Goal: Task Accomplishment & Management: Use online tool/utility

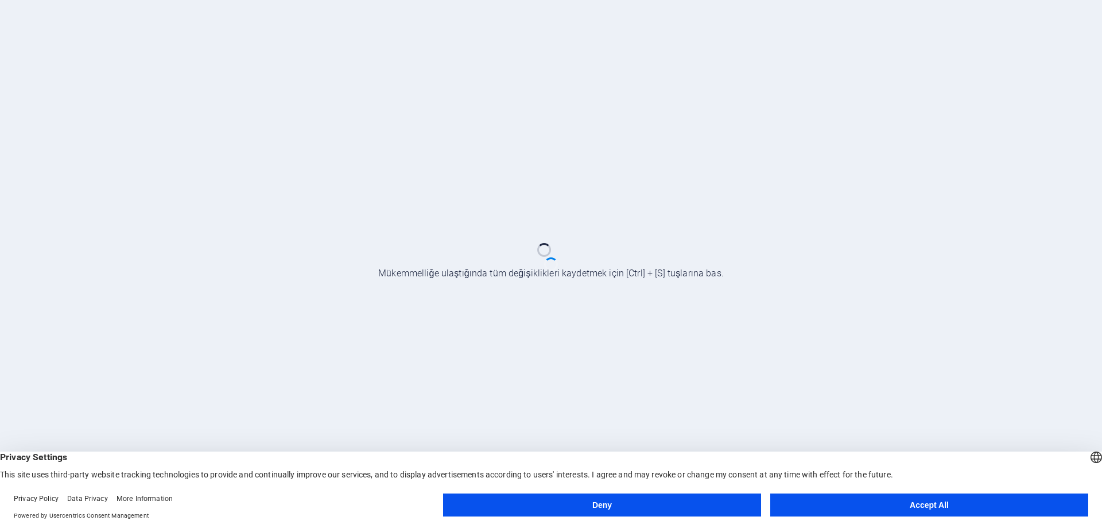
click at [919, 504] on button "Accept All" at bounding box center [929, 504] width 318 height 23
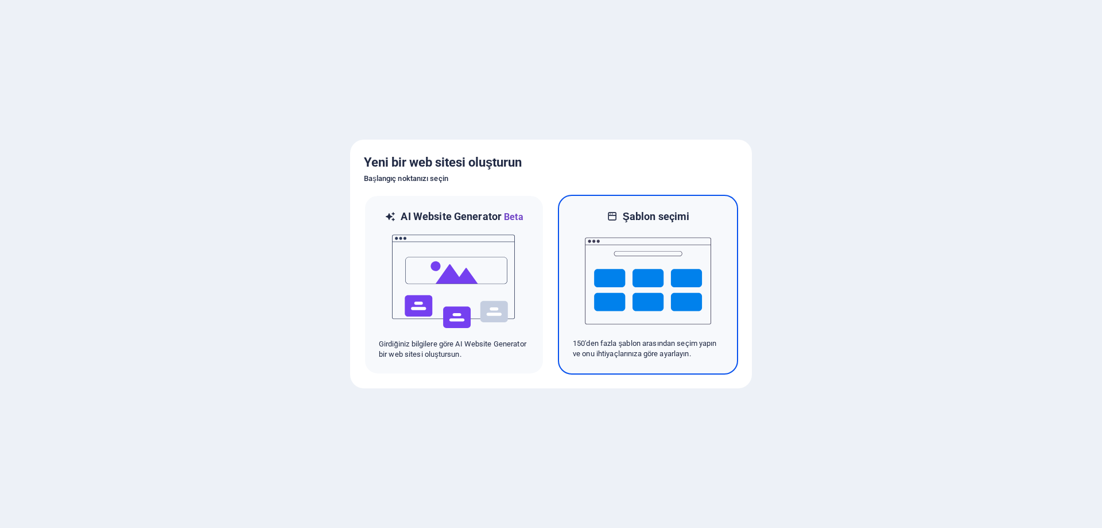
click at [668, 269] on img at bounding box center [648, 280] width 126 height 115
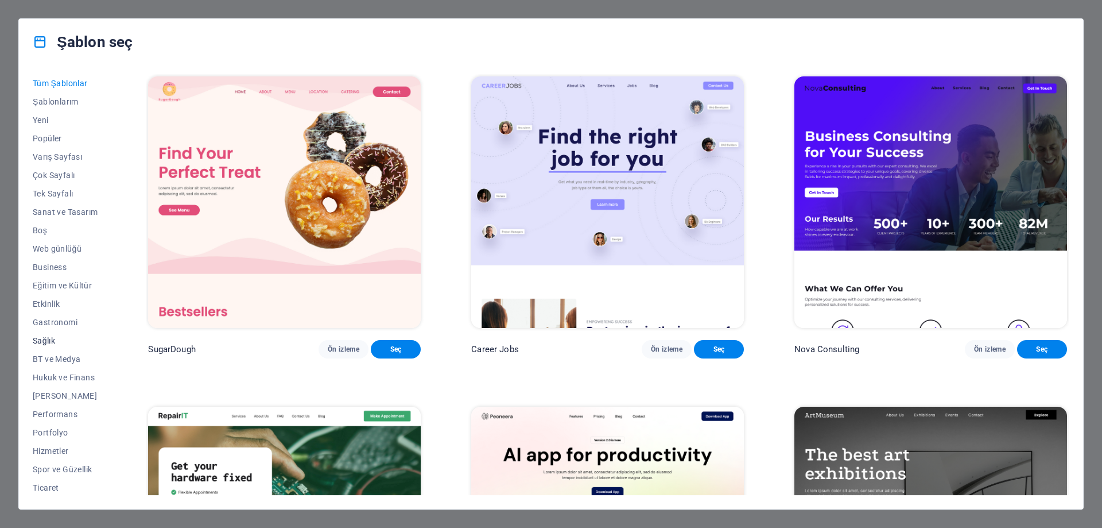
click at [52, 339] on span "Sağlık" at bounding box center [65, 340] width 65 height 9
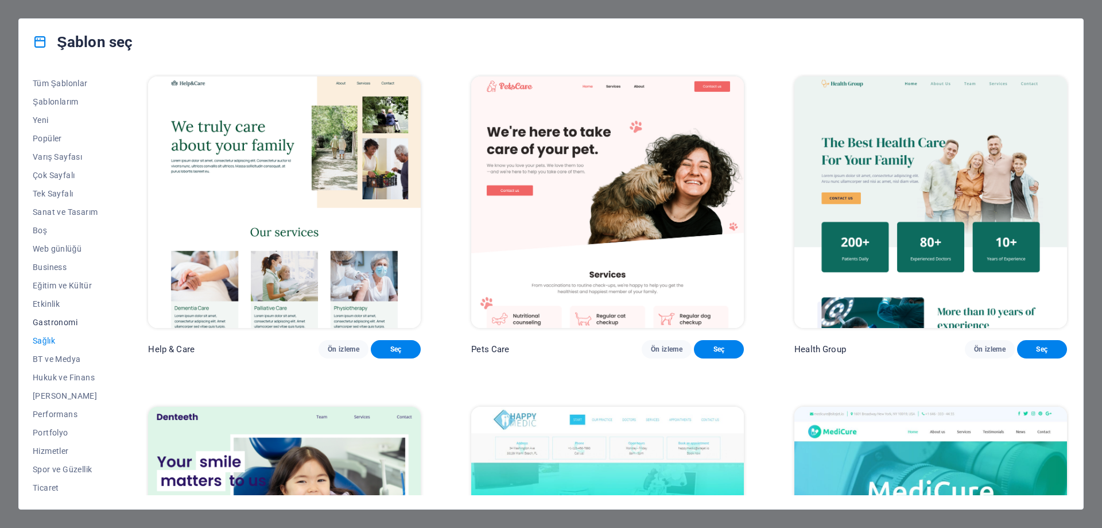
scroll to position [38, 0]
click at [48, 479] on button "Şema" at bounding box center [65, 486] width 65 height 18
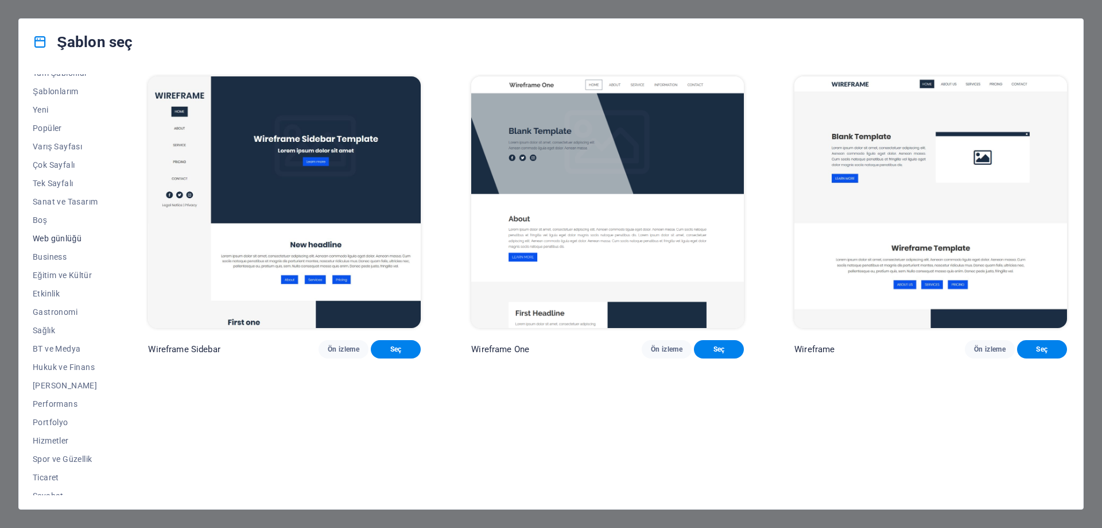
scroll to position [0, 0]
click at [59, 242] on button "Web günlüğü" at bounding box center [65, 248] width 65 height 18
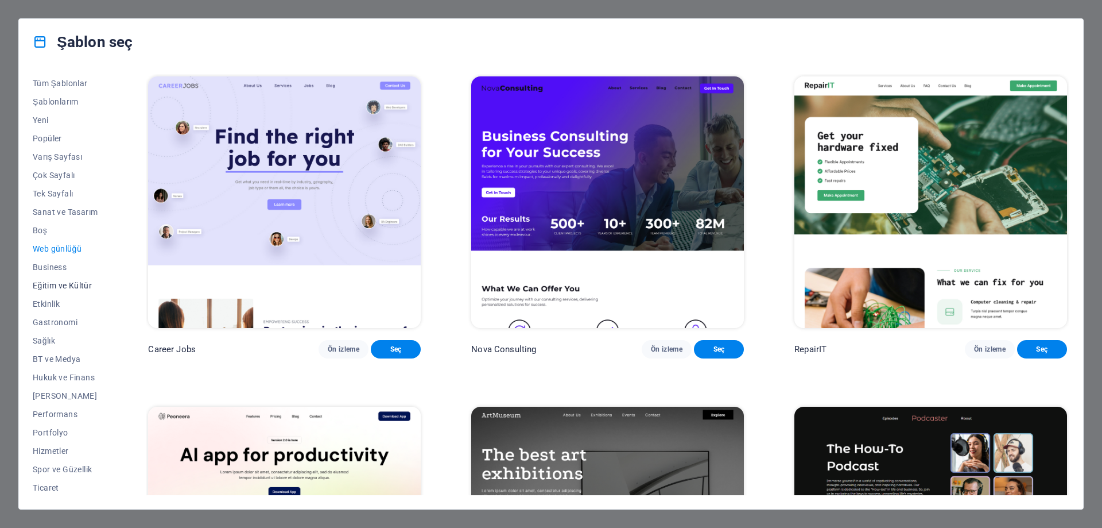
click at [72, 284] on span "Eğitim ve Kültür" at bounding box center [65, 285] width 65 height 9
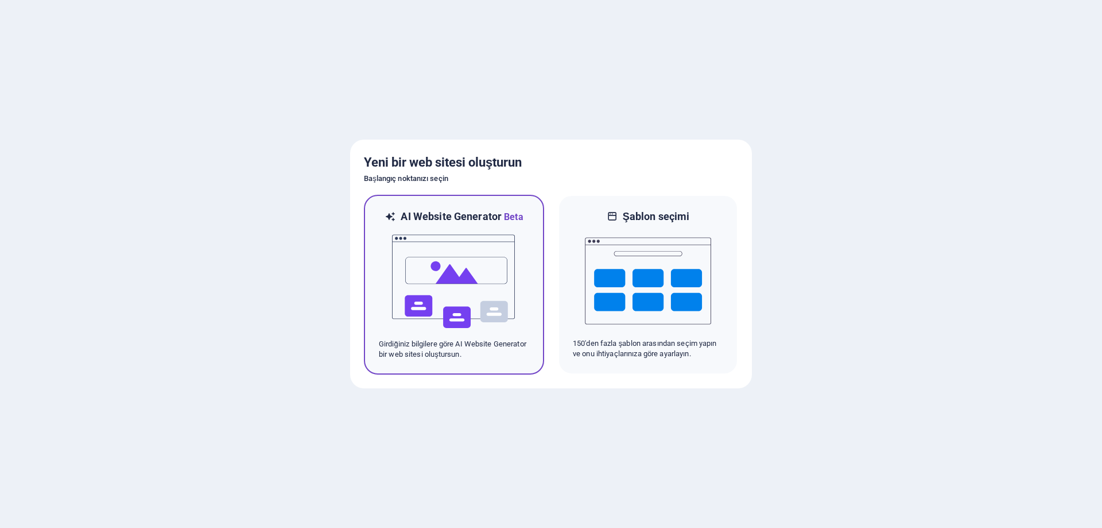
click at [471, 241] on img at bounding box center [454, 281] width 126 height 115
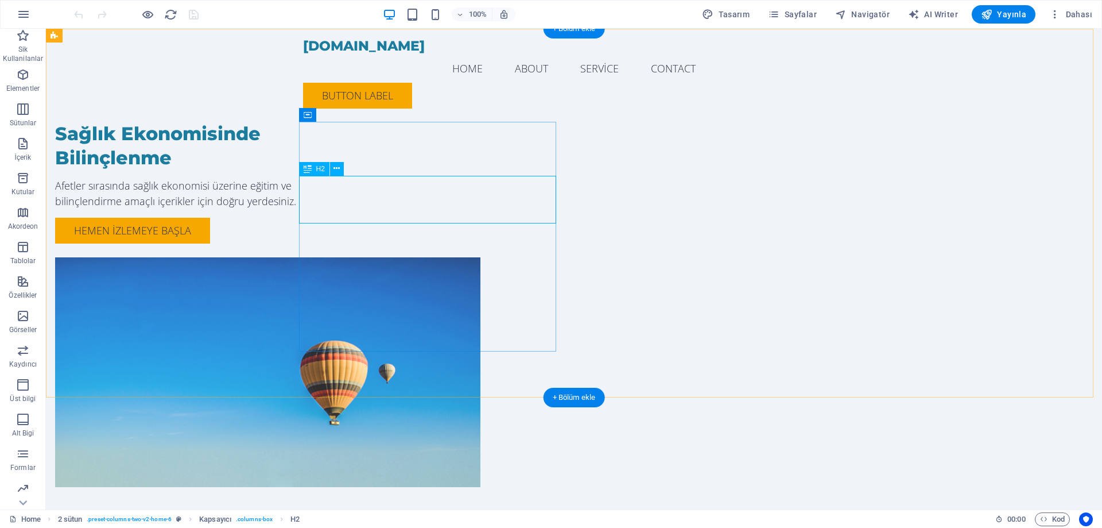
click at [312, 169] on div "Sağlık Ekonomisinde Bilinçlenme" at bounding box center [183, 146] width 257 height 48
click at [206, 213] on div "Sağlık Ekonomisinde Bilinçlenme Afetler sırasında sağlık ekonomisi üzerine eğit…" at bounding box center [183, 183] width 257 height 122
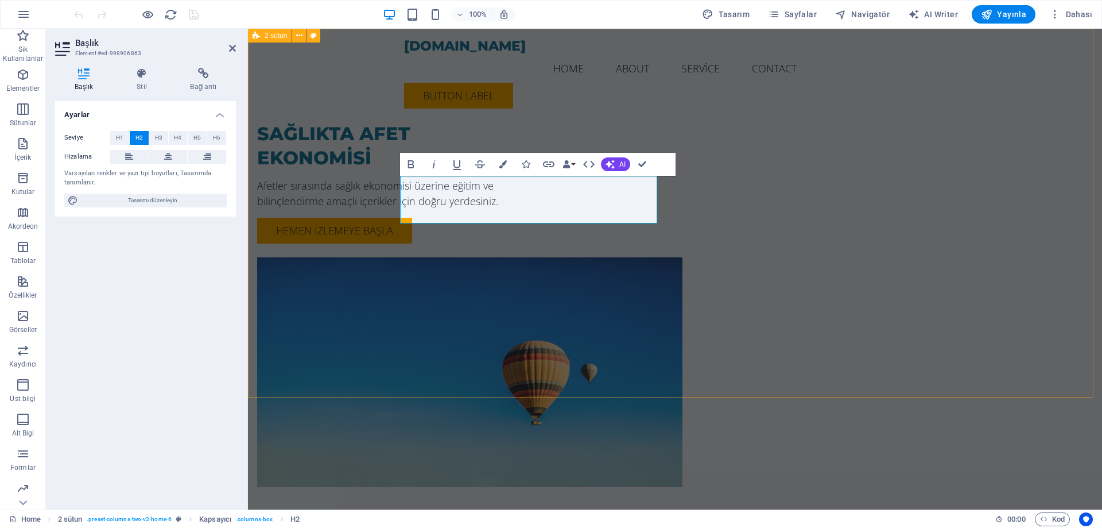
click at [1015, 180] on div "SAĞLIKTA AFET EKONOMİSİ Afetler sırasında sağlık ekonomisi üzerine eğitim ve bi…" at bounding box center [675, 281] width 854 height 504
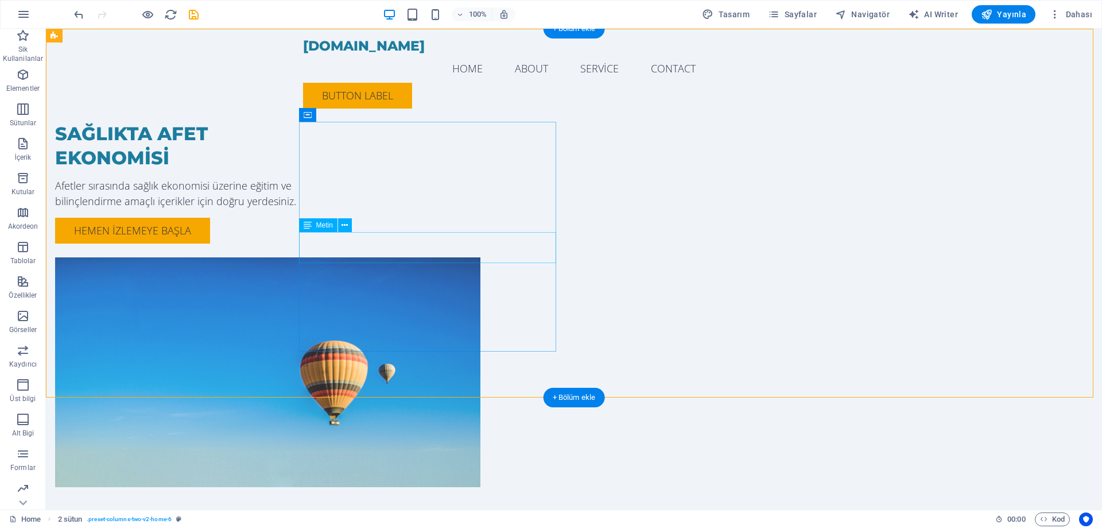
click at [312, 209] on div "Afetler sırasında sağlık ekonomisi üzerine eğitim ve bilinçlendirme amaçlı içer…" at bounding box center [183, 193] width 257 height 31
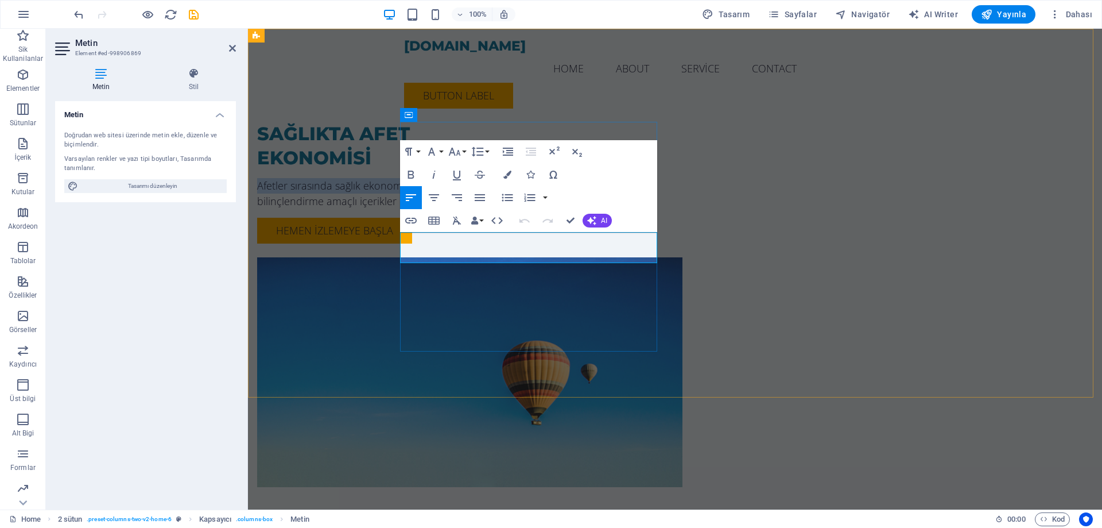
drag, startPoint x: 553, startPoint y: 238, endPoint x: 401, endPoint y: 237, distance: 151.6
click at [401, 209] on p "Afetler sırasında sağlık ekonomisi üzerine eğitim ve bilinçlendirme amaçlı içer…" at bounding box center [385, 193] width 257 height 31
click at [514, 209] on p "Sağlıkta Afet Ekonomisi üzerine eğitim ve bilinçlendirme amaçlı içerikler için …" at bounding box center [385, 193] width 257 height 31
click at [998, 234] on div "SAĞLIKTA AFET EKONOMİSİ Sağlıkta Afet Ekonomisi üzerine eğitim ve bilinçlendirm…" at bounding box center [675, 281] width 854 height 504
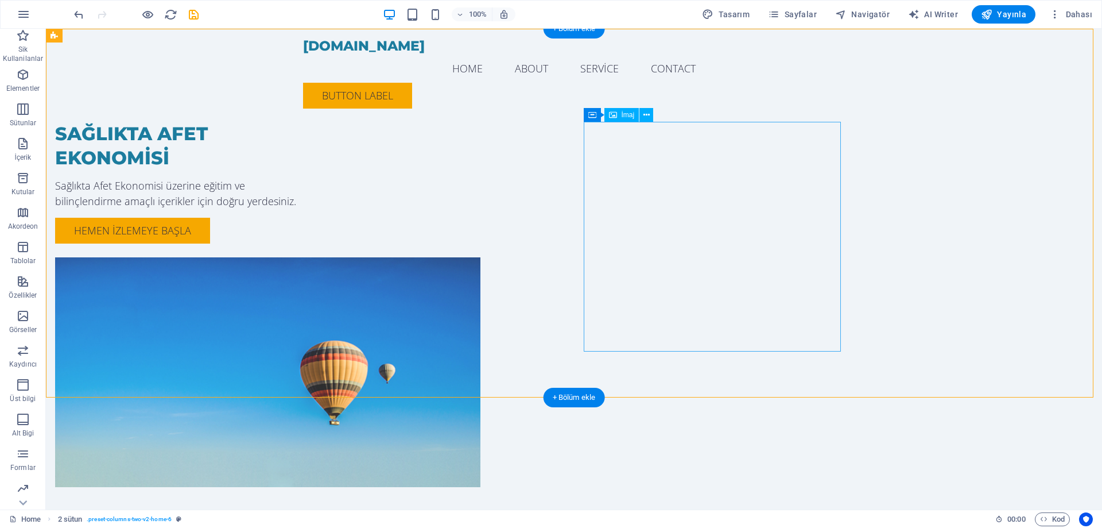
click at [312, 257] on figure at bounding box center [183, 372] width 257 height 230
click at [646, 115] on icon at bounding box center [643, 115] width 6 height 12
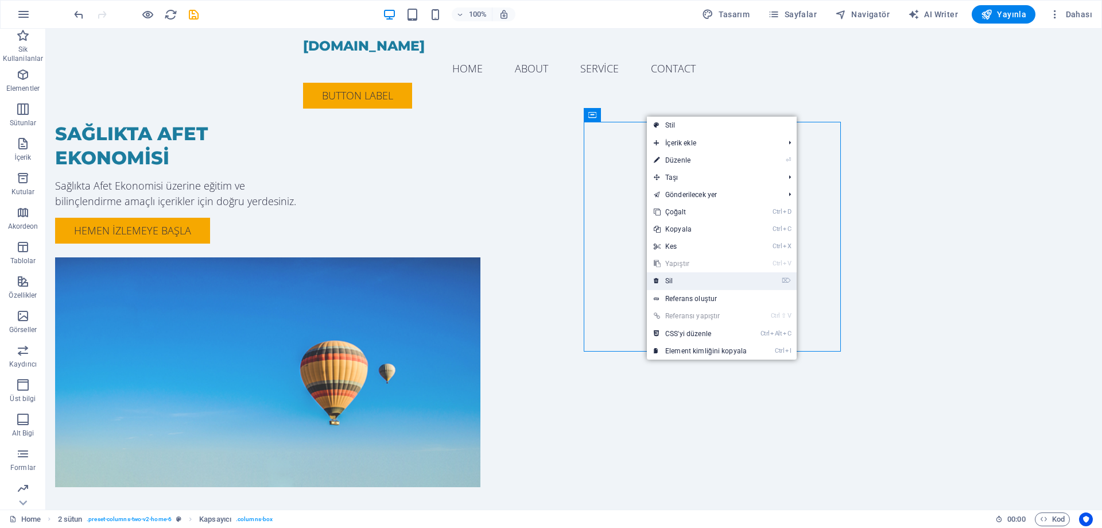
click at [679, 273] on link "⌦ Sil" at bounding box center [700, 280] width 107 height 17
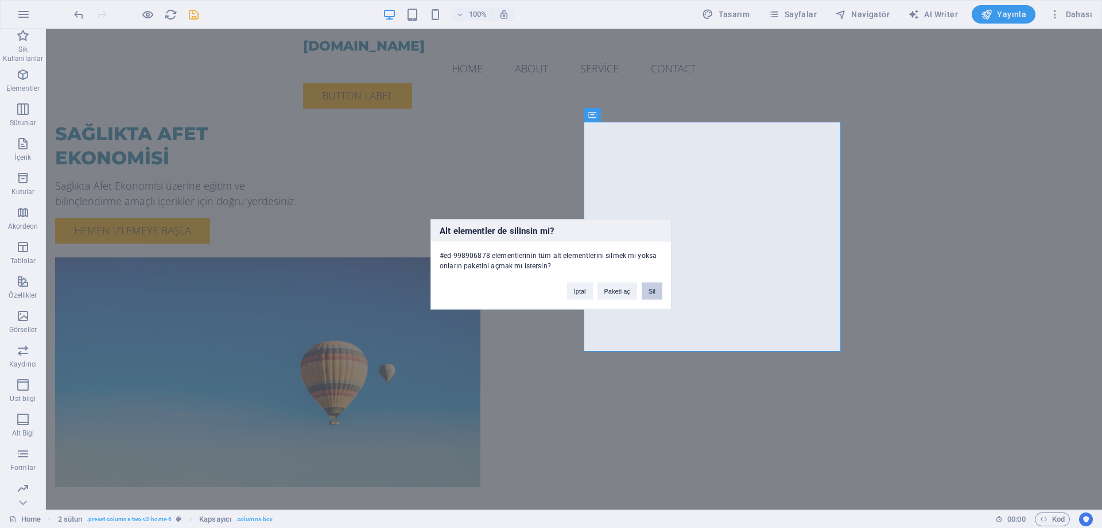
click at [653, 289] on button "Sil" at bounding box center [652, 290] width 21 height 17
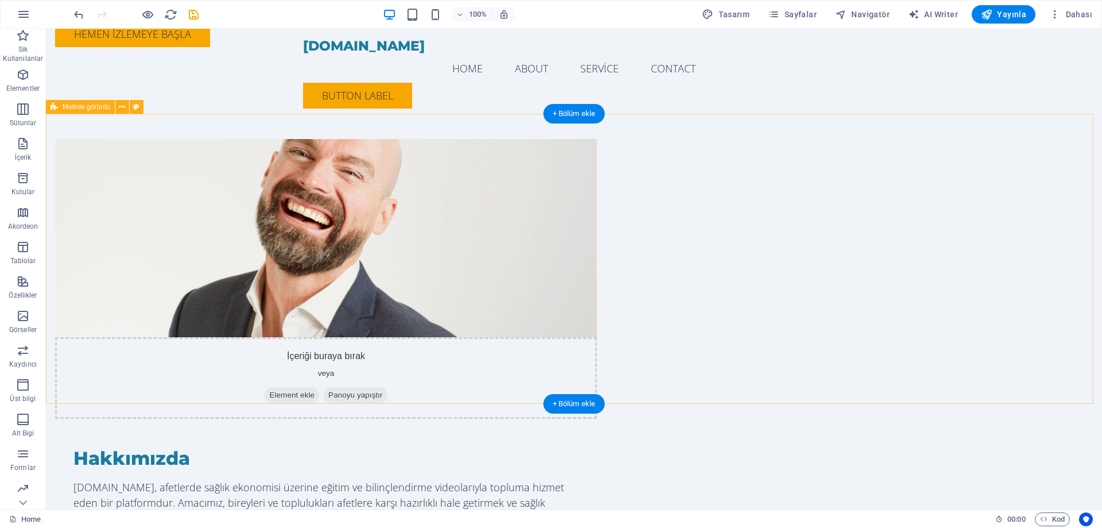
scroll to position [230, 0]
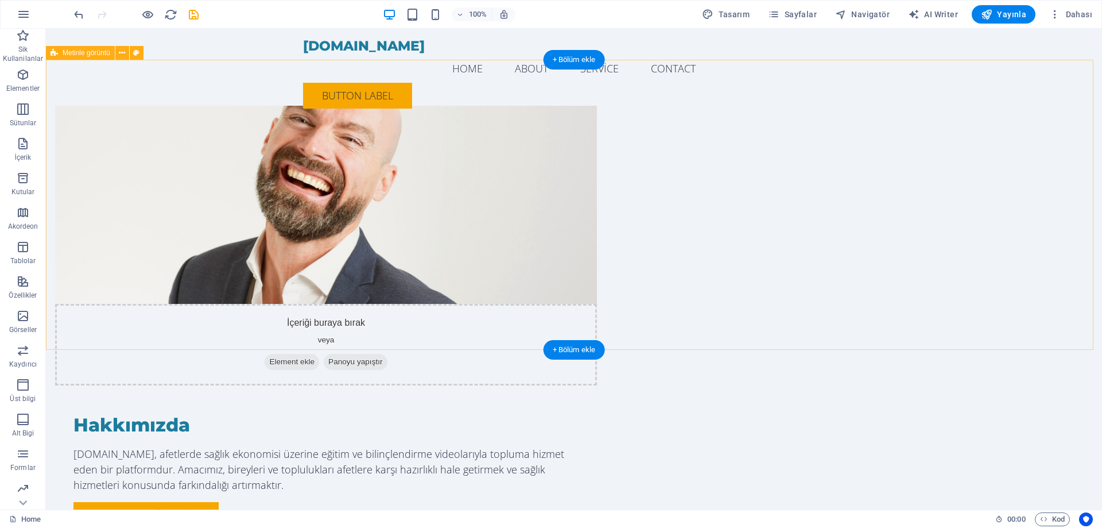
click at [423, 260] on figure at bounding box center [326, 205] width 542 height 198
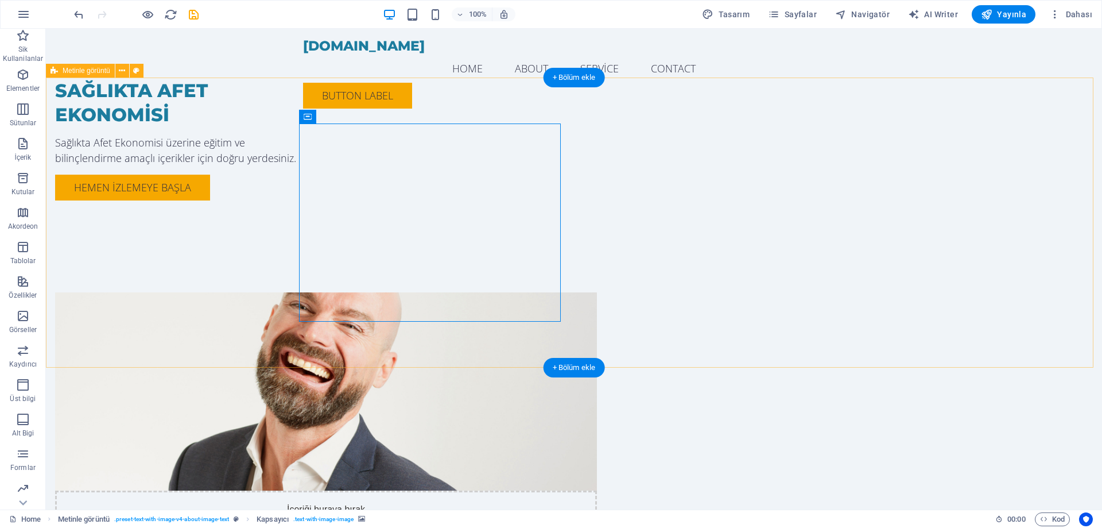
scroll to position [0, 0]
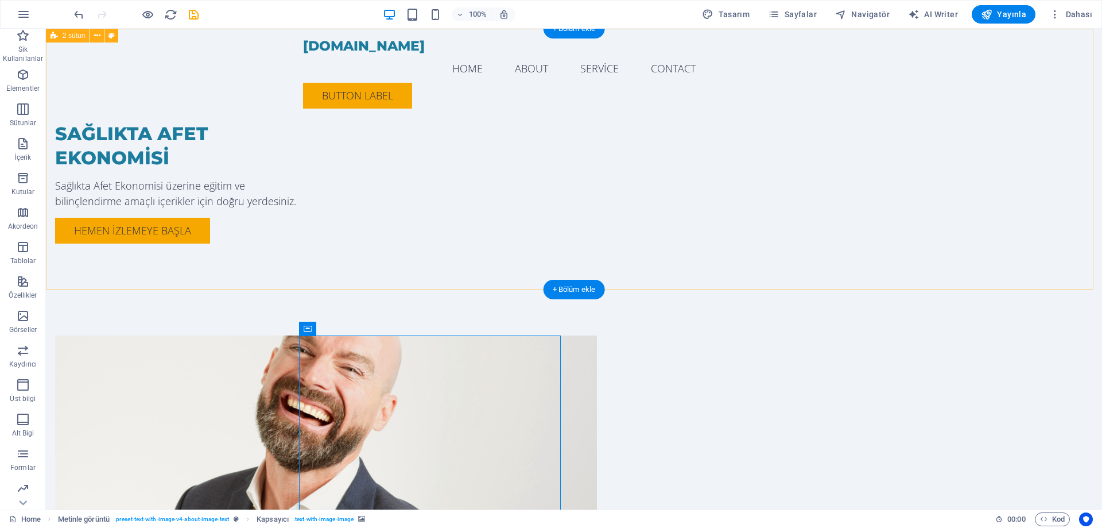
click at [727, 162] on div "SAĞLIKTA AFET EKONOMİSİ Sağlıkta Afet Ekonomisi üzerine eğitim ve bilinçlendirm…" at bounding box center [574, 159] width 1056 height 261
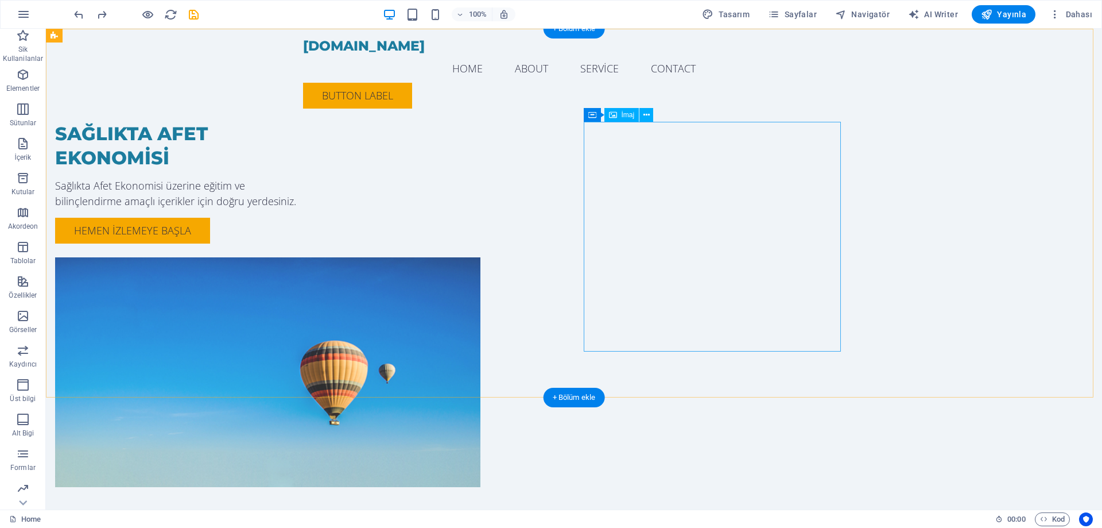
click at [312, 257] on figure at bounding box center [183, 372] width 257 height 230
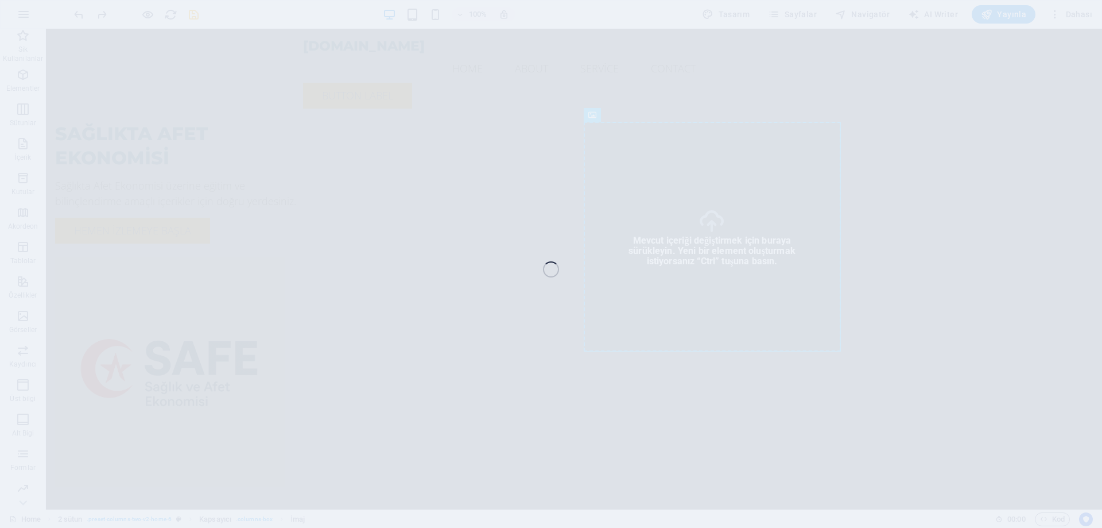
select select "px"
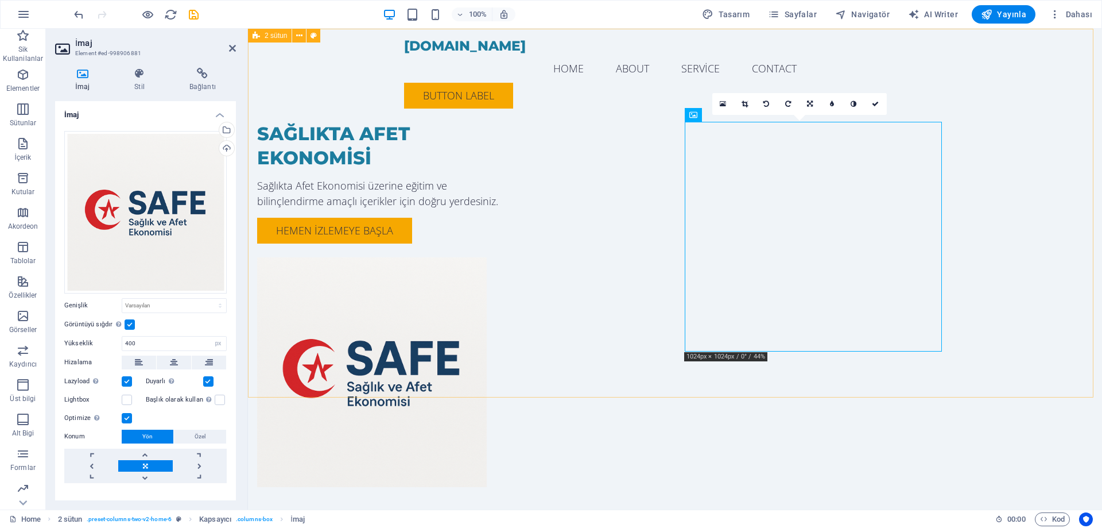
click at [1027, 185] on div "SAĞLIKTA AFET EKONOMİSİ Sağlıkta Afet Ekonomisi üzerine eğitim ve bilinçlendirm…" at bounding box center [675, 281] width 854 height 504
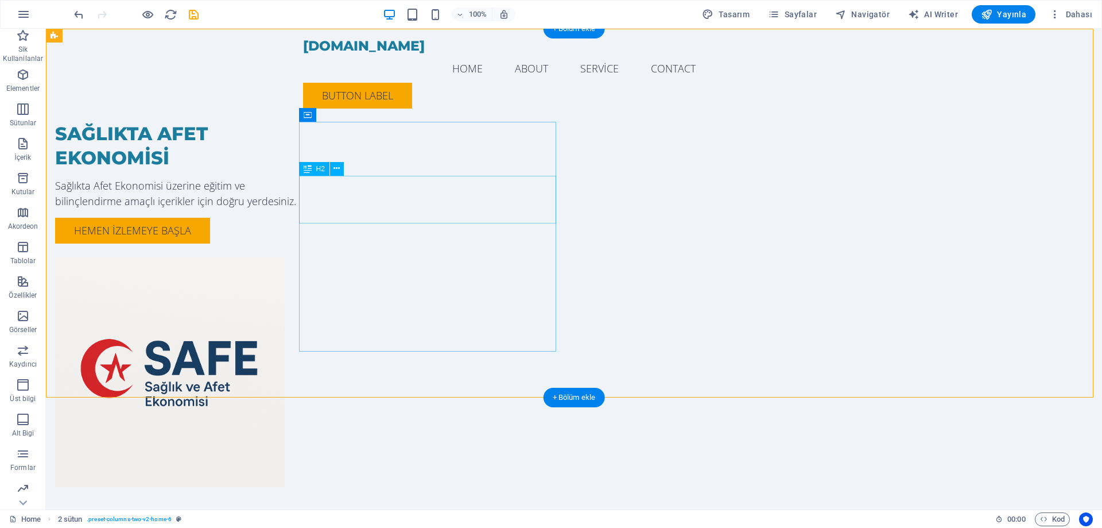
click at [312, 169] on div "SAĞLIKTA AFET EKONOMİSİ" at bounding box center [183, 146] width 257 height 48
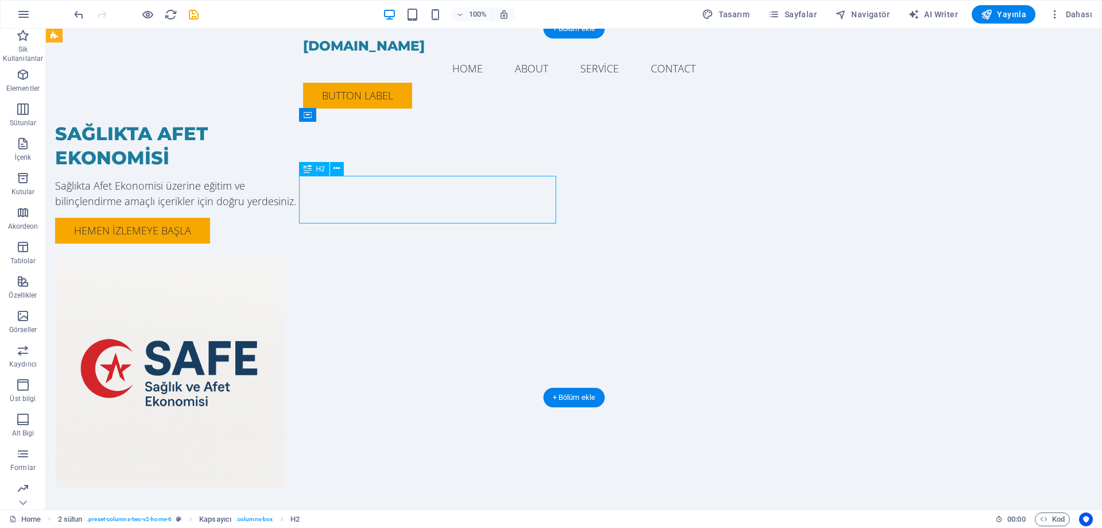
click at [312, 169] on div "SAĞLIKTA AFET EKONOMİSİ" at bounding box center [183, 146] width 257 height 48
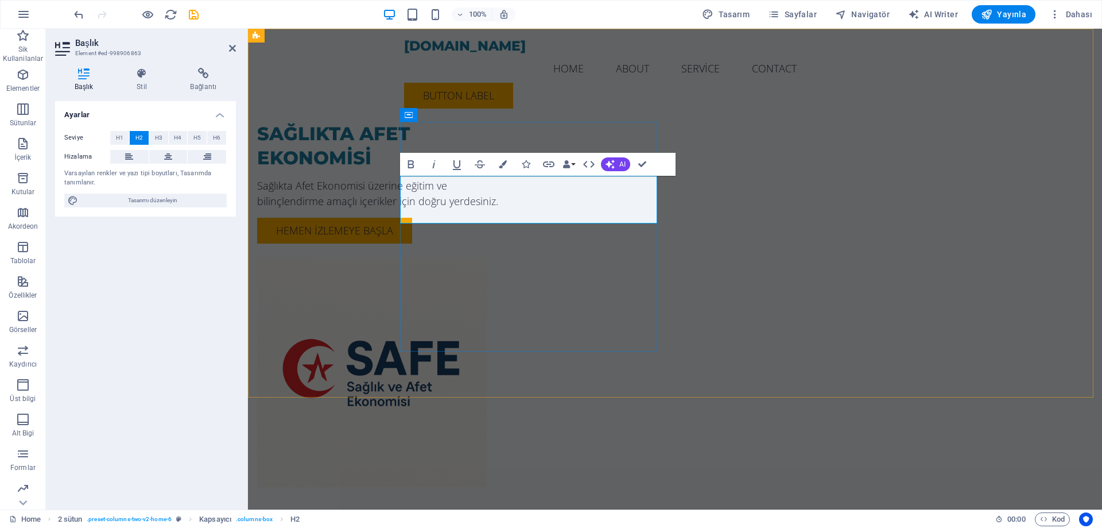
click at [497, 169] on h2 "SAĞLIKTA AFET EKONOMİSİ" at bounding box center [385, 146] width 257 height 48
click at [1017, 305] on div "SAĞLIK ve AFET EKONOMİSİ Sağlıkta Afet Ekonomisi üzerine eğitim ve bilinçlendir…" at bounding box center [675, 281] width 854 height 504
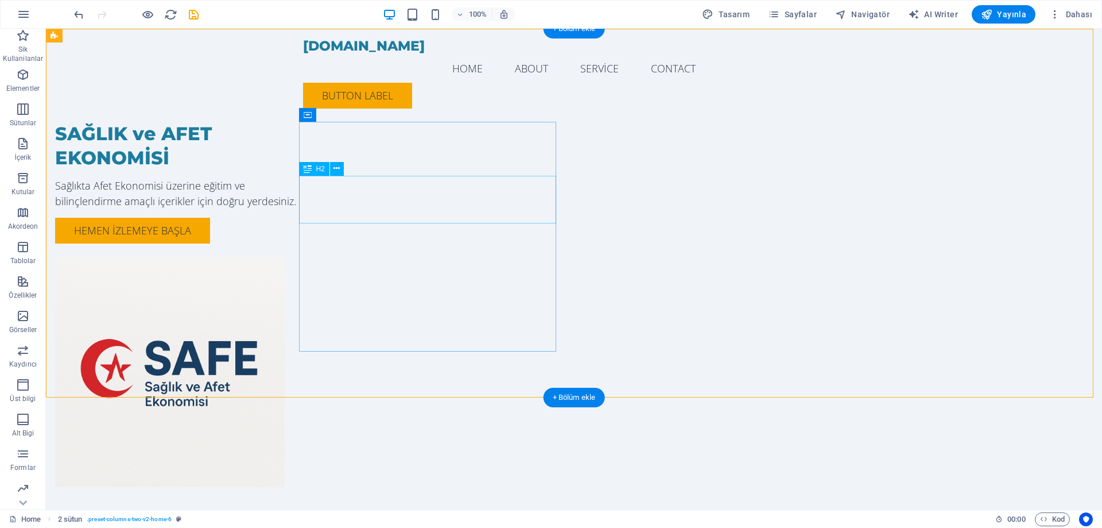
click at [312, 169] on div "SAĞLIK ve AFET EKONOMİSİ" at bounding box center [183, 146] width 257 height 48
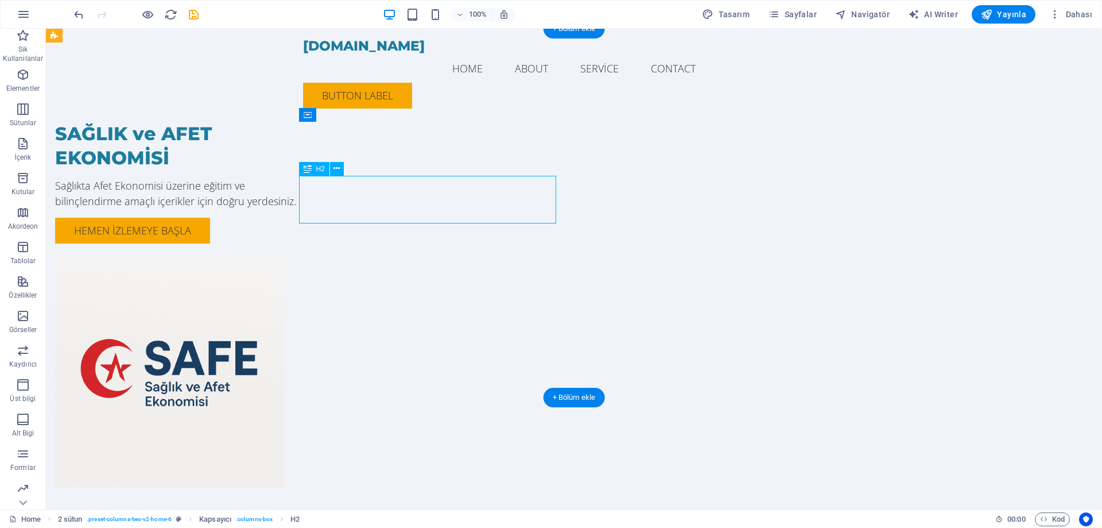
click at [312, 169] on div "SAĞLIK ve AFET EKONOMİSİ" at bounding box center [183, 146] width 257 height 48
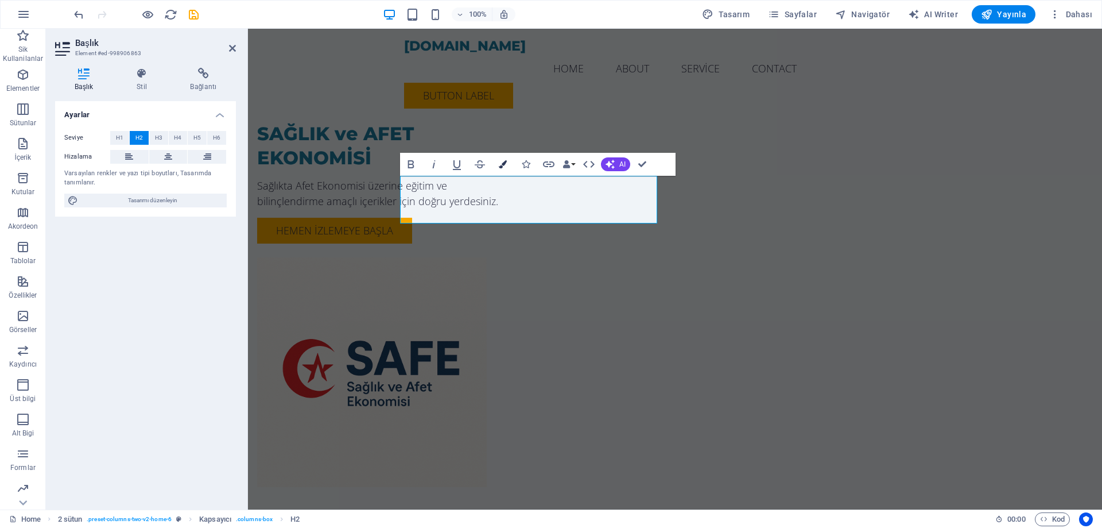
click at [503, 164] on icon "button" at bounding box center [503, 164] width 8 height 8
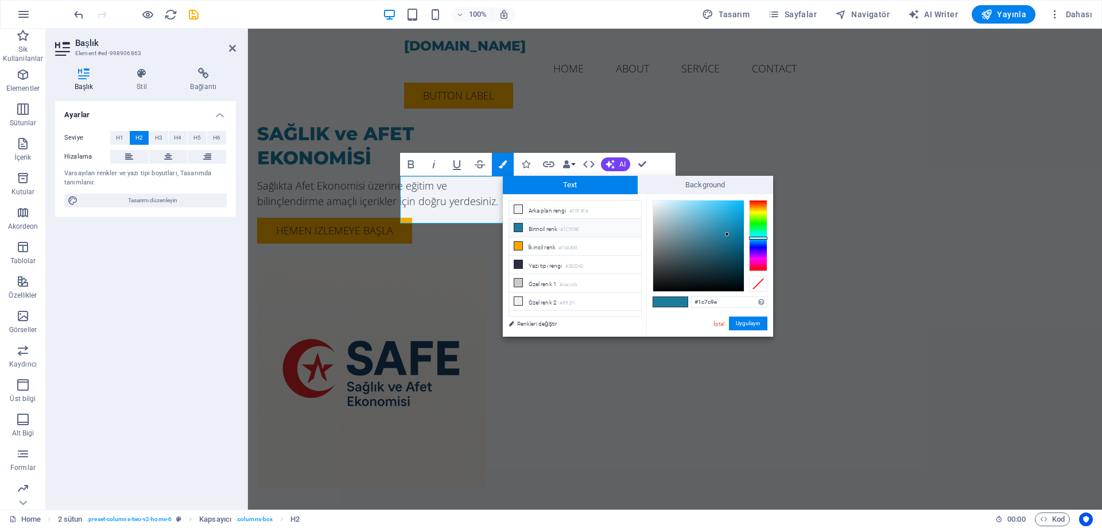
type input "#0d4457"
click at [729, 260] on div at bounding box center [698, 245] width 91 height 91
click at [757, 320] on button "Uygulayın" at bounding box center [748, 323] width 38 height 14
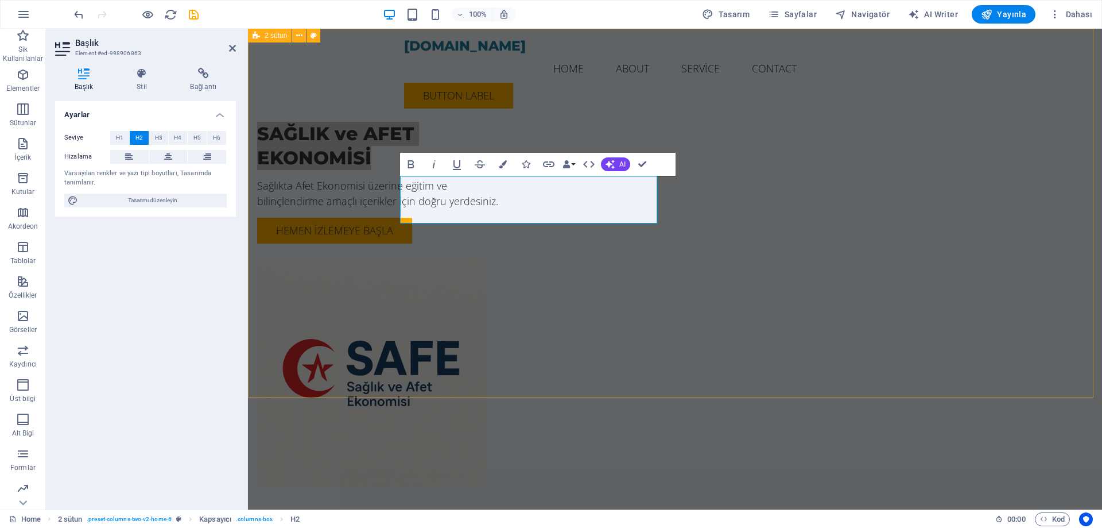
click at [993, 173] on div "SAĞLIK ve AFET EKONOMİSİ Sağlıkta Afet Ekonomisi üzerine eğitim ve bilinçlendir…" at bounding box center [675, 281] width 854 height 504
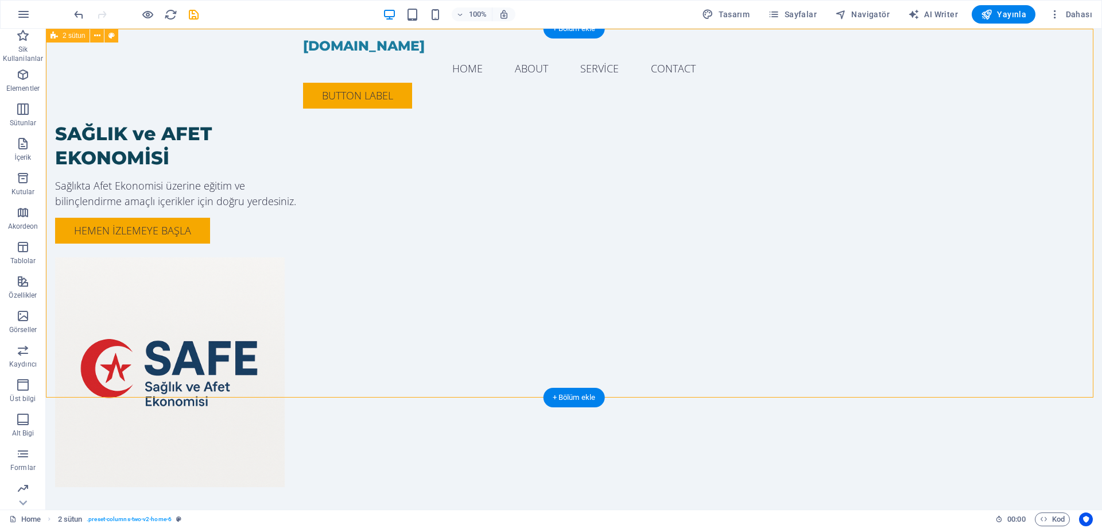
click at [974, 210] on div "SAĞLIK ve AFET EKONOMİSİ Sağlıkta Afet Ekonomisi üzerine eğitim ve bilinçlendir…" at bounding box center [574, 281] width 1056 height 504
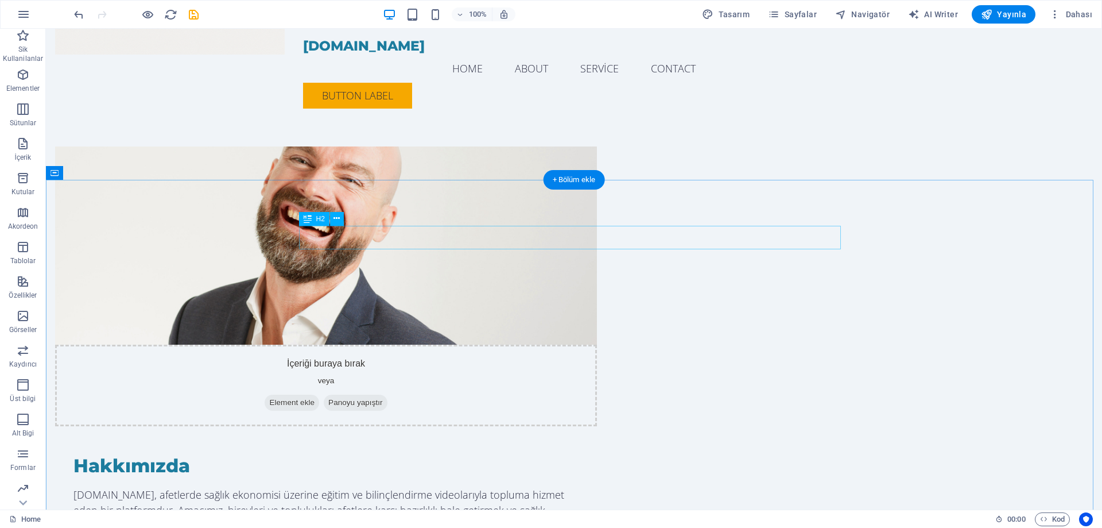
scroll to position [344, 0]
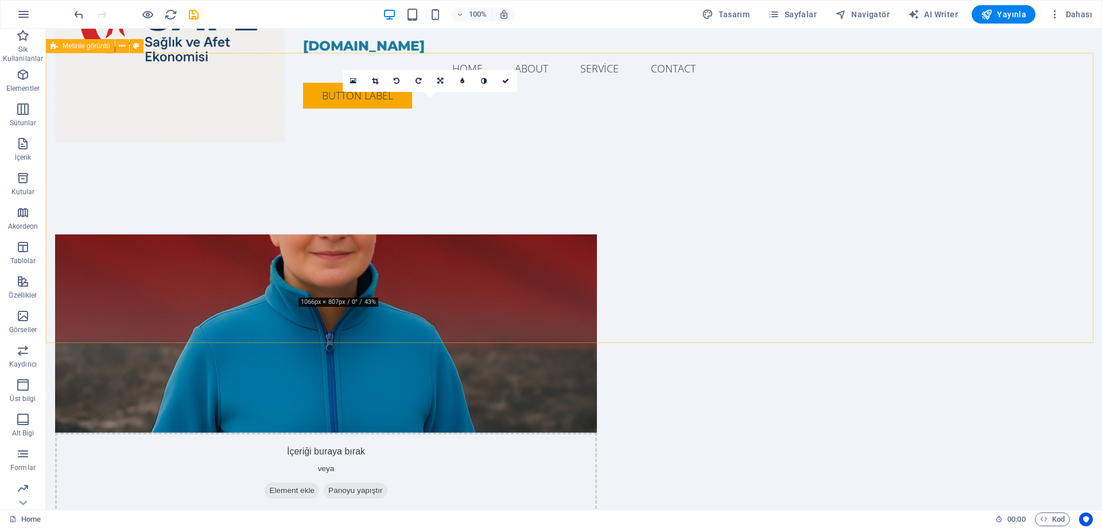
click at [473, 250] on figure at bounding box center [326, 333] width 542 height 198
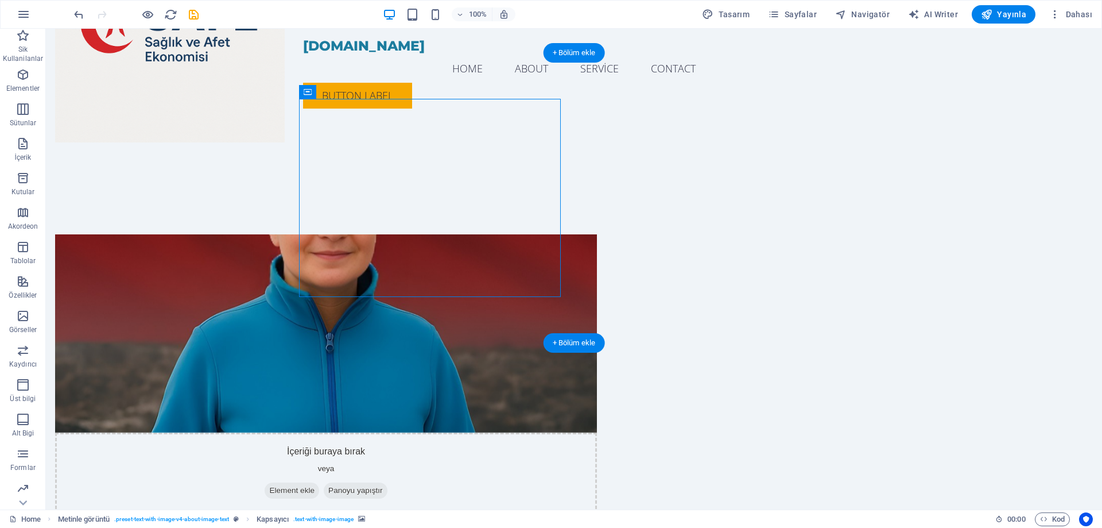
click at [500, 234] on figure at bounding box center [326, 333] width 542 height 198
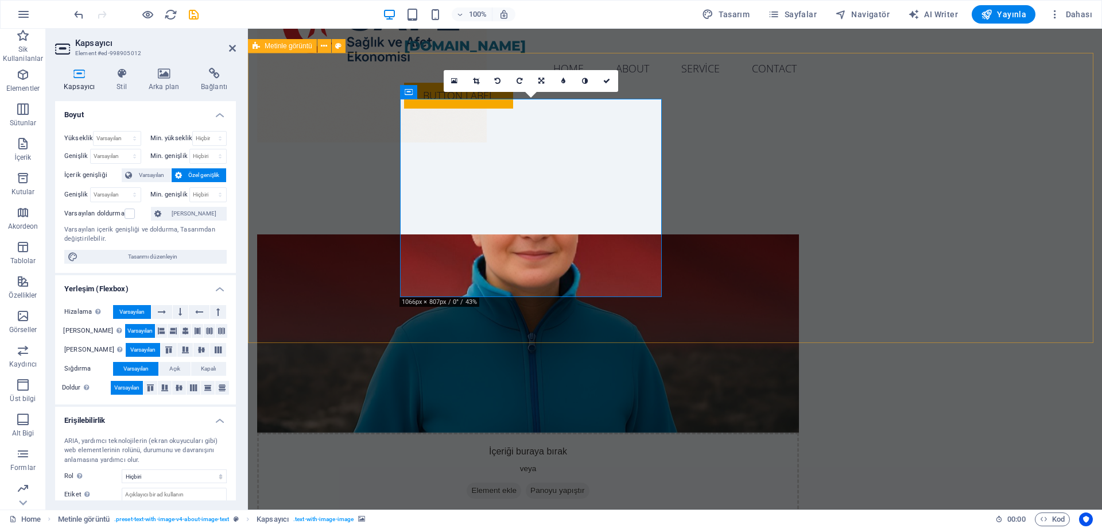
click at [597, 234] on figure at bounding box center [528, 333] width 542 height 198
click at [544, 84] on link at bounding box center [542, 81] width 22 height 22
click at [559, 81] on link at bounding box center [564, 81] width 22 height 22
click at [564, 234] on figure at bounding box center [528, 333] width 542 height 198
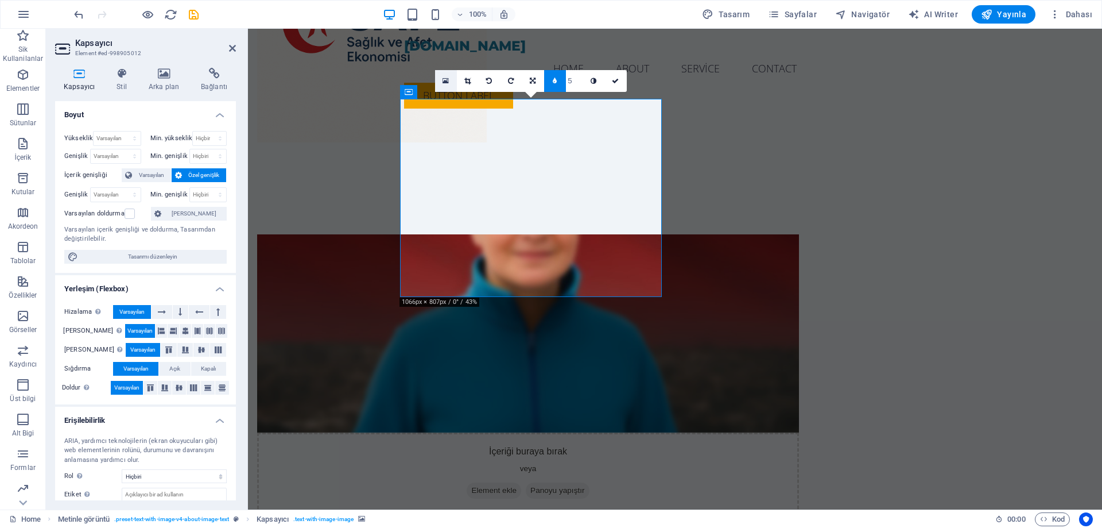
click at [451, 79] on link at bounding box center [446, 81] width 22 height 22
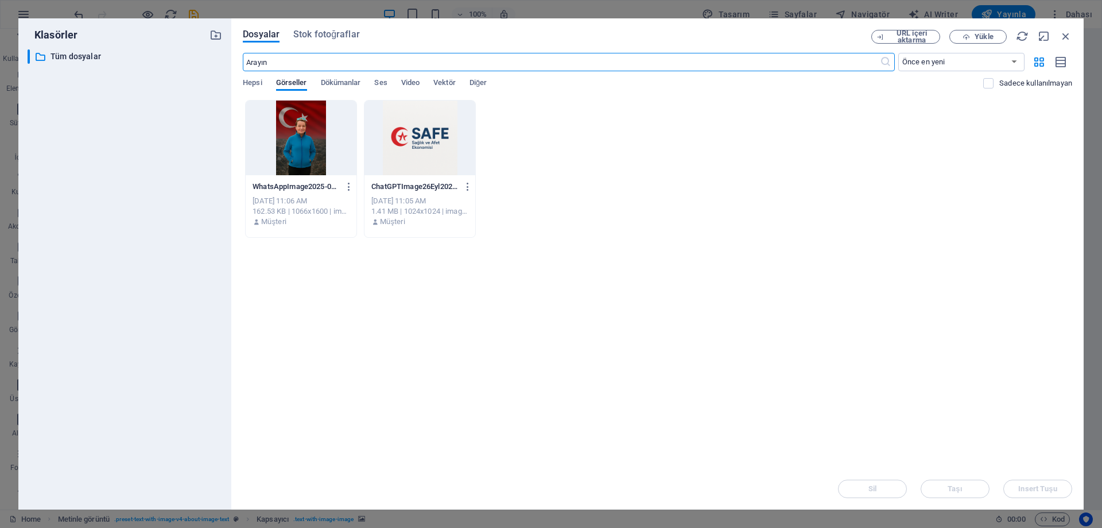
click at [316, 129] on div at bounding box center [301, 137] width 111 height 75
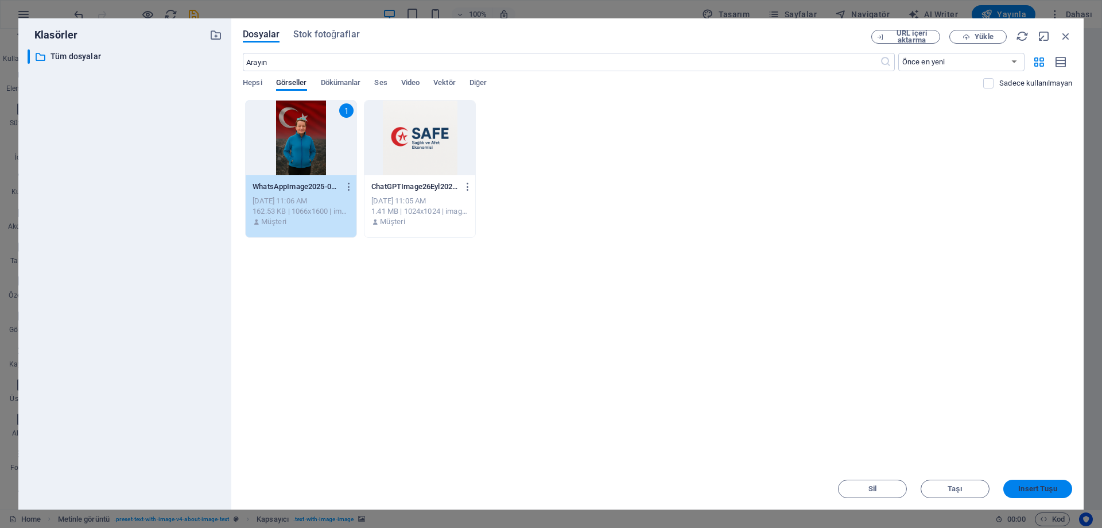
click at [1048, 485] on span "Insert Tuşu" at bounding box center [1038, 488] width 38 height 7
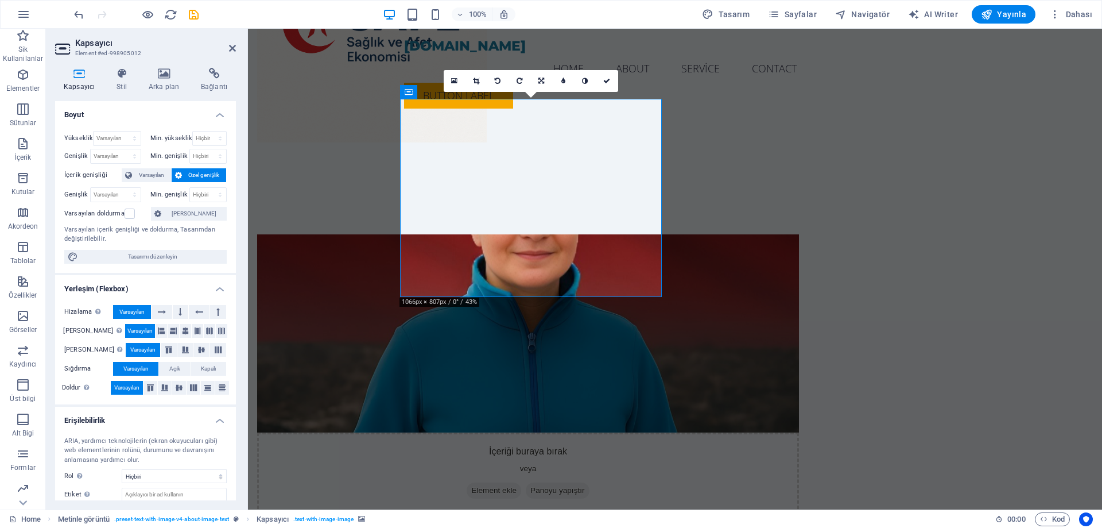
drag, startPoint x: 537, startPoint y: 218, endPoint x: 537, endPoint y: 280, distance: 62.0
click at [537, 280] on figure at bounding box center [528, 333] width 542 height 198
click at [474, 79] on icon at bounding box center [476, 81] width 6 height 7
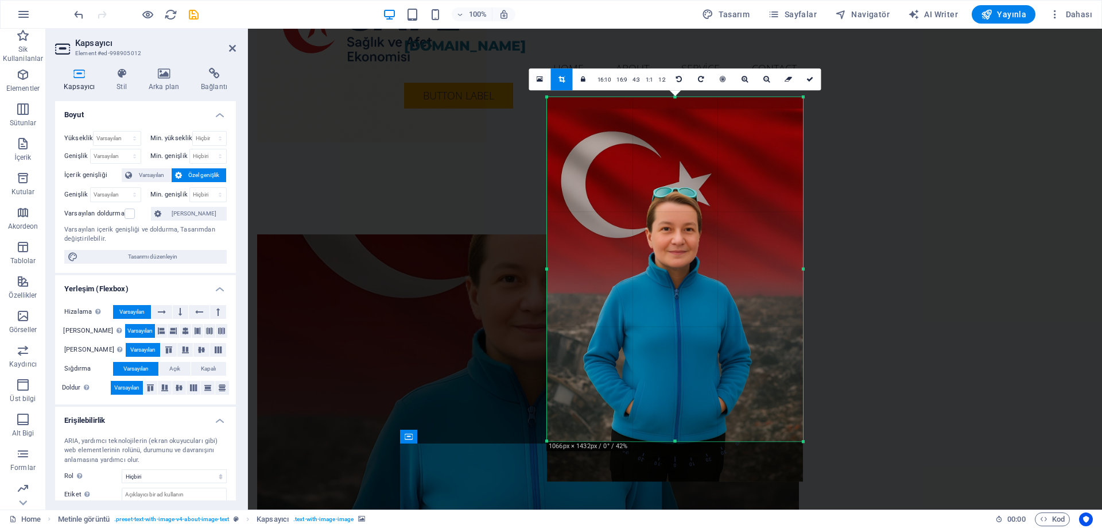
drag, startPoint x: 677, startPoint y: 462, endPoint x: 677, endPoint y: 421, distance: 40.2
click at [677, 421] on div "180 170 160 150 140 130 120 110 100 90 80 70 60 50 40 30 20 10 0 -10 -20 -30 -4…" at bounding box center [675, 269] width 256 height 344
click at [812, 84] on link at bounding box center [811, 79] width 22 height 22
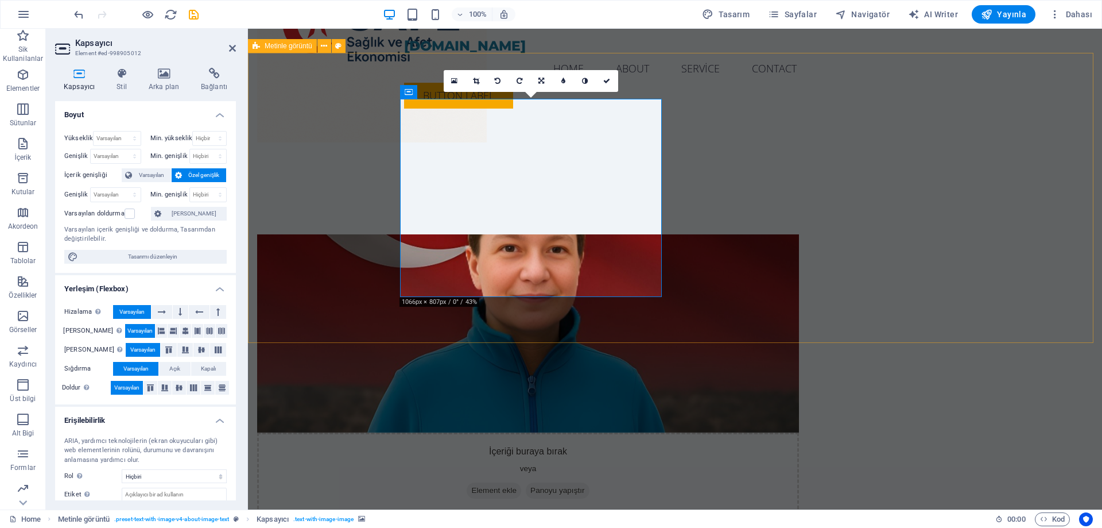
click at [1001, 214] on div "İçeriği buraya bırak veya Element ekle Panoyu yapıştır Hakkımızda [DOMAIN_NAME]…" at bounding box center [675, 454] width 854 height 532
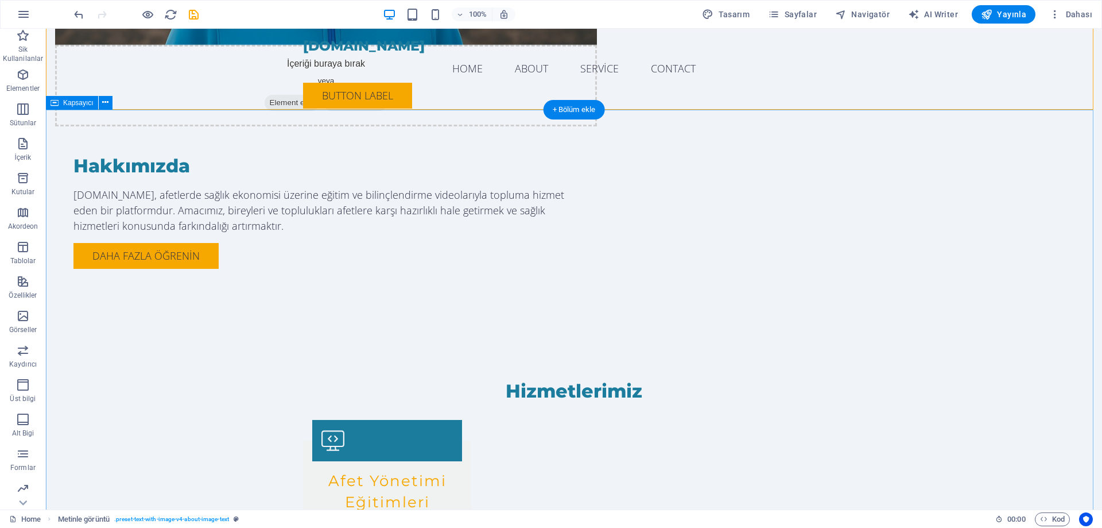
scroll to position [746, 0]
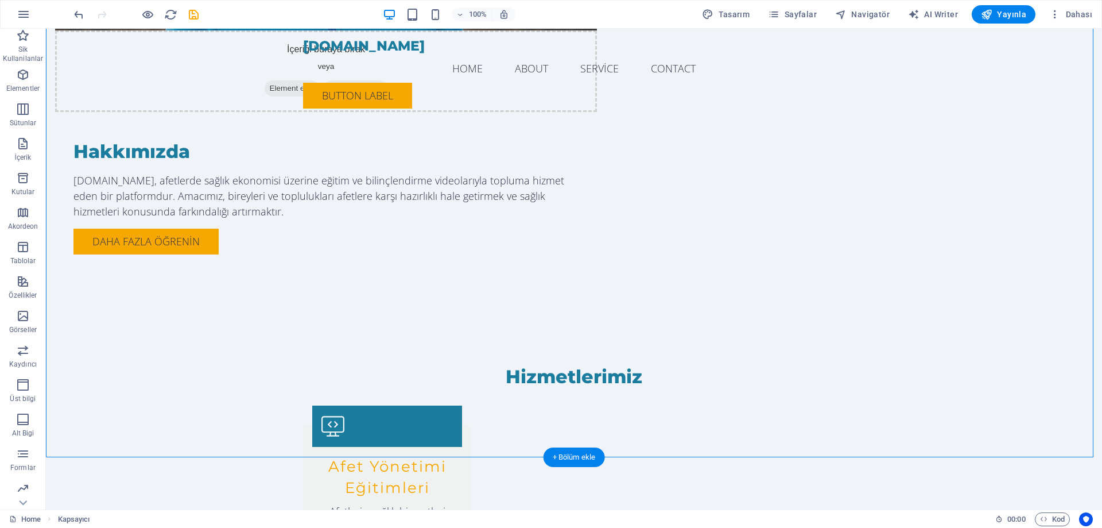
drag, startPoint x: 610, startPoint y: 267, endPoint x: 610, endPoint y: 288, distance: 21.3
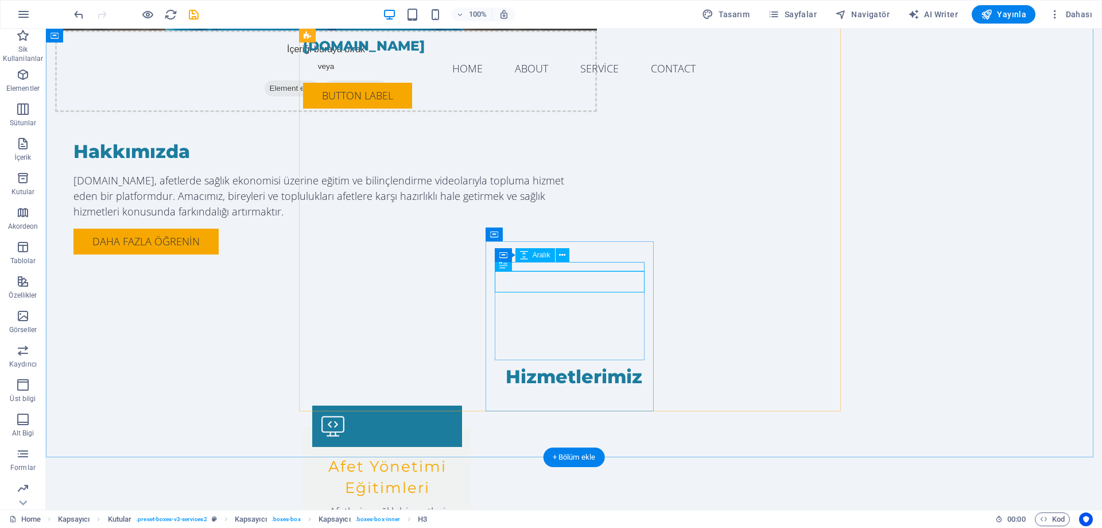
drag, startPoint x: 644, startPoint y: 290, endPoint x: 645, endPoint y: 323, distance: 32.8
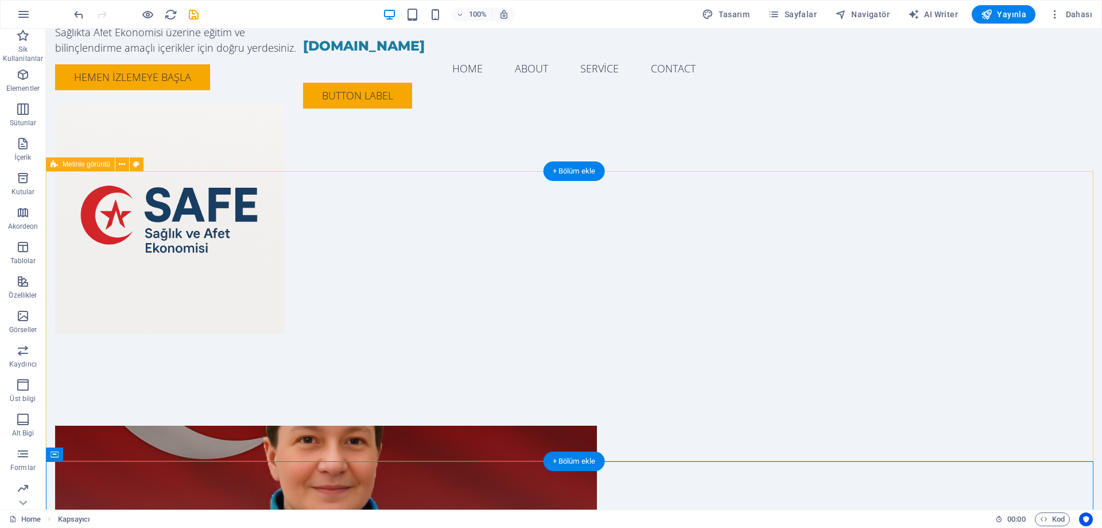
scroll to position [0, 0]
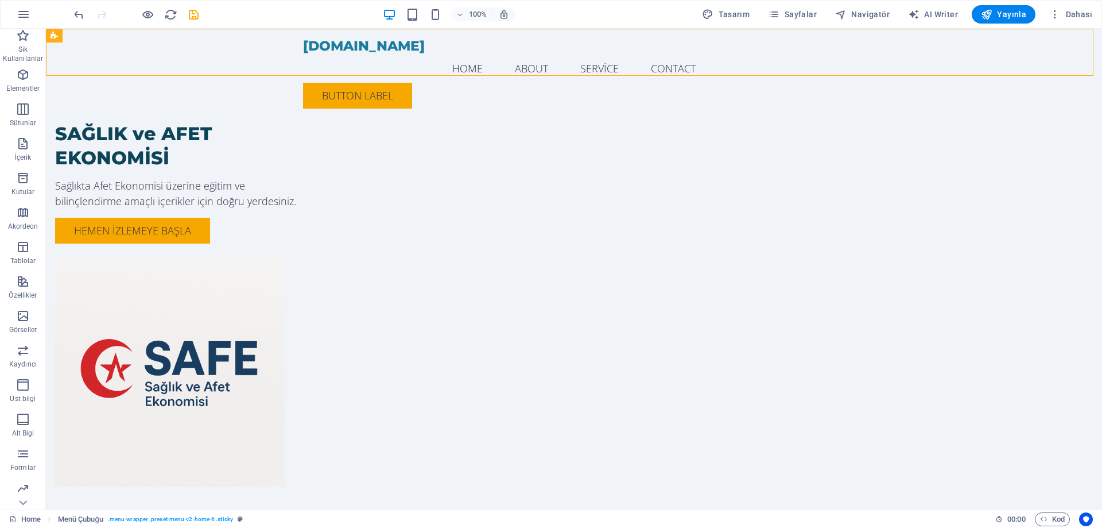
drag, startPoint x: 505, startPoint y: 67, endPoint x: 489, endPoint y: 56, distance: 19.0
click at [487, 54] on nav "Home About Service Contact" at bounding box center [574, 68] width 542 height 29
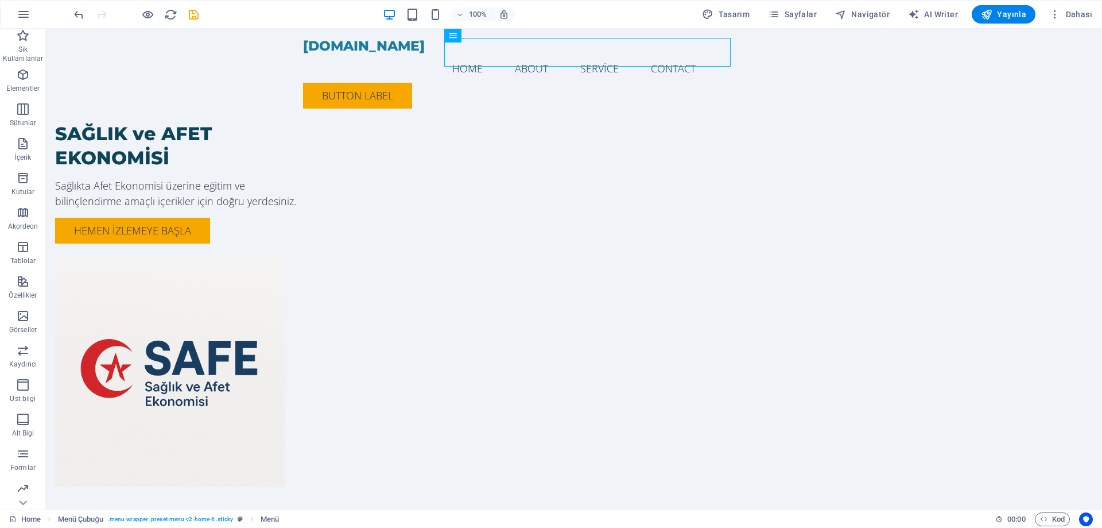
click at [481, 54] on nav "Home About Service Contact" at bounding box center [574, 68] width 542 height 29
click at [471, 54] on nav "Home About Service Contact" at bounding box center [574, 68] width 542 height 29
select select
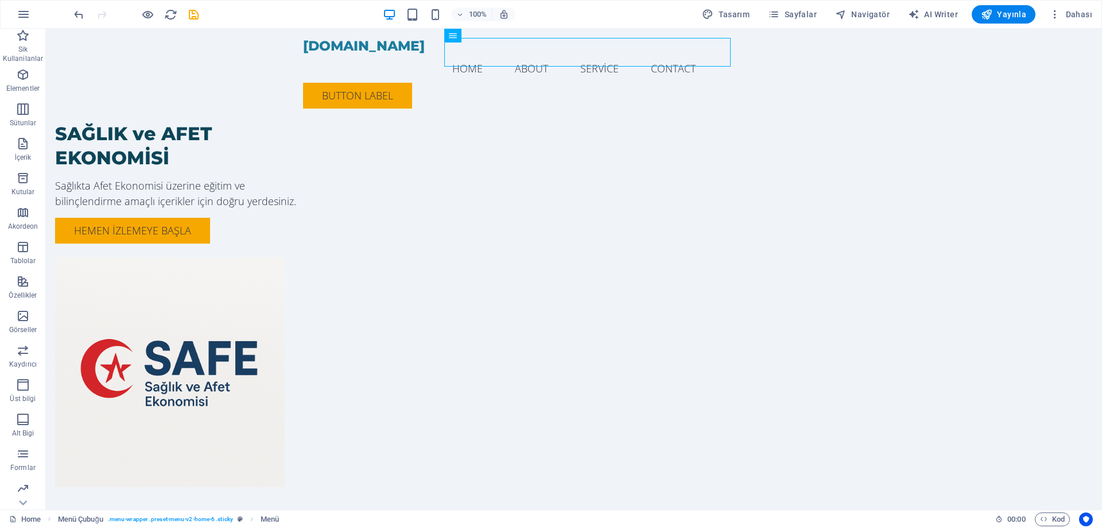
select select
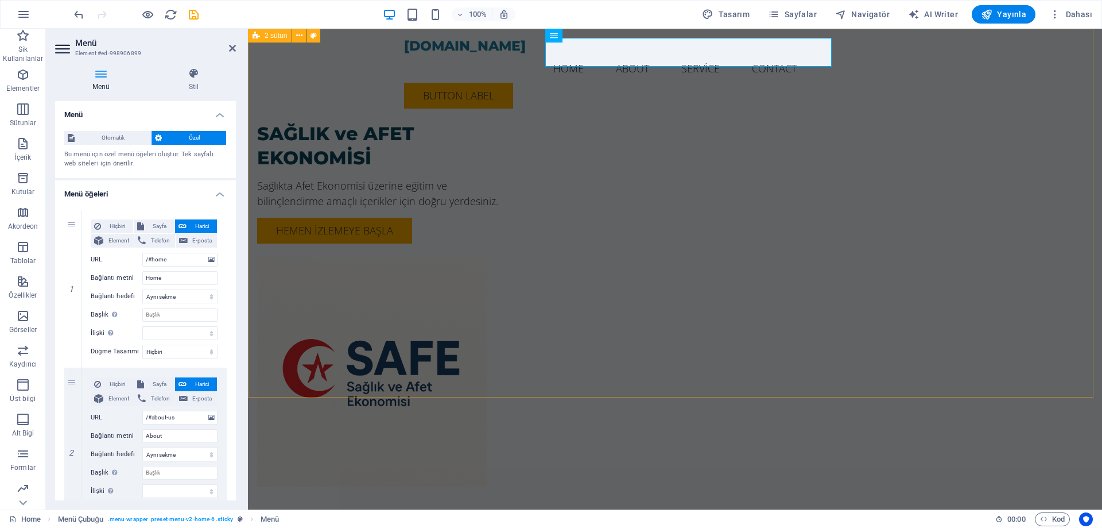
click at [1022, 195] on div "SAĞLIK ve AFET EKONOMİSİ Sağlıkta Afet Ekonomisi üzerine eğitim ve bilinçlendir…" at bounding box center [675, 281] width 854 height 504
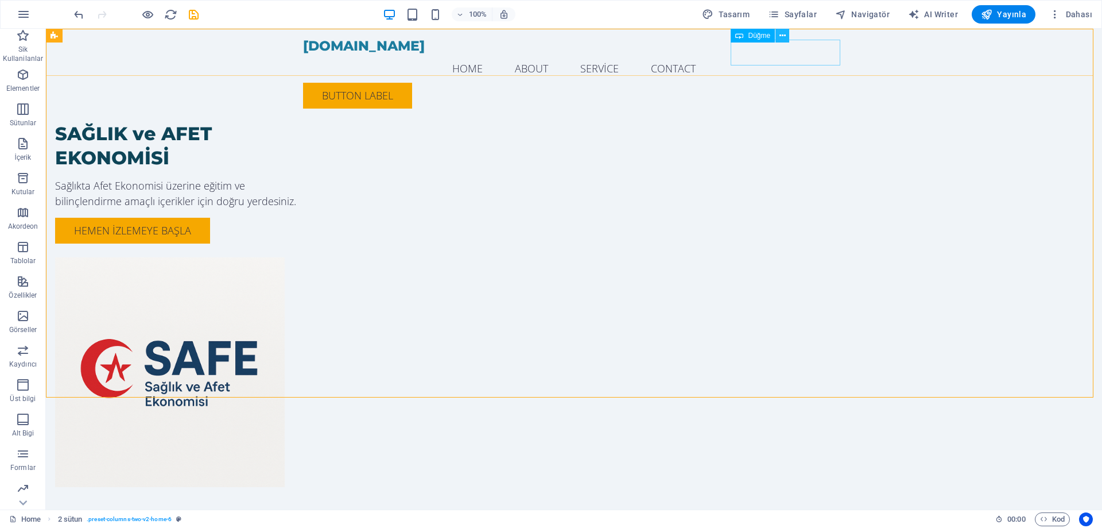
click at [780, 37] on icon at bounding box center [783, 36] width 6 height 12
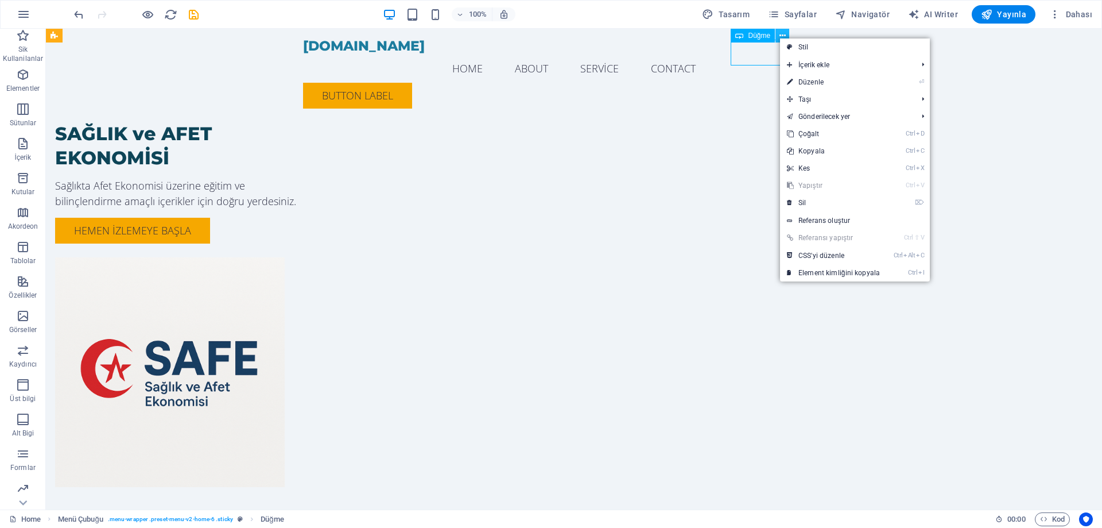
click at [780, 37] on icon at bounding box center [783, 36] width 6 height 12
click at [742, 35] on icon at bounding box center [739, 36] width 8 height 14
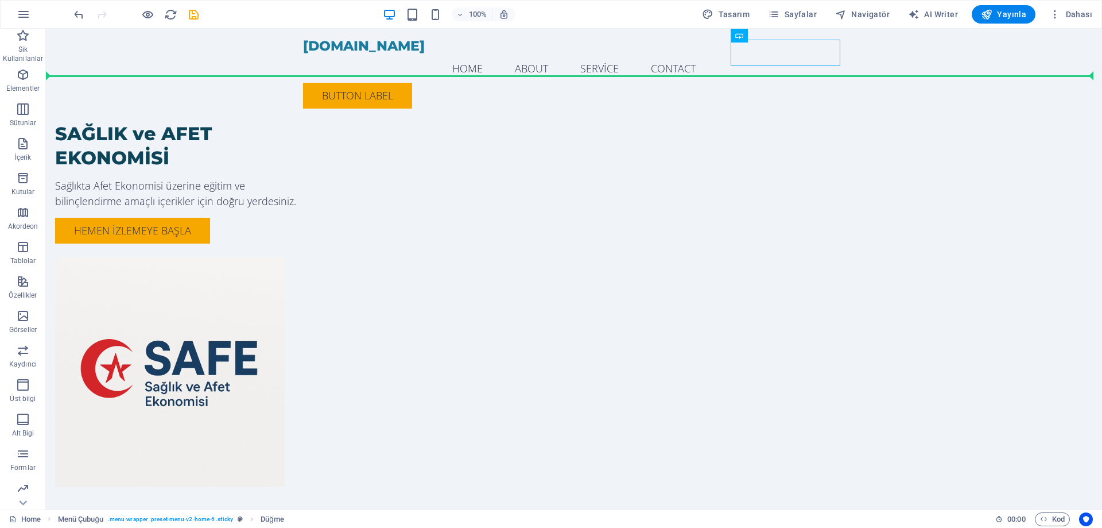
drag, startPoint x: 788, startPoint y: 64, endPoint x: 846, endPoint y: 54, distance: 59.4
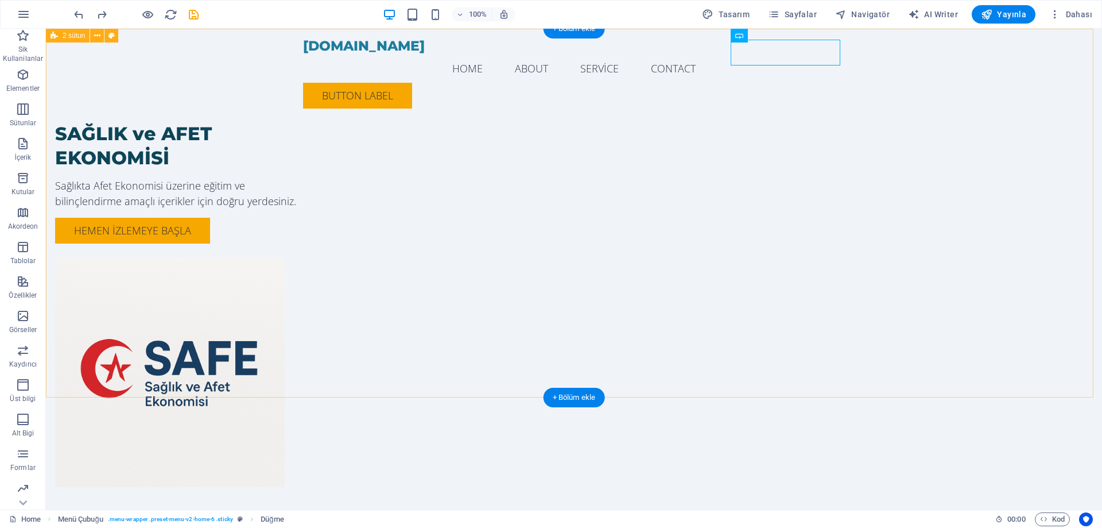
click at [917, 143] on div "SAĞLIK ve AFET EKONOMİSİ Sağlıkta Afet Ekonomisi üzerine eğitim ve bilinçlendir…" at bounding box center [574, 281] width 1056 height 504
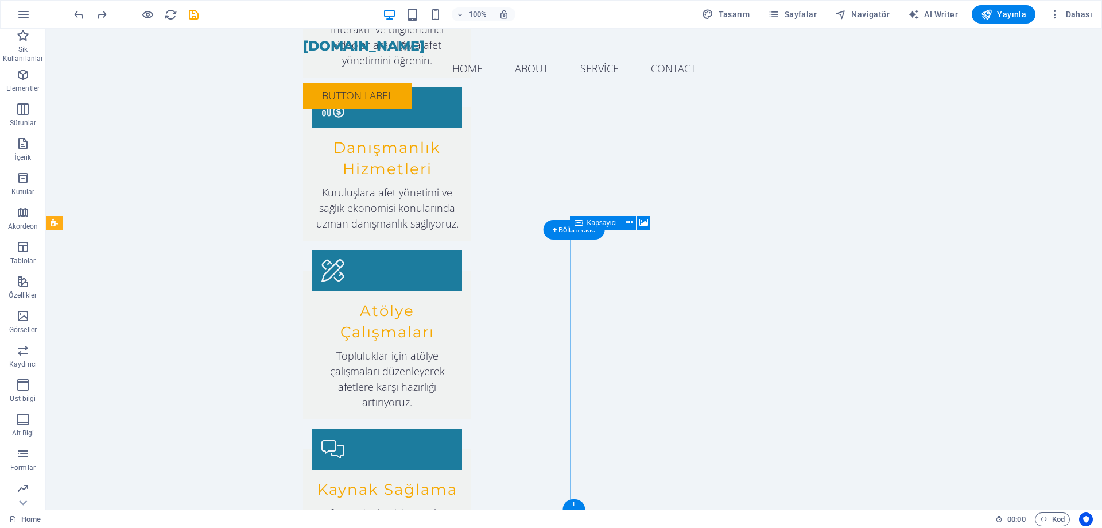
scroll to position [1488, 0]
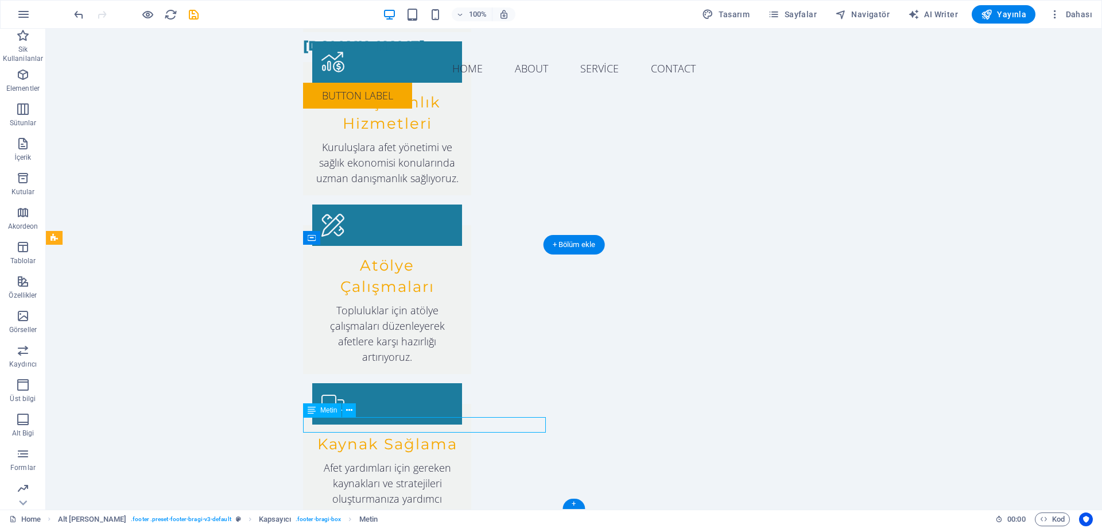
drag, startPoint x: 378, startPoint y: 424, endPoint x: 319, endPoint y: 423, distance: 59.1
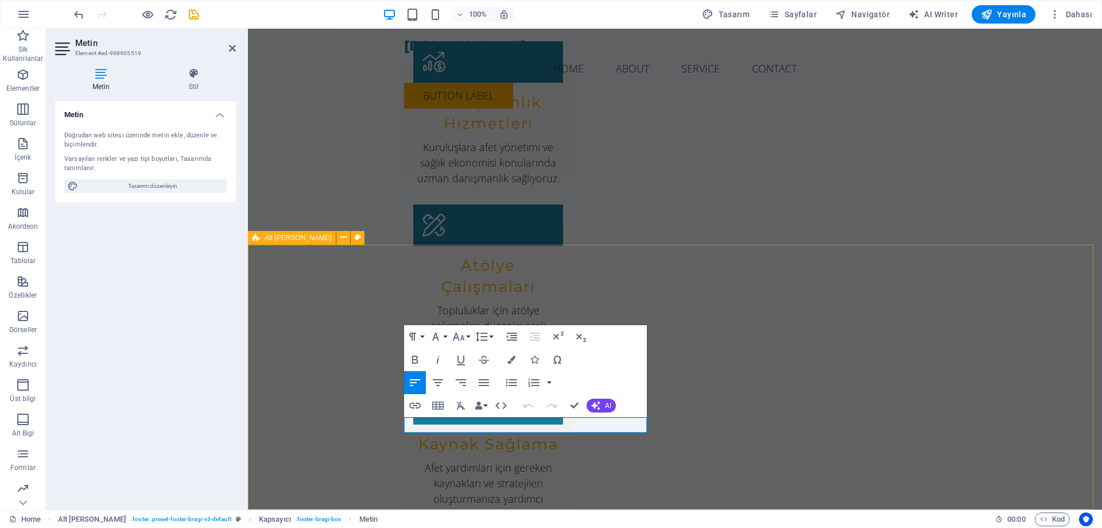
drag, startPoint x: 509, startPoint y: 425, endPoint x: 378, endPoint y: 425, distance: 130.3
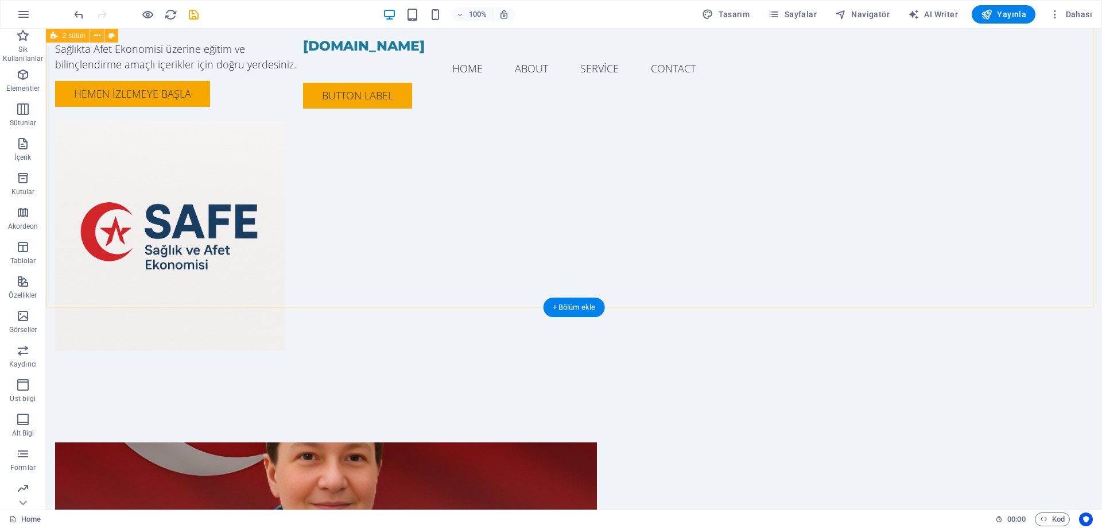
scroll to position [0, 0]
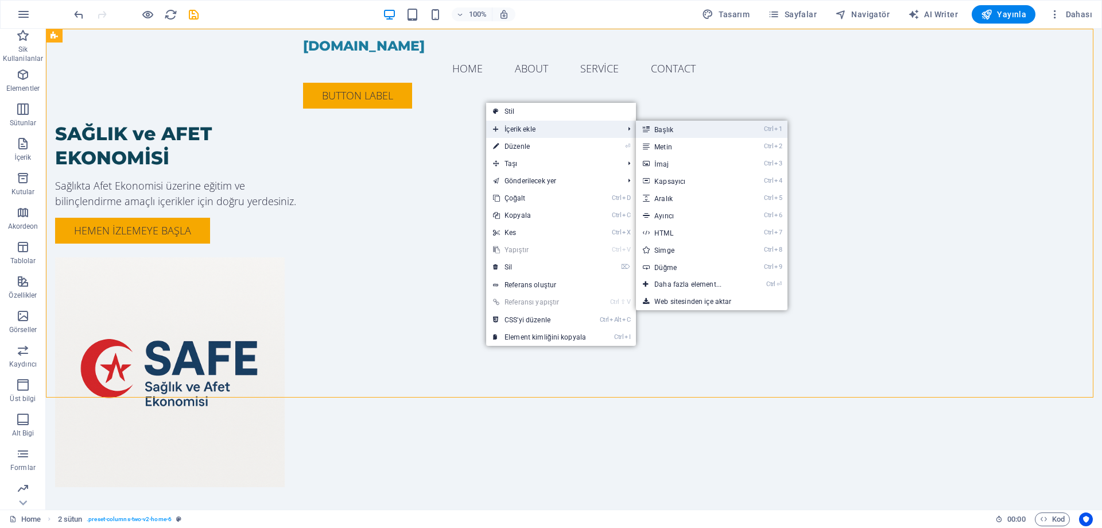
click at [691, 129] on link "Ctrl 1 Başlık" at bounding box center [690, 129] width 109 height 17
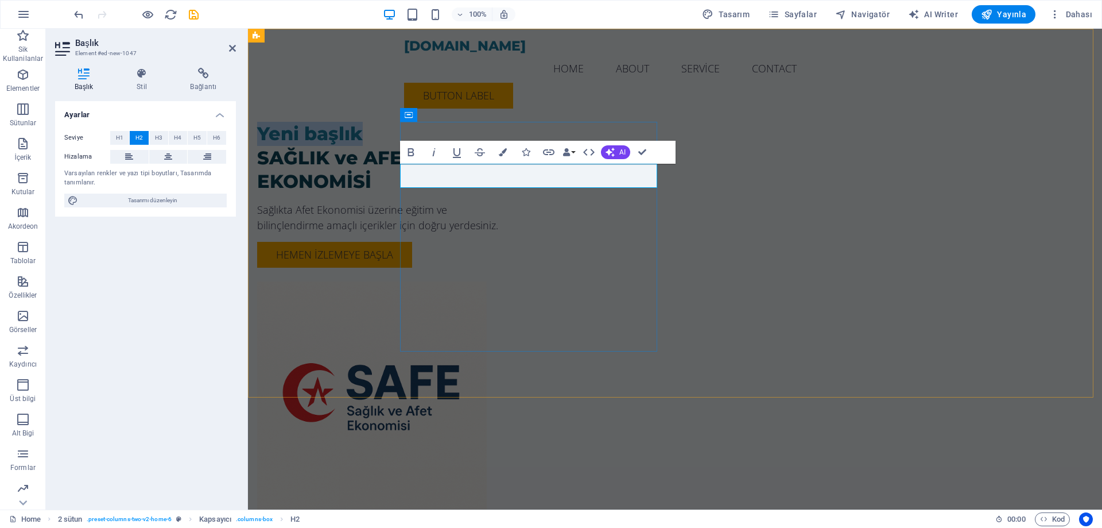
click at [514, 146] on h2 "Yeni başlık" at bounding box center [385, 134] width 257 height 24
drag, startPoint x: 528, startPoint y: 172, endPoint x: 341, endPoint y: 172, distance: 187.2
click at [341, 172] on div "Yeni başlık SAĞLIK ve AFET EKONOMİSİ Sağlıkta Afet Ekonomisi üzerine eğitim ve …" at bounding box center [675, 293] width 854 height 528
click at [412, 154] on icon "button" at bounding box center [411, 152] width 14 height 14
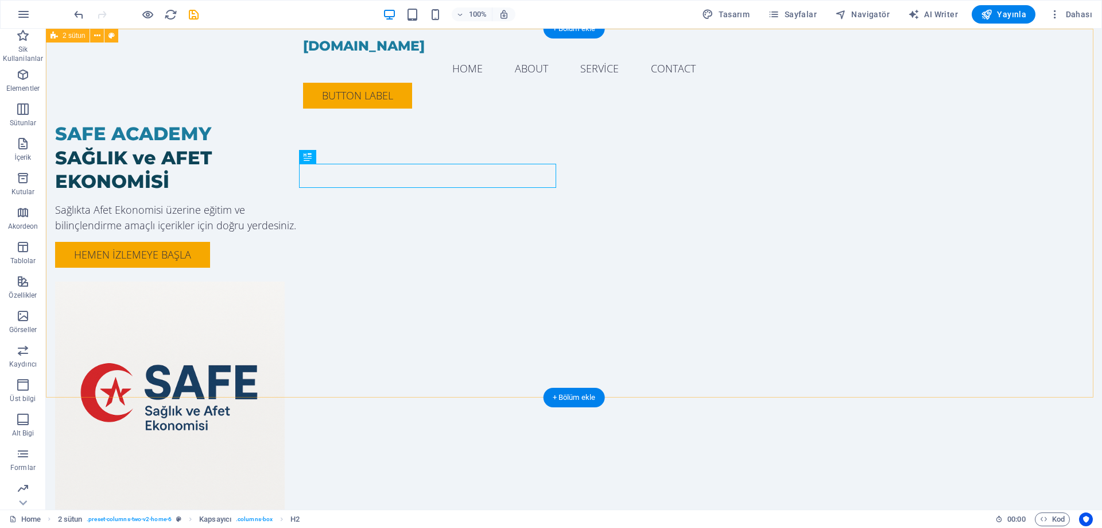
click at [987, 208] on div "SAFE ACADEMY SAĞLIK ve AFET EKONOMİSİ Sağlıkta Afet Ekonomisi üzerine eğitim ve…" at bounding box center [574, 293] width 1056 height 528
click at [312, 146] on div "SAFE ACADEMY" at bounding box center [183, 134] width 257 height 24
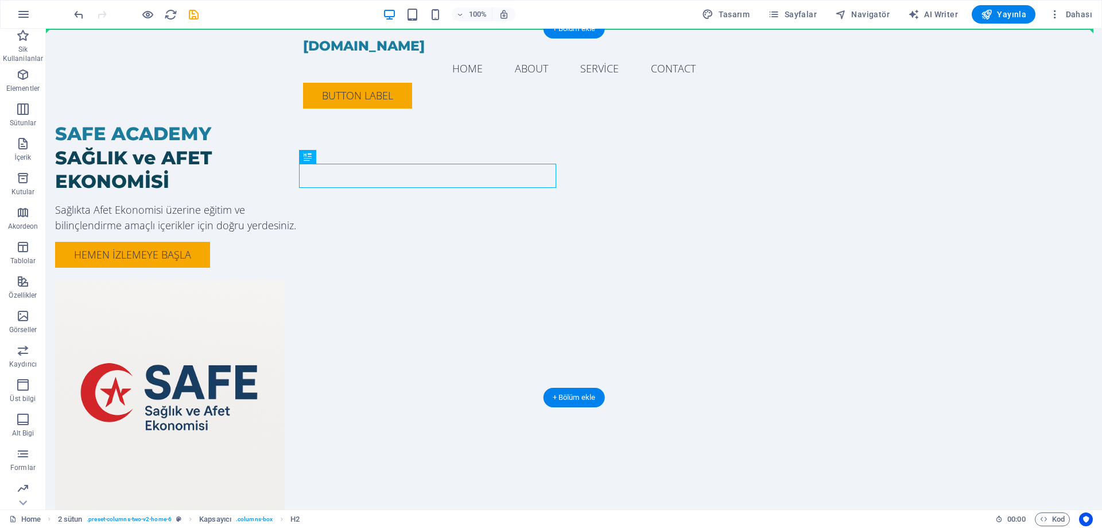
drag, startPoint x: 353, startPoint y: 185, endPoint x: 528, endPoint y: 92, distance: 198.5
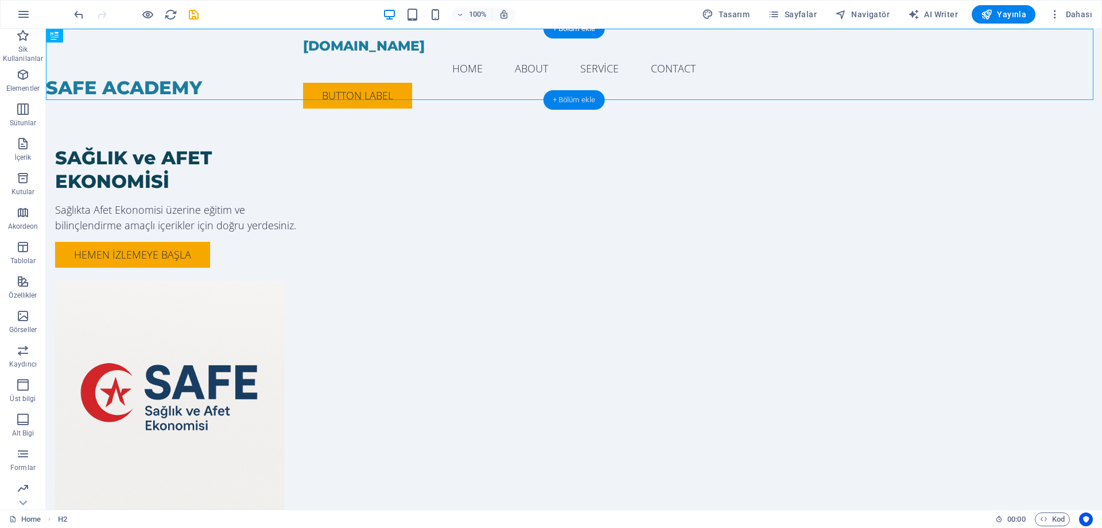
click at [563, 96] on div "+ Bölüm ekle" at bounding box center [574, 100] width 61 height 20
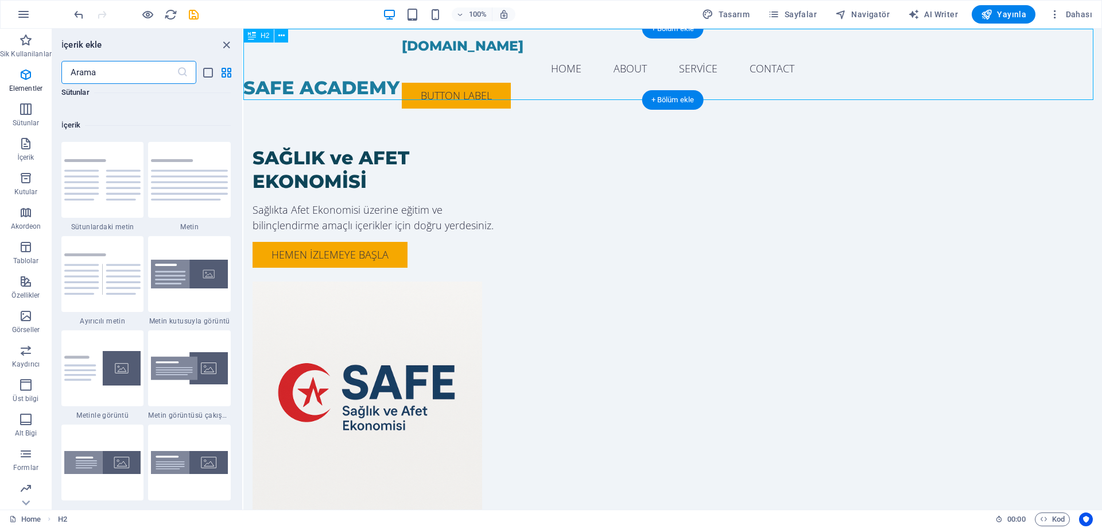
scroll to position [2009, 0]
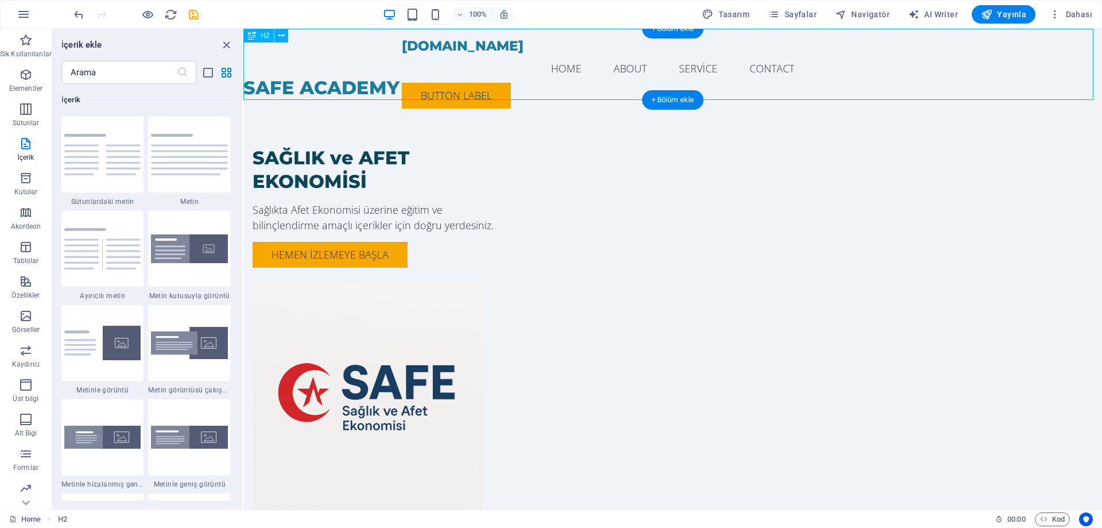
click at [311, 83] on div "SAFE ACADEMY" at bounding box center [672, 64] width 859 height 71
click at [277, 79] on div "SAFE ACADEMY" at bounding box center [672, 64] width 859 height 71
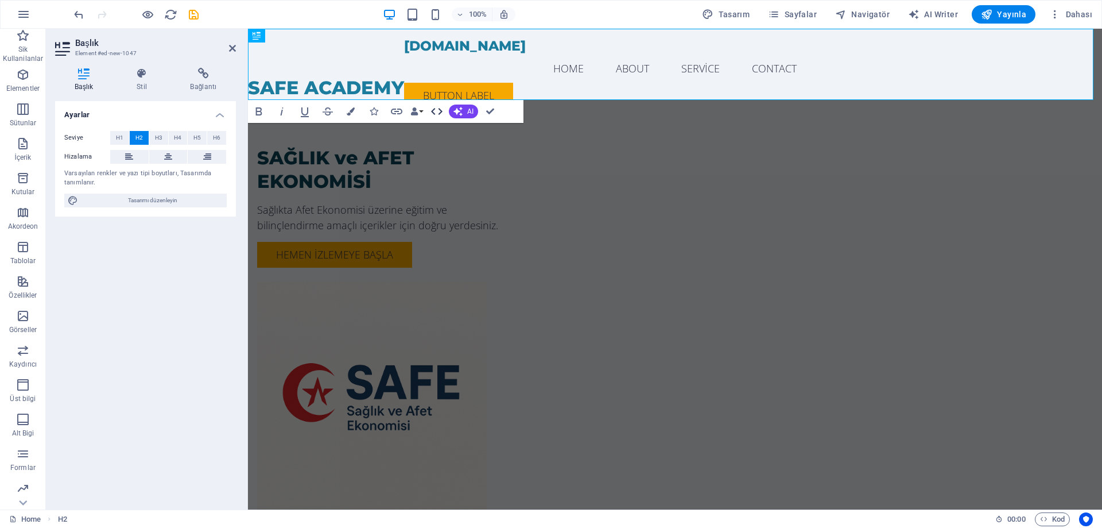
click at [440, 115] on icon "button" at bounding box center [437, 111] width 14 height 14
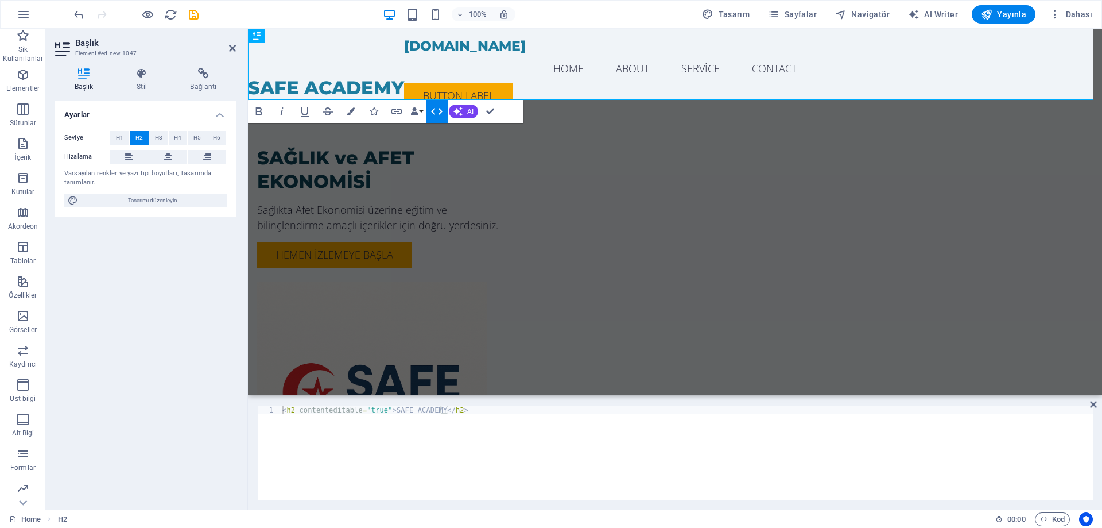
click at [440, 115] on icon "button" at bounding box center [437, 111] width 14 height 14
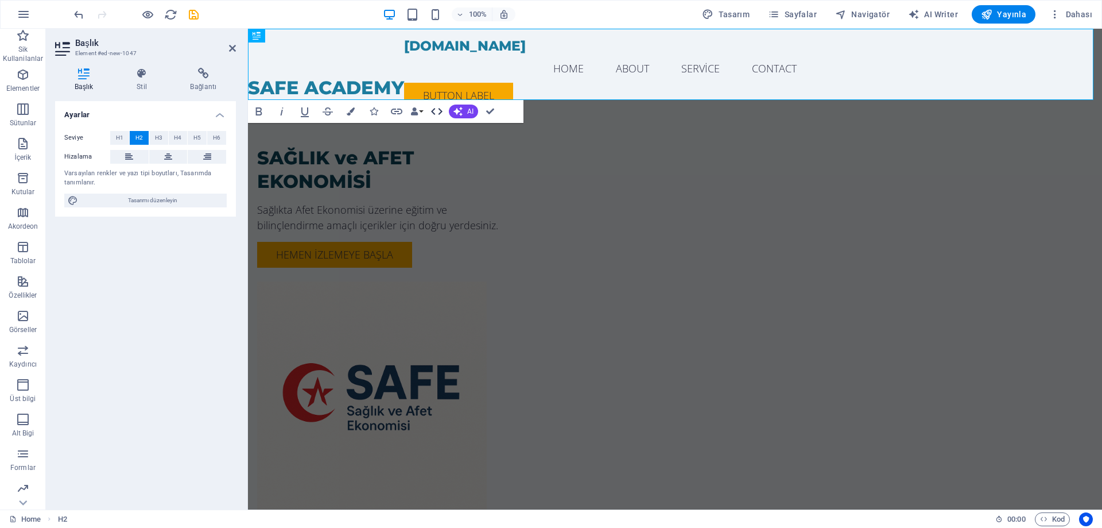
click at [440, 115] on icon "button" at bounding box center [437, 111] width 14 height 14
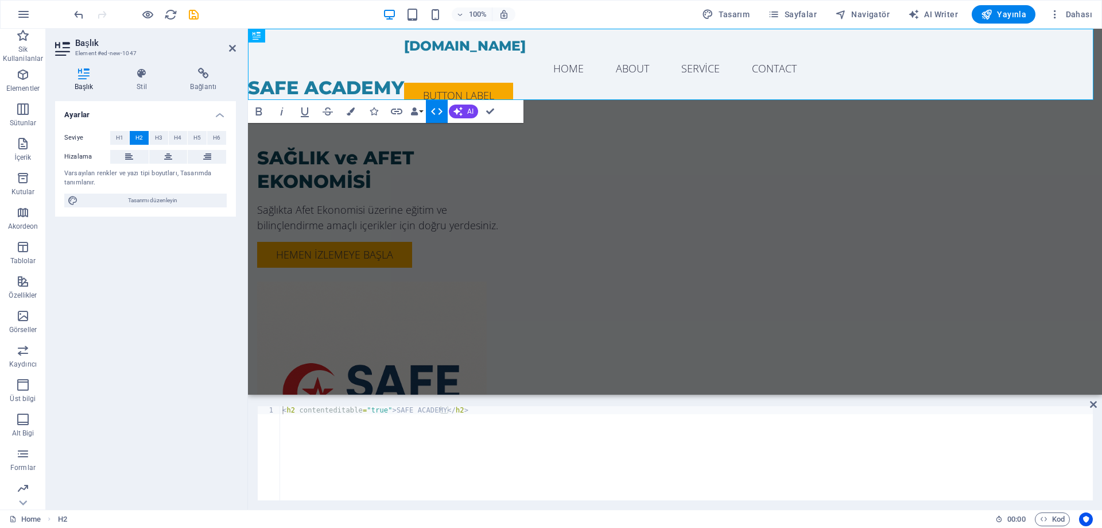
click at [440, 115] on icon "button" at bounding box center [437, 111] width 14 height 14
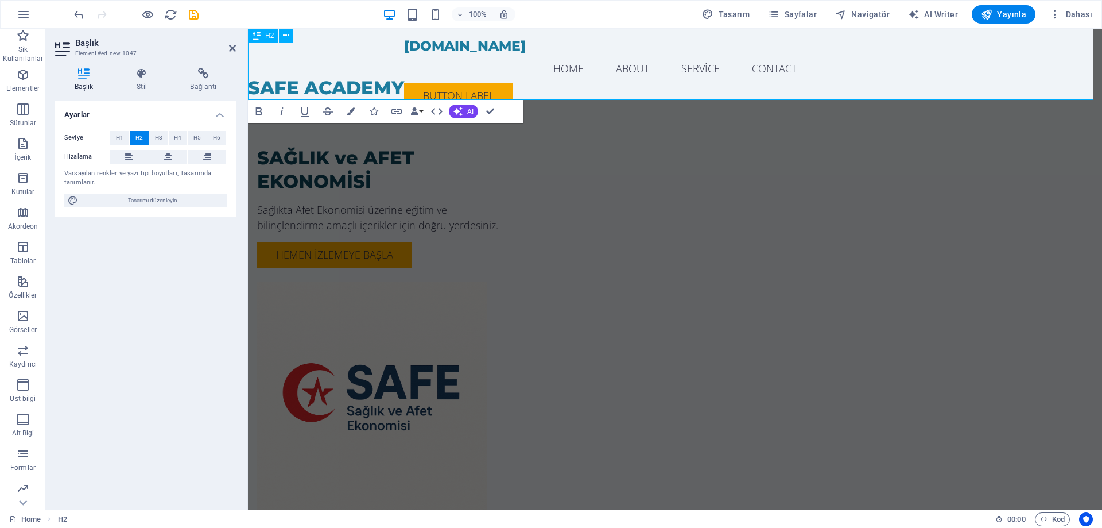
click at [709, 84] on h2 "SAFE ACADEMY" at bounding box center [675, 88] width 854 height 24
click at [1050, 51] on div "[DOMAIN_NAME] Menu Home About Service Contact Button label" at bounding box center [675, 73] width 854 height 89
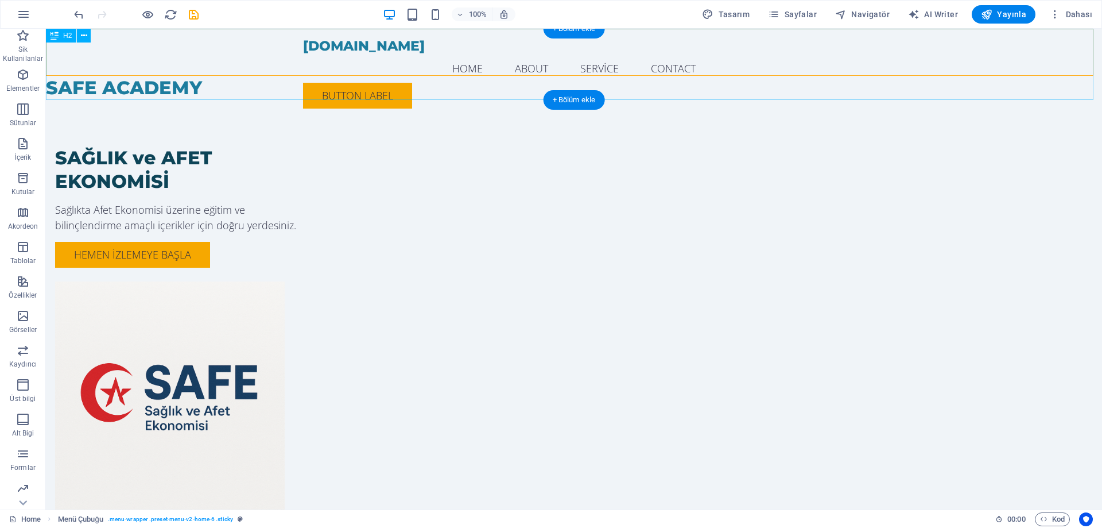
click at [111, 85] on div "SAFE ACADEMY" at bounding box center [574, 64] width 1056 height 71
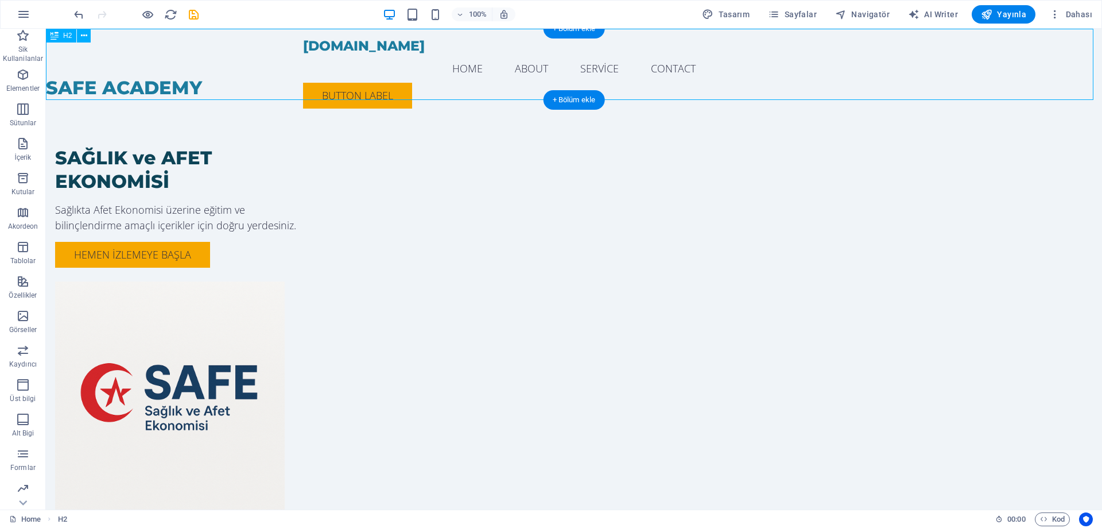
click at [56, 83] on div "SAFE ACADEMY" at bounding box center [574, 64] width 1056 height 71
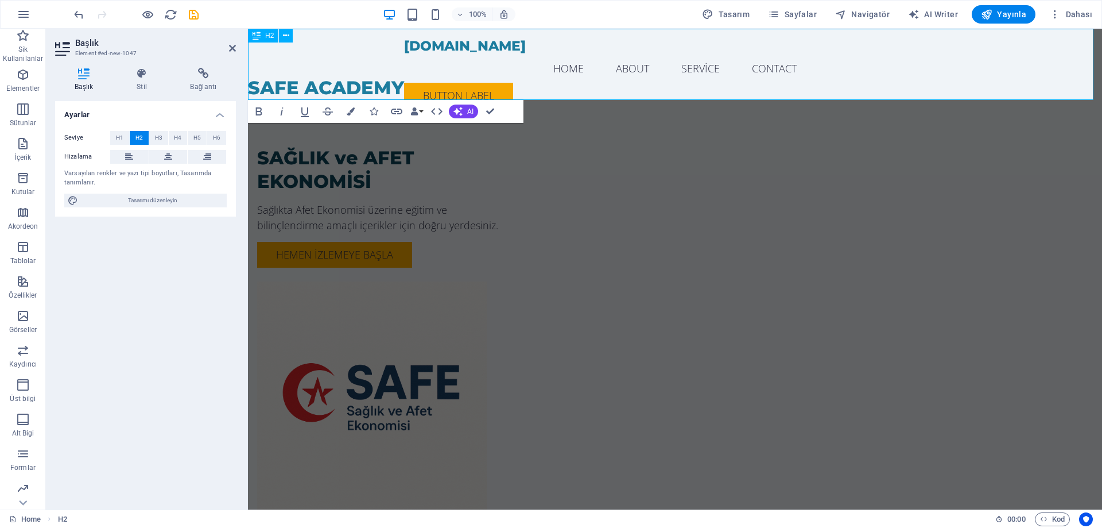
click at [250, 83] on h2 "SAFE ACADEMY" at bounding box center [675, 88] width 854 height 24
click at [1076, 49] on div "[DOMAIN_NAME] Menu Home About Service Contact Button label" at bounding box center [675, 73] width 854 height 89
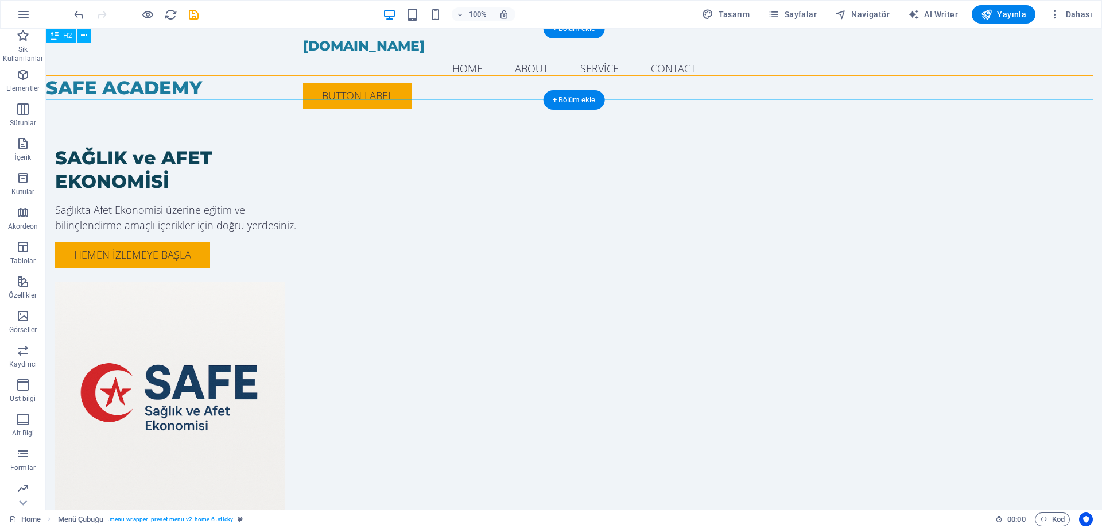
click at [454, 80] on div "SAFE ACADEMY" at bounding box center [574, 64] width 1056 height 71
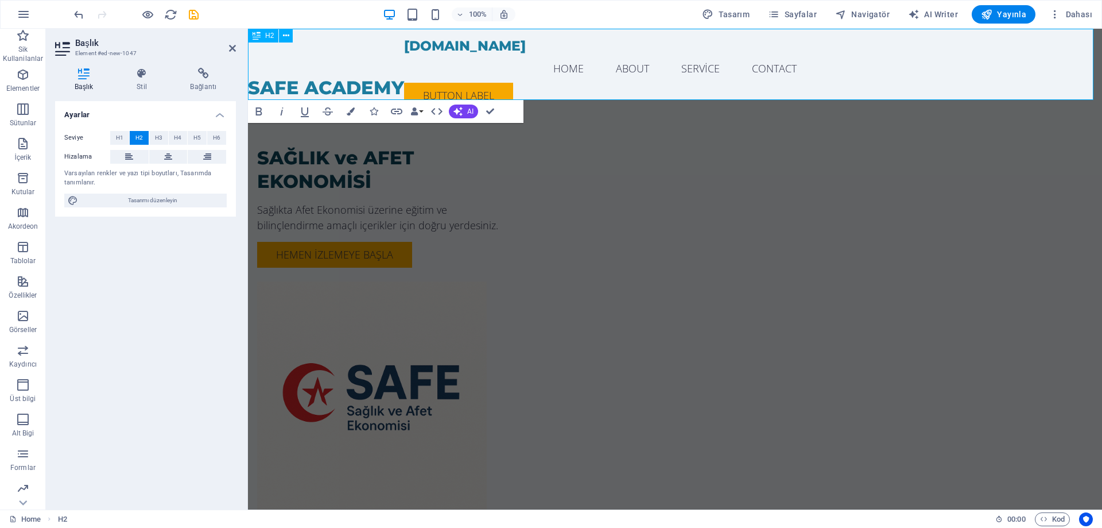
click at [525, 90] on h2 "SAFE ACADEMY" at bounding box center [675, 88] width 854 height 24
click at [1036, 253] on div "SAĞLIK ve AFET EKONOMİSİ Sağlıkta Afet Ekonomisi üzerine eğitim ve bilinçlendir…" at bounding box center [675, 328] width 854 height 457
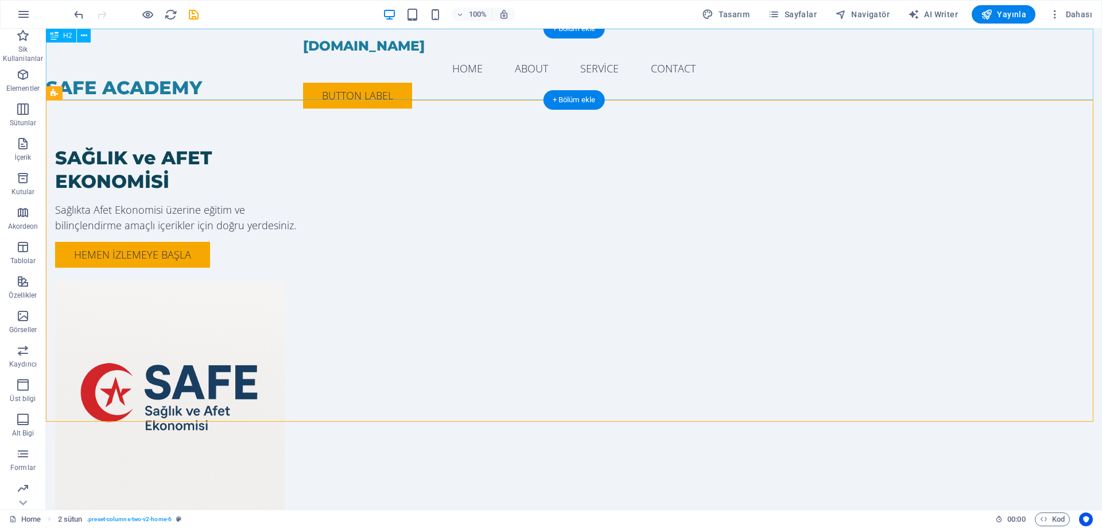
click at [637, 83] on div "SAFE ACADEMY" at bounding box center [574, 64] width 1056 height 71
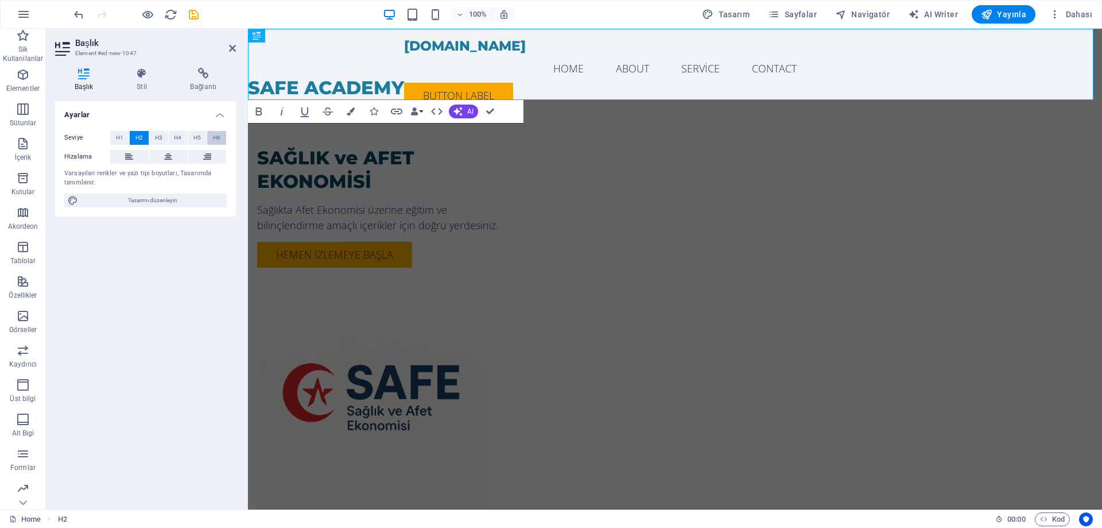
click at [215, 135] on span "H6" at bounding box center [216, 138] width 7 height 14
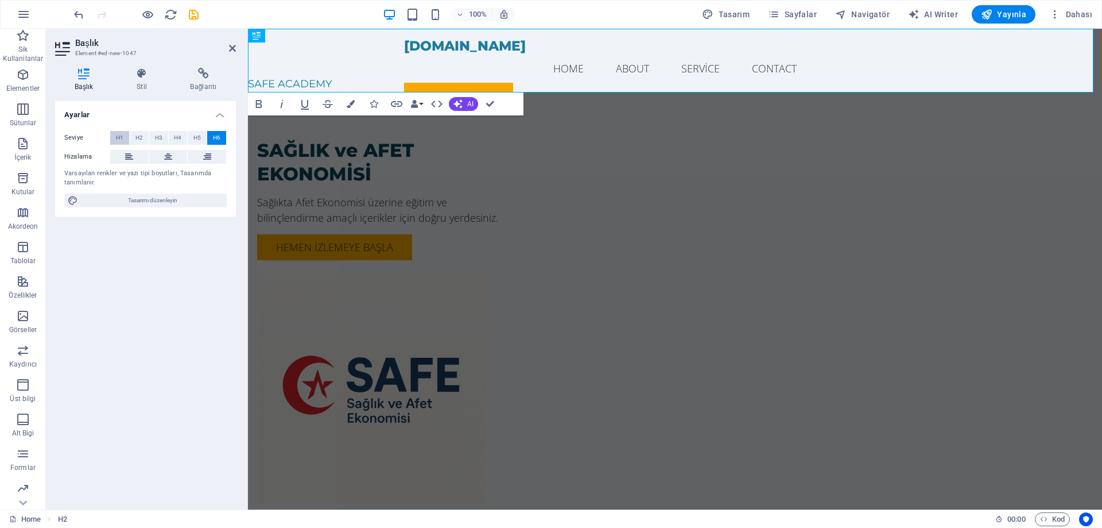
click at [118, 135] on span "H1" at bounding box center [119, 138] width 7 height 14
click at [137, 135] on span "H2" at bounding box center [138, 138] width 7 height 14
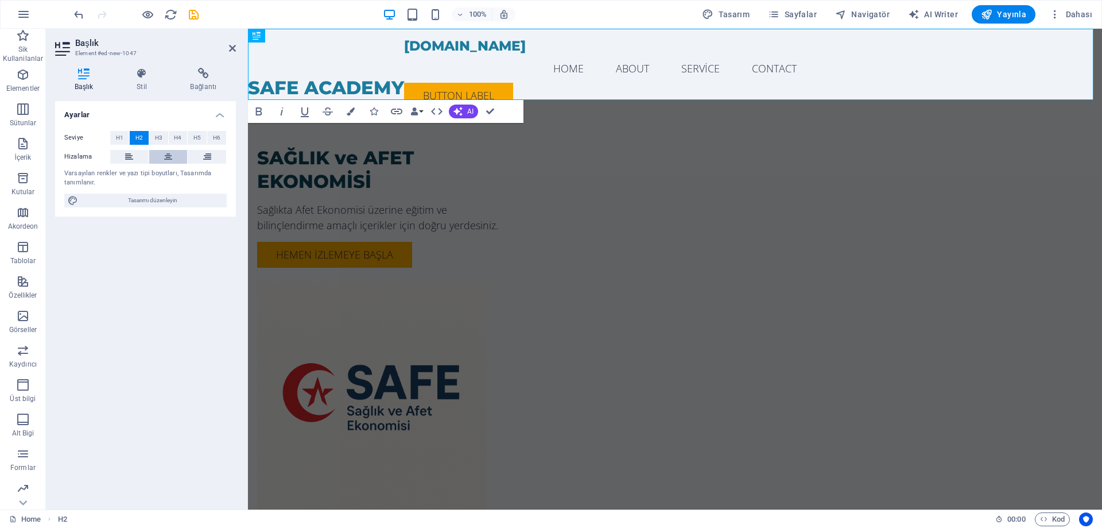
click at [172, 159] on icon at bounding box center [168, 157] width 8 height 14
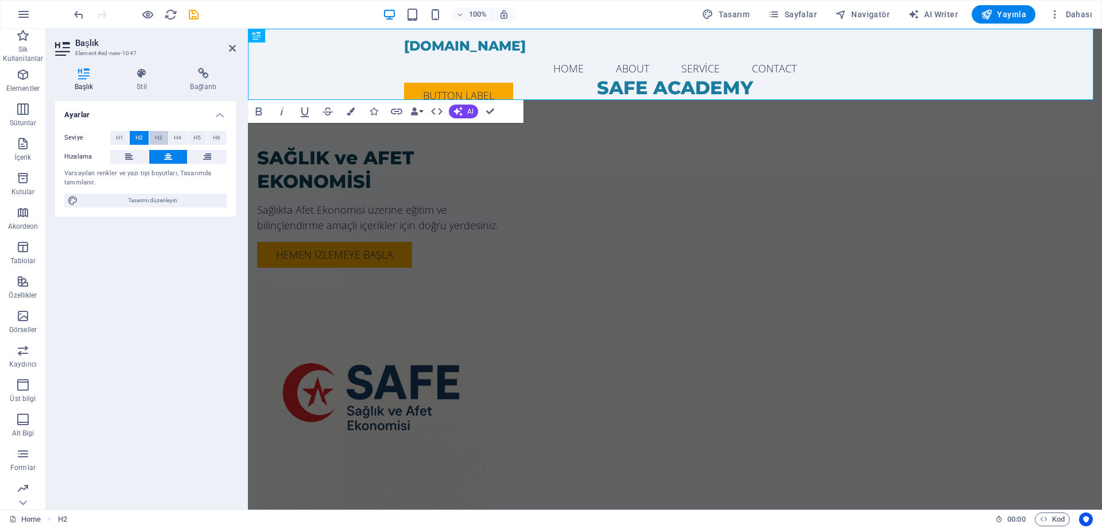
click at [162, 141] on span "H3" at bounding box center [158, 138] width 7 height 14
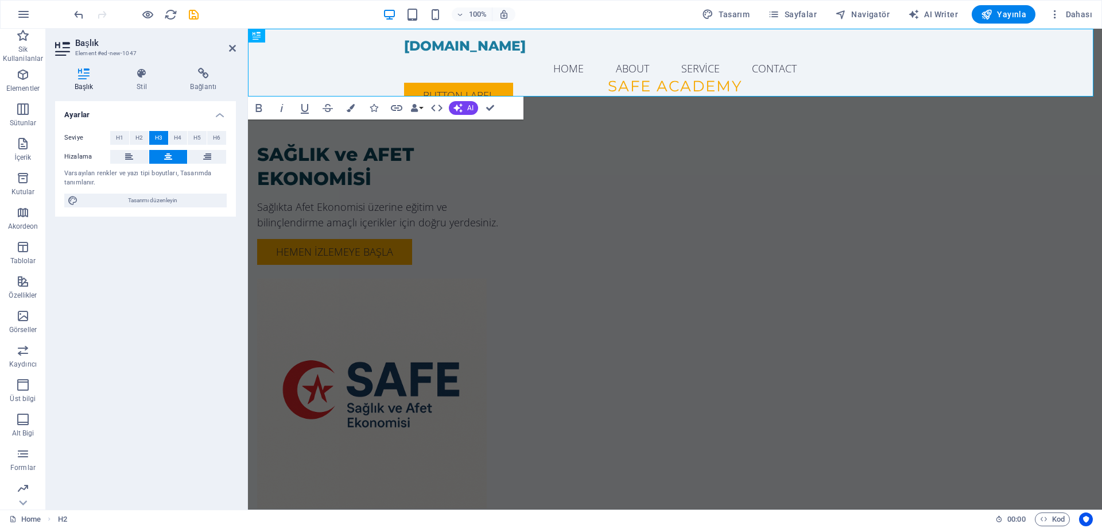
click at [150, 141] on button "H3" at bounding box center [158, 138] width 19 height 14
click at [145, 139] on button "H2" at bounding box center [139, 138] width 19 height 14
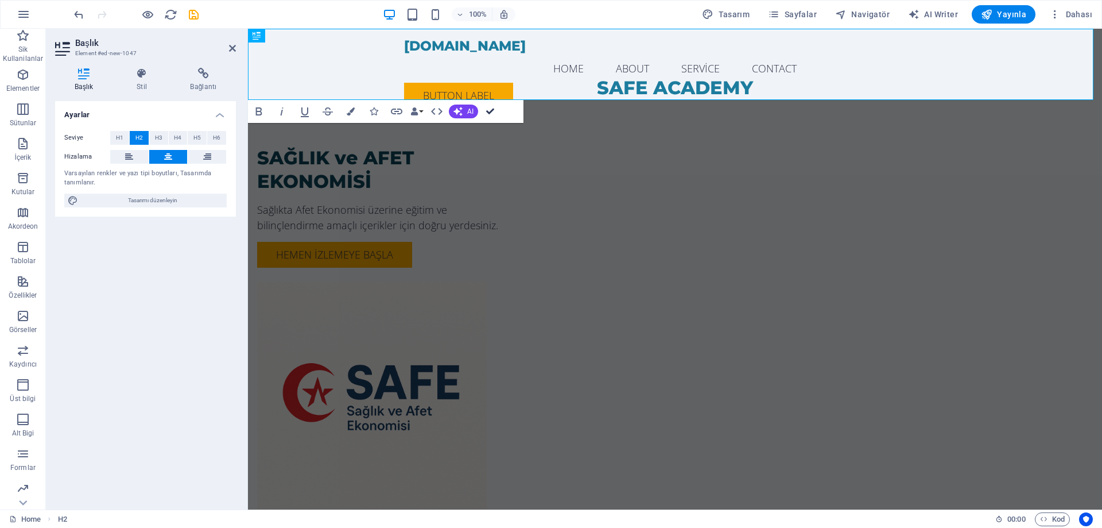
drag, startPoint x: 490, startPoint y: 108, endPoint x: 474, endPoint y: 78, distance: 34.7
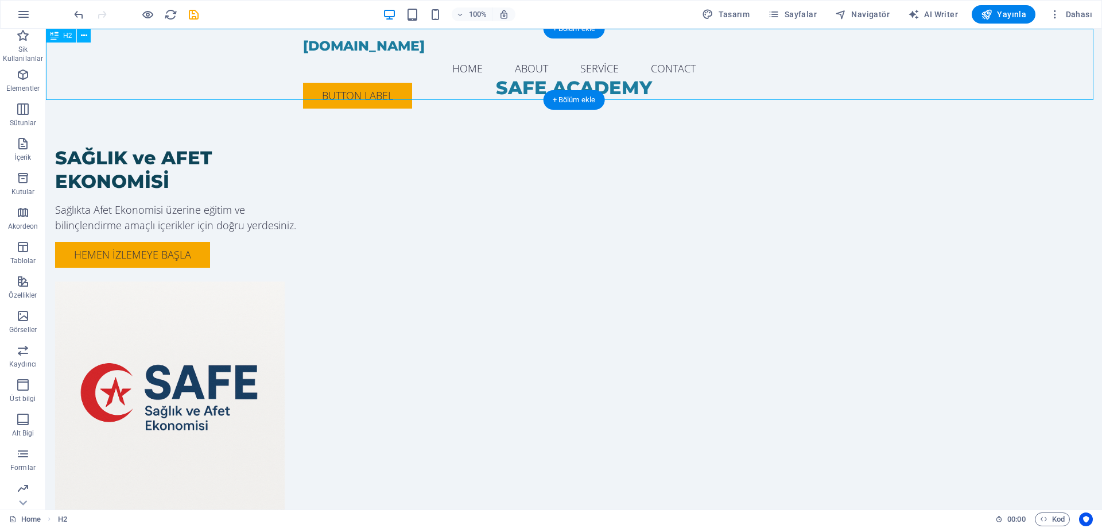
click at [784, 92] on div "SAFE ACADEMY" at bounding box center [574, 64] width 1056 height 71
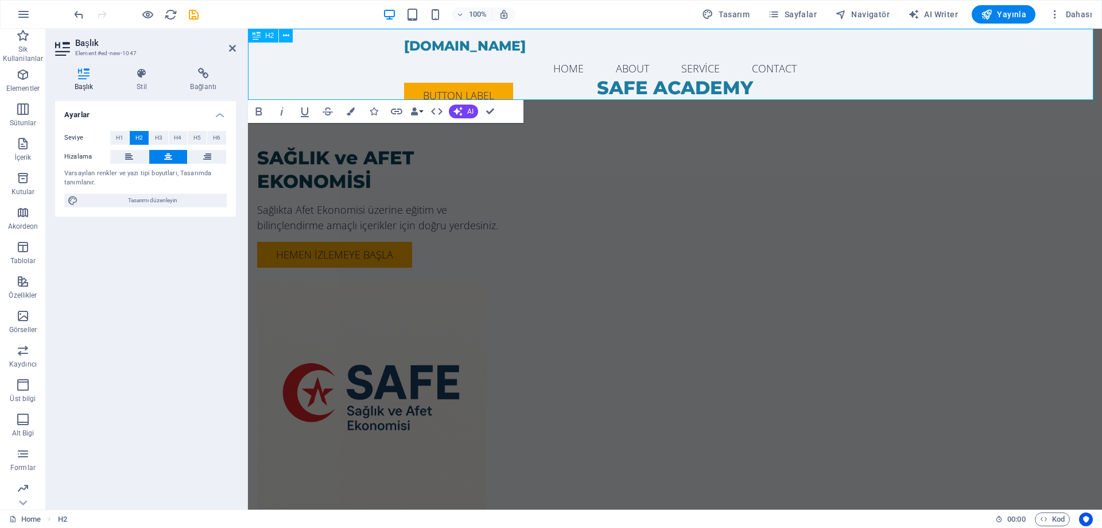
click at [820, 87] on h2 "SAFE ACADEMY" at bounding box center [675, 88] width 854 height 24
drag, startPoint x: 820, startPoint y: 87, endPoint x: 230, endPoint y: 93, distance: 590.2
click at [1050, 49] on div "[DOMAIN_NAME] Menu Home About Service Contact Button label" at bounding box center [675, 73] width 854 height 89
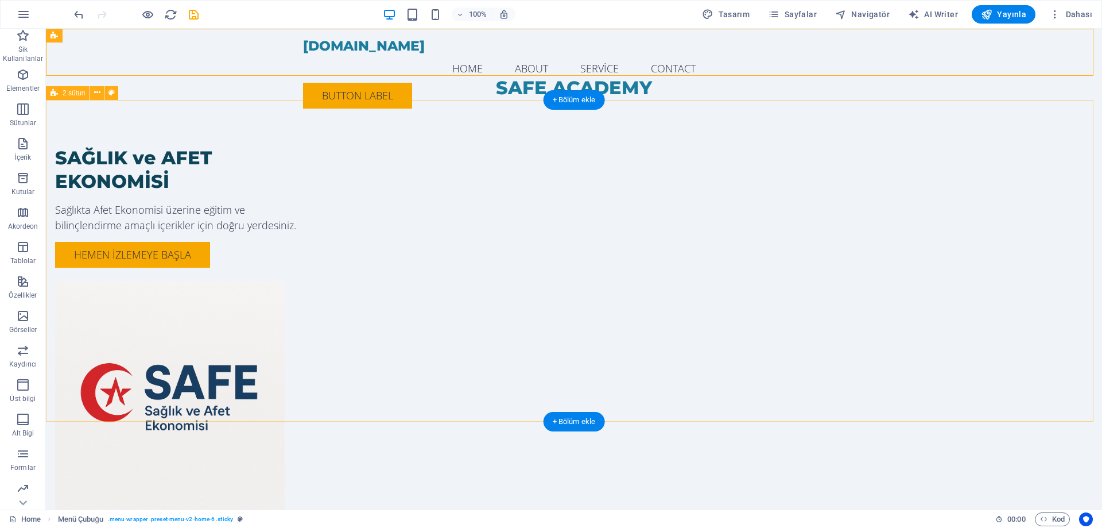
click at [1009, 269] on div "SAĞLIK ve AFET EKONOMİSİ Sağlıkta Afet Ekonomisi üzerine eğitim ve bilinçlendir…" at bounding box center [574, 328] width 1056 height 457
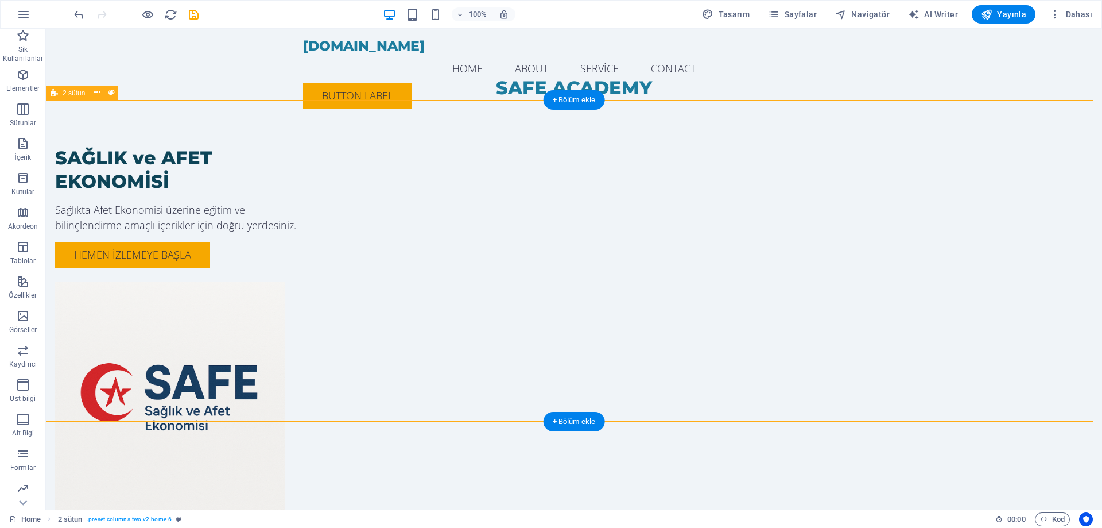
drag, startPoint x: 629, startPoint y: 100, endPoint x: 634, endPoint y: 144, distance: 44.0
click at [634, 144] on div "SAĞLIK ve AFET EKONOMİSİ Sağlıkta Afet Ekonomisi üzerine eğitim ve bilinçlendir…" at bounding box center [574, 328] width 1056 height 457
click at [612, 82] on div "SAFE ACADEMY" at bounding box center [574, 64] width 1056 height 71
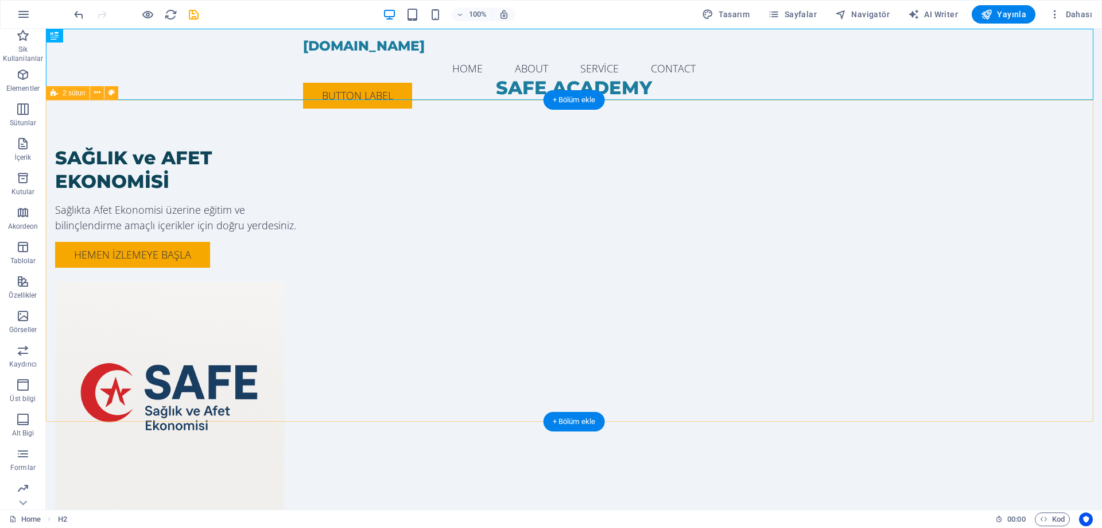
click at [996, 418] on div "SAĞLIK ve AFET EKONOMİSİ Sağlıkta Afet Ekonomisi üzerine eğitim ve bilinçlendir…" at bounding box center [574, 328] width 1056 height 457
click at [654, 88] on div "SAFE ACADEMY" at bounding box center [574, 64] width 1056 height 71
click at [637, 86] on div "SAFE ACADEMY" at bounding box center [574, 64] width 1056 height 71
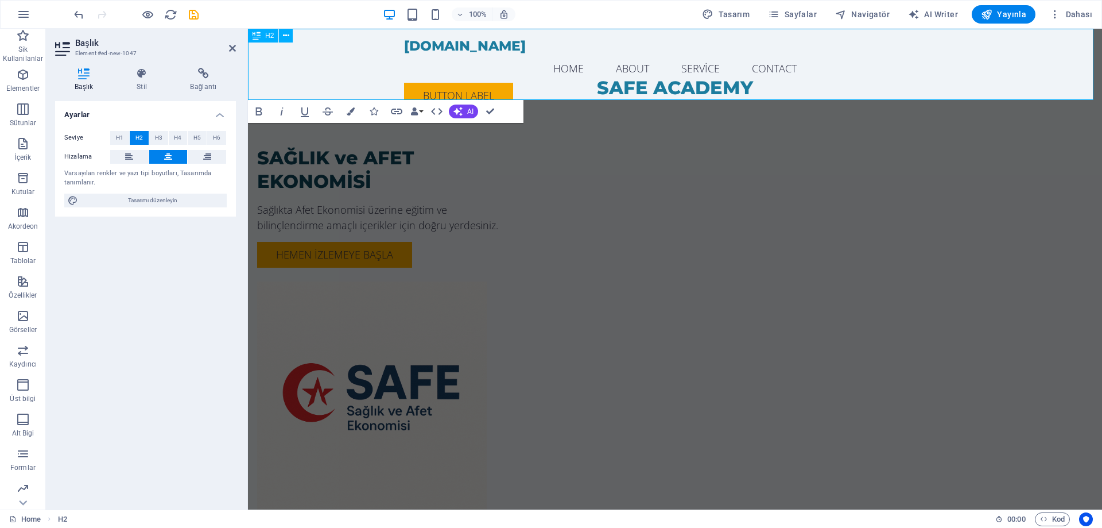
click at [754, 85] on h2 "SAFE ACADEMY" at bounding box center [675, 88] width 854 height 24
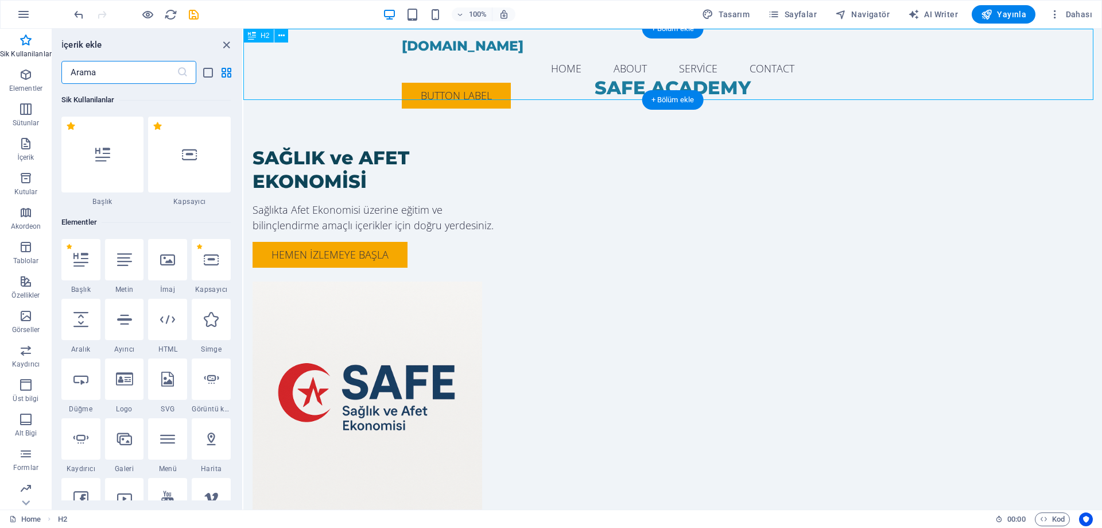
click at [796, 90] on div "SAFE ACADEMY" at bounding box center [672, 64] width 859 height 71
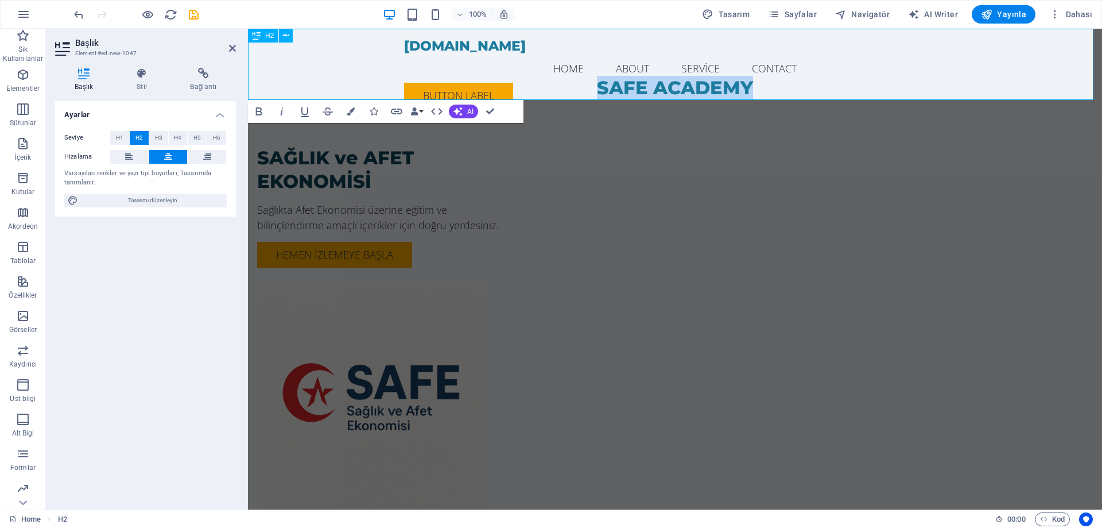
click at [783, 88] on h2 "SAFE ACADEMY" at bounding box center [675, 88] width 854 height 24
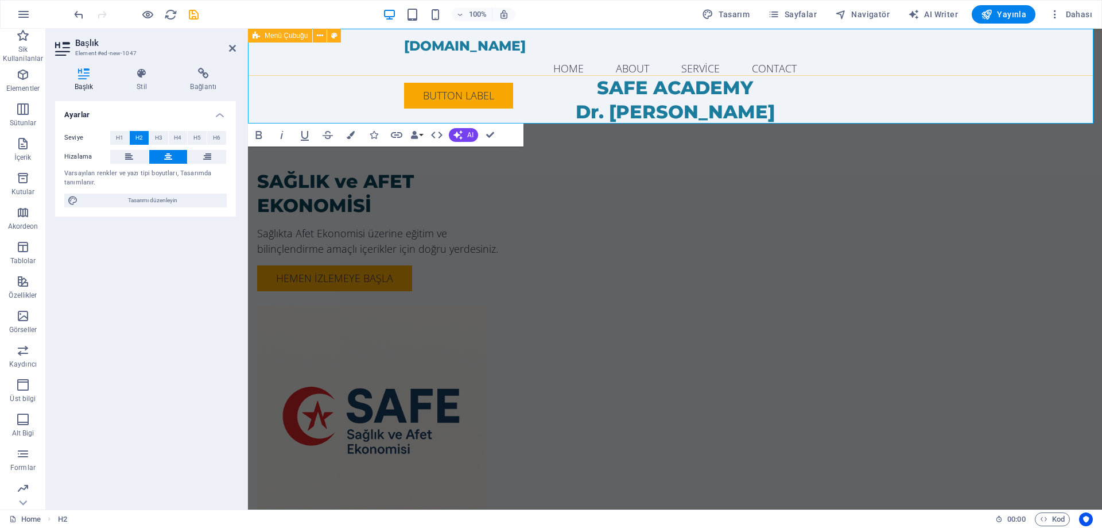
click at [1062, 56] on div "[DOMAIN_NAME] Menu Home About Service Contact Button label" at bounding box center [675, 73] width 854 height 89
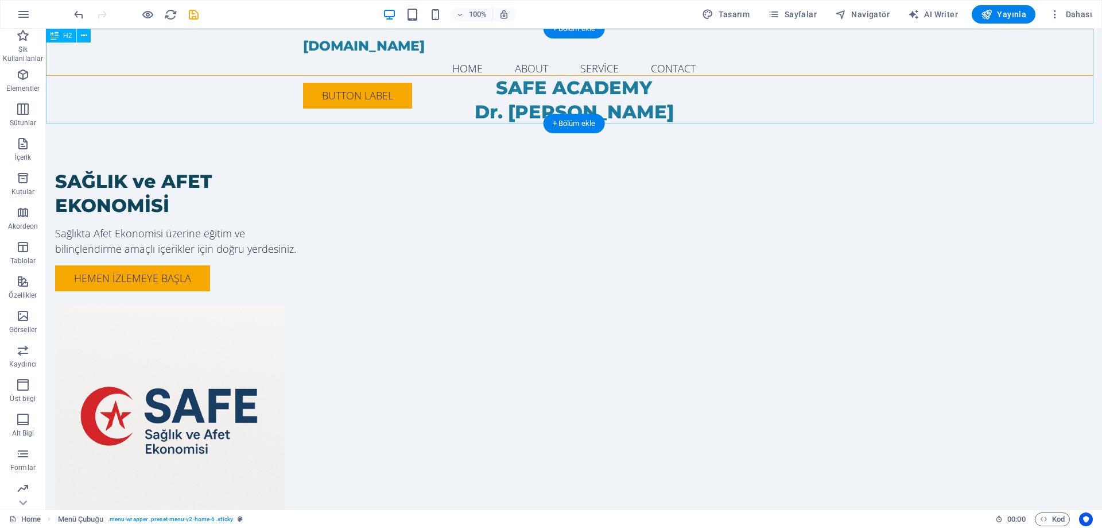
click at [371, 106] on div "SAFE ACADEMY Dr. [PERSON_NAME]" at bounding box center [574, 76] width 1056 height 95
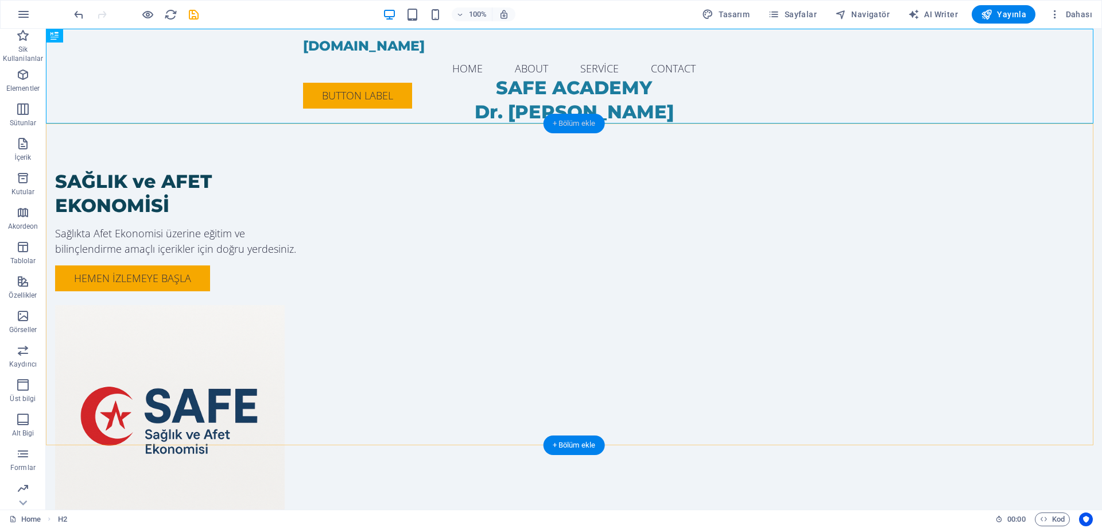
click at [568, 124] on div "+ Bölüm ekle" at bounding box center [574, 124] width 61 height 20
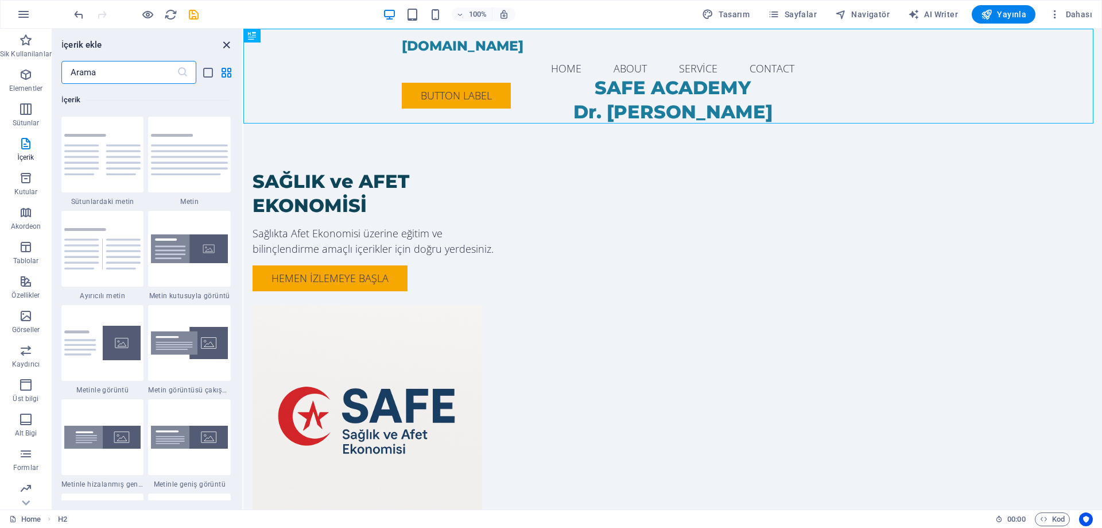
click at [223, 40] on icon "close panel" at bounding box center [226, 44] width 13 height 13
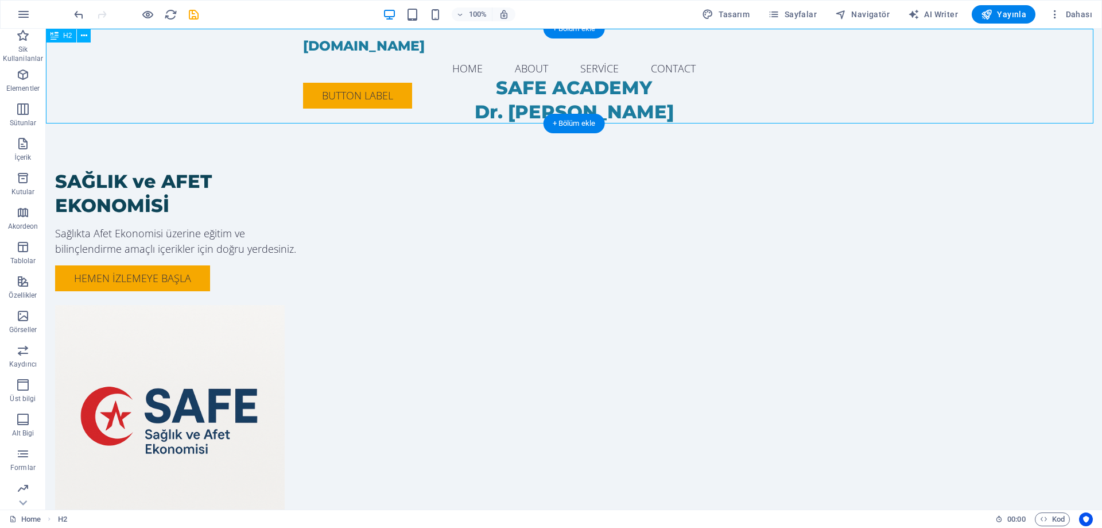
click at [599, 83] on div "SAFE ACADEMY Dr. [PERSON_NAME]" at bounding box center [574, 76] width 1056 height 95
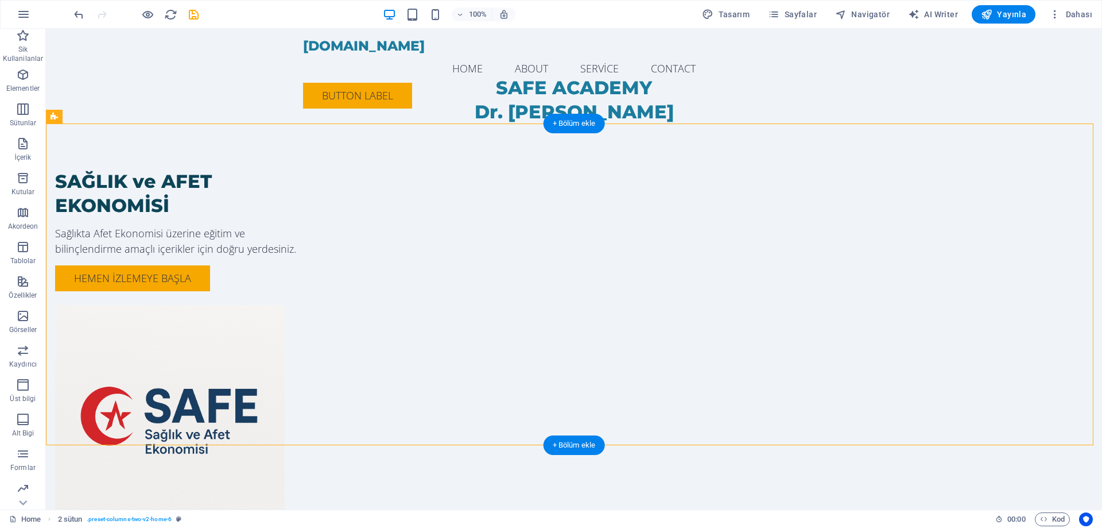
drag, startPoint x: 118, startPoint y: 146, endPoint x: 78, endPoint y: 195, distance: 62.9
click at [125, 102] on div "SAFE ACADEMY Dr. [PERSON_NAME]" at bounding box center [574, 76] width 1056 height 95
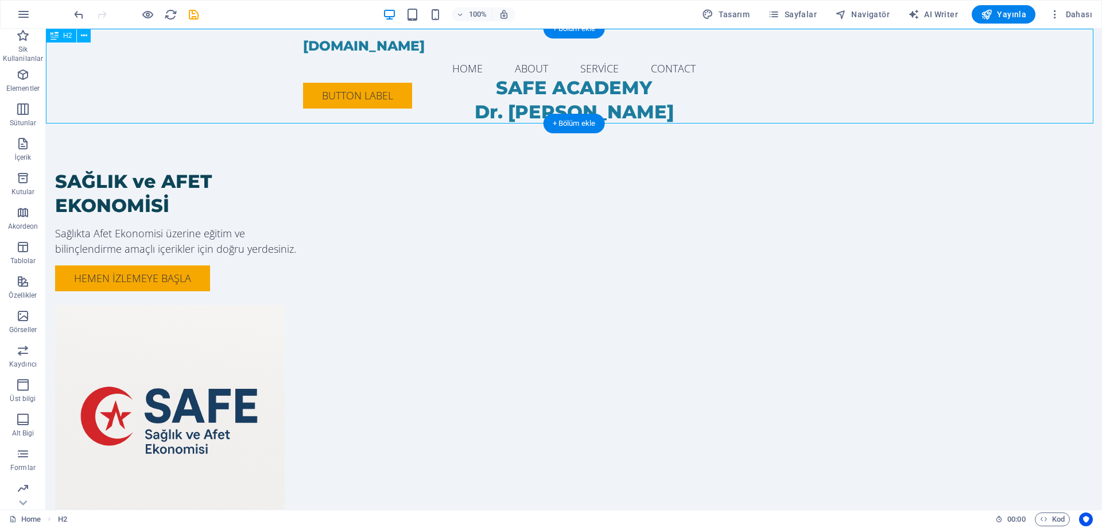
click at [108, 114] on div "SAFE ACADEMY Dr. [PERSON_NAME]" at bounding box center [574, 76] width 1056 height 95
click at [120, 37] on icon at bounding box center [118, 36] width 6 height 12
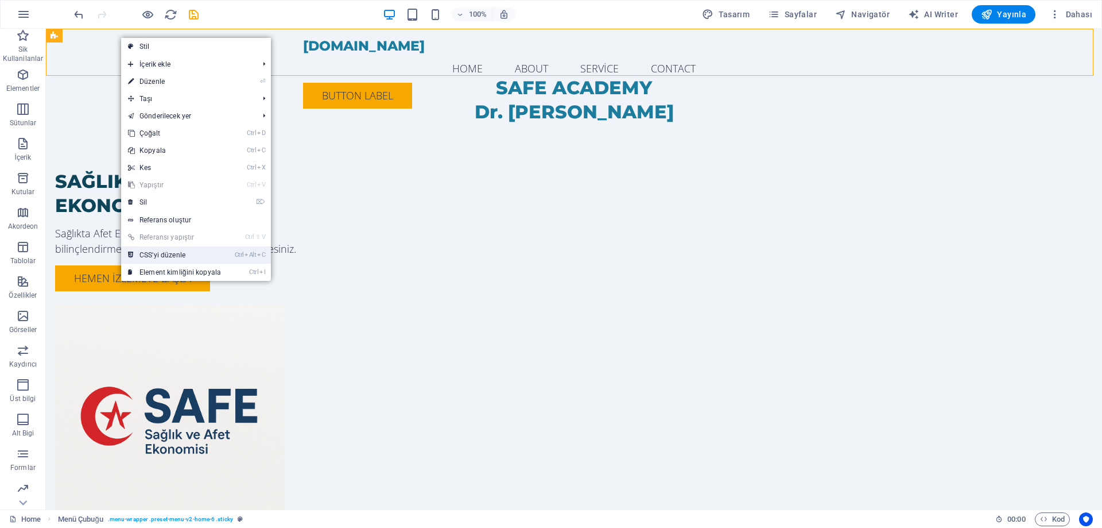
click at [176, 254] on link "Ctrl Alt C CSS'yi düzenle" at bounding box center [174, 254] width 107 height 17
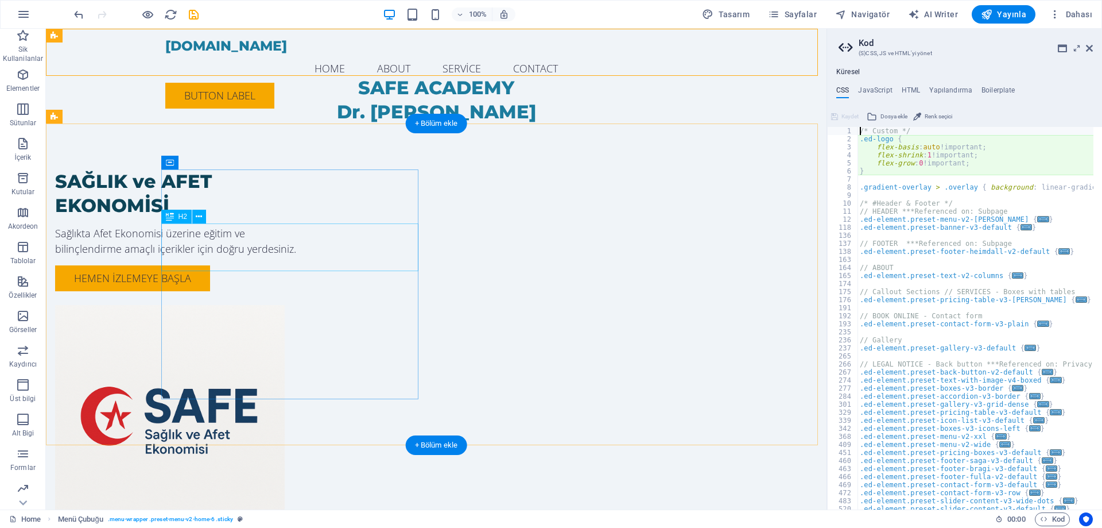
scroll to position [505, 0]
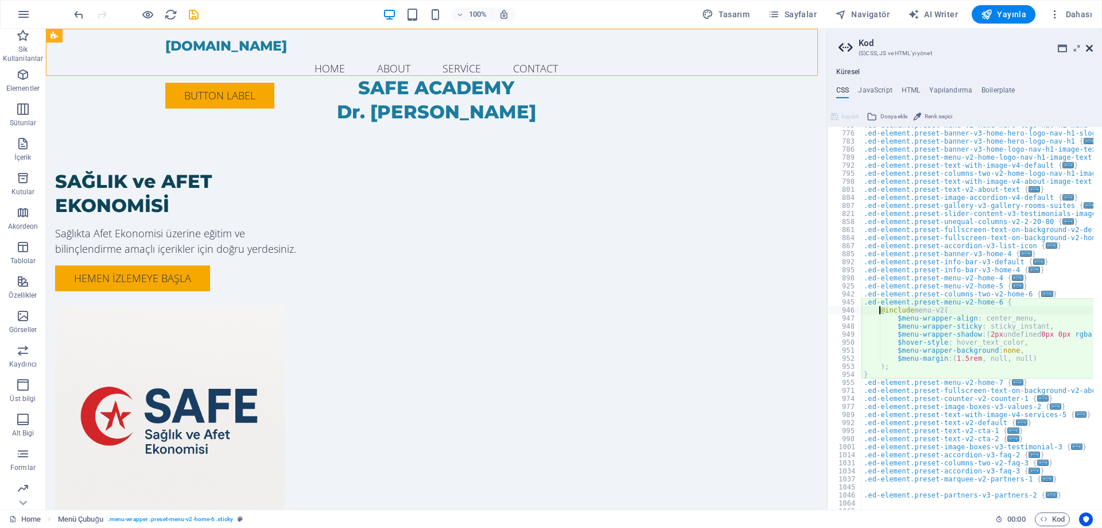
click at [1090, 49] on icon at bounding box center [1089, 48] width 7 height 9
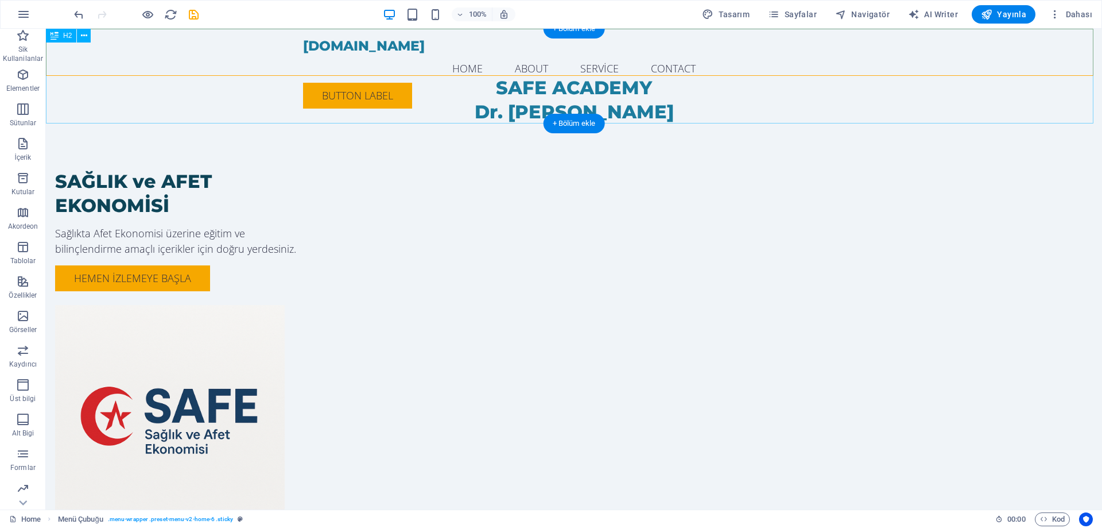
click at [490, 108] on div "SAFE ACADEMY Dr. [PERSON_NAME]" at bounding box center [574, 76] width 1056 height 95
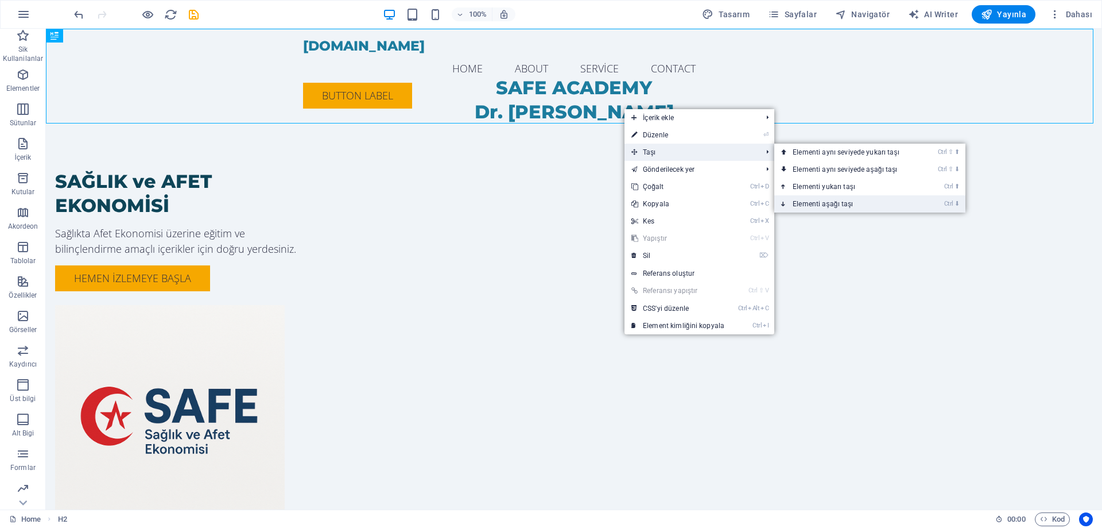
click at [855, 202] on link "Ctrl ⬇ Elementi aşağı taşı" at bounding box center [848, 203] width 148 height 17
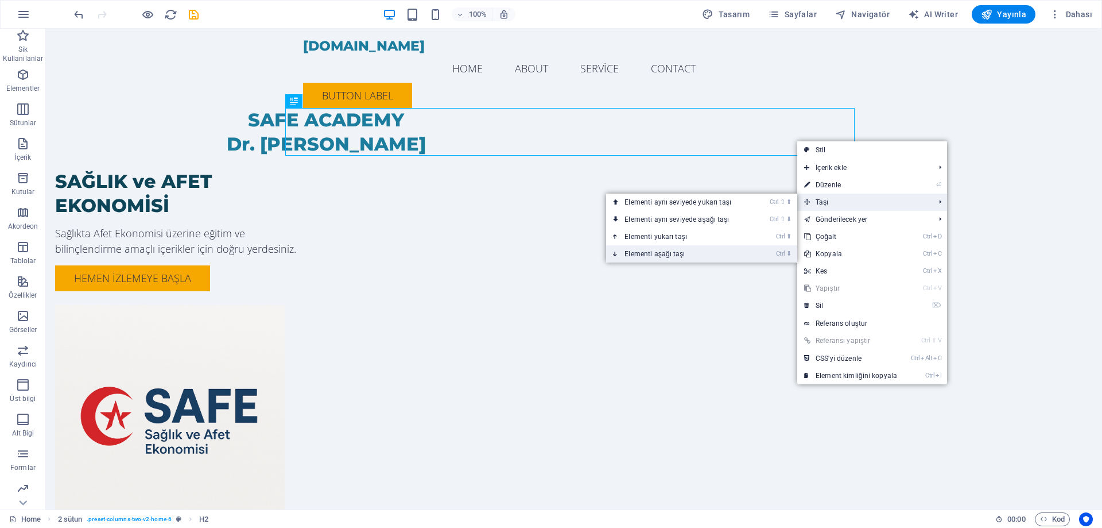
click at [683, 255] on link "Ctrl ⬇ Elementi aşağı taşı" at bounding box center [680, 253] width 148 height 17
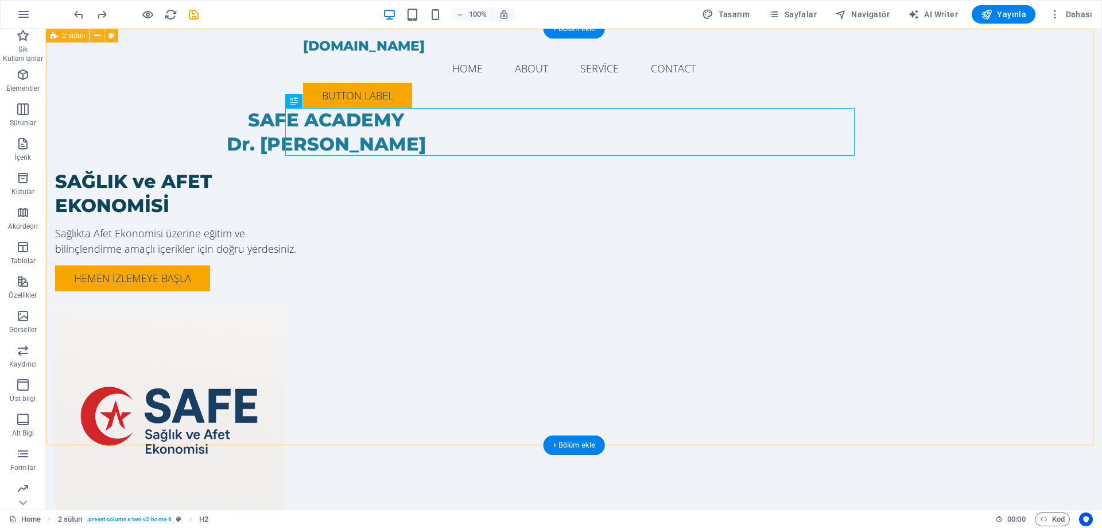
click at [975, 211] on div "SAFE ACADEMY Dr. [PERSON_NAME] SAĞLIK ve AFET EKONOMİSİ Sağlıkta Afet Ekonomisi…" at bounding box center [574, 305] width 1056 height 552
click at [611, 119] on div "SAFE ACADEMY Dr. [PERSON_NAME]" at bounding box center [326, 132] width 570 height 48
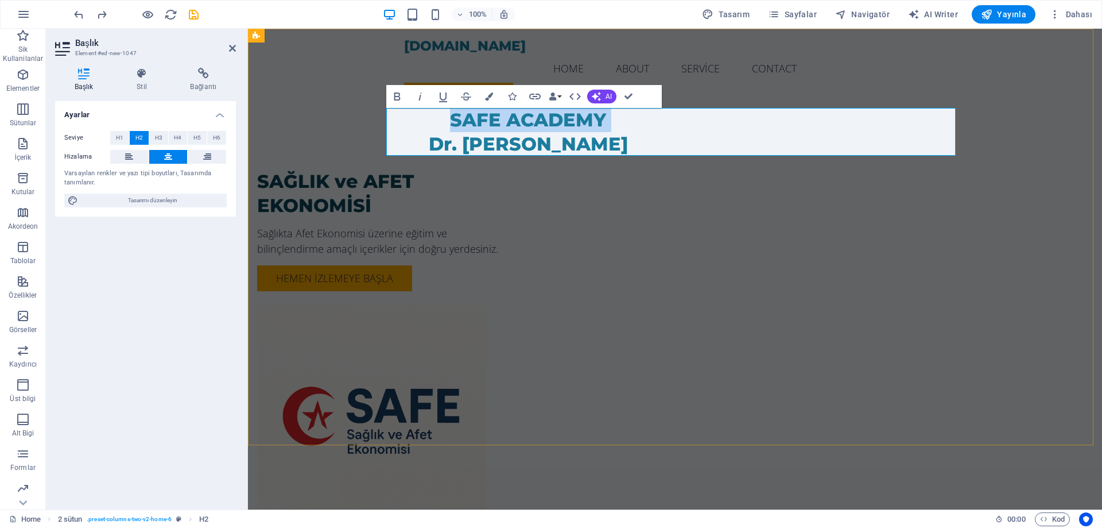
click at [631, 119] on h2 "SAFE ACADEMY Dr. [PERSON_NAME]" at bounding box center [528, 132] width 570 height 48
click at [743, 117] on h2 "SAFE ACADEMY Dr. [PERSON_NAME]" at bounding box center [528, 132] width 570 height 48
drag, startPoint x: 746, startPoint y: 117, endPoint x: 668, endPoint y: 118, distance: 78.1
click at [668, 118] on h2 "SAFE ACADEMY Dr. [PERSON_NAME]" at bounding box center [528, 132] width 570 height 48
click at [1069, 128] on div "SAFE A​cademy Dr. [PERSON_NAME] SAĞLIK ve AFET EKONOMİSİ Sağlıkta Afet Ekonomis…" at bounding box center [675, 305] width 854 height 552
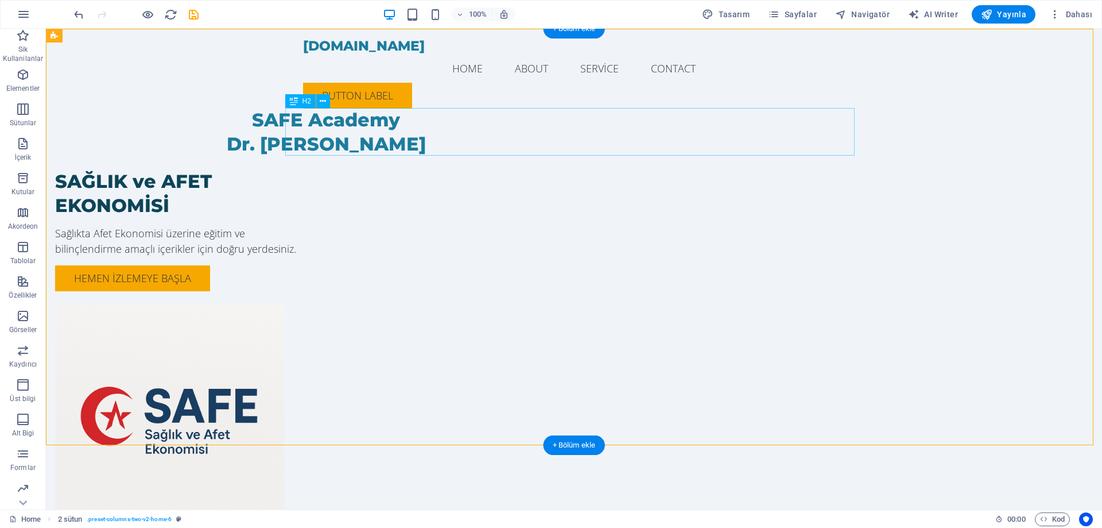
click at [570, 144] on div "SAFE Academy Dr. [PERSON_NAME]" at bounding box center [326, 132] width 570 height 48
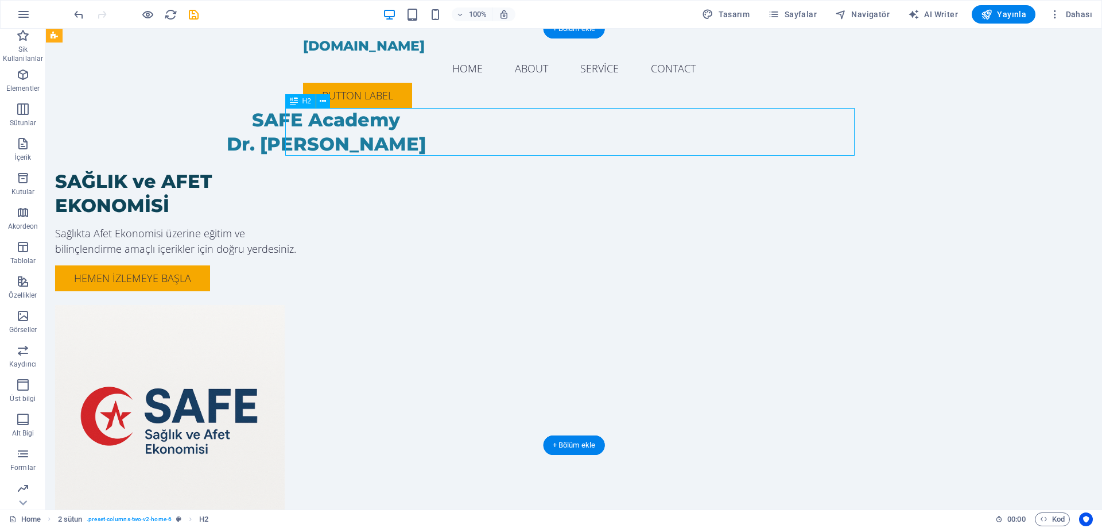
click at [570, 144] on div "SAFE Academy Dr. [PERSON_NAME]" at bounding box center [326, 132] width 570 height 48
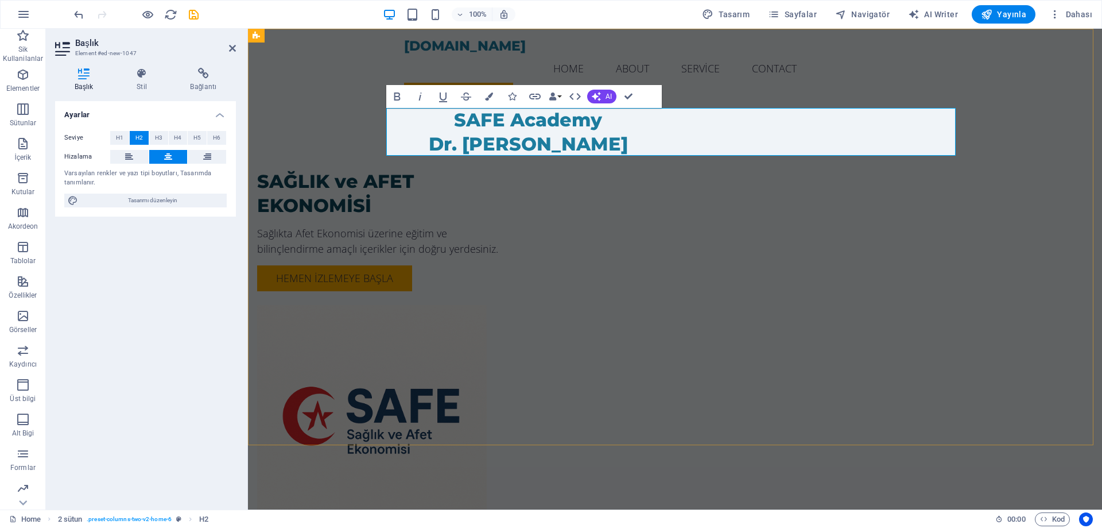
click at [587, 144] on h2 "SAFE Academy Dr. [PERSON_NAME]" at bounding box center [528, 132] width 570 height 48
click at [126, 139] on button "H1" at bounding box center [119, 138] width 19 height 14
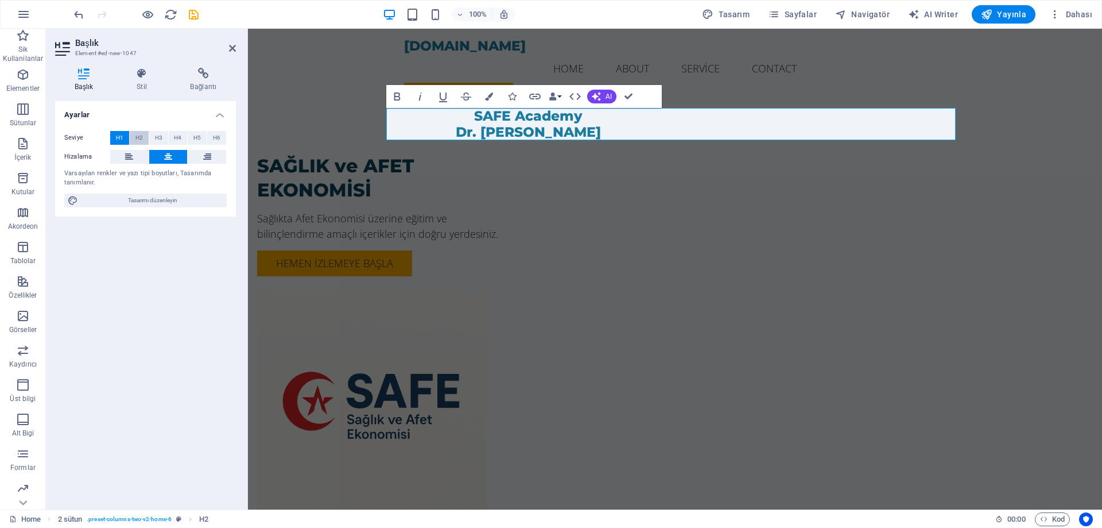
click at [148, 138] on button "H2" at bounding box center [139, 138] width 19 height 14
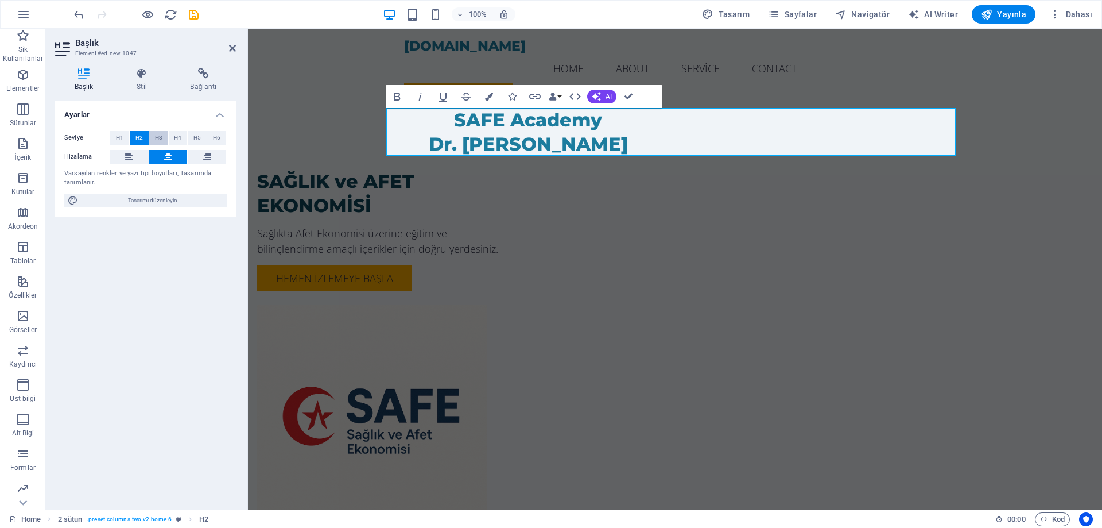
click at [160, 138] on span "H3" at bounding box center [158, 138] width 7 height 14
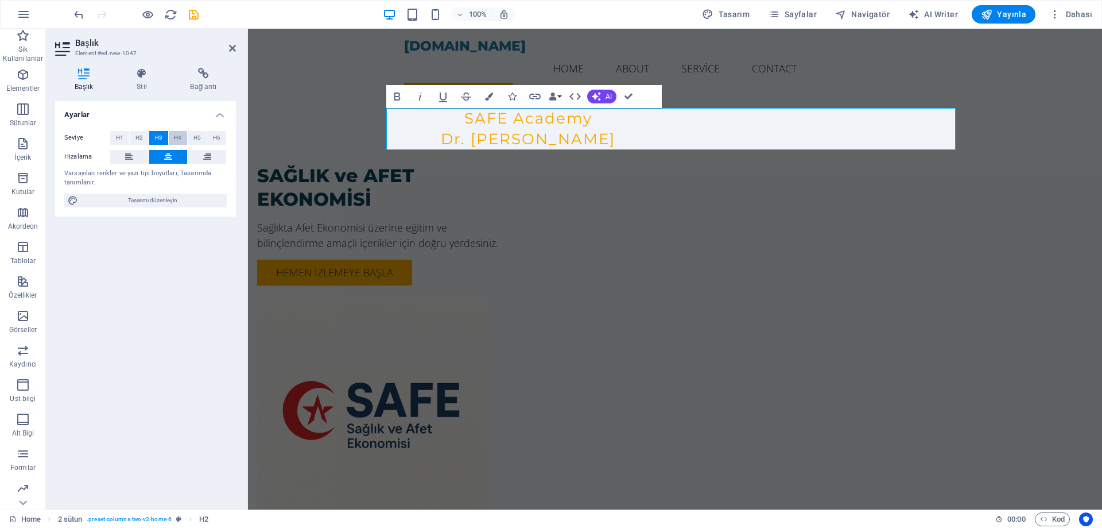
click at [185, 138] on button "H4" at bounding box center [178, 138] width 19 height 14
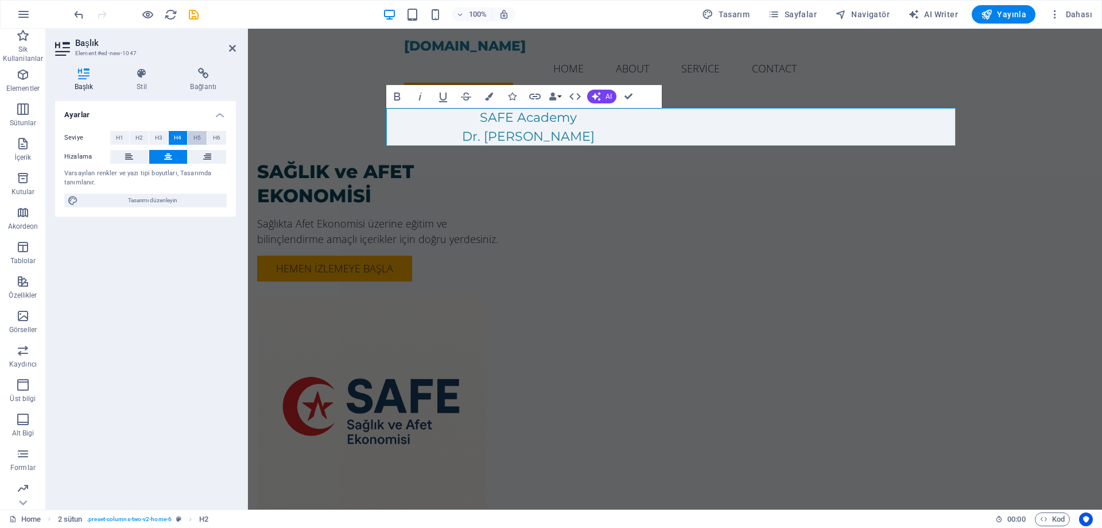
click at [200, 138] on span "H5" at bounding box center [196, 138] width 7 height 14
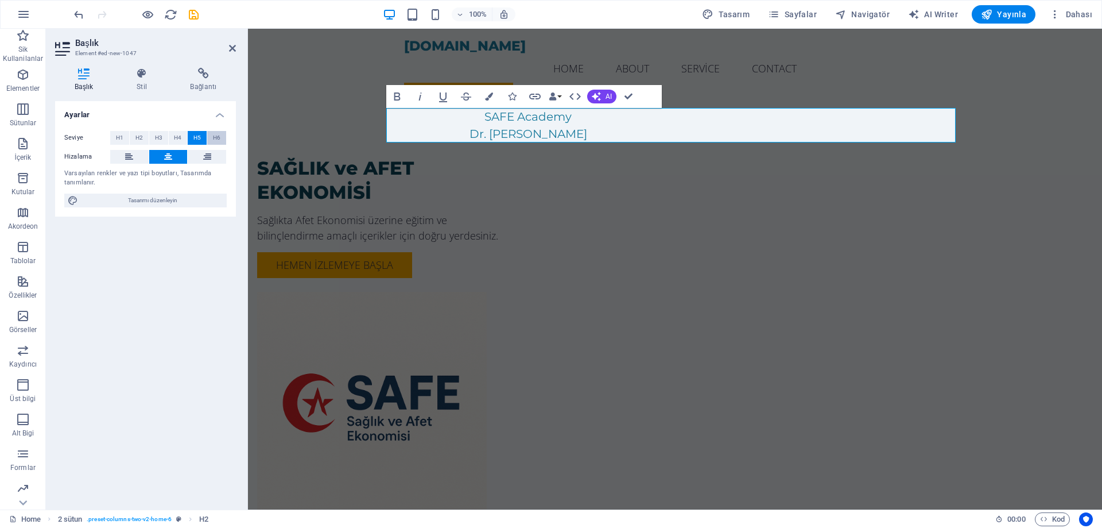
click at [220, 138] on button "H6" at bounding box center [216, 138] width 19 height 14
click at [126, 135] on button "H1" at bounding box center [119, 138] width 19 height 14
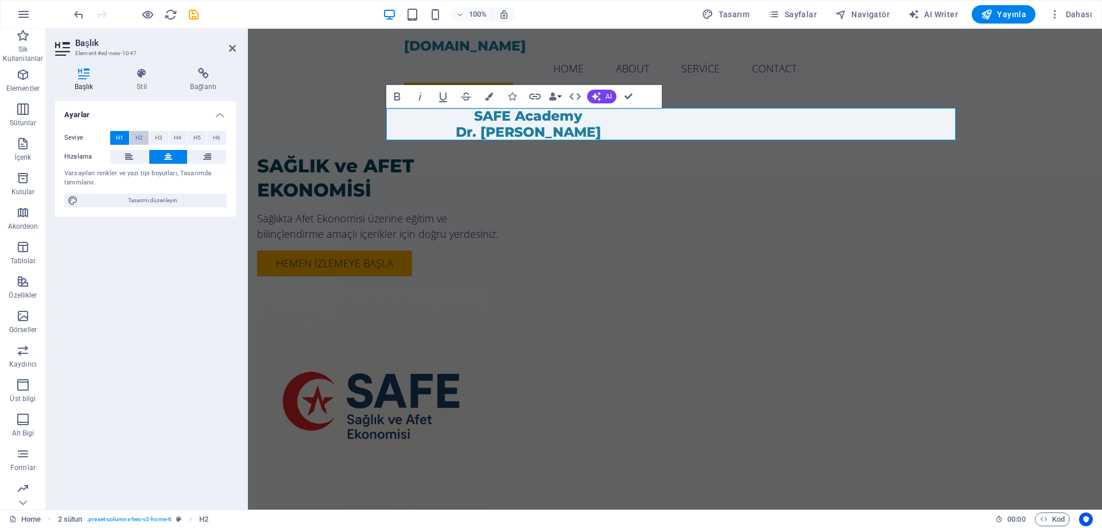
click at [135, 135] on span "H2" at bounding box center [138, 138] width 7 height 14
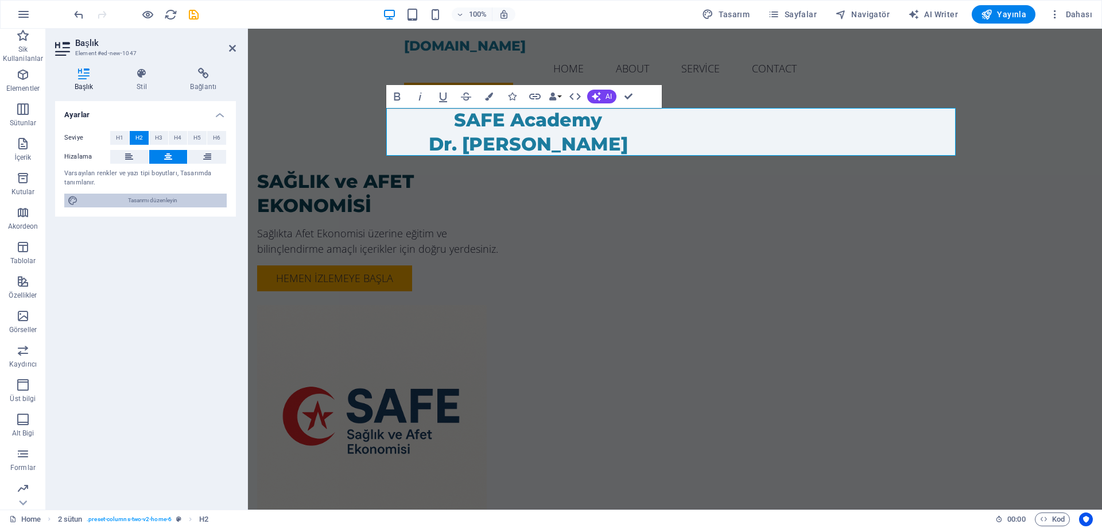
click at [164, 202] on span "Tasarımı düzenleyin" at bounding box center [153, 200] width 142 height 14
select select "px"
select select "200"
select select "px"
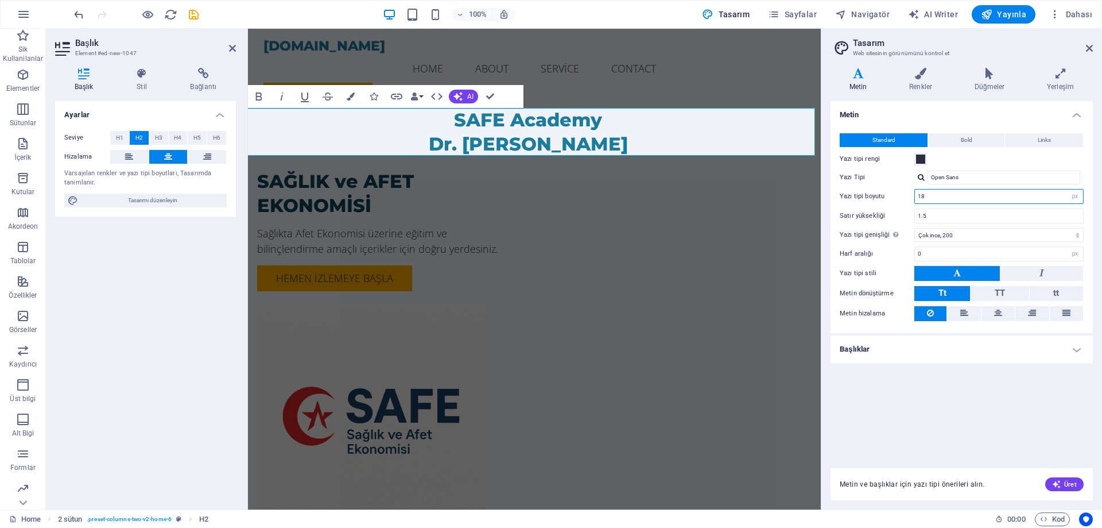
click at [1041, 197] on input "18" at bounding box center [999, 196] width 168 height 14
click at [1072, 196] on select "rem px" at bounding box center [1075, 196] width 16 height 14
click at [1013, 193] on input "18" at bounding box center [999, 196] width 168 height 14
type input "1"
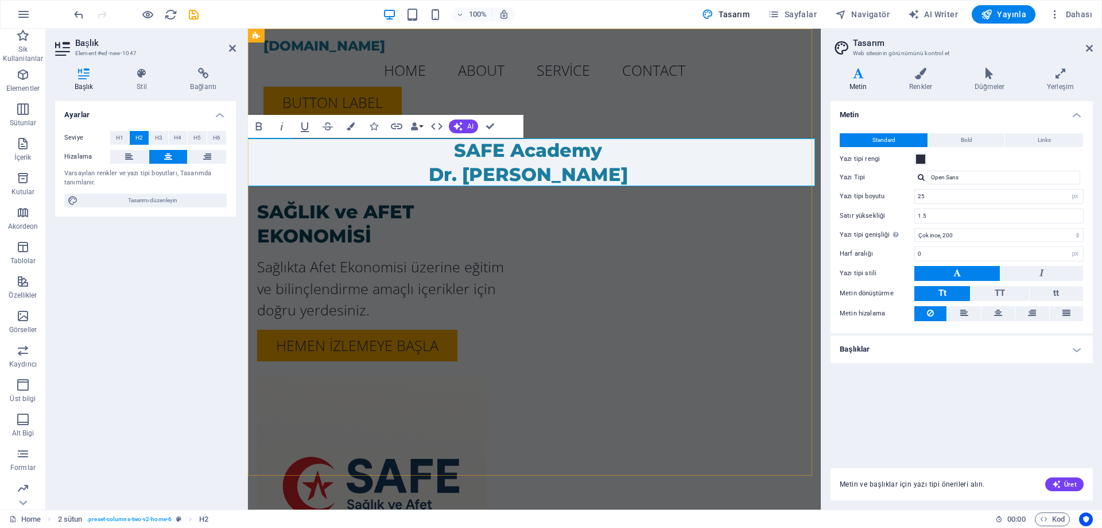
click at [593, 142] on div "SAFE Academy Dr. [PERSON_NAME] SAĞLIK ve AFET EKONOMİSİ Sağlıkta Afet Ekonomisi…" at bounding box center [534, 340] width 573 height 622
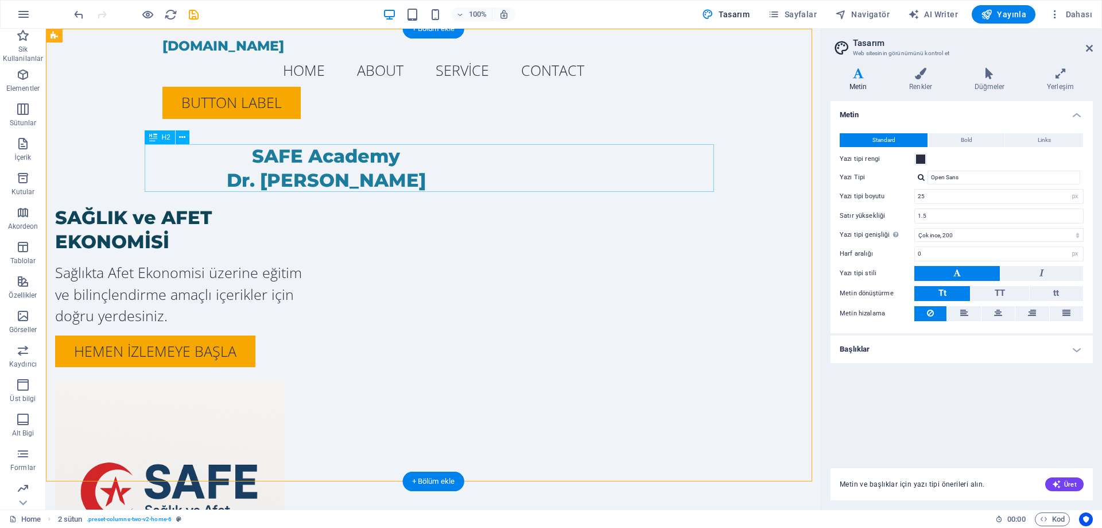
click at [462, 185] on div "SAFE Academy Dr. [PERSON_NAME]" at bounding box center [326, 168] width 570 height 48
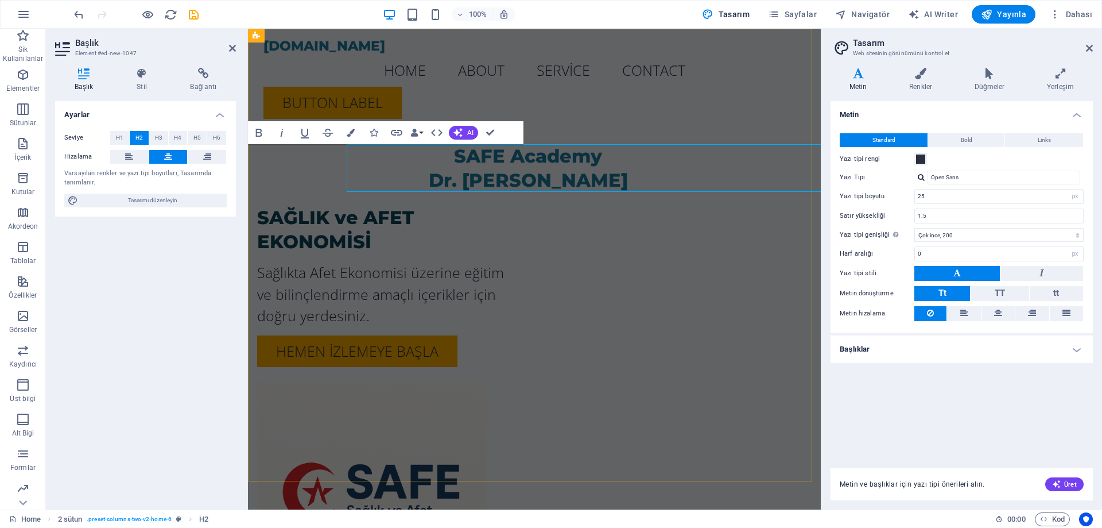
click at [462, 185] on h2 "SAFE Academy Dr. [PERSON_NAME]" at bounding box center [528, 168] width 570 height 48
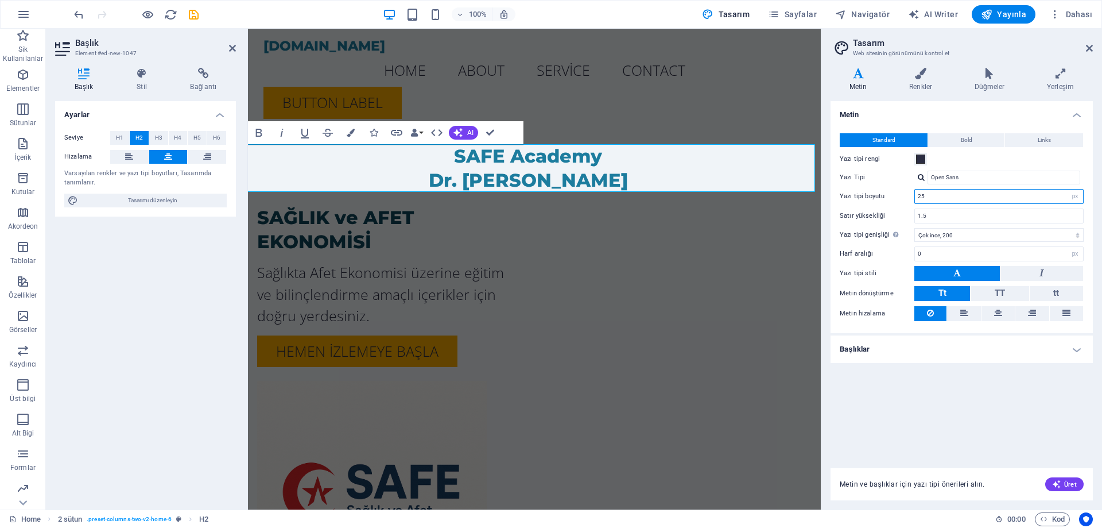
click at [997, 194] on input "25" at bounding box center [999, 196] width 168 height 14
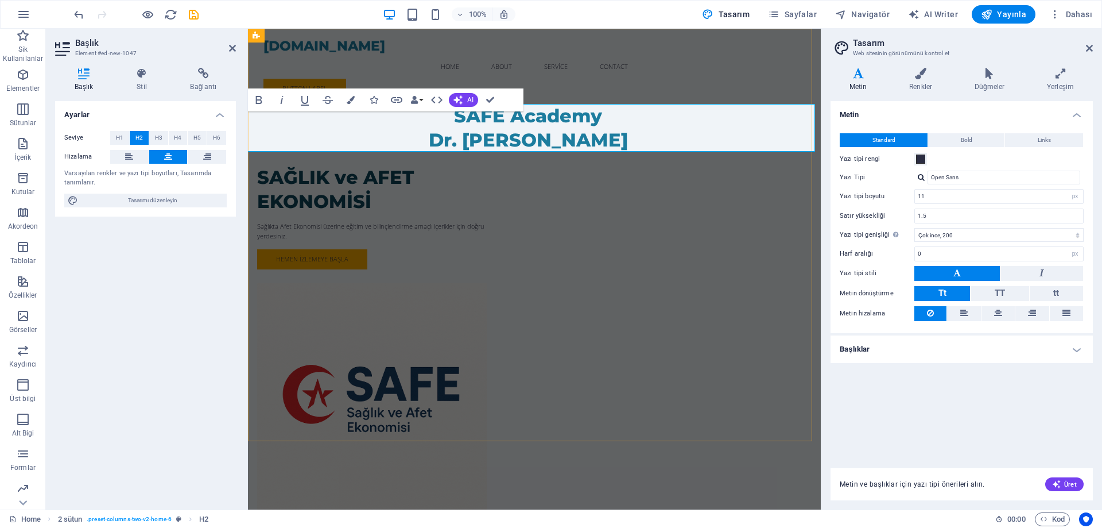
click at [662, 123] on h2 "SAFE Academy Dr. [PERSON_NAME]" at bounding box center [528, 128] width 570 height 48
click at [574, 111] on h2 "SAFE Academy Dr. [PERSON_NAME]" at bounding box center [528, 128] width 570 height 48
click at [956, 198] on input "11" at bounding box center [999, 196] width 168 height 14
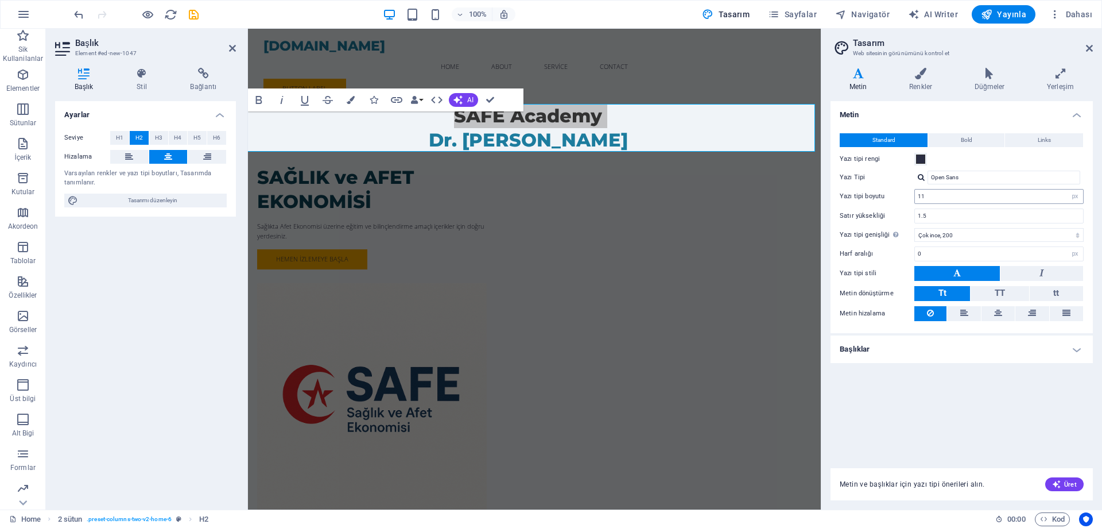
click at [956, 198] on input "11" at bounding box center [999, 196] width 168 height 14
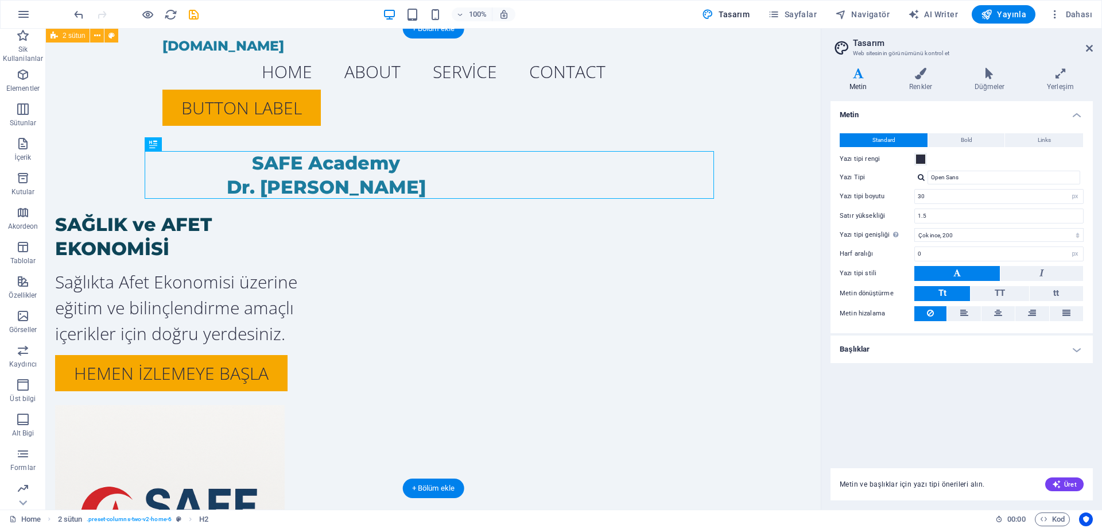
type input "30"
click at [776, 182] on div "SAFE Academy Dr. [PERSON_NAME] SAĞLIK ve AFET EKONOMİSİ Sağlıkta Afet Ekonomisi…" at bounding box center [433, 355] width 775 height 652
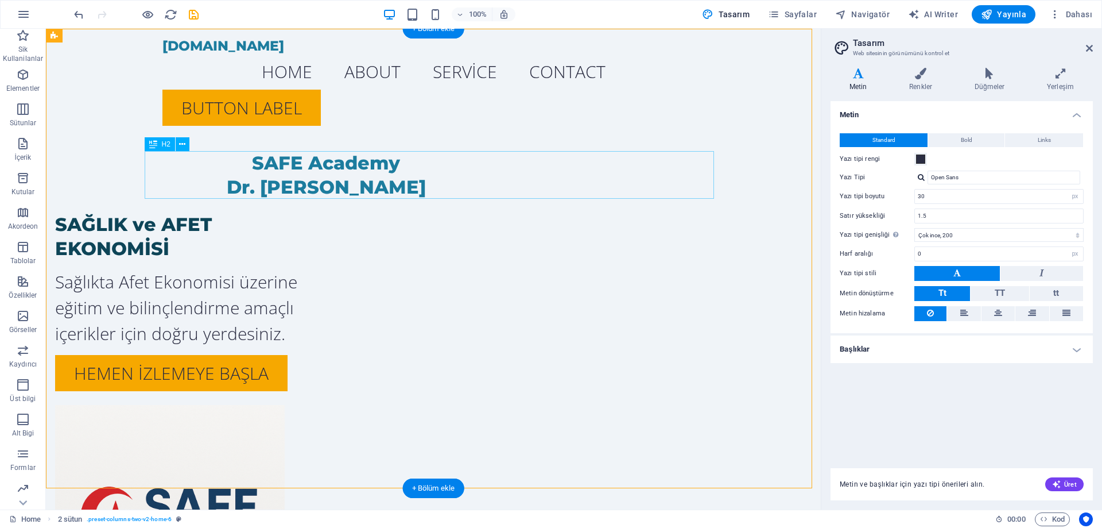
click at [499, 192] on div "SAFE Academy Dr. [PERSON_NAME]" at bounding box center [326, 175] width 570 height 48
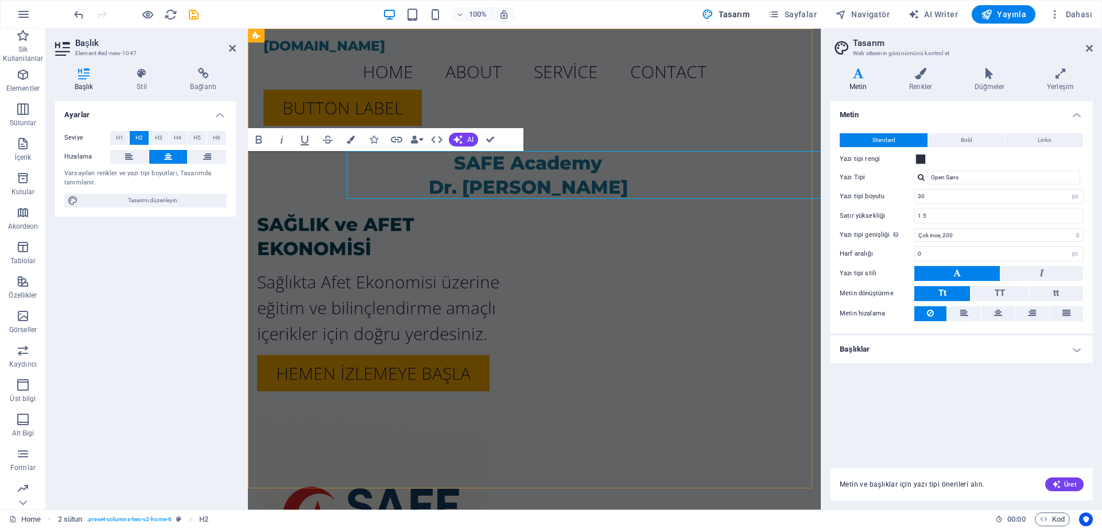
click at [499, 192] on h2 "SAFE Academy Dr. [PERSON_NAME]" at bounding box center [528, 175] width 570 height 48
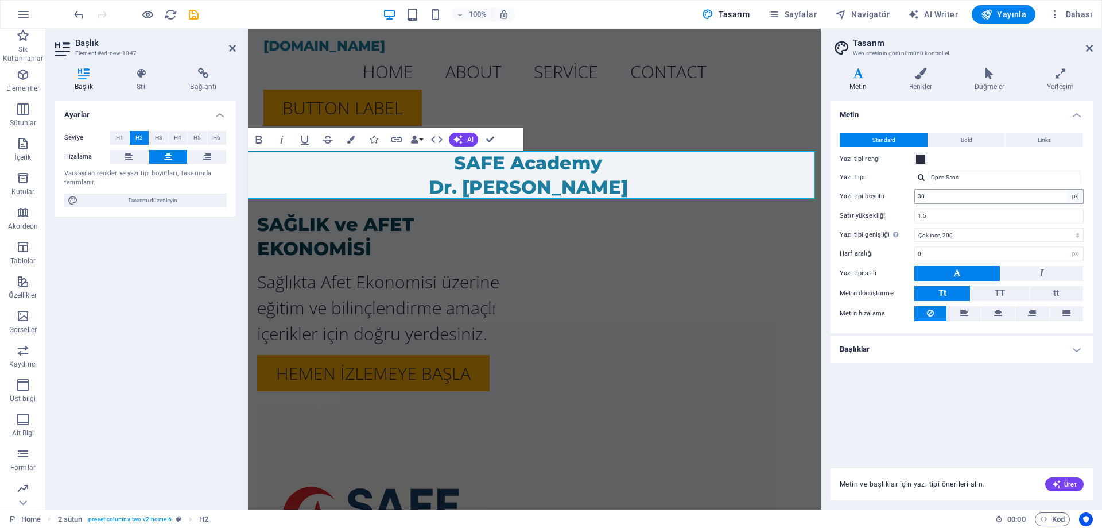
click at [1074, 196] on select "rem px" at bounding box center [1075, 196] width 16 height 14
select select "rem"
click at [1067, 189] on select "rem px" at bounding box center [1075, 196] width 16 height 14
type input "1.875"
click at [1074, 193] on select "rem px" at bounding box center [1075, 196] width 16 height 14
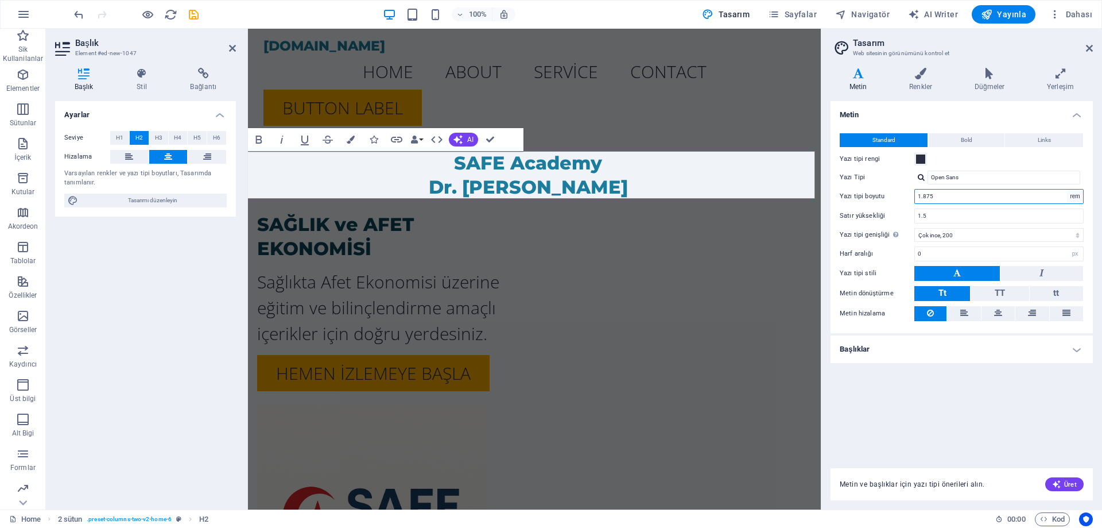
select select "px"
click at [1067, 189] on select "rem px" at bounding box center [1075, 196] width 16 height 14
click at [952, 272] on button at bounding box center [958, 273] width 86 height 15
click at [262, 140] on icon "button" at bounding box center [259, 140] width 14 height 14
click at [917, 348] on h4 "Başlıklar" at bounding box center [962, 349] width 262 height 28
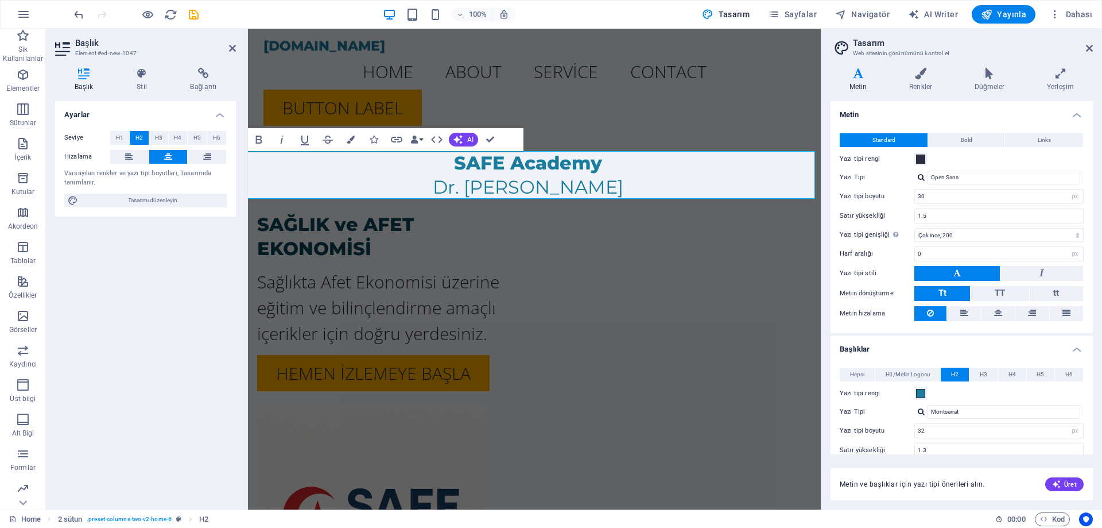
click at [917, 348] on h4 "Başlıklar" at bounding box center [962, 345] width 262 height 21
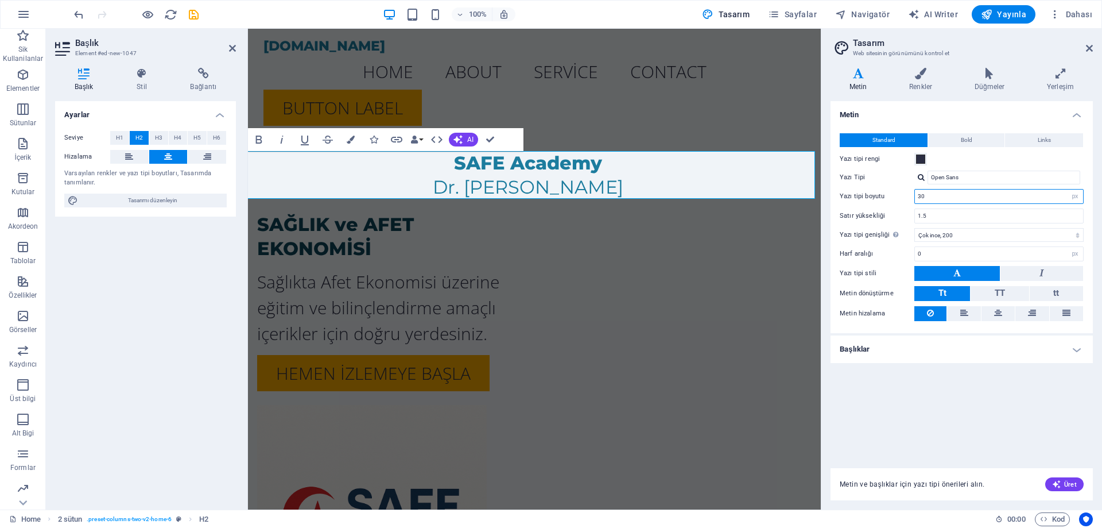
click at [934, 193] on input "30" at bounding box center [999, 196] width 168 height 14
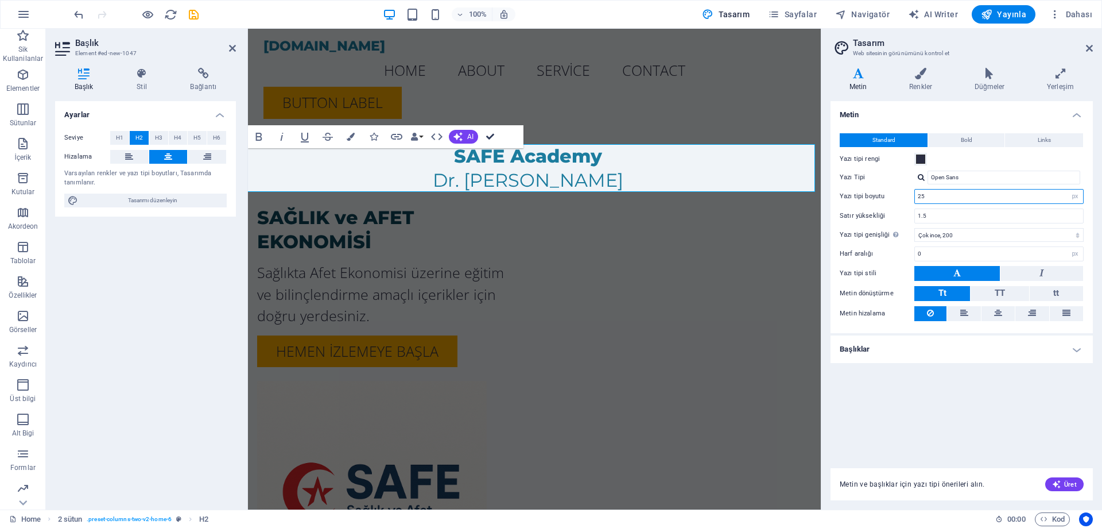
drag, startPoint x: 491, startPoint y: 132, endPoint x: 488, endPoint y: 113, distance: 19.8
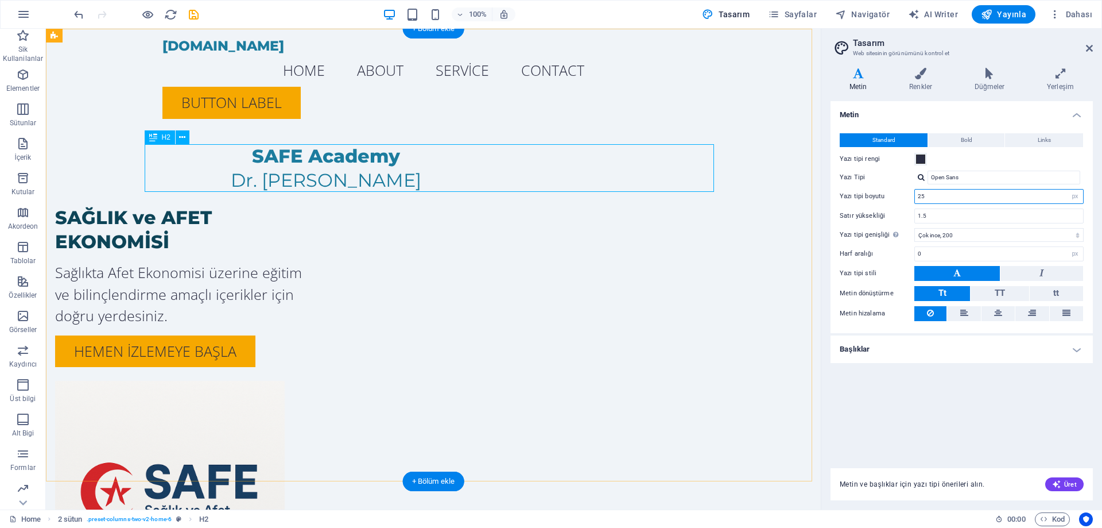
type input "25"
click at [396, 150] on div "SAFE Academy Dr. [PERSON_NAME]" at bounding box center [326, 168] width 570 height 48
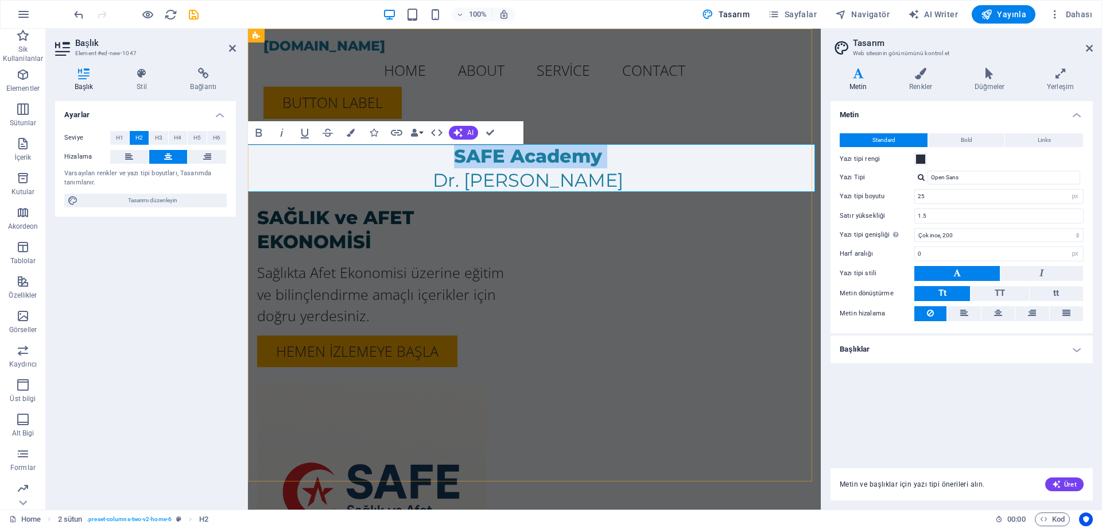
click at [396, 150] on h2 "SAFE Academy Dr. [PERSON_NAME]" at bounding box center [528, 168] width 570 height 48
click at [588, 155] on h2 "SAFE Academy Dr. [PERSON_NAME]" at bounding box center [528, 168] width 570 height 48
click at [597, 177] on strong "Dr. [PERSON_NAME]" at bounding box center [528, 180] width 191 height 22
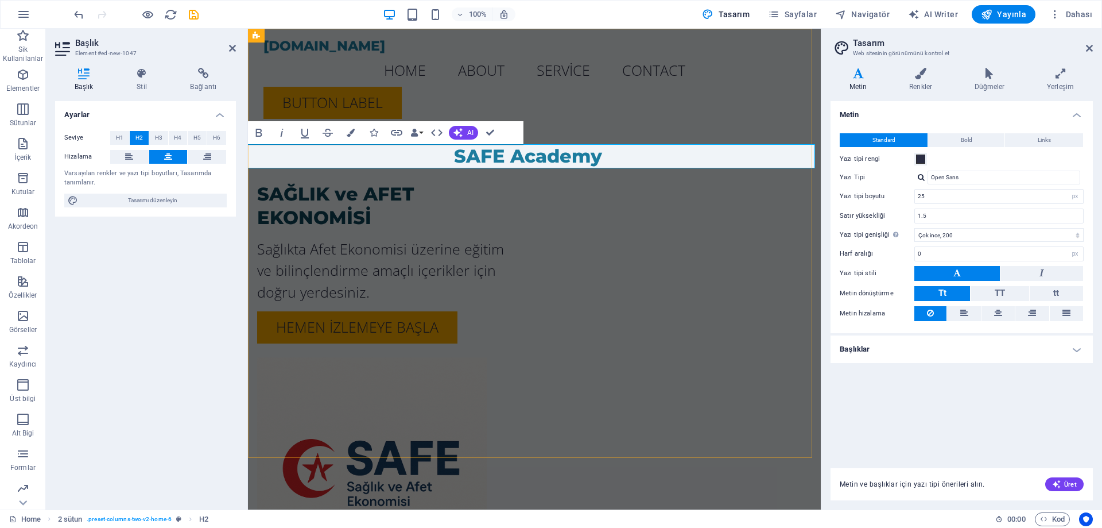
click at [582, 155] on h2 "SAFE Academy" at bounding box center [528, 156] width 570 height 24
drag, startPoint x: 954, startPoint y: 194, endPoint x: 873, endPoint y: 195, distance: 81.0
click at [873, 195] on div "Yazı tipi boyutu 25 rem px" at bounding box center [962, 196] width 244 height 15
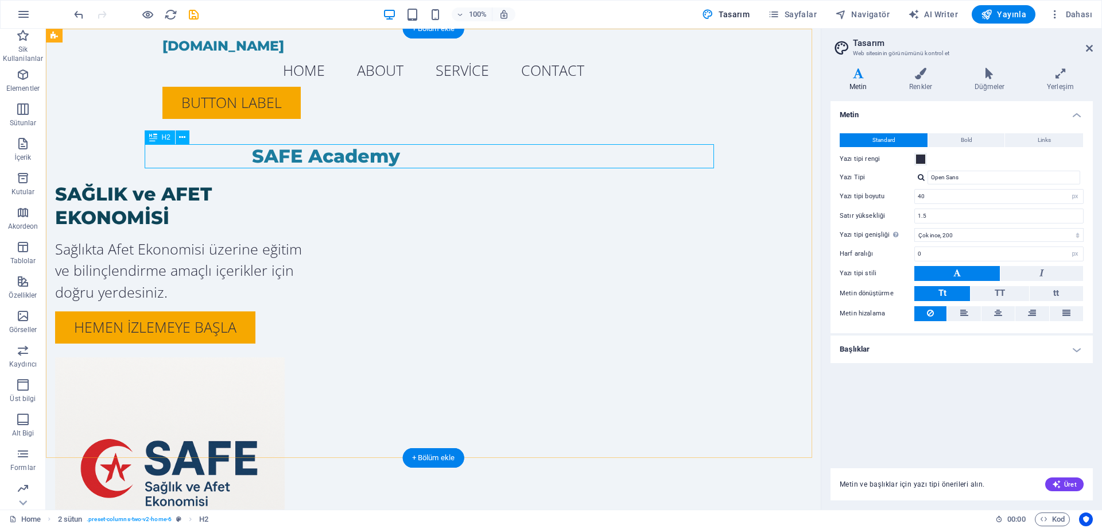
click at [490, 158] on div "SAFE Academy" at bounding box center [326, 156] width 570 height 24
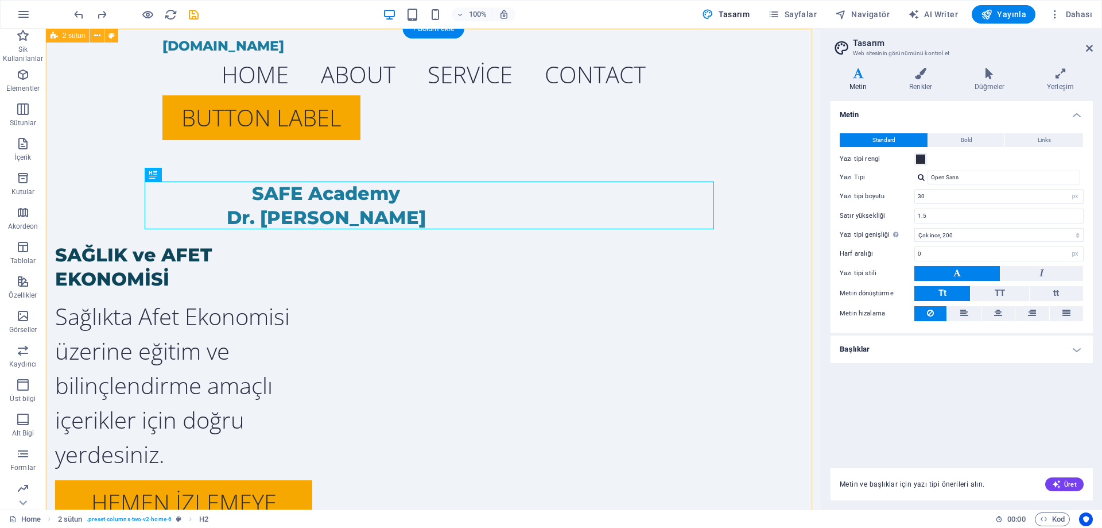
type input "1.875"
select select "rem"
click at [1088, 48] on icon at bounding box center [1089, 48] width 7 height 9
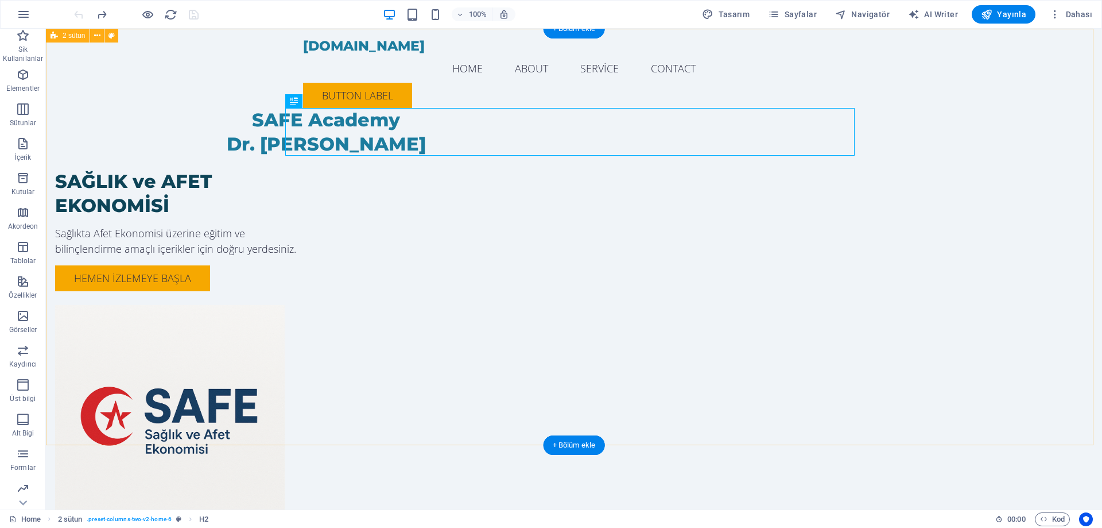
click at [997, 241] on div "SAFE Academy Dr. [PERSON_NAME] SAĞLIK ve AFET EKONOMİSİ Sağlıkta Afet Ekonomisi…" at bounding box center [574, 305] width 1056 height 552
click at [555, 114] on div "SAFE Academy Dr. [PERSON_NAME]" at bounding box center [326, 132] width 570 height 48
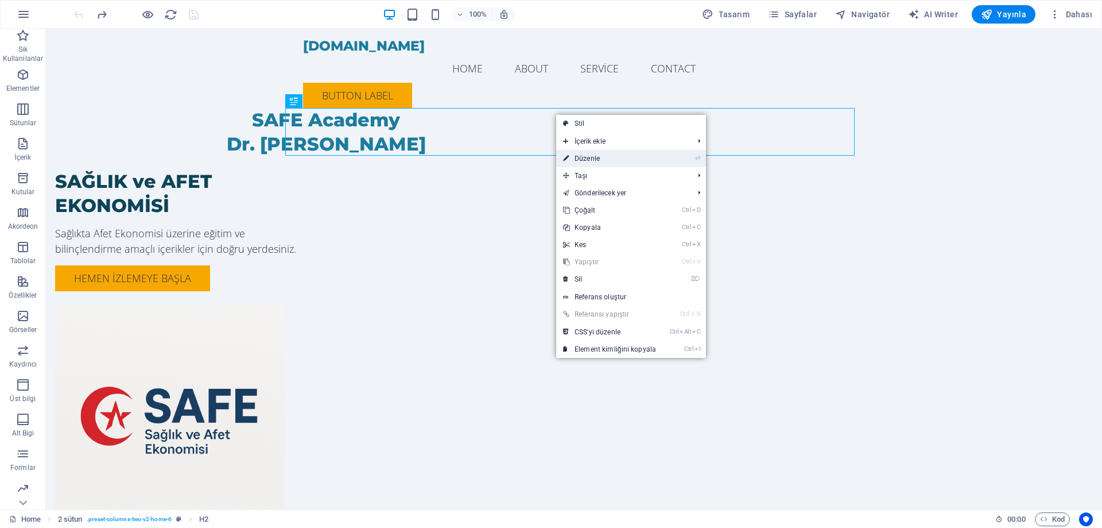
click at [610, 155] on link "⏎ Düzenle" at bounding box center [609, 158] width 107 height 17
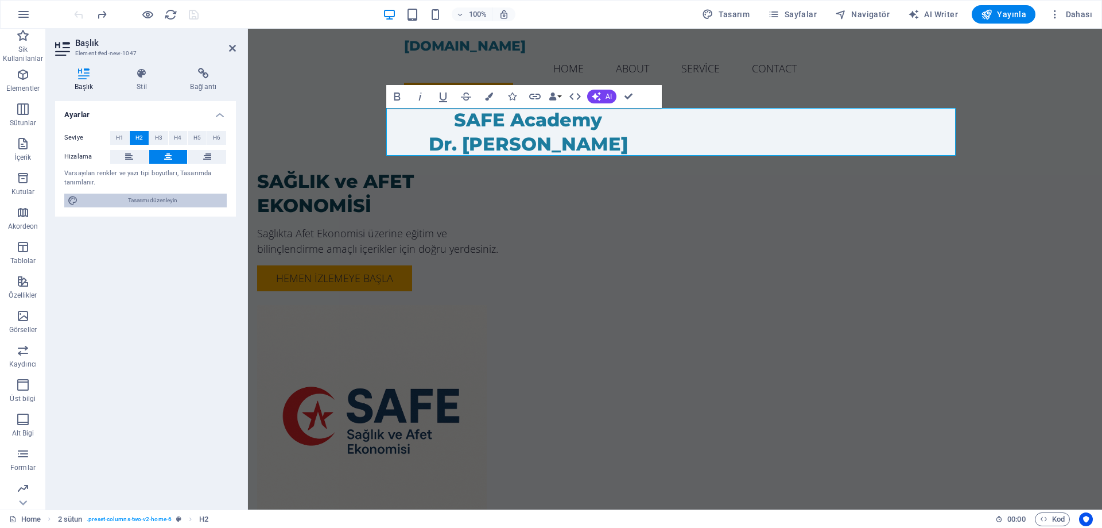
click at [173, 205] on span "Tasarımı düzenleyin" at bounding box center [153, 200] width 142 height 14
select select "px"
select select "200"
select select "px"
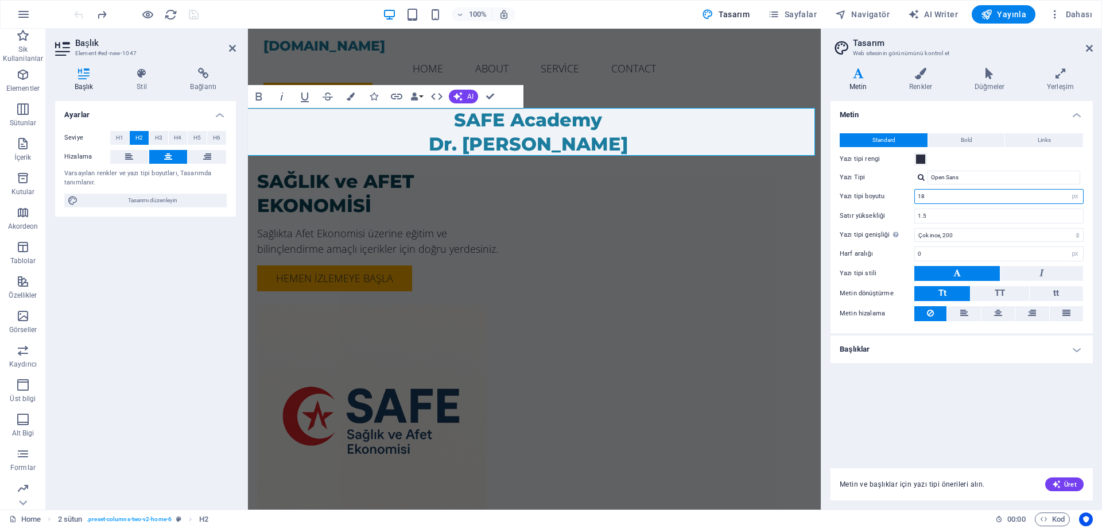
drag, startPoint x: 937, startPoint y: 195, endPoint x: 865, endPoint y: 196, distance: 71.8
click at [865, 196] on div "Yazı tipi boyutu 18 rem px" at bounding box center [962, 196] width 244 height 15
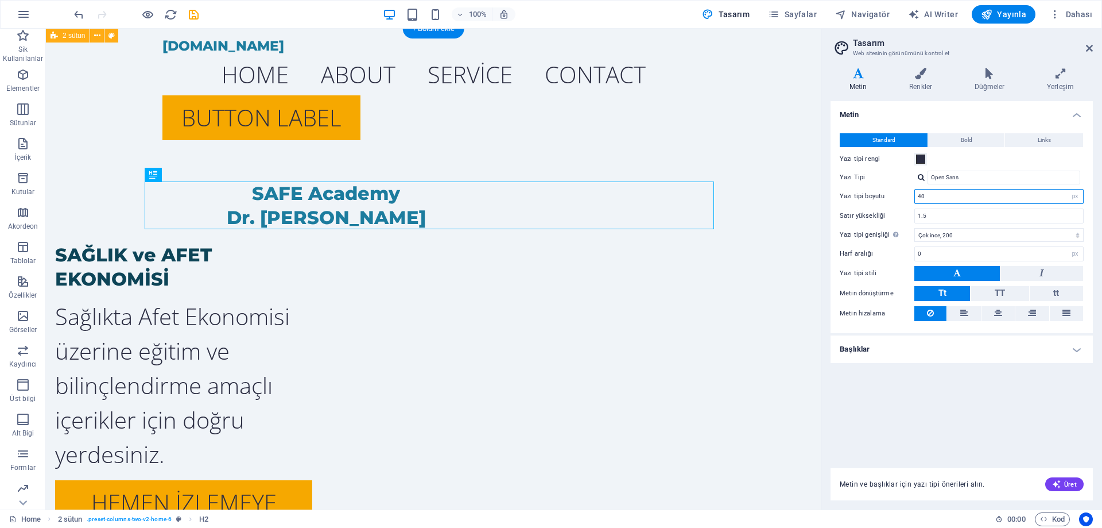
type input "18"
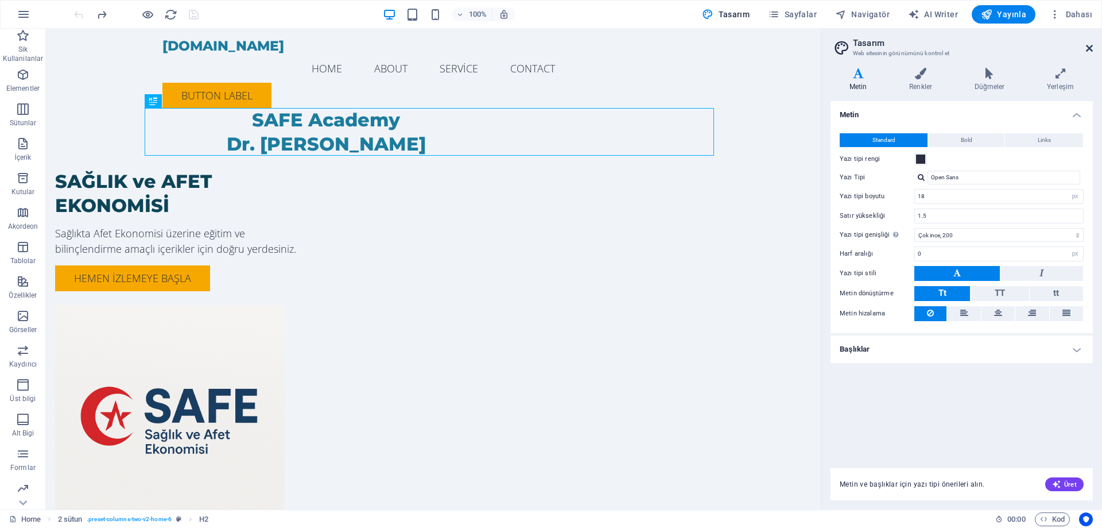
click at [1087, 48] on icon at bounding box center [1089, 48] width 7 height 9
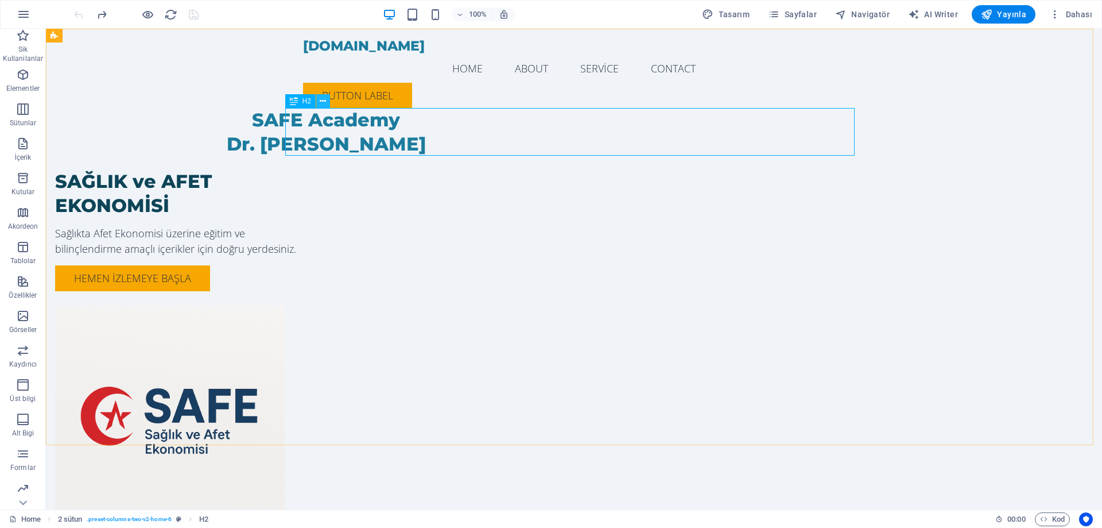
click at [322, 101] on icon at bounding box center [323, 101] width 6 height 12
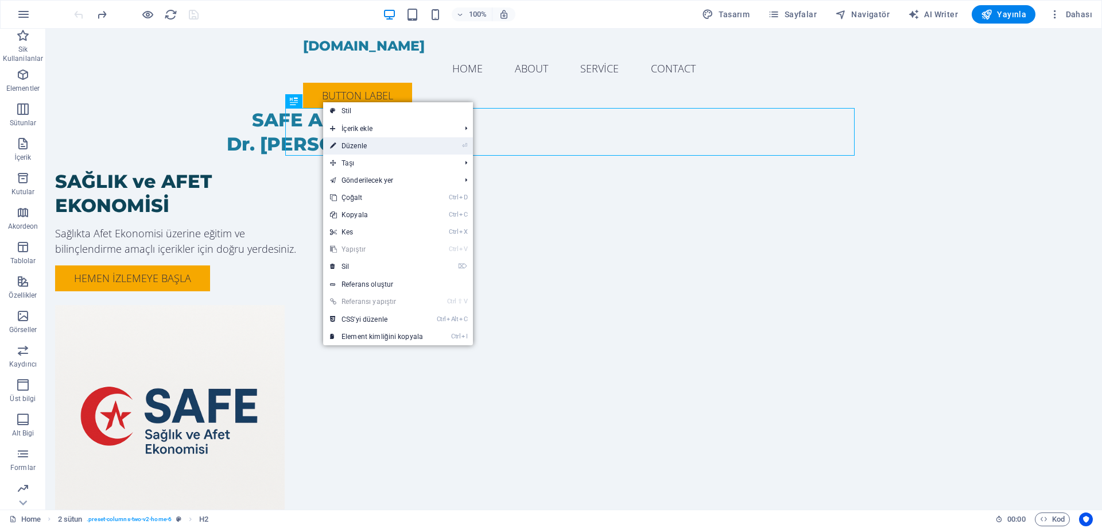
click at [377, 148] on link "⏎ Düzenle" at bounding box center [376, 145] width 107 height 17
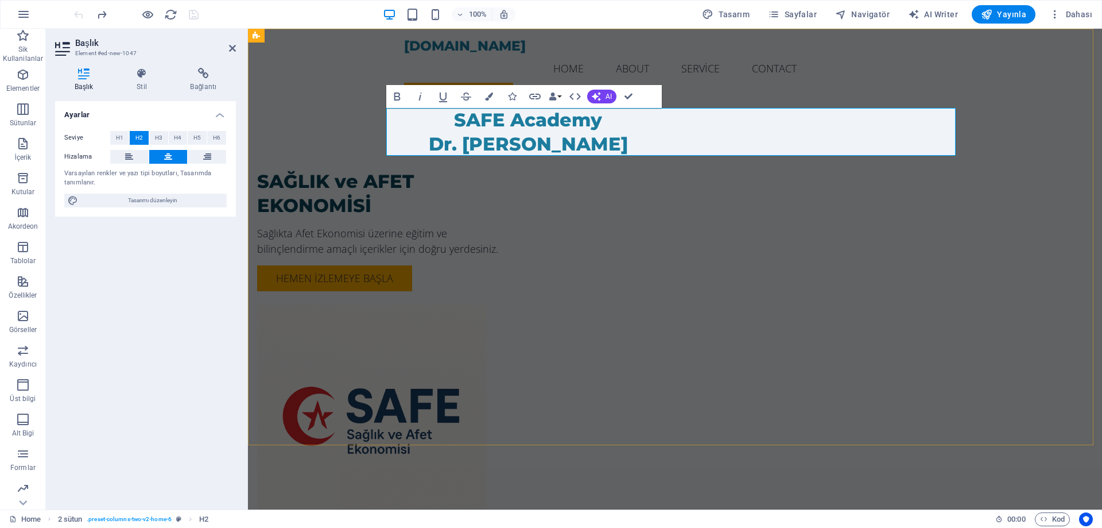
drag, startPoint x: 690, startPoint y: 113, endPoint x: 673, endPoint y: 118, distance: 17.3
click at [673, 118] on h2 "SAFE Academy Dr. [PERSON_NAME]" at bounding box center [528, 132] width 570 height 48
click at [702, 117] on h2 "SAFE Academy Dr. [PERSON_NAME]" at bounding box center [528, 132] width 570 height 48
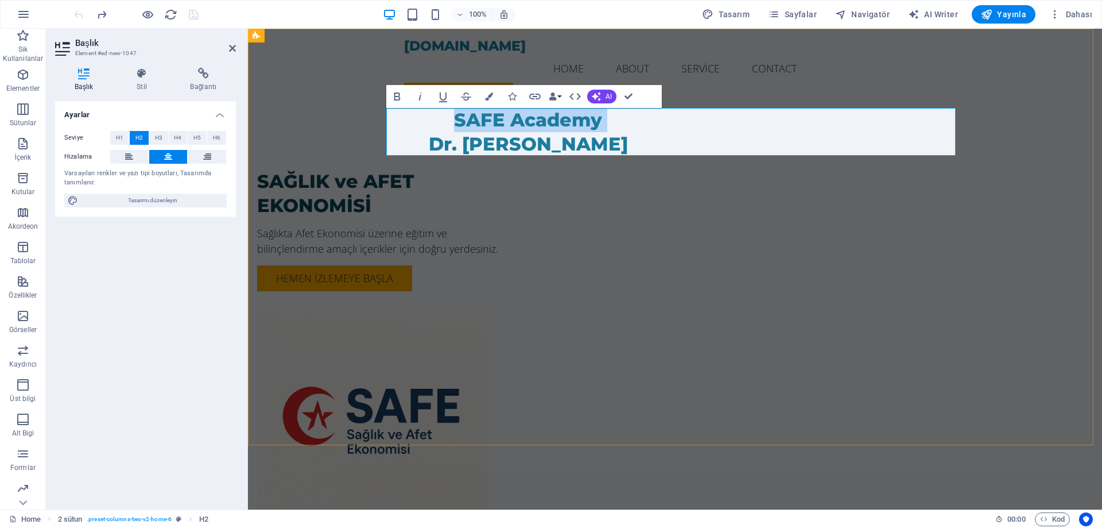
drag, startPoint x: 771, startPoint y: 143, endPoint x: 599, endPoint y: 123, distance: 173.4
click at [599, 123] on h2 "SAFE Academy Dr. [PERSON_NAME]" at bounding box center [528, 132] width 570 height 48
click at [135, 76] on icon at bounding box center [141, 73] width 49 height 11
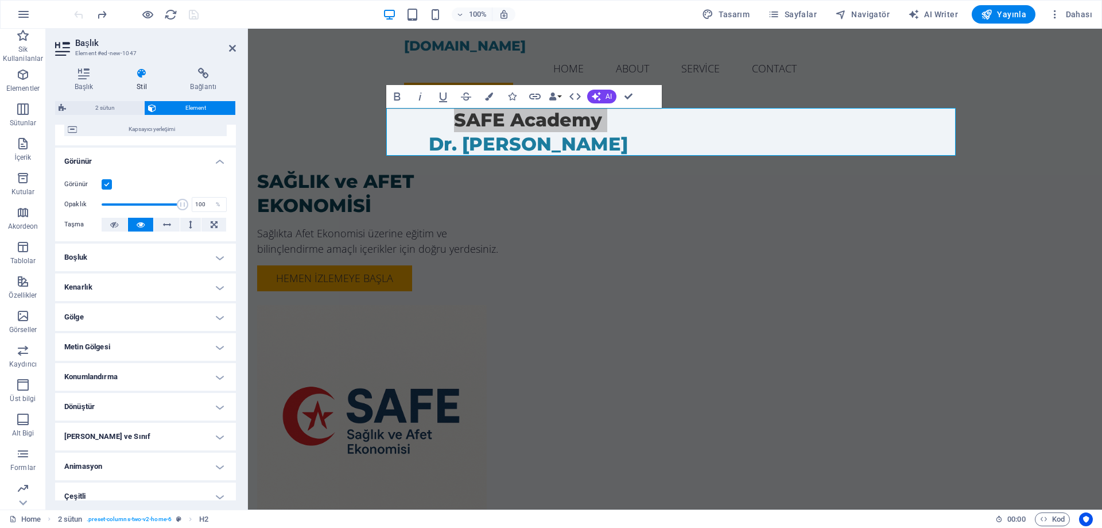
scroll to position [119, 0]
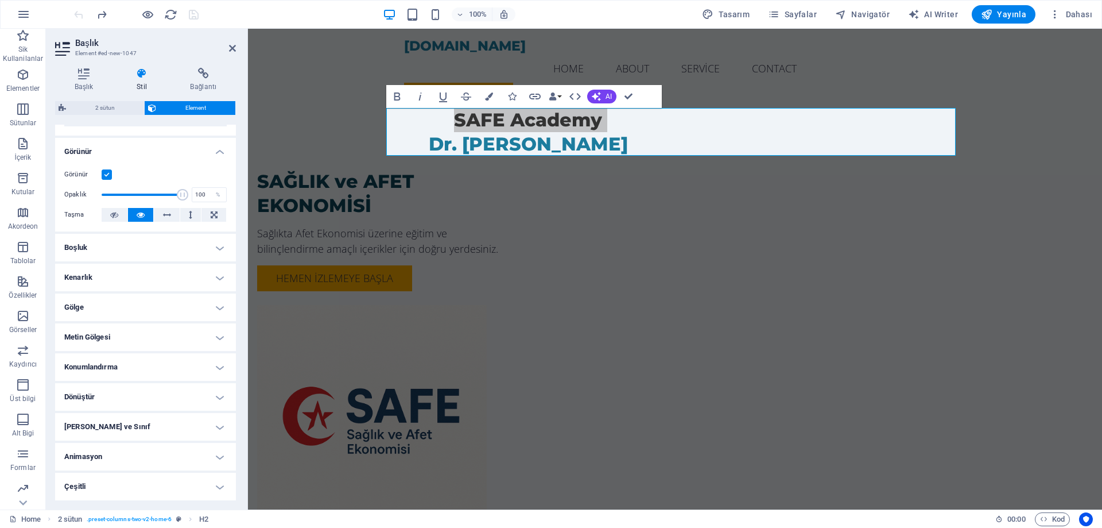
click at [101, 460] on h4 "Animasyon" at bounding box center [145, 457] width 181 height 28
click at [111, 493] on select "Animasyon ekleme Göster / Gizle Yukarı/[GEOGRAPHIC_DATA] kaydır Yakınlaştır/Uza…" at bounding box center [145, 492] width 162 height 14
select select "move-left-to-right"
click at [64, 485] on select "Animasyon ekleme Göster / Gizle Yukarı/[GEOGRAPHIC_DATA] kaydır Yakınlaştır/Uza…" at bounding box center [145, 492] width 162 height 14
select select "scroll"
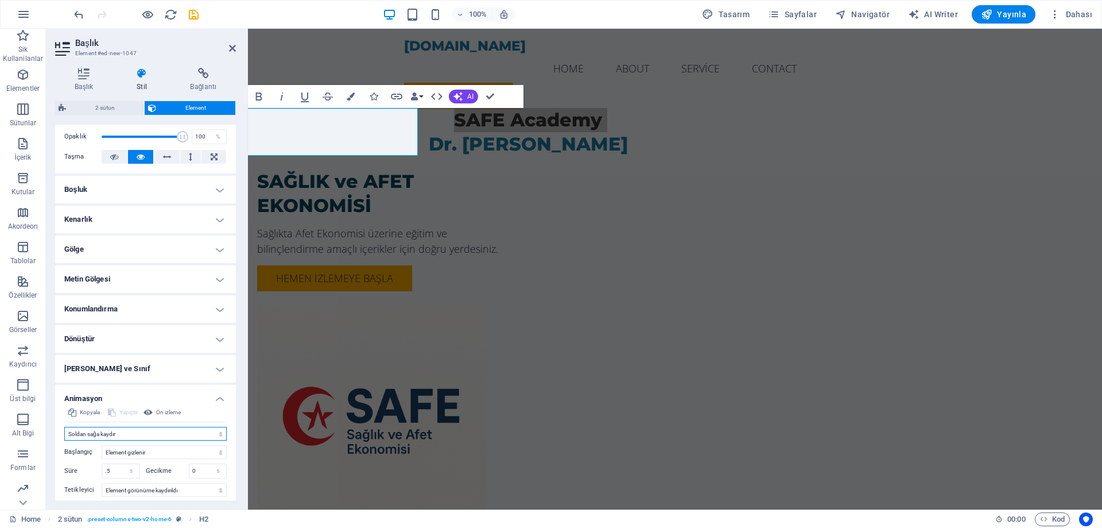
scroll to position [234, 0]
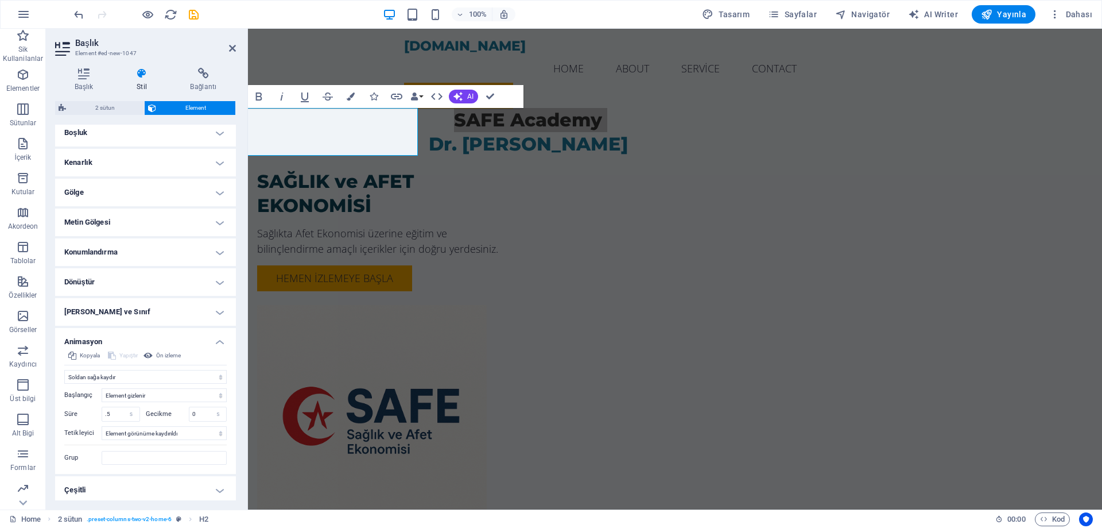
click at [135, 254] on h4 "Konumlandırma" at bounding box center [145, 252] width 181 height 28
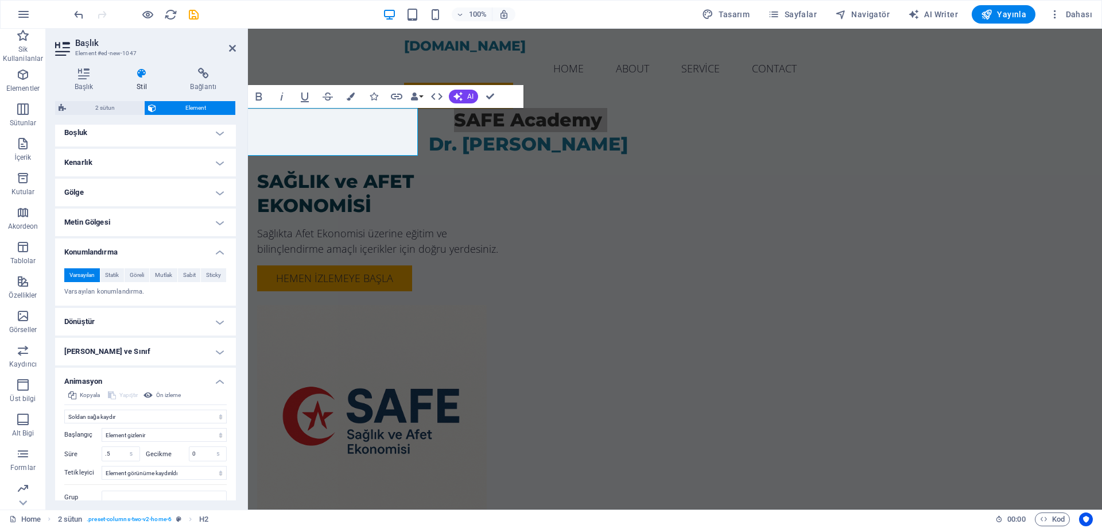
click at [135, 254] on h4 "Konumlandırma" at bounding box center [145, 248] width 181 height 21
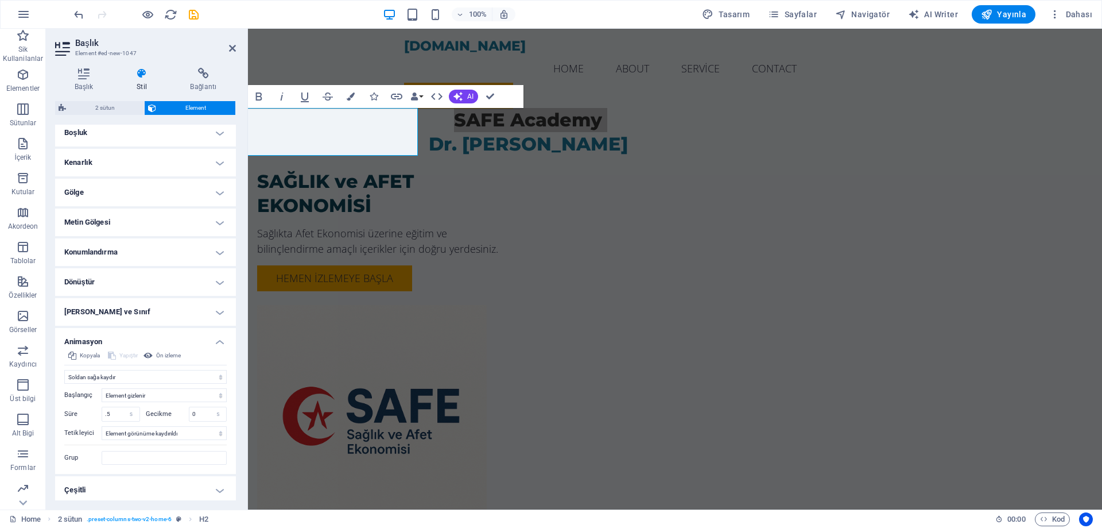
click at [135, 230] on h4 "Metin Gölgesi" at bounding box center [145, 222] width 181 height 28
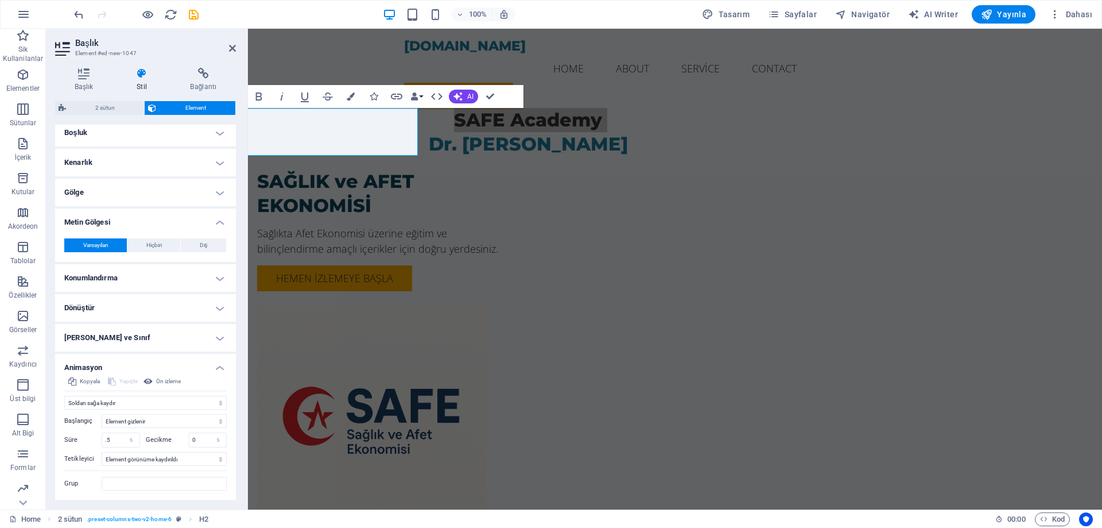
click at [135, 230] on div "Varsayılan Hiçbiri Dış Renk X uzaklığı 0 px rem vh vw Y uzaklığı 0 px rem vh vw…" at bounding box center [145, 245] width 181 height 33
click at [194, 225] on h4 "Metin Gölgesi" at bounding box center [145, 218] width 181 height 21
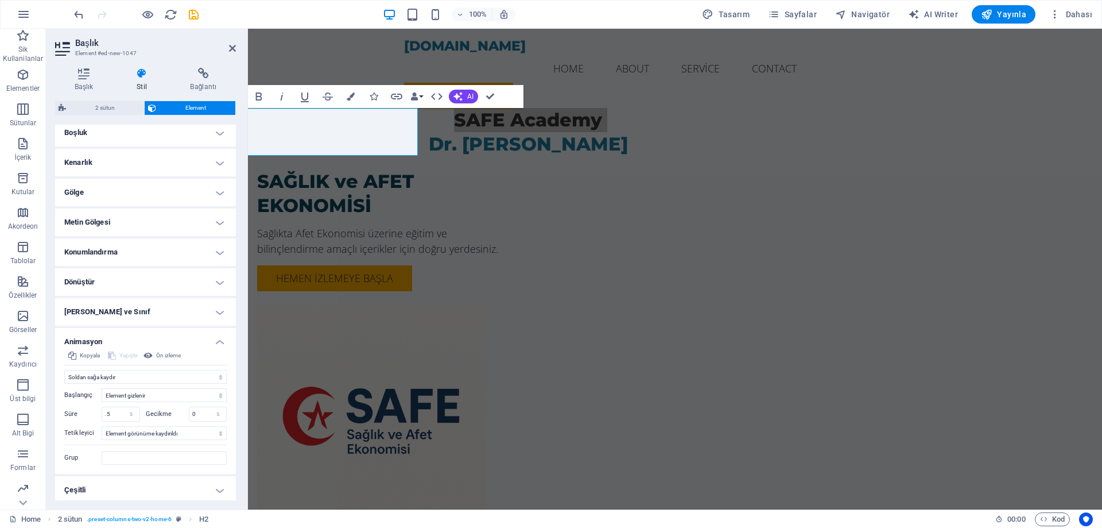
click at [220, 189] on h4 "Gölge" at bounding box center [145, 193] width 181 height 28
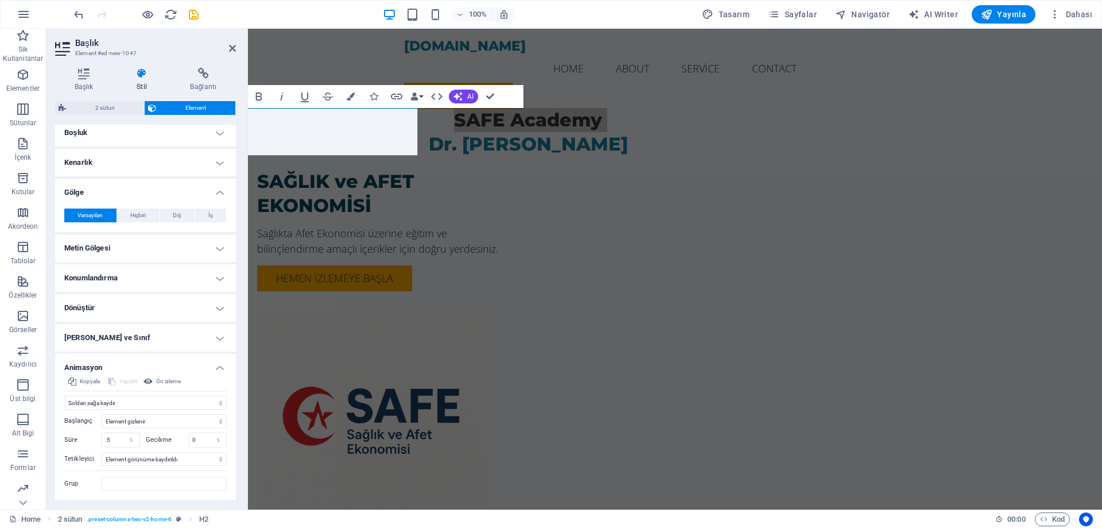
click at [220, 189] on h4 "Gölge" at bounding box center [145, 189] width 181 height 21
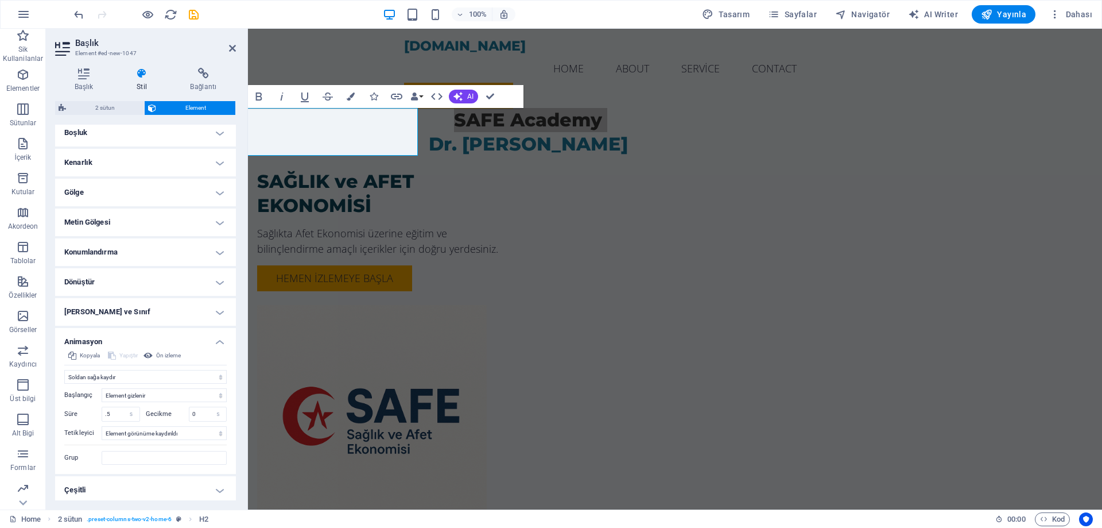
click at [196, 165] on h4 "Kenarlık" at bounding box center [145, 163] width 181 height 28
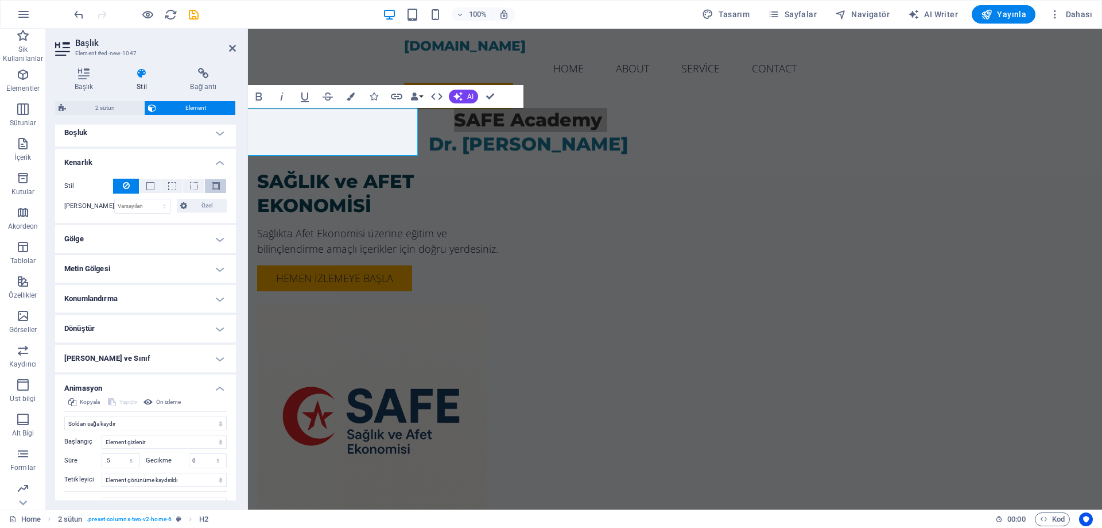
click at [216, 188] on span at bounding box center [216, 186] width 8 height 8
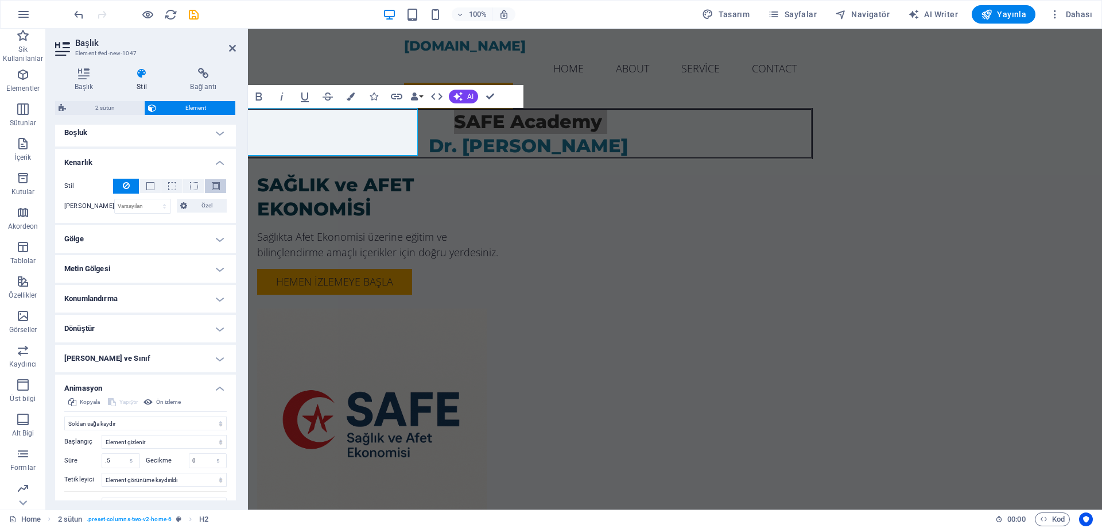
click at [216, 188] on span at bounding box center [216, 186] width 8 height 8
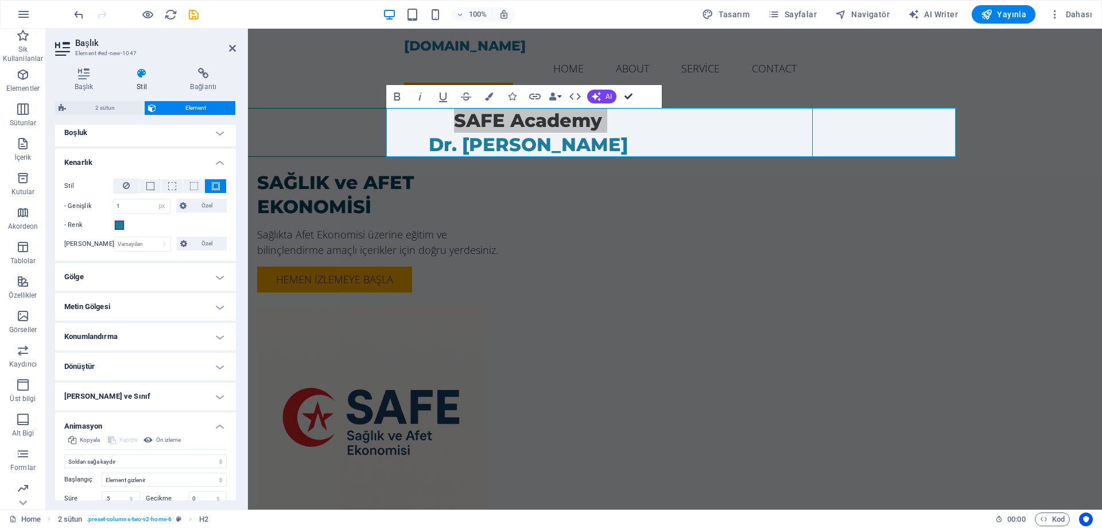
drag, startPoint x: 633, startPoint y: 94, endPoint x: 609, endPoint y: 67, distance: 36.2
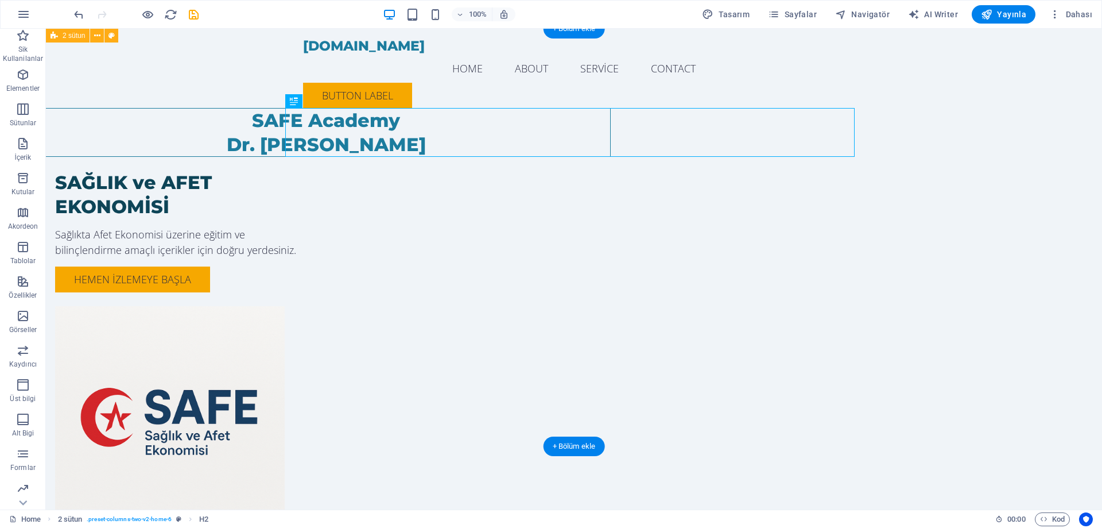
click at [991, 242] on div "SAFE Academy Dr. [PERSON_NAME] SAĞLIK ve AFET EKONOMİSİ Sağlıkta Afet Ekonomisi…" at bounding box center [574, 305] width 1056 height 553
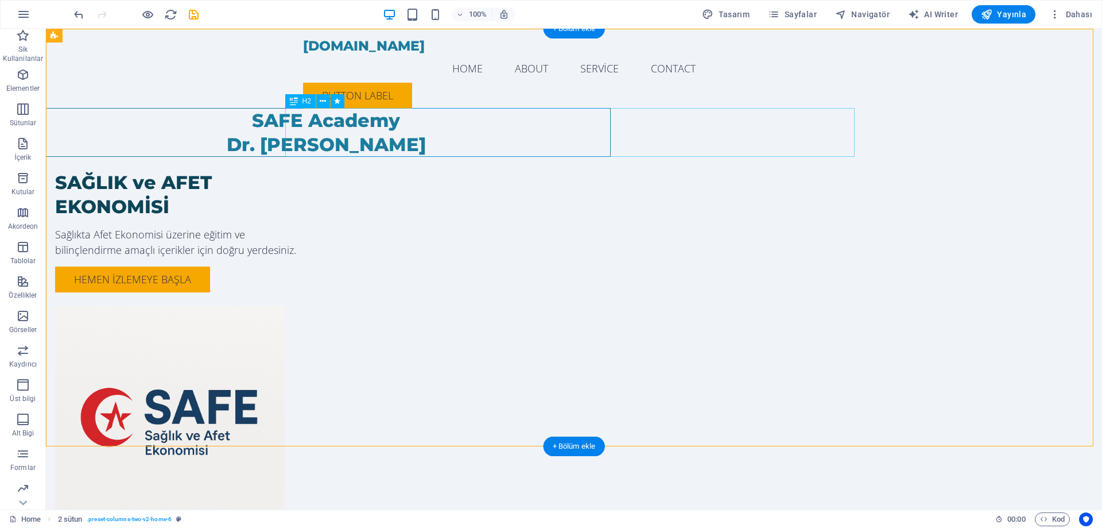
click at [611, 133] on div "SAFE Academy Dr. [PERSON_NAME]" at bounding box center [326, 132] width 570 height 49
click at [351, 121] on div "SAFE Academy Dr. [PERSON_NAME]" at bounding box center [326, 132] width 570 height 49
select select "px"
select select "move-left-to-right"
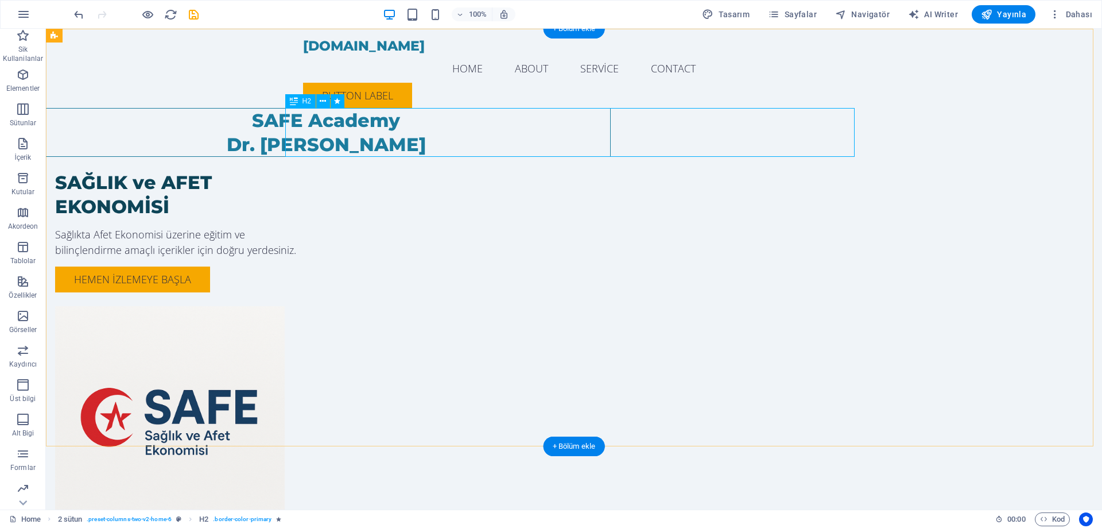
select select "s"
select select "scroll"
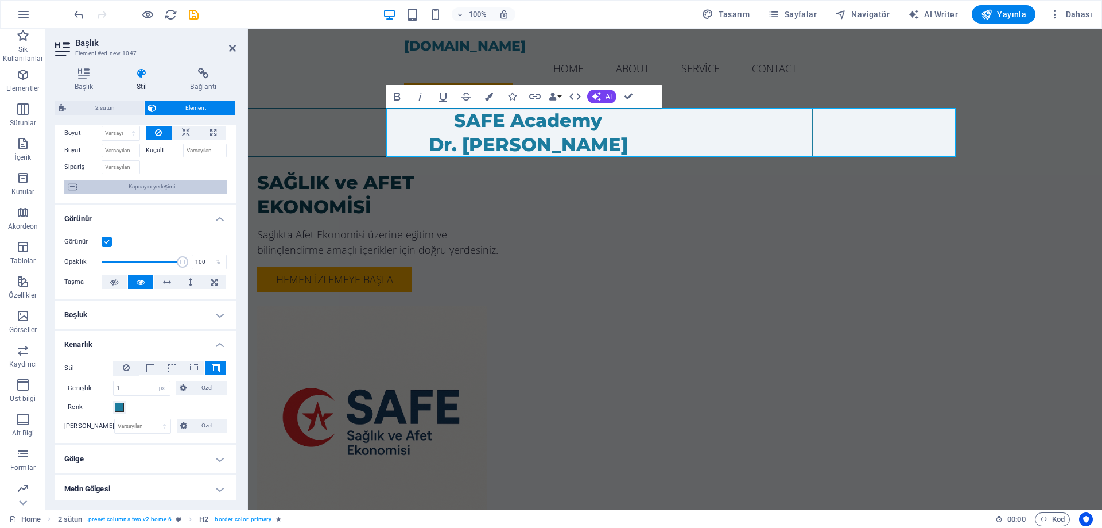
scroll to position [115, 0]
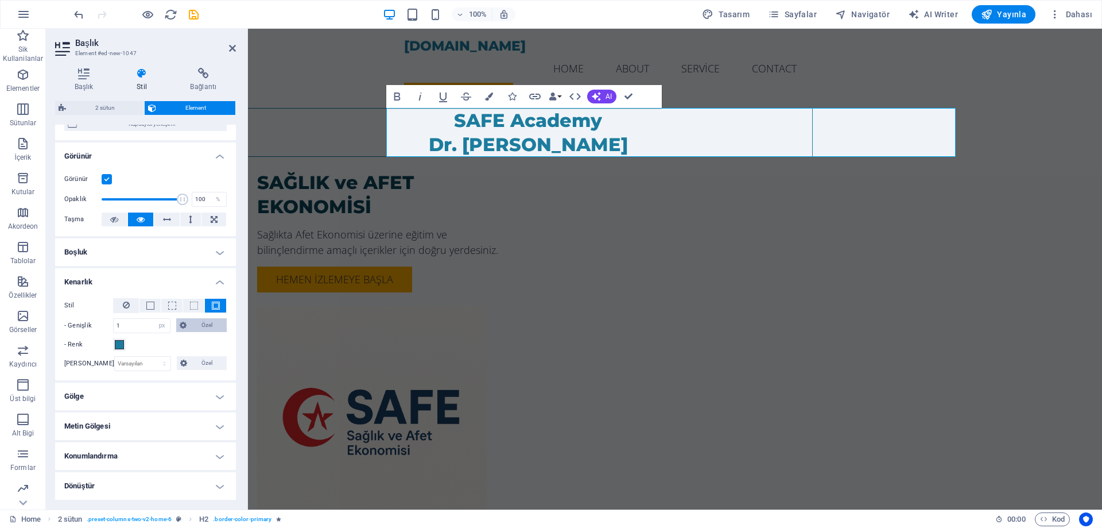
click at [180, 324] on icon at bounding box center [183, 325] width 7 height 14
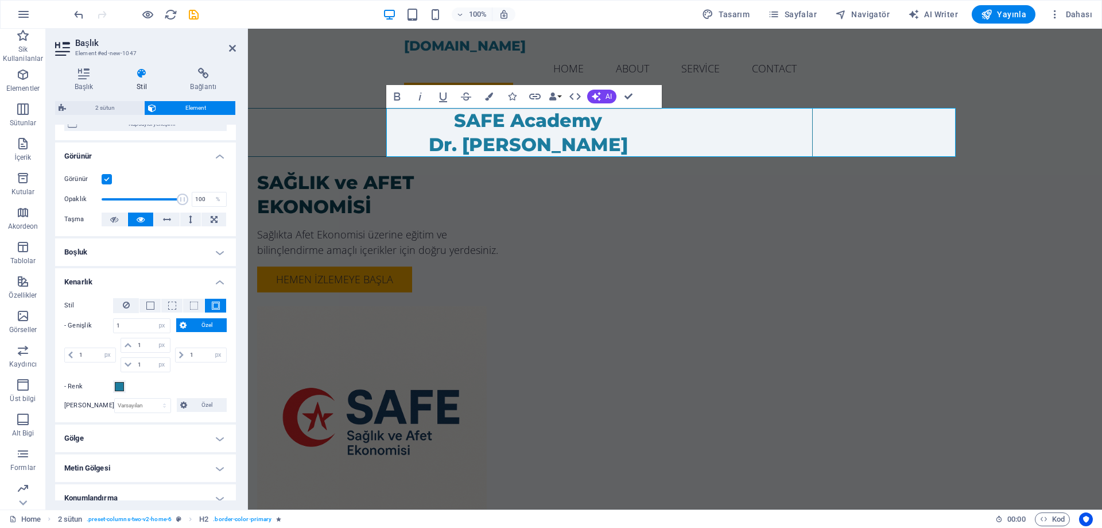
click at [180, 324] on icon at bounding box center [183, 325] width 7 height 14
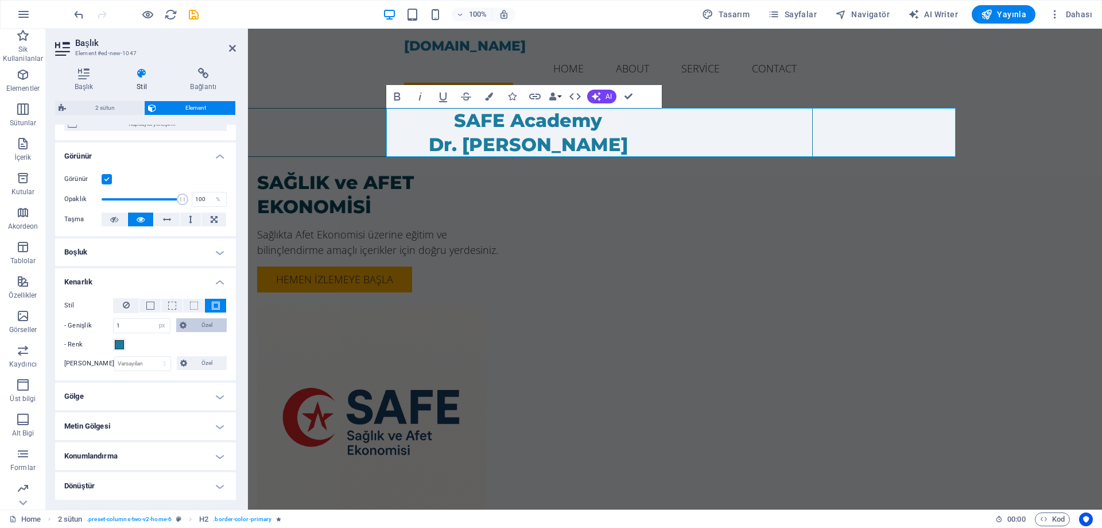
click at [180, 324] on icon at bounding box center [183, 325] width 7 height 14
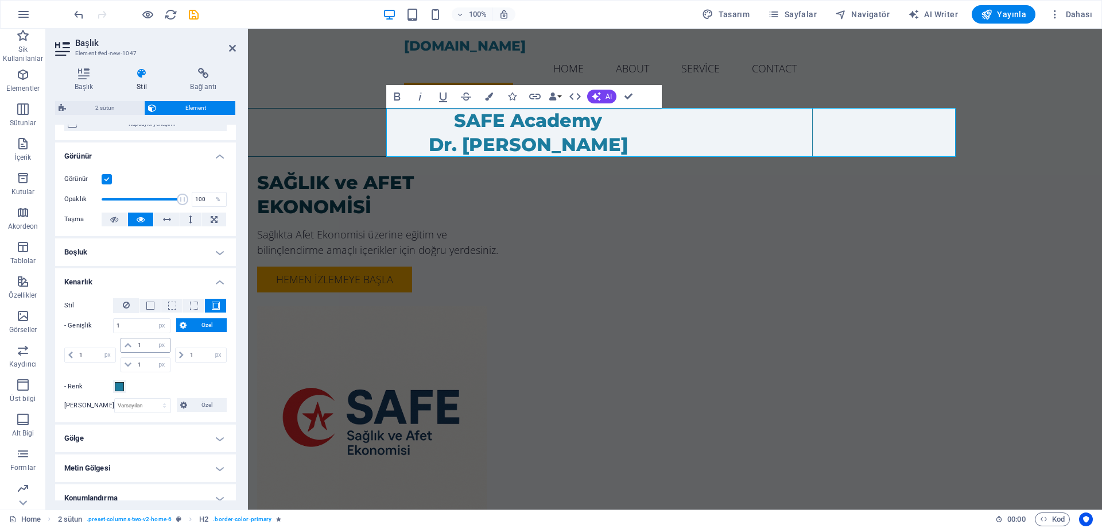
click at [127, 342] on icon at bounding box center [128, 345] width 7 height 7
click at [127, 346] on icon at bounding box center [128, 345] width 7 height 7
click at [180, 355] on icon at bounding box center [181, 354] width 5 height 7
click at [97, 327] on label "- Genişlik" at bounding box center [88, 326] width 49 height 14
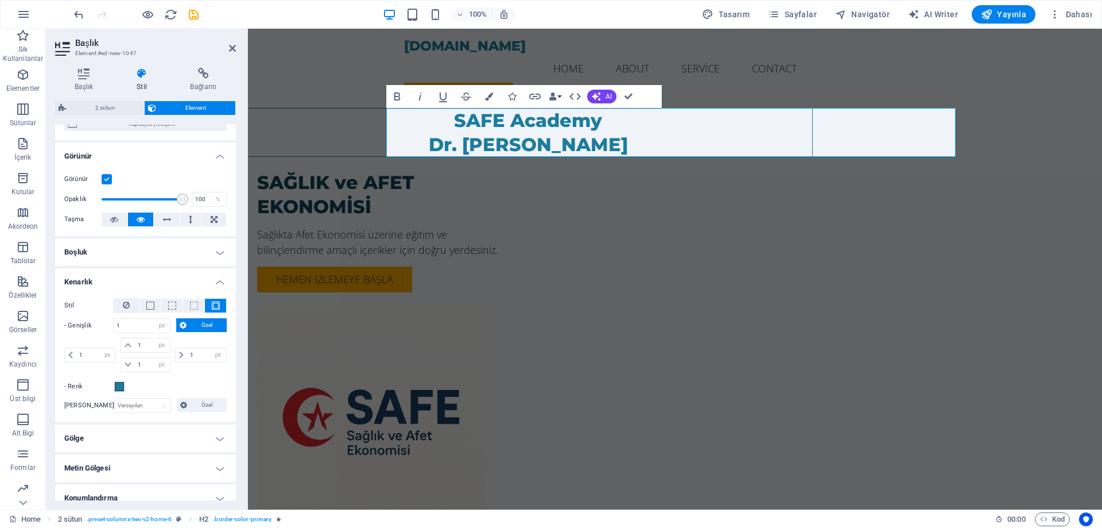
click at [185, 326] on button "Özel" at bounding box center [201, 325] width 51 height 14
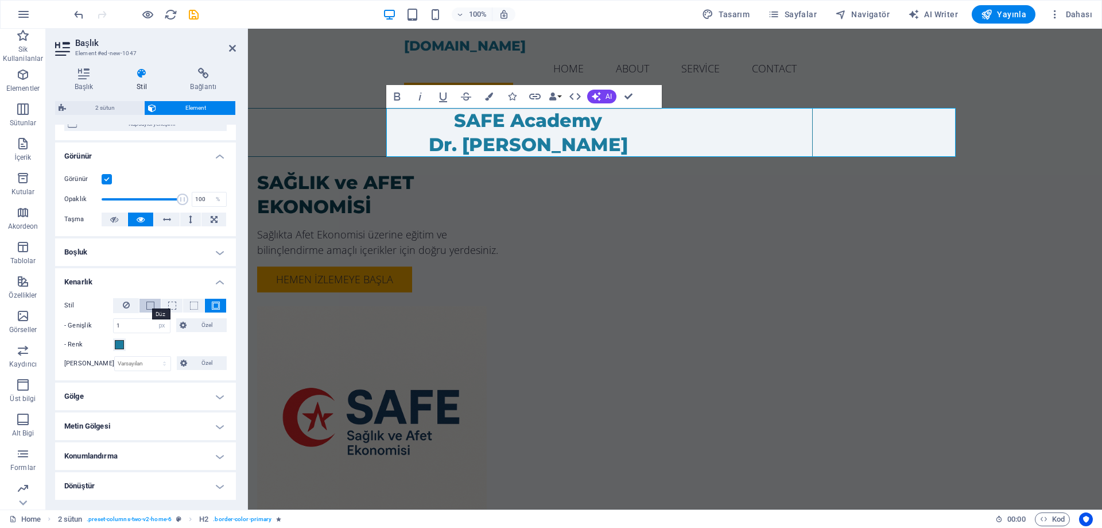
click at [150, 303] on span at bounding box center [150, 305] width 8 height 8
click at [187, 252] on h4 "Boşluk" at bounding box center [145, 252] width 181 height 28
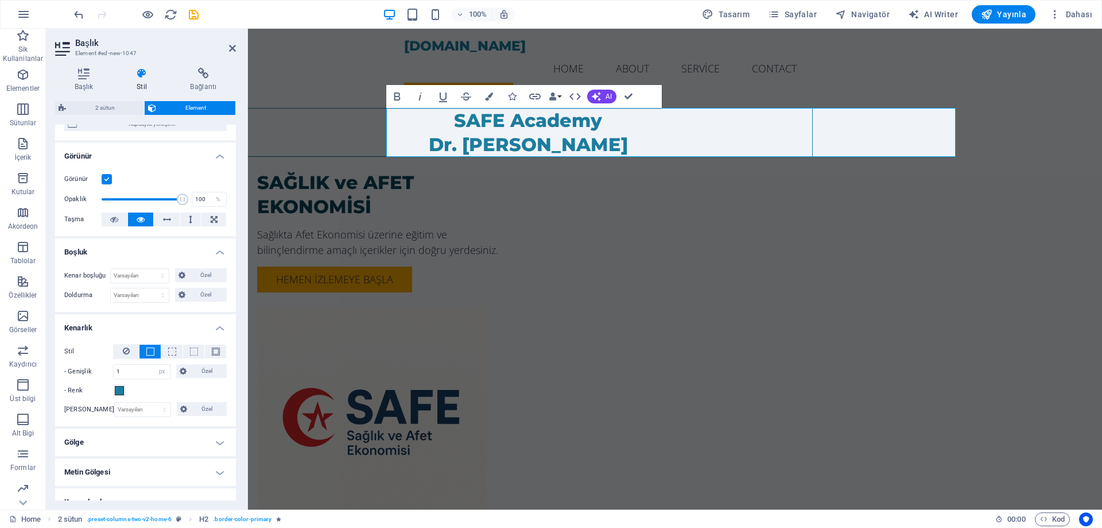
click at [187, 252] on h4 "Boşluk" at bounding box center [145, 248] width 181 height 21
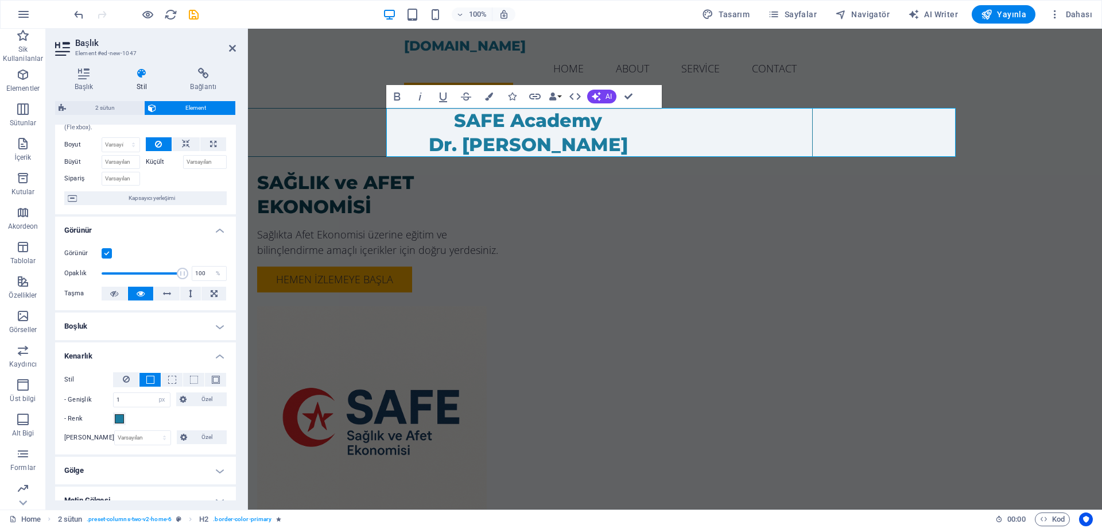
scroll to position [57, 0]
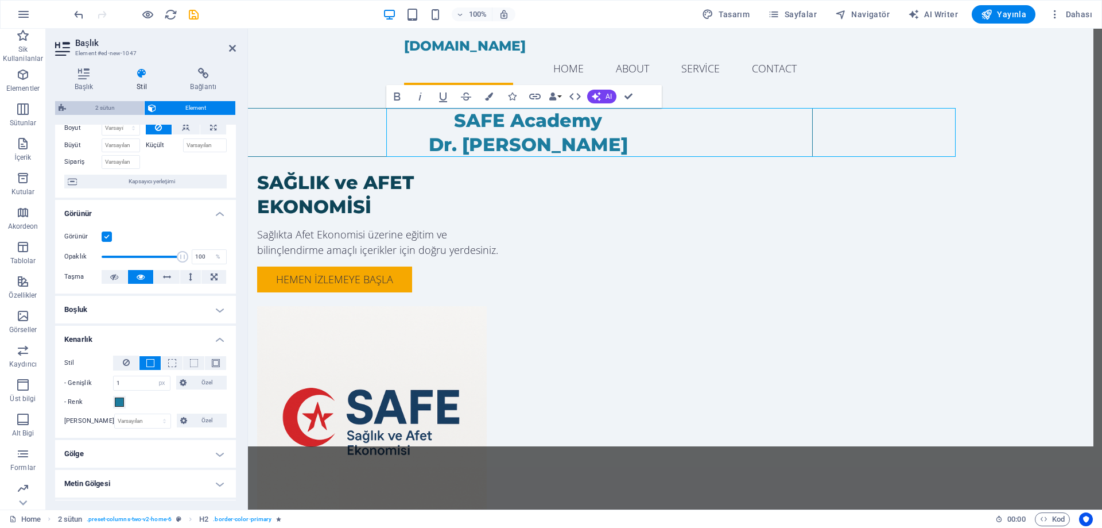
click at [99, 106] on span "2 sütun" at bounding box center [104, 108] width 71 height 14
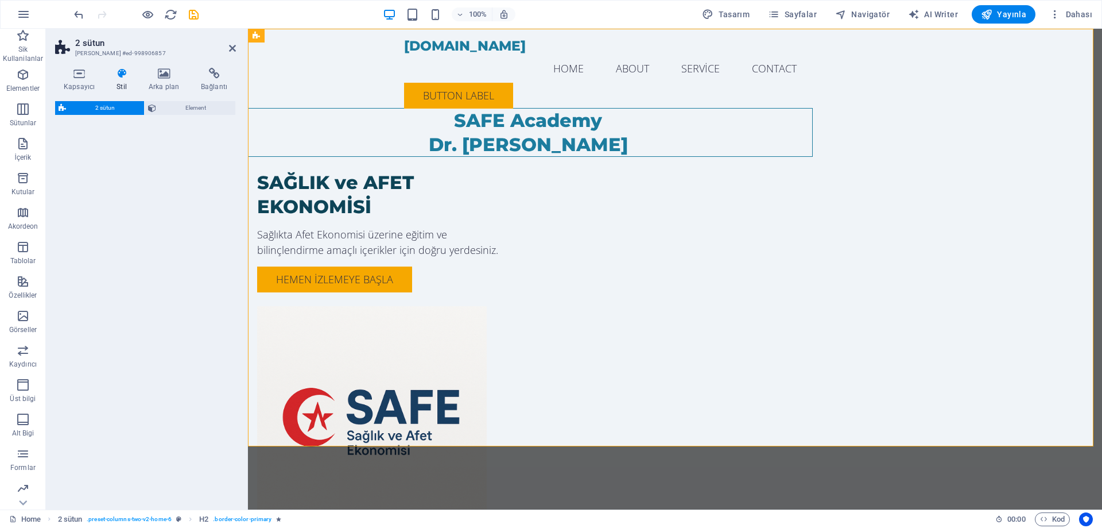
select select "rem"
select select "preset-columns-two-v2-home-6"
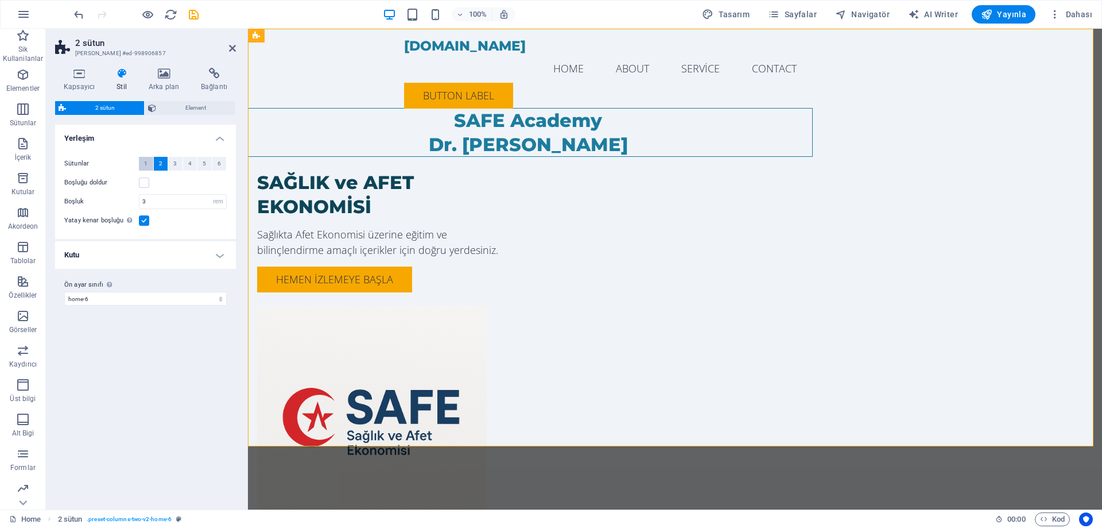
click at [143, 162] on button "1" at bounding box center [146, 164] width 14 height 14
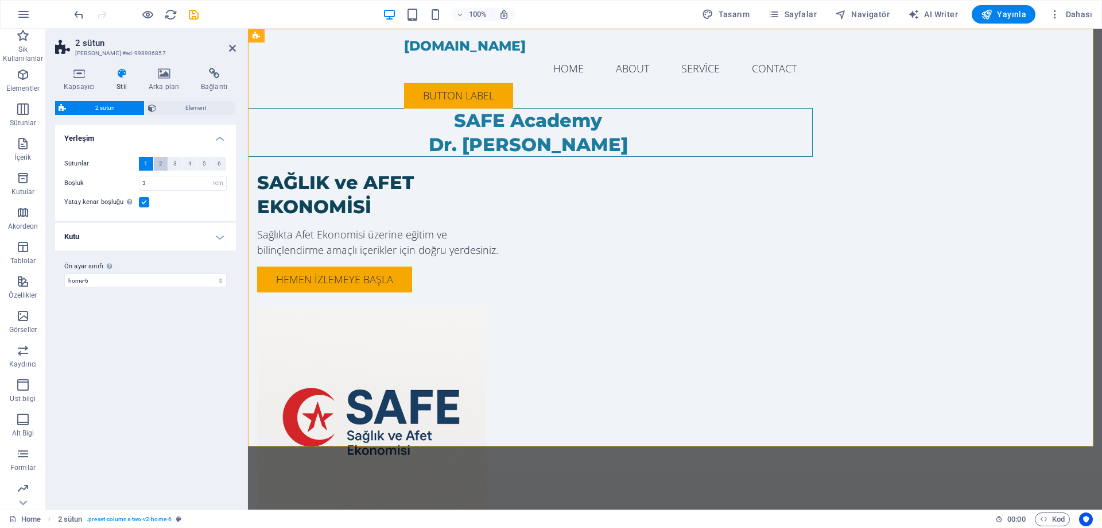
click at [164, 163] on button "2" at bounding box center [161, 164] width 14 height 14
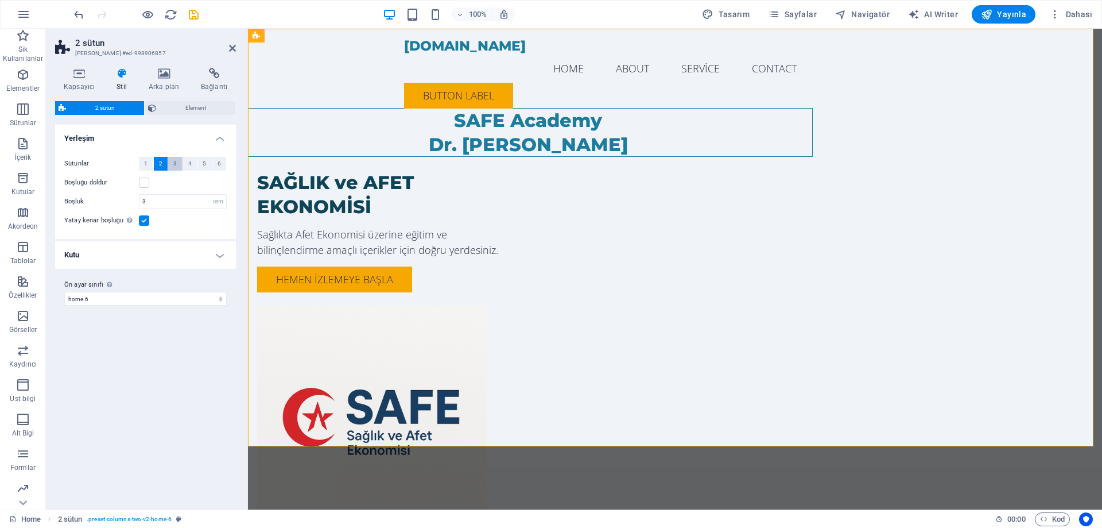
click at [175, 163] on span "3" at bounding box center [174, 164] width 3 height 14
click at [161, 163] on span "2" at bounding box center [160, 164] width 3 height 14
click at [180, 105] on span "Element" at bounding box center [196, 108] width 72 height 14
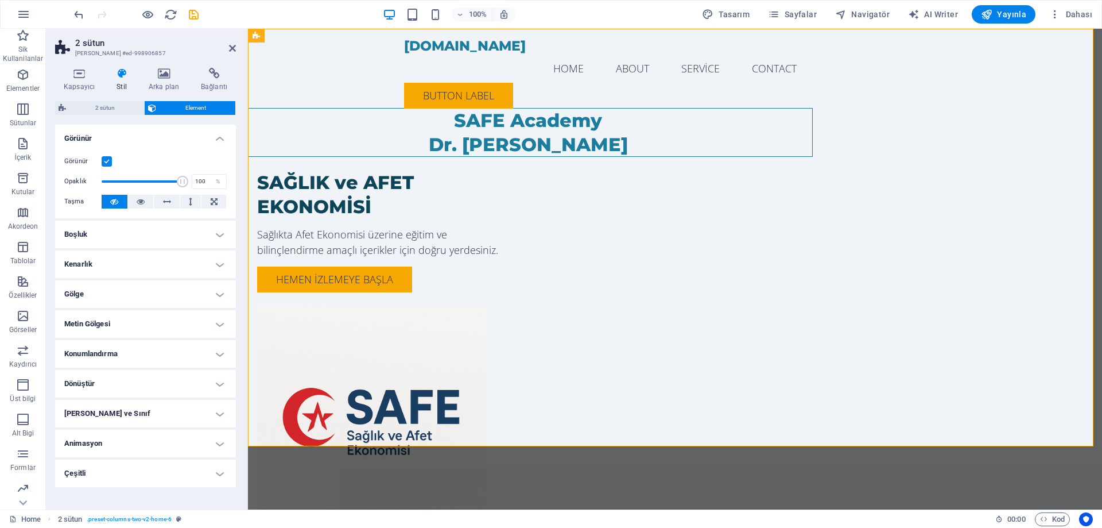
click at [115, 472] on h4 "Çeşitli" at bounding box center [145, 473] width 181 height 28
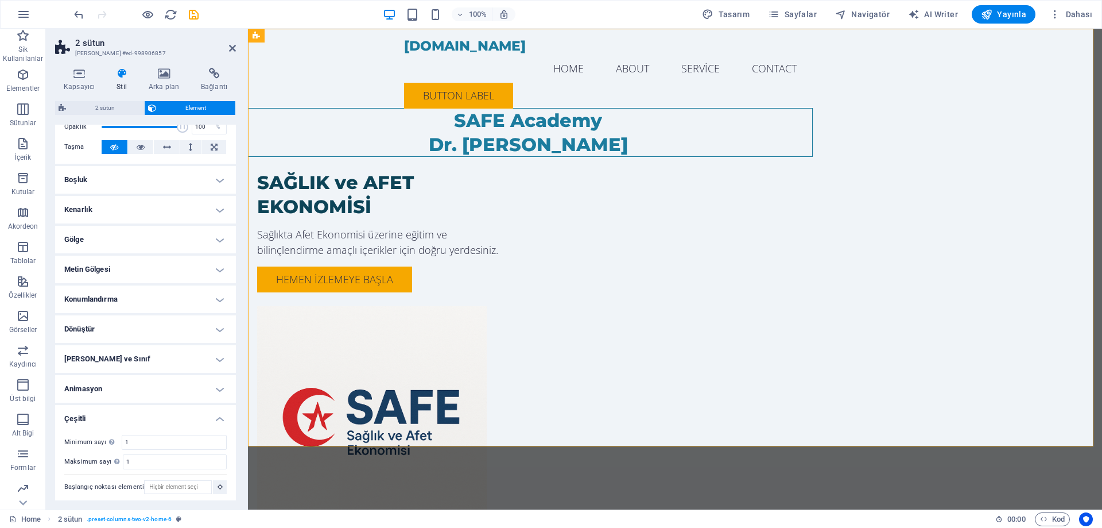
scroll to position [58, 0]
click at [129, 398] on h4 "Animasyon" at bounding box center [145, 385] width 181 height 28
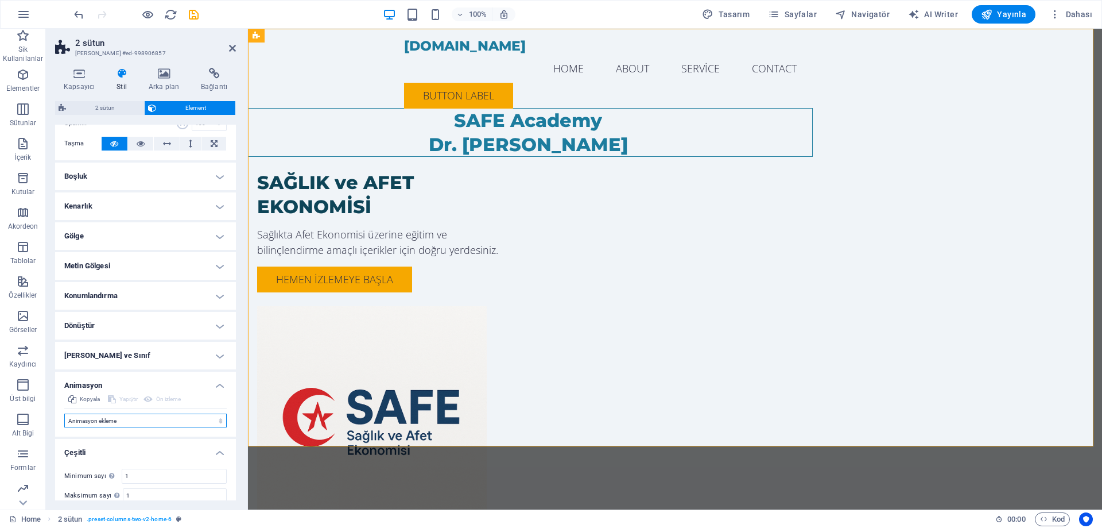
click at [141, 417] on select "Animasyon ekleme Göster / Gizle Yukarı/[GEOGRAPHIC_DATA] kaydır Yakınlaştır/Uza…" at bounding box center [145, 420] width 162 height 14
select select "move-left-to-right"
click at [64, 413] on select "Animasyon ekleme Göster / Gizle Yukarı/[GEOGRAPHIC_DATA] kaydır Yakınlaştır/Uza…" at bounding box center [145, 420] width 162 height 14
select select "scroll"
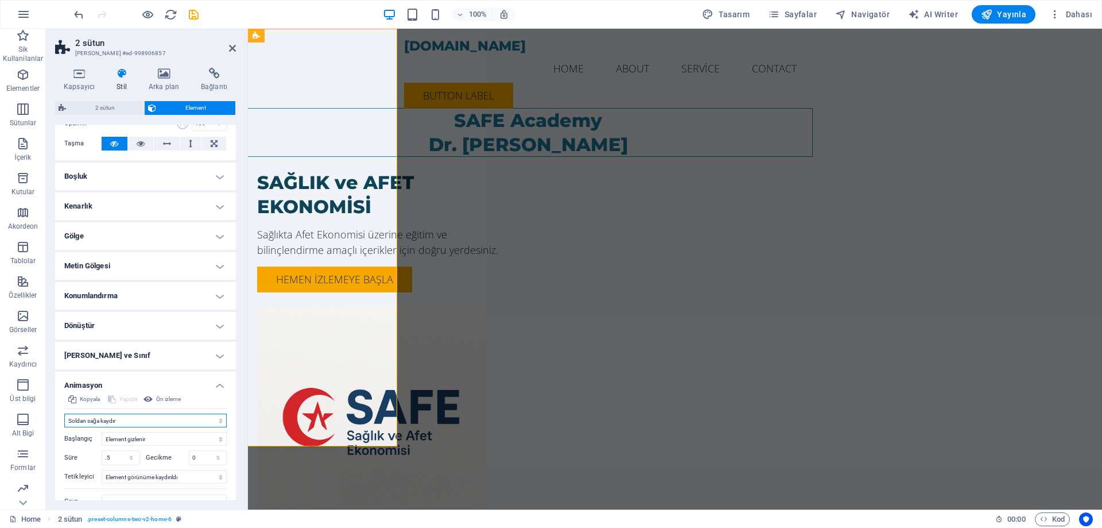
click at [153, 417] on select "Animasyon ekleme Göster / Gizle Yukarı/[GEOGRAPHIC_DATA] kaydır Yakınlaştır/Uza…" at bounding box center [145, 420] width 162 height 14
select select "none"
click at [64, 413] on select "Animasyon ekleme Göster / Gizle Yukarı/[GEOGRAPHIC_DATA] kaydır Yakınlaştır/Uza…" at bounding box center [145, 420] width 162 height 14
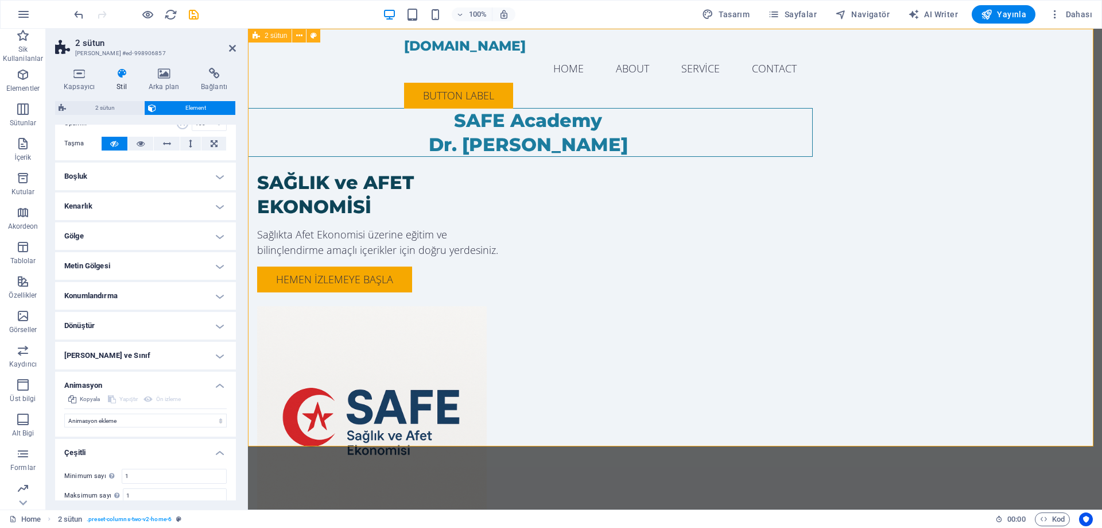
click at [1084, 193] on div "SAFE Academy Dr. [PERSON_NAME] SAĞLIK ve AFET EKONOMİSİ Sağlıkta Afet Ekonomisi…" at bounding box center [675, 305] width 854 height 553
click at [224, 46] on h2 "2 sütun" at bounding box center [155, 43] width 161 height 10
click at [235, 47] on icon at bounding box center [232, 48] width 7 height 9
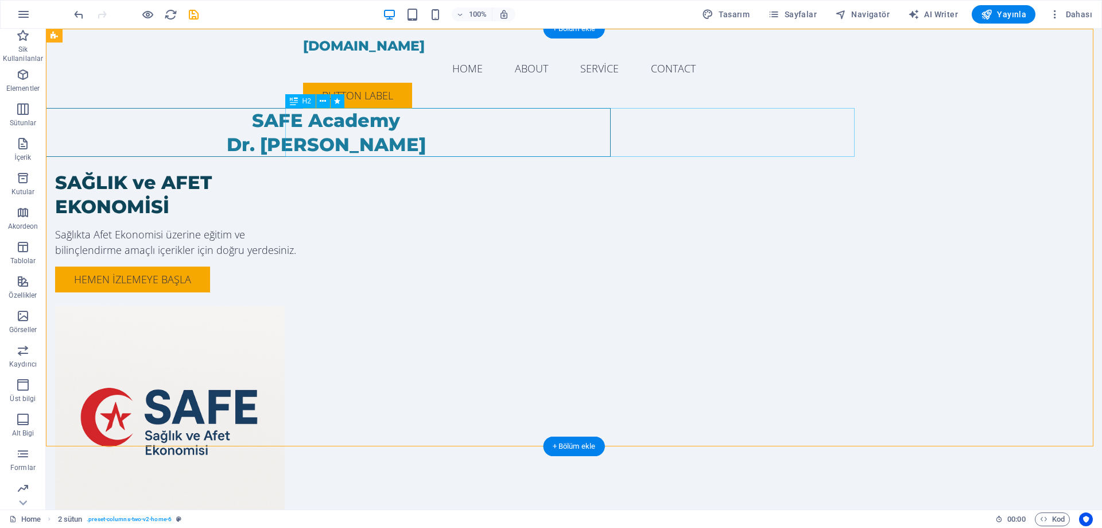
click at [400, 140] on div "SAFE Academy Dr. [PERSON_NAME]" at bounding box center [326, 132] width 570 height 49
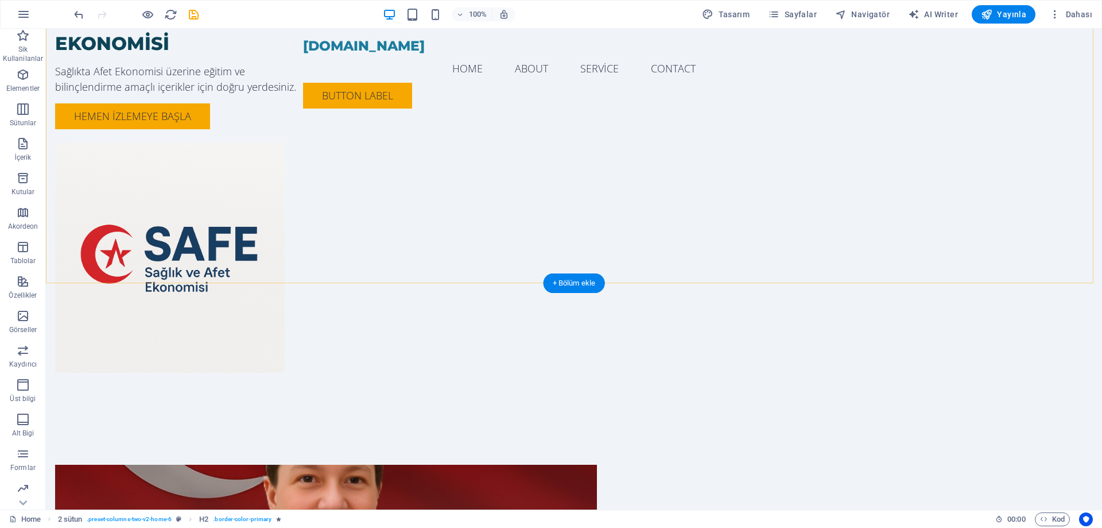
scroll to position [172, 0]
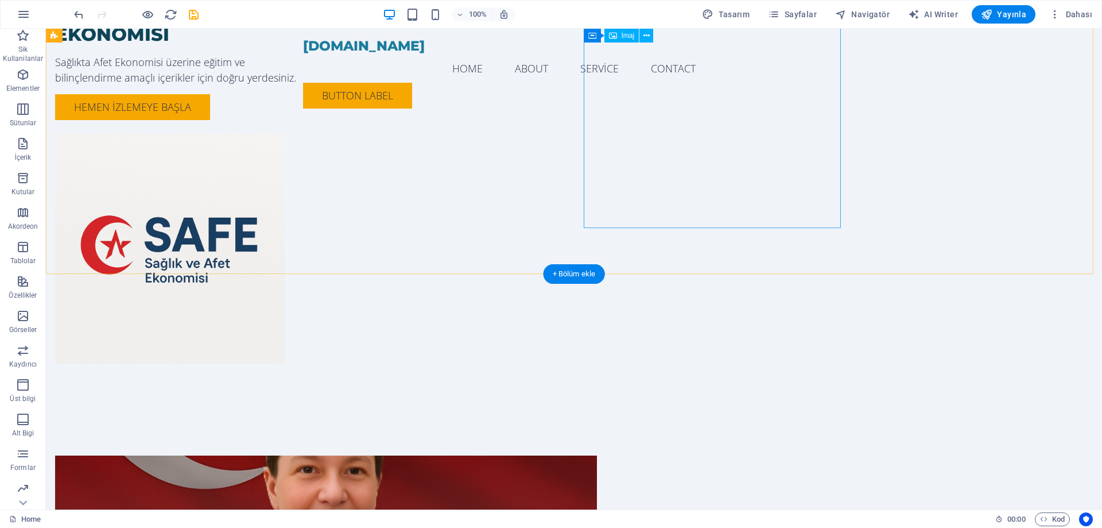
click at [312, 169] on figure at bounding box center [183, 249] width 257 height 230
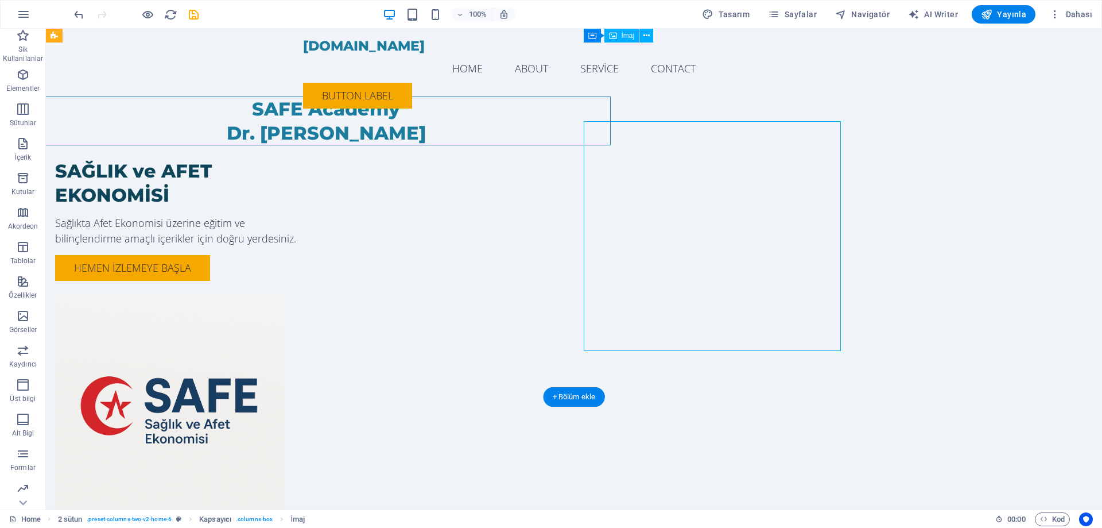
scroll to position [0, 0]
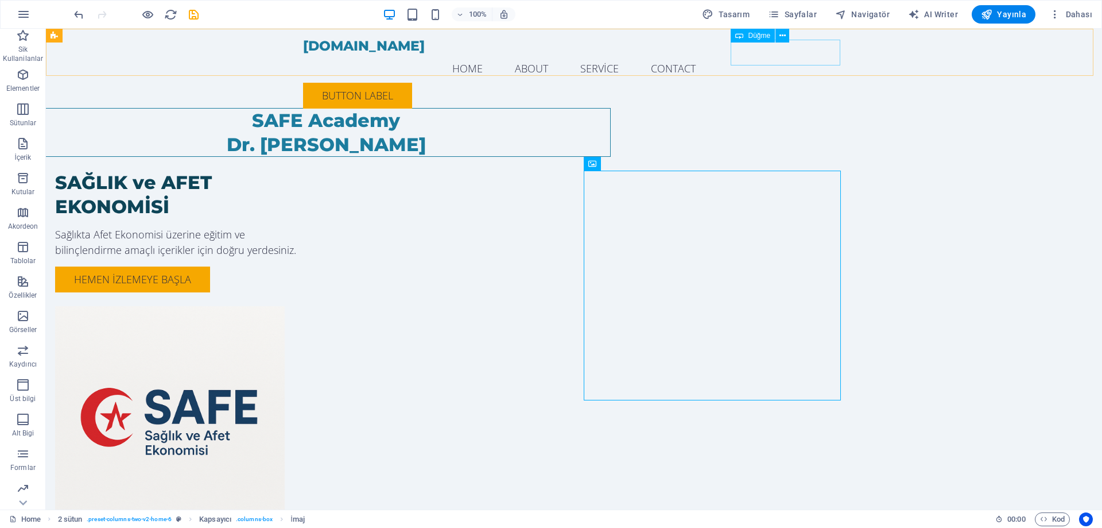
click at [806, 83] on div "Button label" at bounding box center [574, 96] width 542 height 26
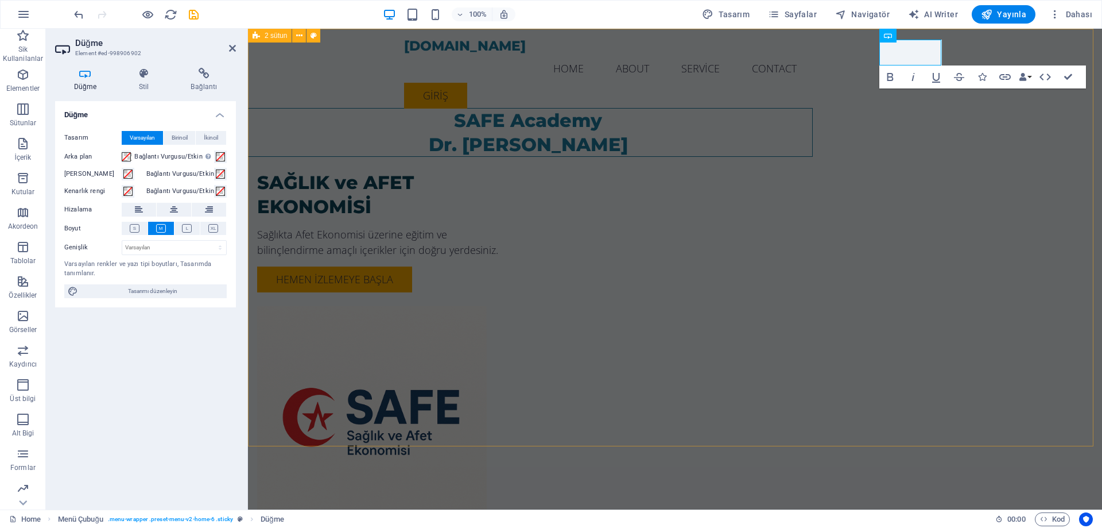
click at [1050, 170] on div "SAFE Academy Dr. [PERSON_NAME] SAĞLIK ve AFET EKONOMİSİ Sağlıkta Afet Ekonomisi…" at bounding box center [675, 305] width 854 height 553
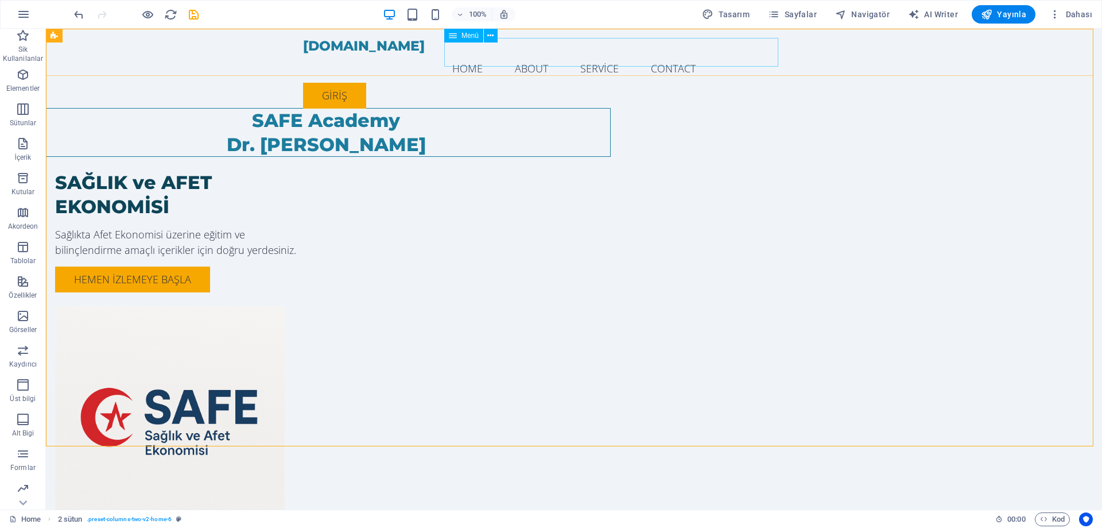
click at [698, 54] on nav "Home About Service Contact" at bounding box center [574, 68] width 542 height 29
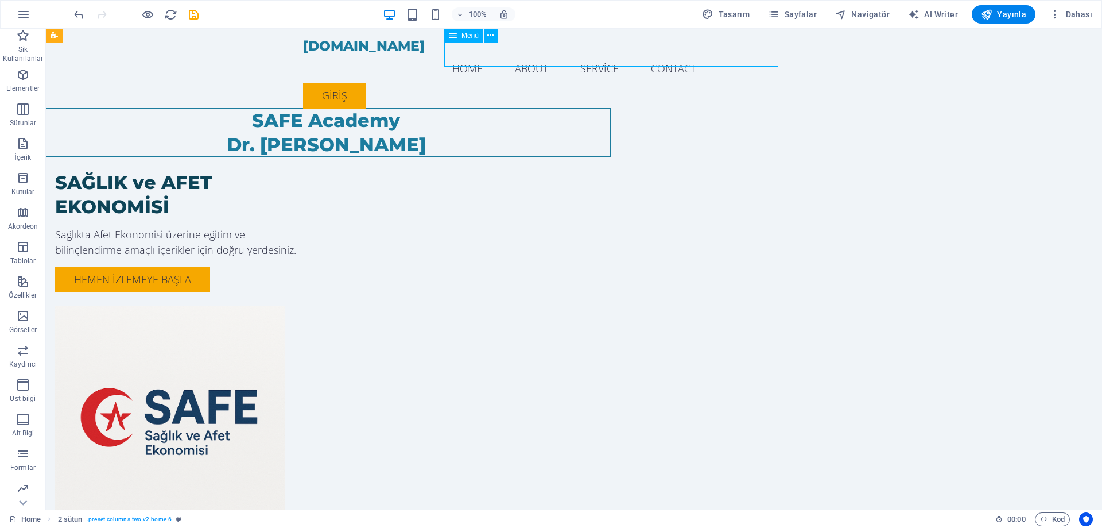
click at [698, 54] on nav "Home About Service Contact" at bounding box center [574, 68] width 542 height 29
select select
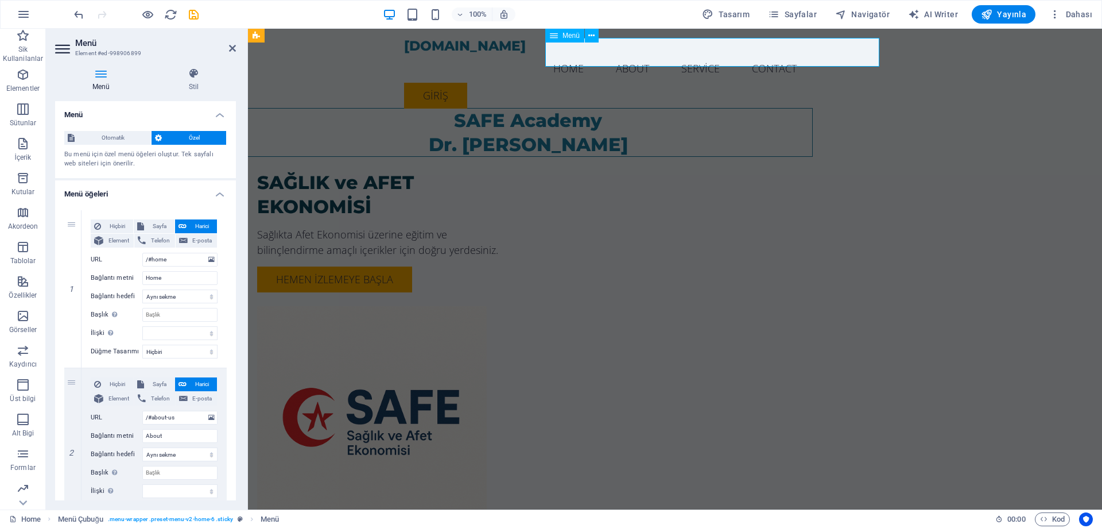
click at [795, 54] on nav "Home About Service Contact" at bounding box center [675, 68] width 542 height 29
click at [806, 54] on nav "Home About Service Contact" at bounding box center [675, 68] width 542 height 29
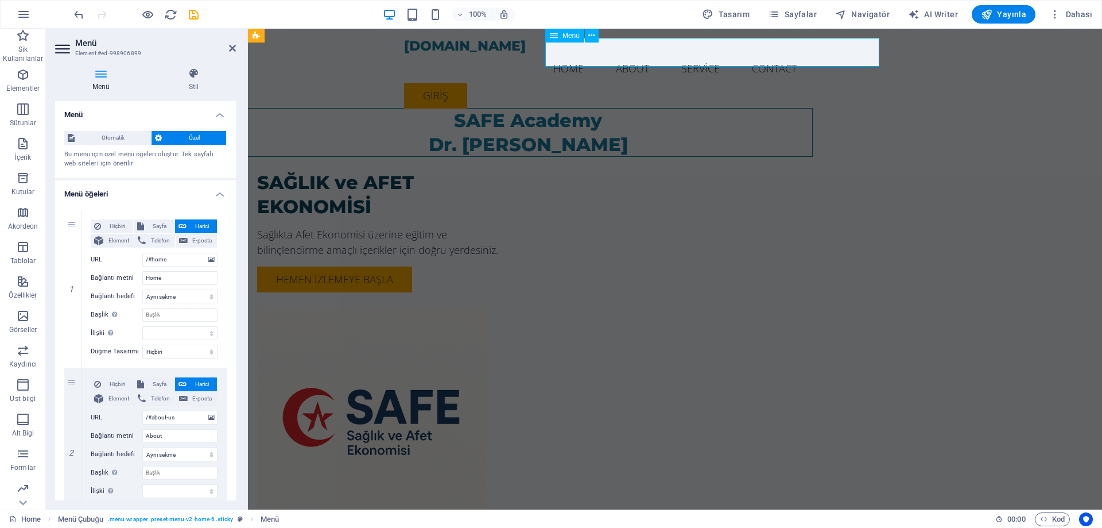
click at [629, 58] on nav "Home About Service Contact" at bounding box center [675, 68] width 542 height 29
click at [842, 54] on nav "Home About Service Contact" at bounding box center [675, 68] width 542 height 29
click at [822, 54] on nav "Home About Service Contact" at bounding box center [675, 68] width 542 height 29
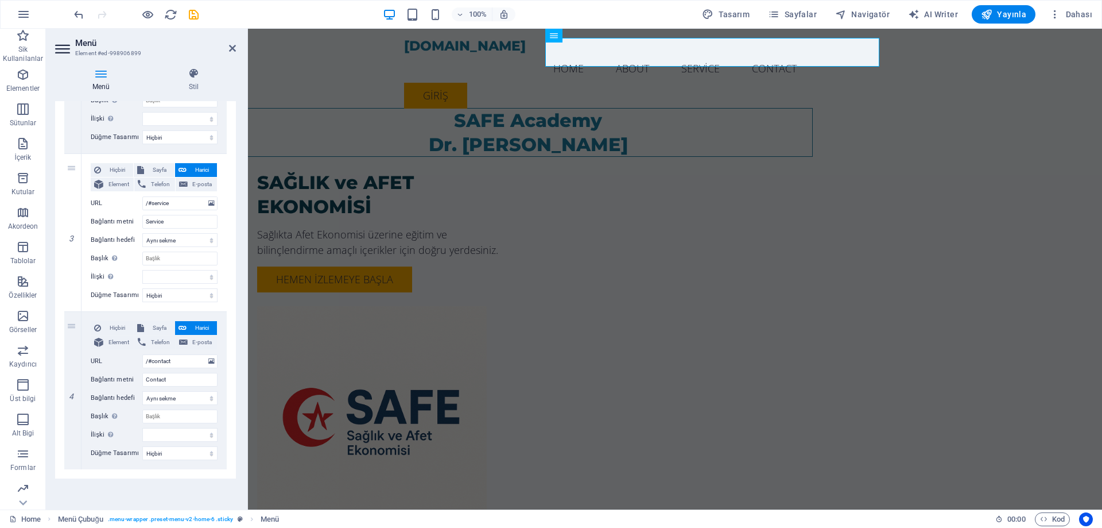
scroll to position [373, 0]
click at [1030, 361] on div "SAFE Academy Dr. [PERSON_NAME] SAĞLIK ve AFET EKONOMİSİ Sağlıkta Afet Ekonomisi…" at bounding box center [675, 305] width 854 height 553
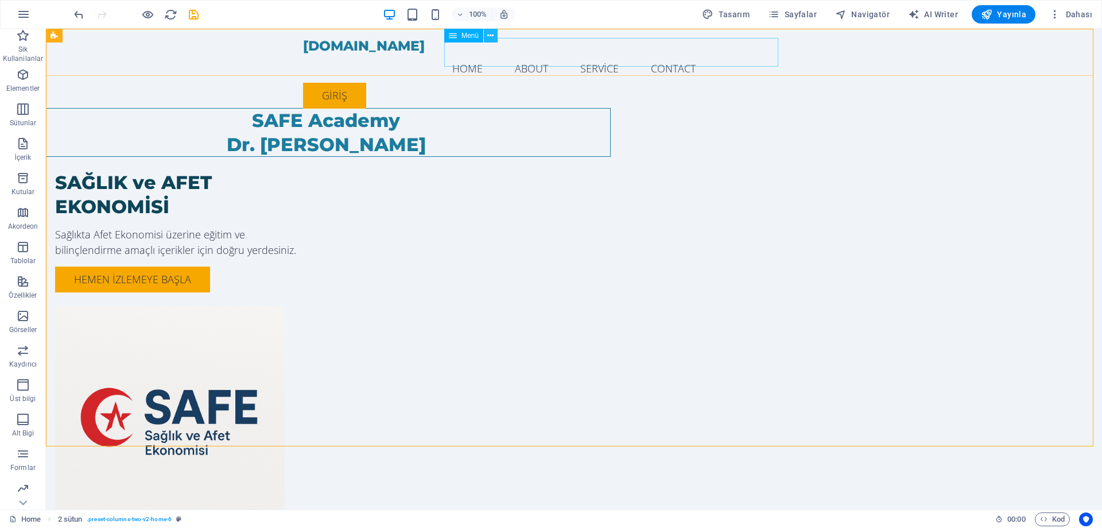
click at [490, 37] on icon at bounding box center [490, 36] width 6 height 12
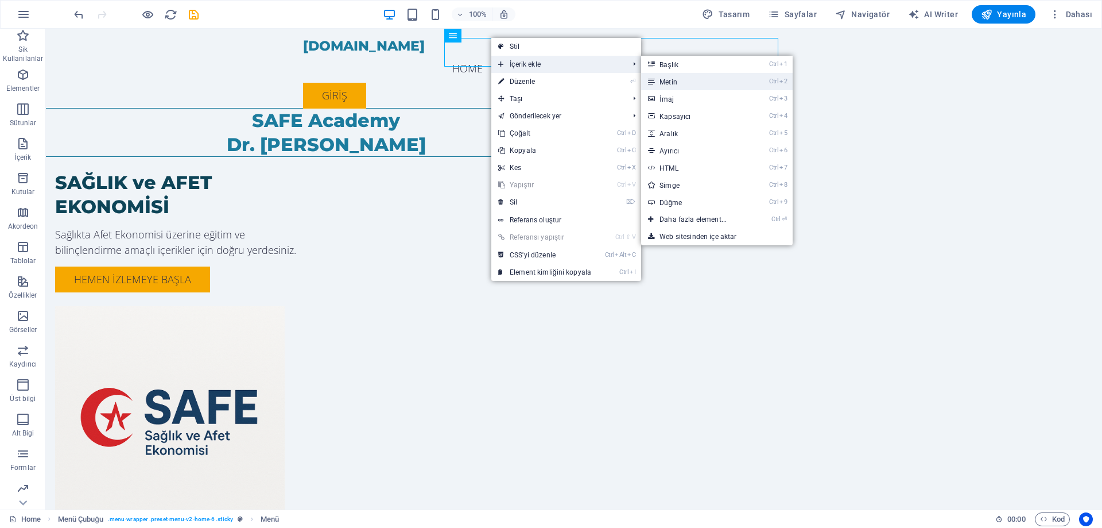
click at [688, 83] on link "Ctrl 2 Metin" at bounding box center [695, 81] width 109 height 17
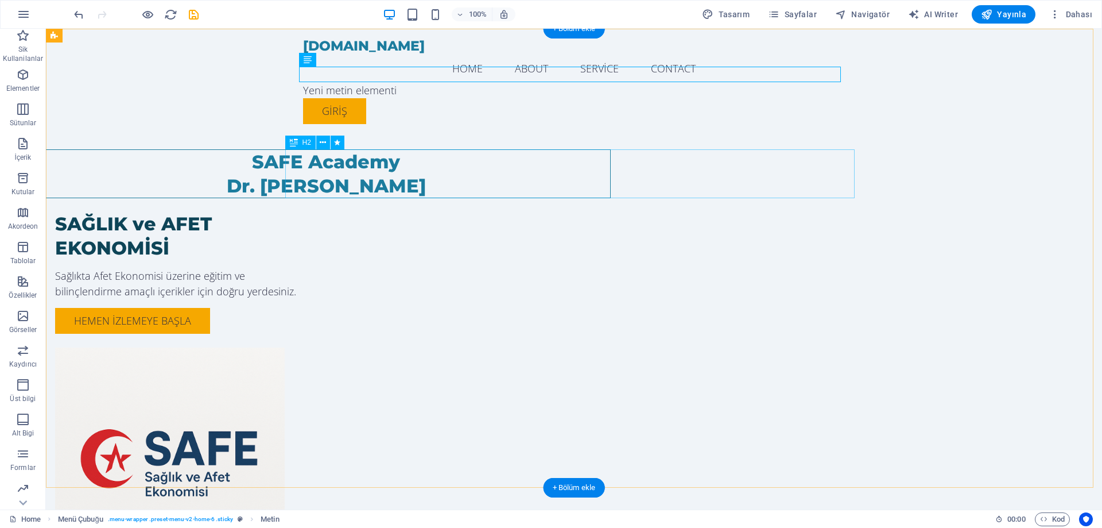
click at [611, 187] on div "SAFE Academy Dr. [PERSON_NAME]" at bounding box center [326, 173] width 570 height 49
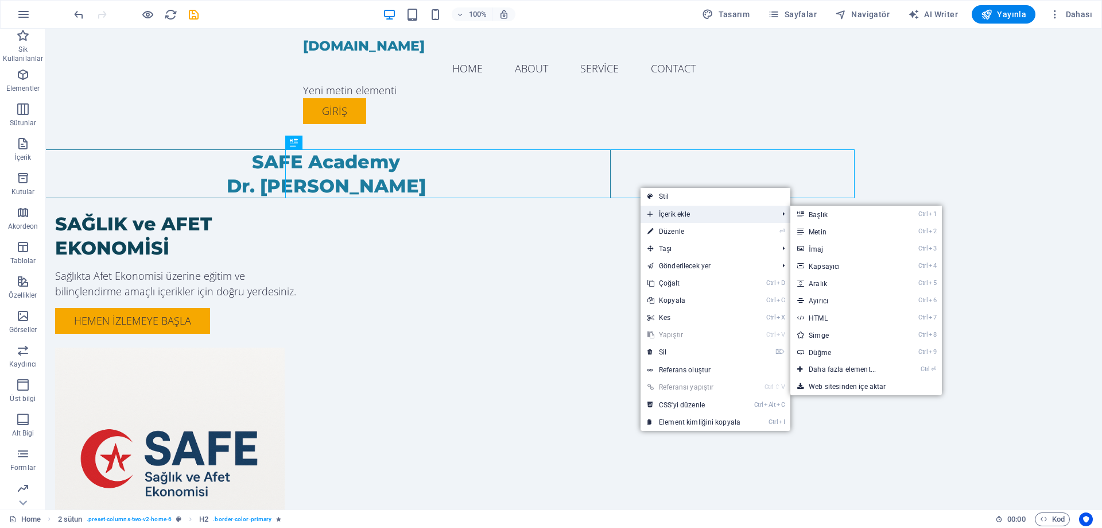
click at [686, 210] on span "İçerik ekle" at bounding box center [707, 214] width 133 height 17
click at [825, 227] on link "Ctrl 2 Metin" at bounding box center [845, 231] width 109 height 17
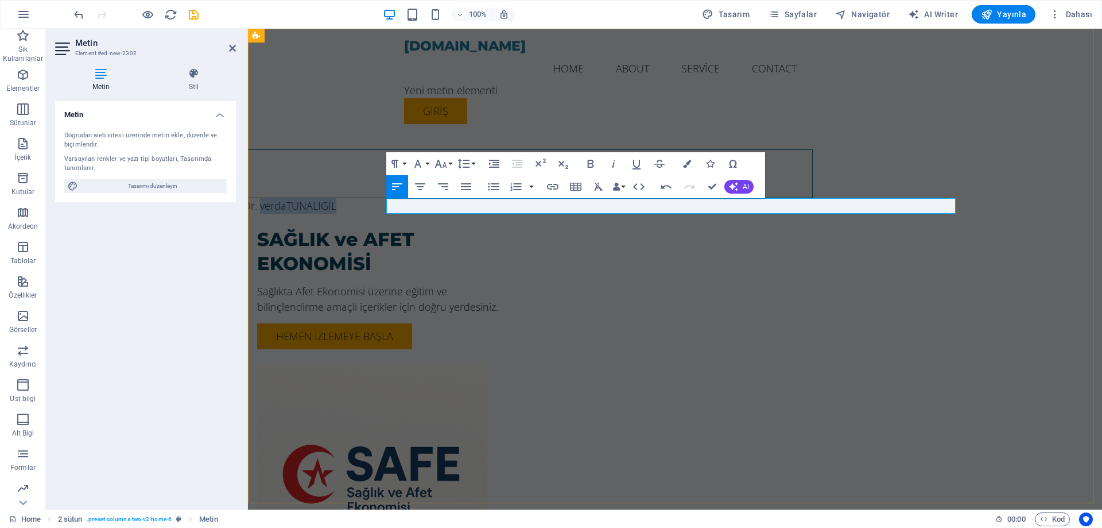
drag, startPoint x: 493, startPoint y: 206, endPoint x: 402, endPoint y: 211, distance: 90.3
click at [402, 211] on p "Dr. verdaTUNALIGİL" at bounding box center [528, 206] width 570 height 16
click at [1026, 148] on div "SAFE Academy Dr. [PERSON_NAME] Dr.[PERSON_NAME] SAĞLIK ve AFET EKONOMİSİ Sağlık…" at bounding box center [675, 334] width 854 height 610
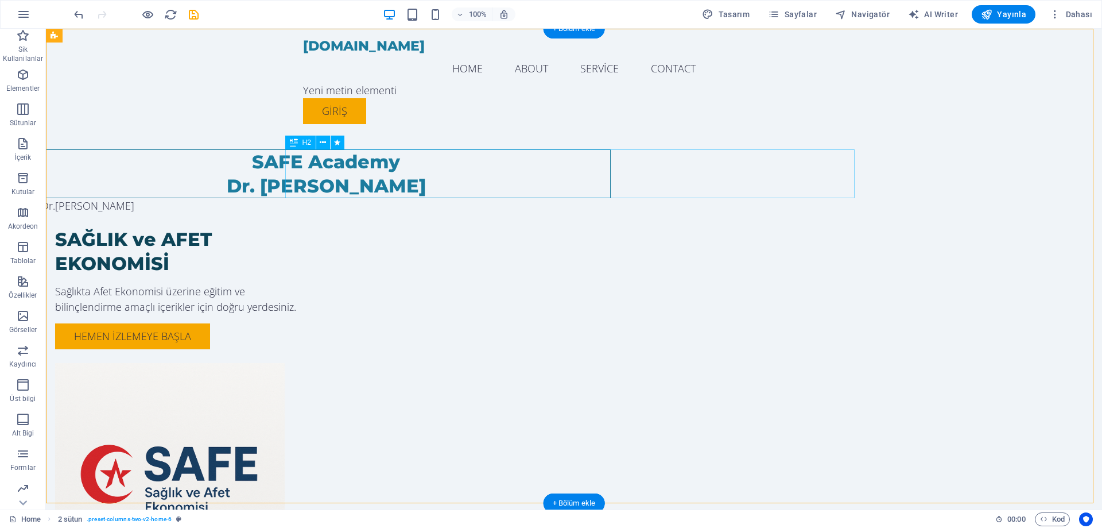
click at [496, 183] on div "SAFE Academy Dr. [PERSON_NAME]" at bounding box center [326, 173] width 570 height 49
select select "px"
select select "move-left-to-right"
select select "s"
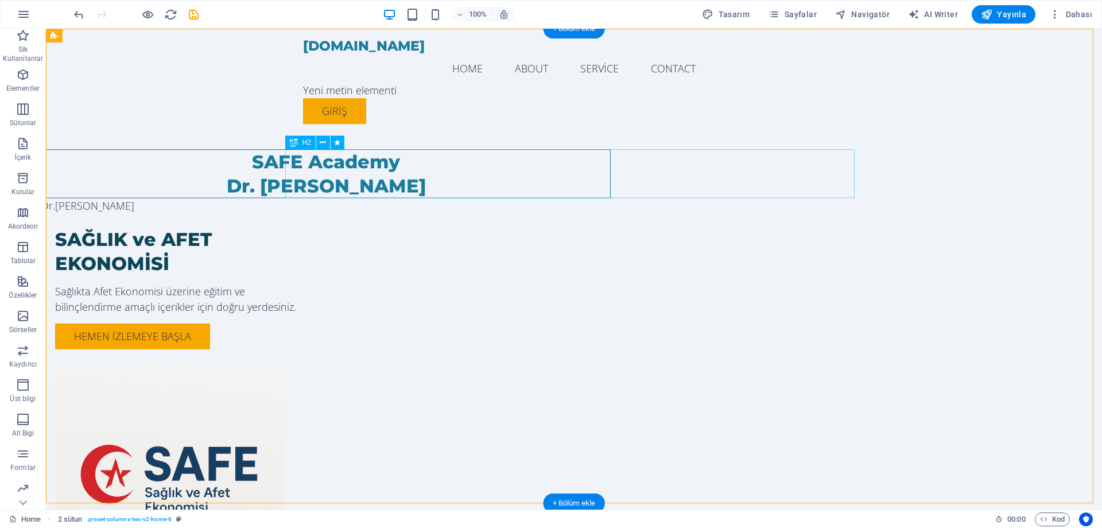
select select "s"
select select "scroll"
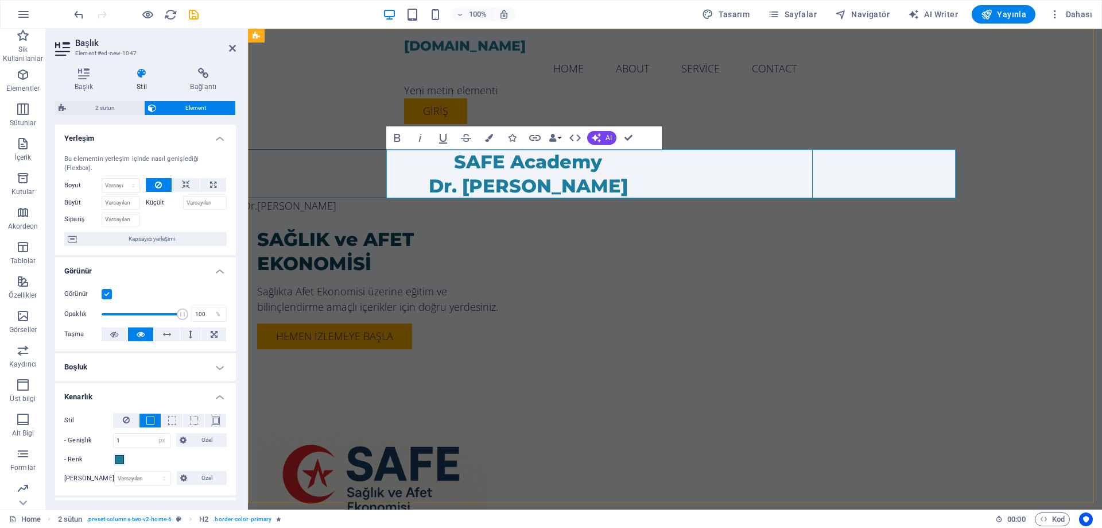
click at [770, 180] on h2 "SAFE Academy Dr. [PERSON_NAME]" at bounding box center [528, 174] width 568 height 48
drag, startPoint x: 770, startPoint y: 180, endPoint x: 571, endPoint y: 183, distance: 199.2
click at [571, 183] on h2 "SAFE Academy Dr. [PERSON_NAME]" at bounding box center [528, 174] width 568 height 48
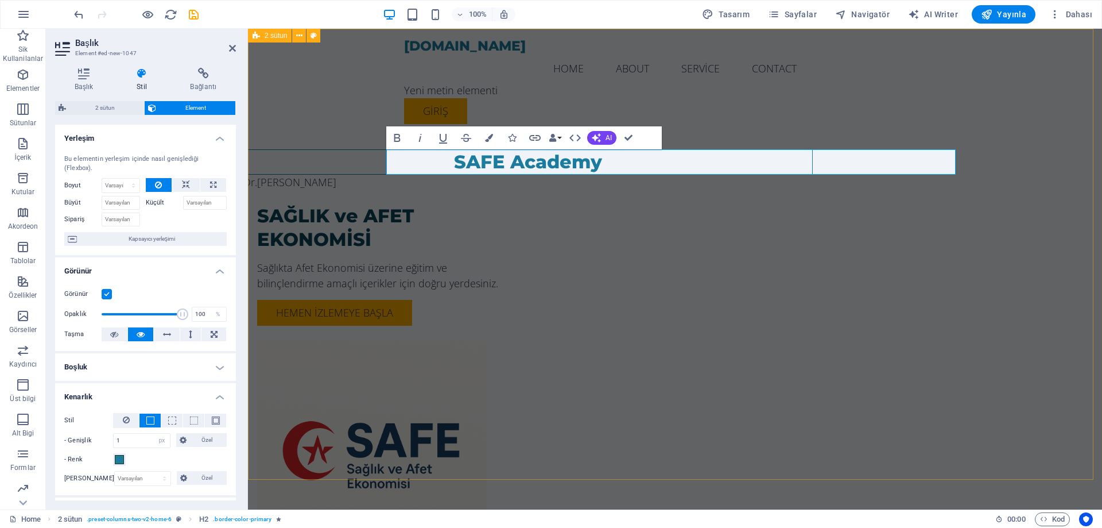
click at [1065, 238] on div "SAFE Academy Dr.[PERSON_NAME] SAĞLIK ve AFET EKONOMİSİ Sağlıkta Afet Ekonomisi …" at bounding box center [675, 322] width 854 height 586
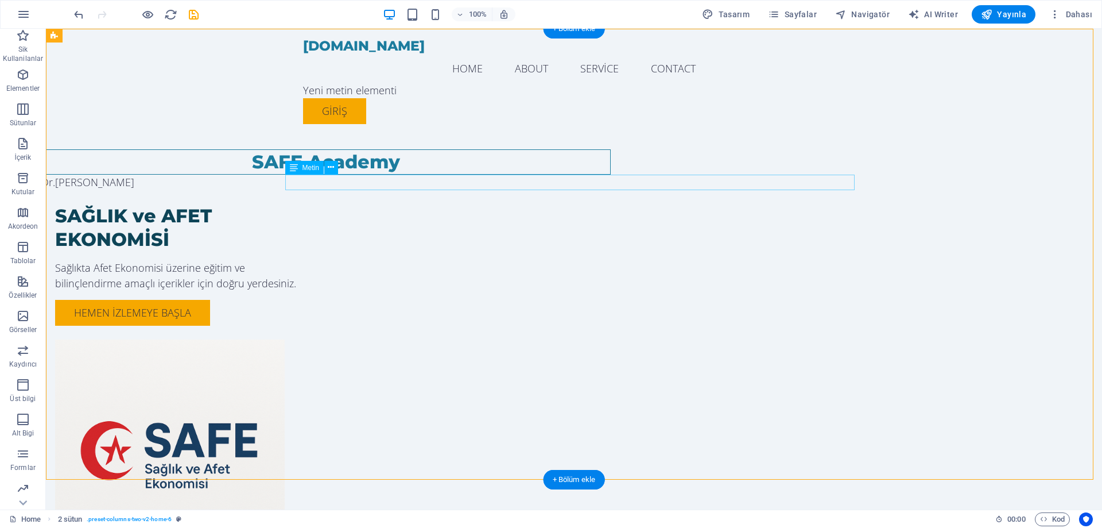
click at [357, 179] on div "Dr.[PERSON_NAME]" at bounding box center [326, 183] width 570 height 16
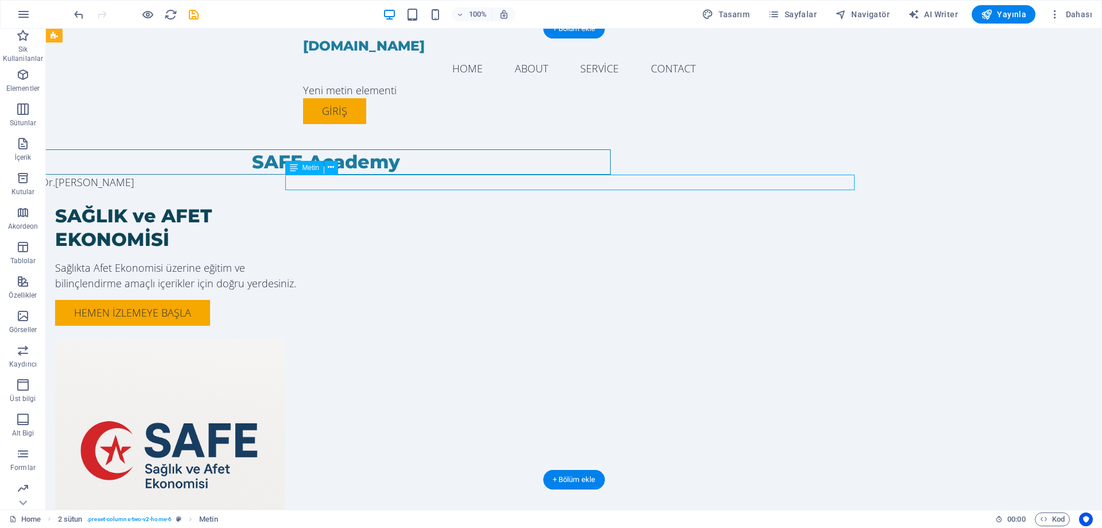
click at [338, 178] on div "Dr.[PERSON_NAME]" at bounding box center [326, 183] width 570 height 16
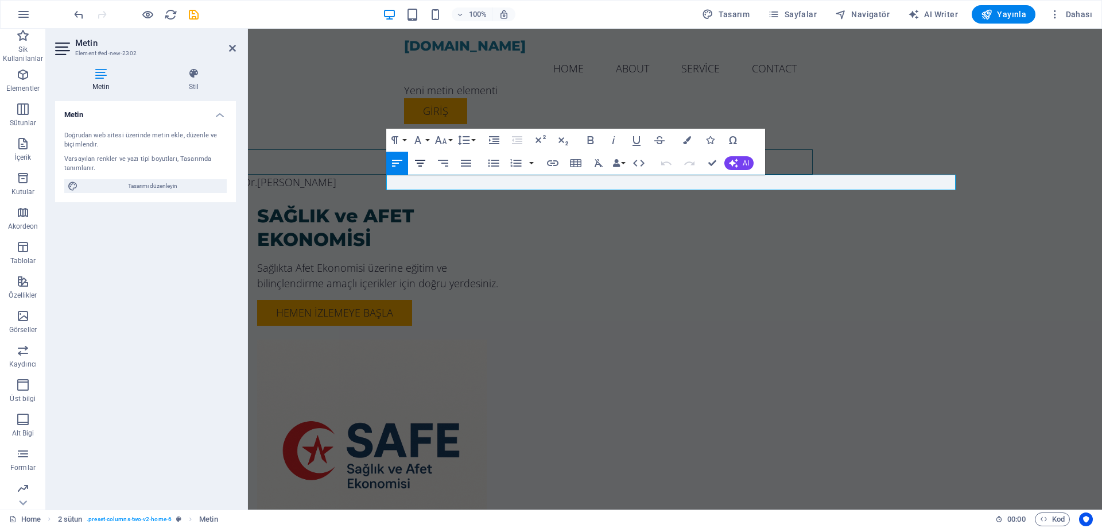
click at [427, 164] on icon "button" at bounding box center [420, 163] width 14 height 14
drag, startPoint x: 718, startPoint y: 180, endPoint x: 597, endPoint y: 181, distance: 121.1
click at [597, 181] on p "Dr.[PERSON_NAME]" at bounding box center [528, 183] width 570 height 16
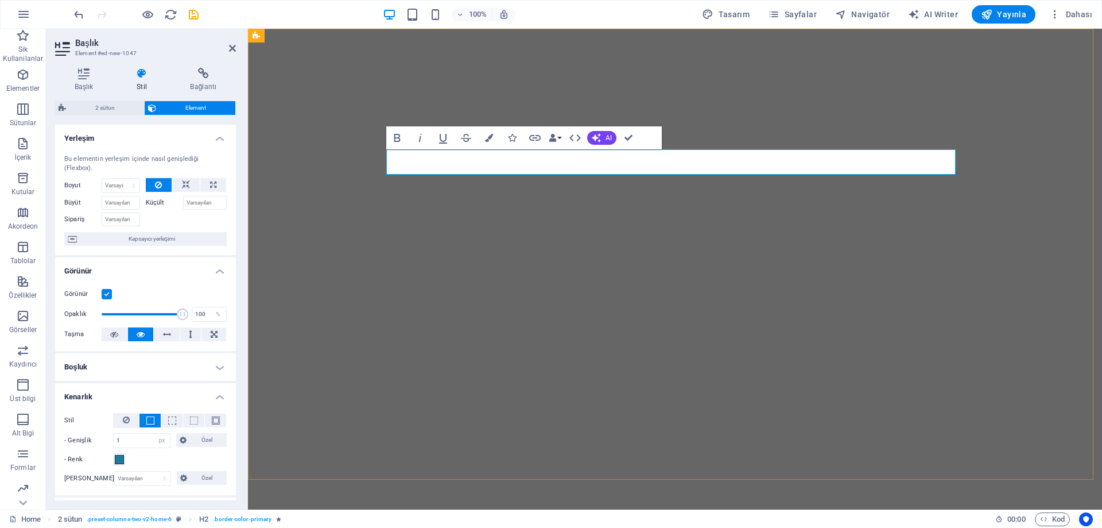
select select "px"
select select "move-left-to-right"
select select "s"
select select "scroll"
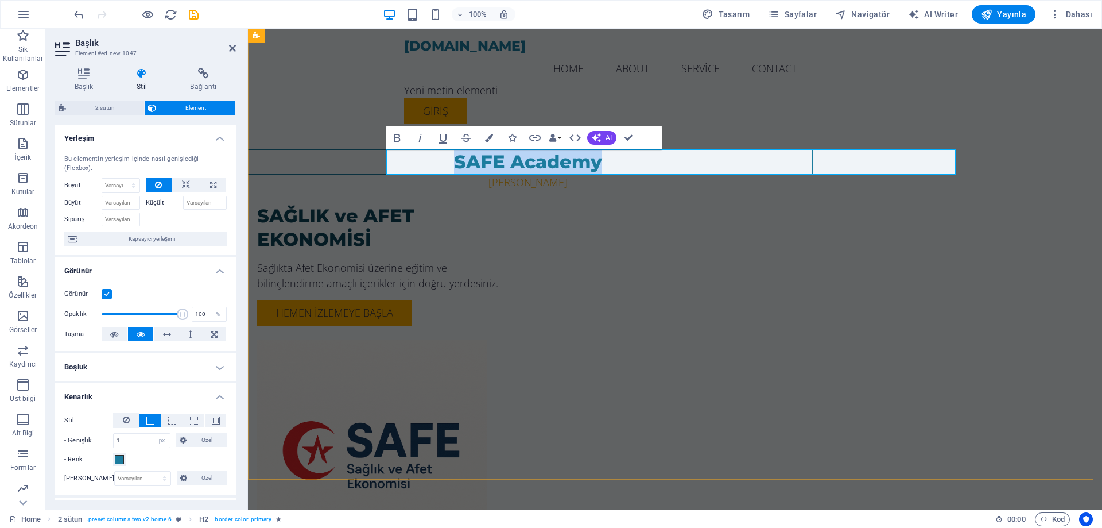
drag, startPoint x: 248, startPoint y: 29, endPoint x: 734, endPoint y: 154, distance: 501.7
click at [734, 154] on h2 "SAFE Academy" at bounding box center [528, 162] width 568 height 24
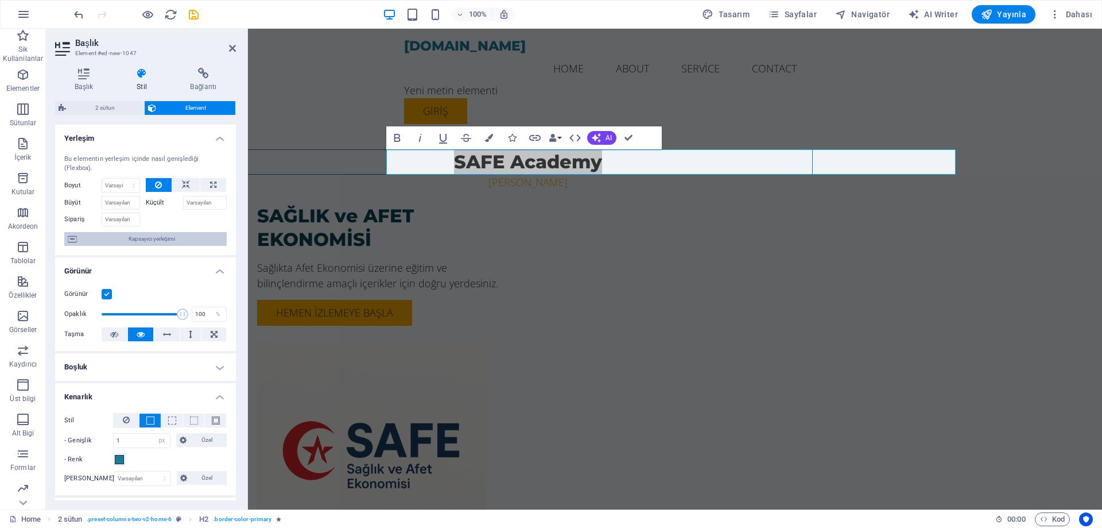
click at [180, 241] on span "Kapsayıcı yerleşimi" at bounding box center [151, 239] width 143 height 14
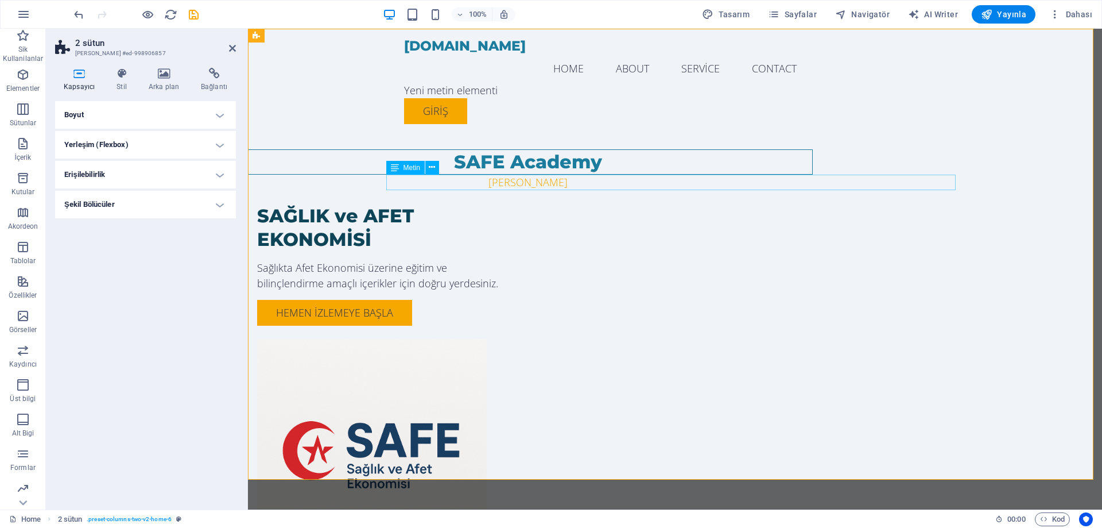
click at [711, 184] on div "Dr.[PERSON_NAME]" at bounding box center [528, 183] width 570 height 16
click at [699, 184] on div "Dr.[PERSON_NAME]" at bounding box center [528, 183] width 570 height 16
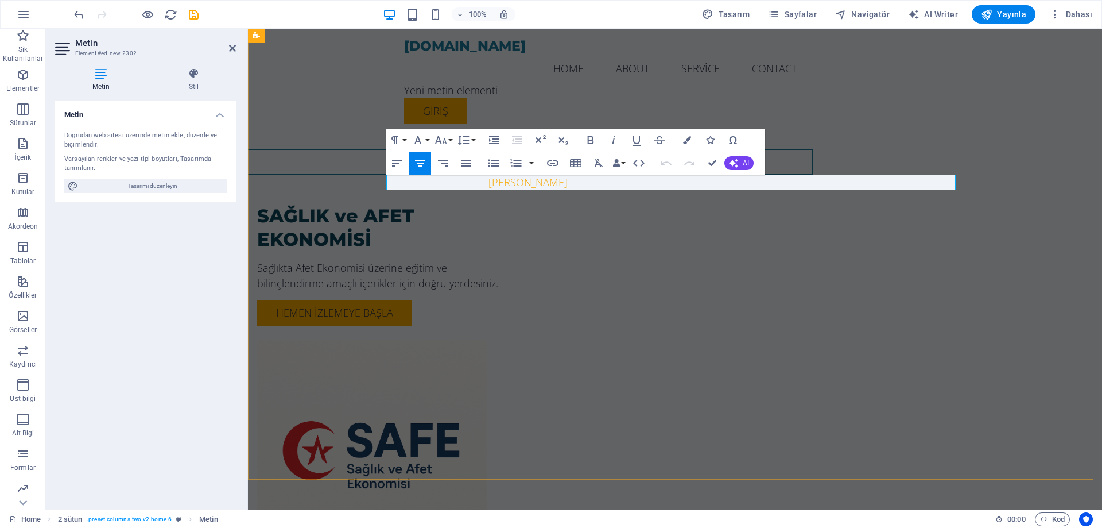
click at [568, 184] on span "Dr.[PERSON_NAME]" at bounding box center [528, 182] width 79 height 14
click at [591, 145] on icon "button" at bounding box center [591, 140] width 14 height 14
click at [543, 140] on icon "button" at bounding box center [540, 140] width 14 height 14
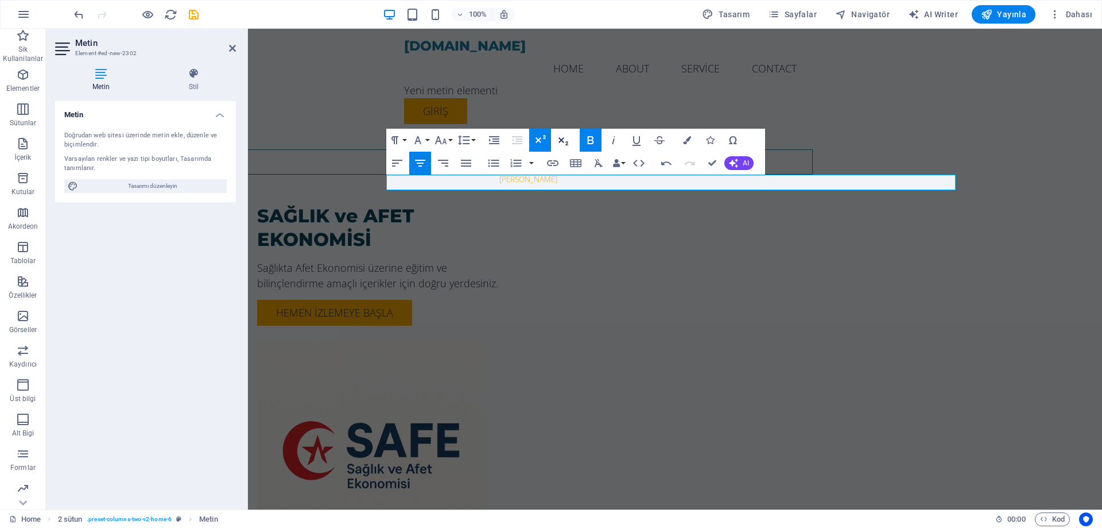
click at [565, 140] on icon "button" at bounding box center [563, 140] width 14 height 14
click at [614, 141] on icon "button" at bounding box center [613, 140] width 3 height 8
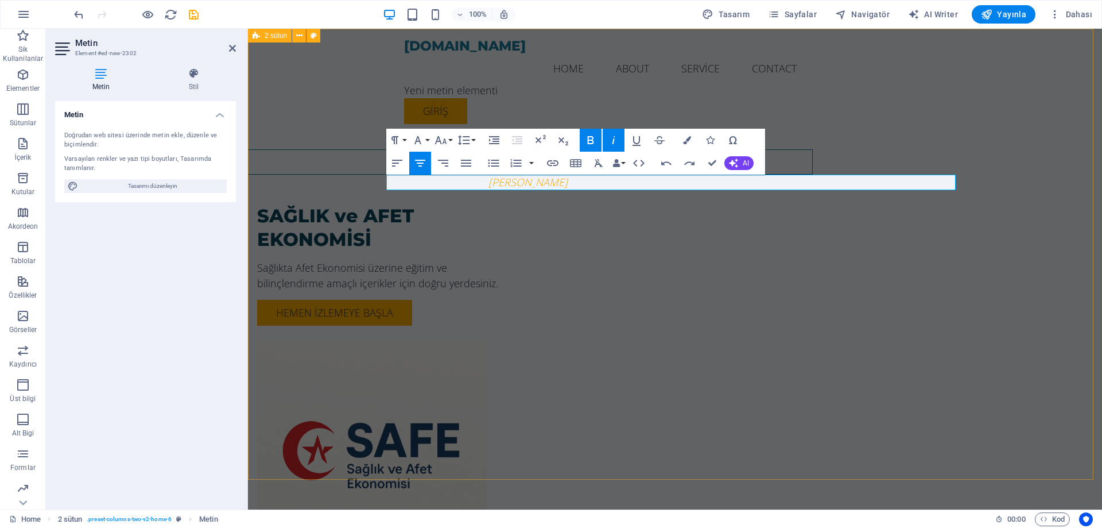
click at [1027, 152] on div "SAFE Academy Dr.[PERSON_NAME] SAĞLIK ve AFET EKONOMİSİ Sağlıkta Afet Ekonomisi …" at bounding box center [675, 322] width 854 height 586
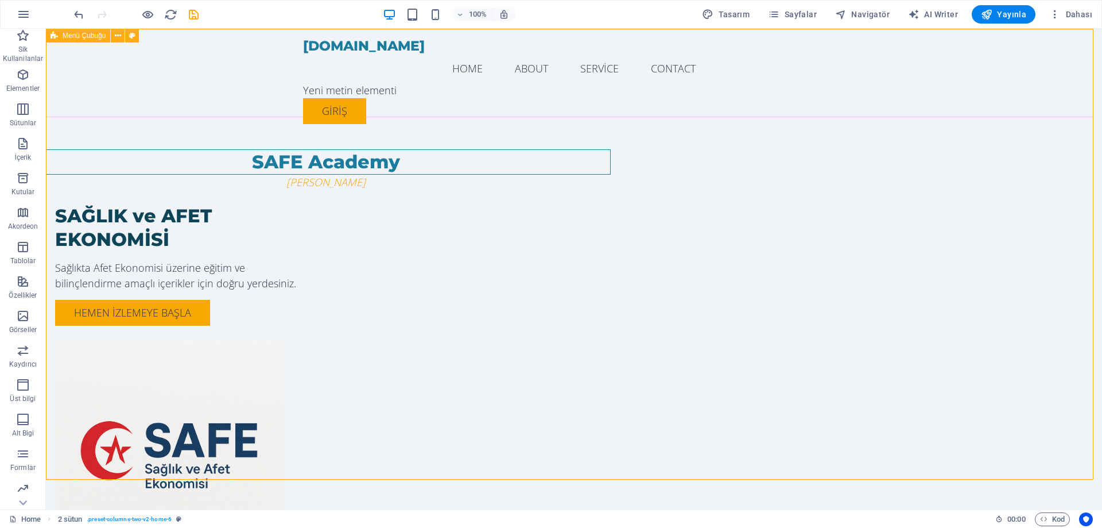
click at [1040, 115] on div "[DOMAIN_NAME] Menu Home About Service Contact Yeni metin elementi giriş" at bounding box center [574, 81] width 1056 height 104
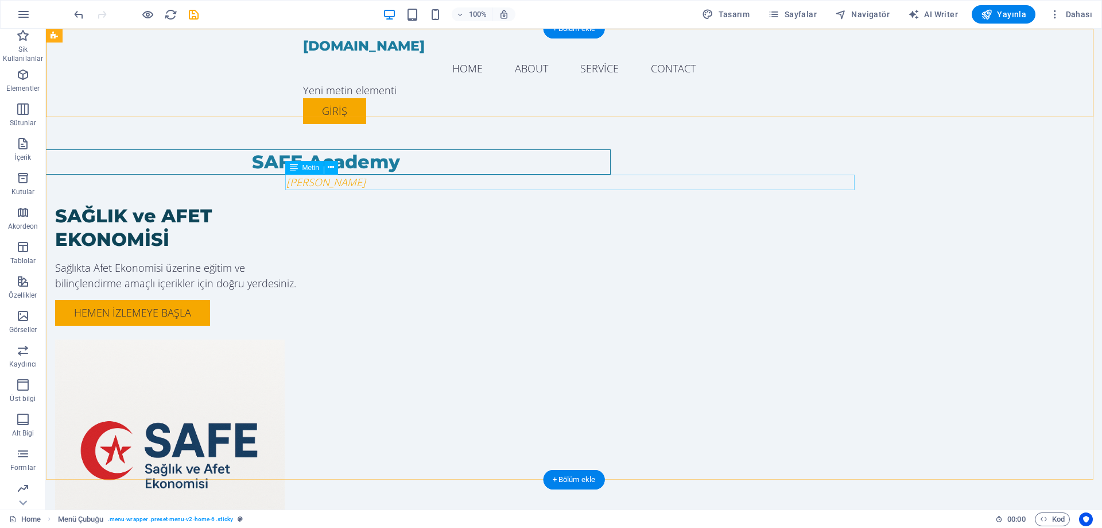
click at [611, 179] on div "Dr.[PERSON_NAME]" at bounding box center [326, 183] width 570 height 16
click at [331, 168] on icon at bounding box center [331, 167] width 6 height 12
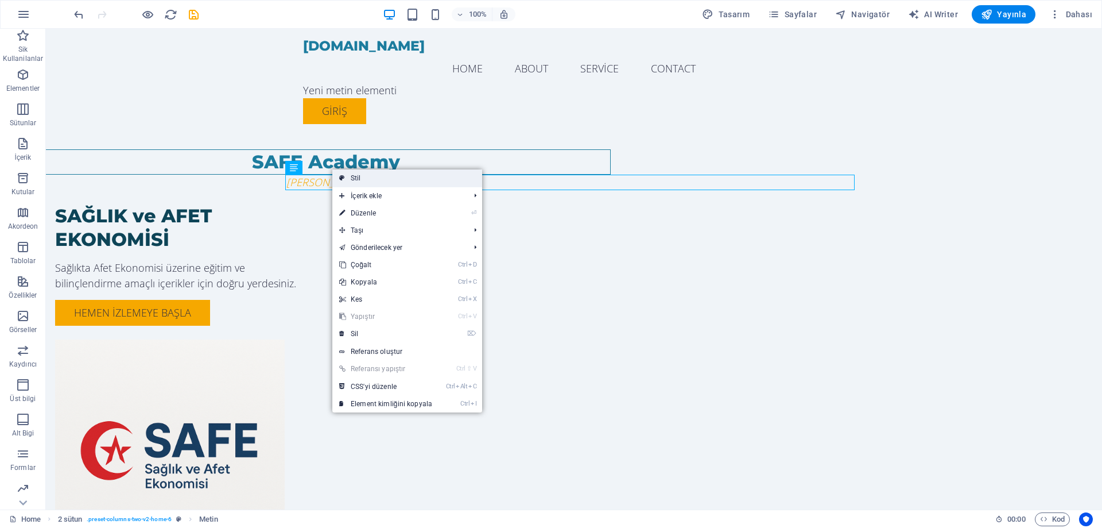
click at [382, 177] on link "Stil" at bounding box center [407, 177] width 150 height 17
select select "rem"
select select "preset-columns-two-v2-home-6"
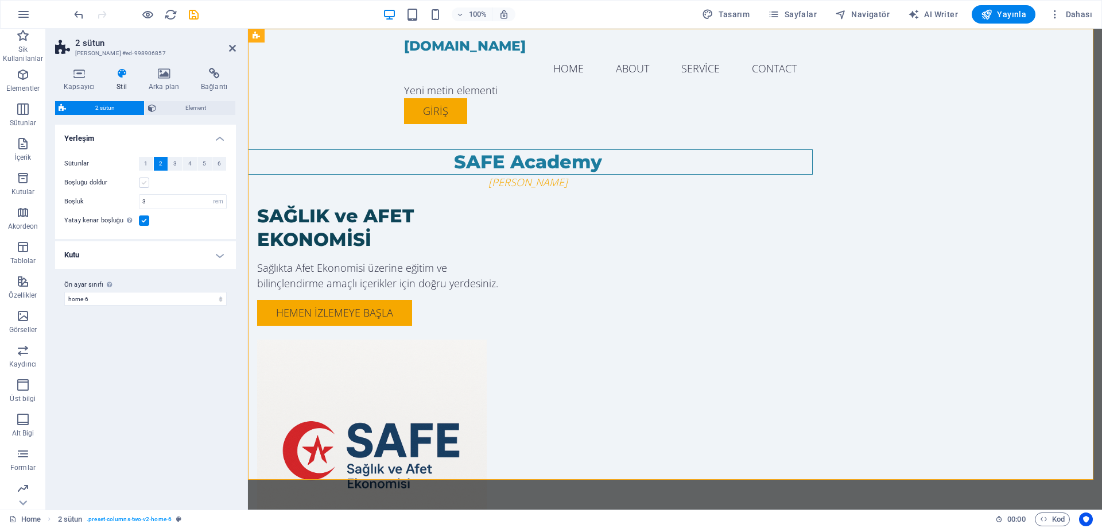
click at [149, 183] on label at bounding box center [144, 182] width 10 height 10
click at [0, 0] on input "Boşluğu doldur" at bounding box center [0, 0] width 0 height 0
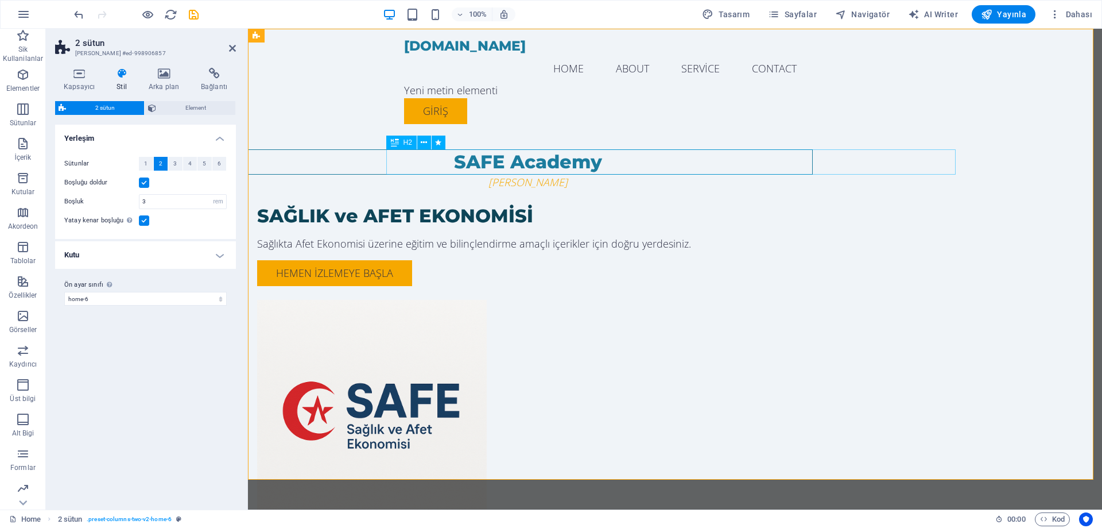
click at [436, 157] on div "SAFE Academy" at bounding box center [528, 161] width 570 height 25
click at [234, 41] on h2 "2 sütun" at bounding box center [155, 43] width 161 height 10
click at [237, 46] on aside "2 sütun Ön ayar #ed-998906857 Kapsayıcı Stil Arka plan Bağlantı Boyut Yükseklik…" at bounding box center [147, 269] width 202 height 481
click at [234, 44] on icon at bounding box center [232, 48] width 7 height 9
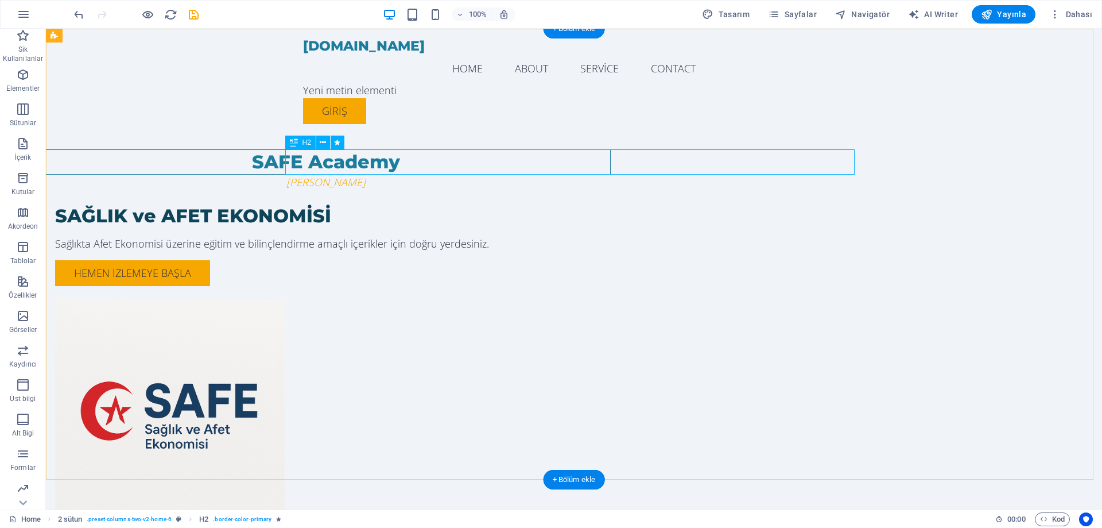
click at [432, 156] on div "SAFE Academy" at bounding box center [326, 161] width 570 height 25
click at [323, 140] on icon at bounding box center [323, 143] width 6 height 12
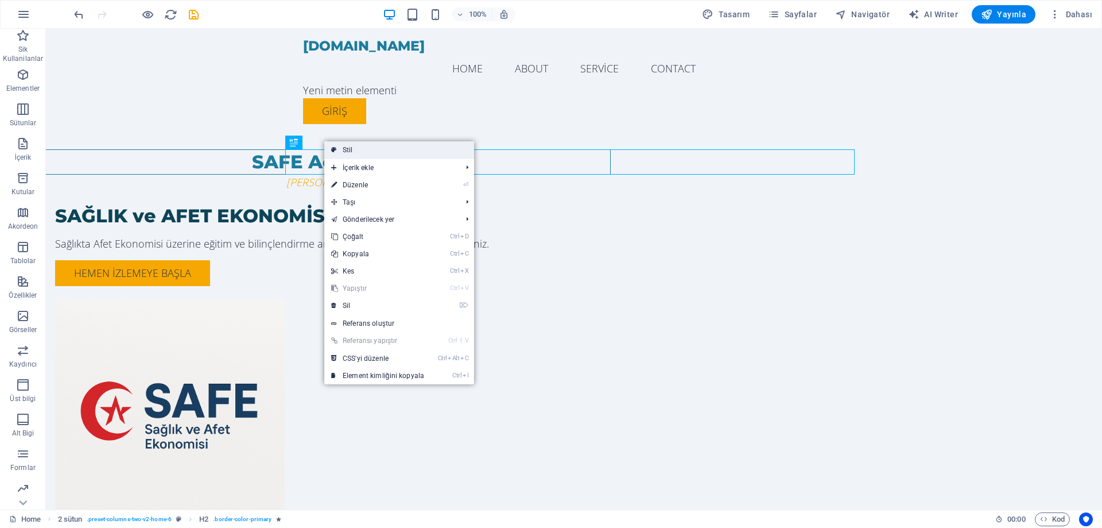
click at [345, 145] on link "Stil" at bounding box center [399, 149] width 150 height 17
select select "rem"
select select "preset-columns-two-v2-home-6"
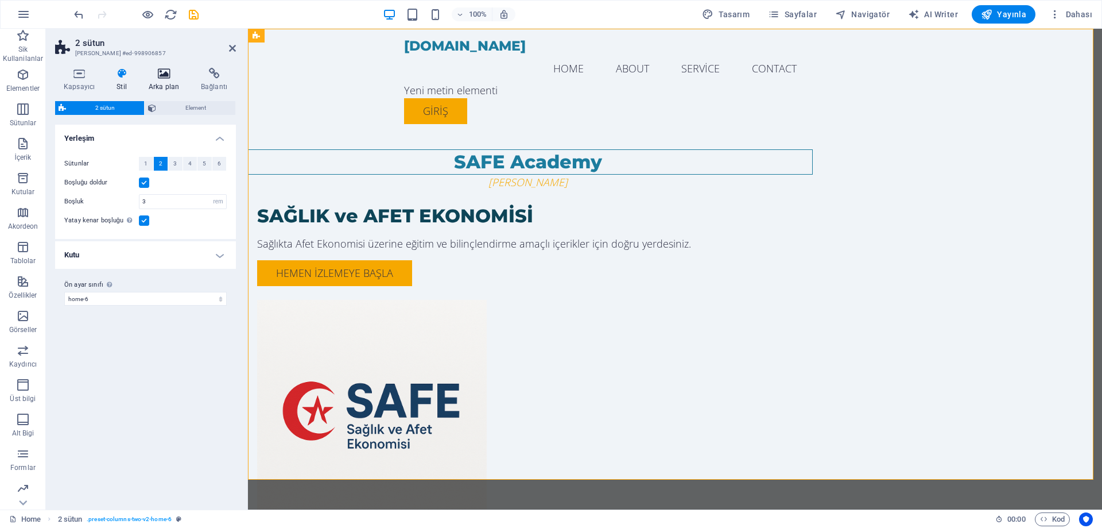
click at [164, 68] on icon at bounding box center [164, 73] width 48 height 11
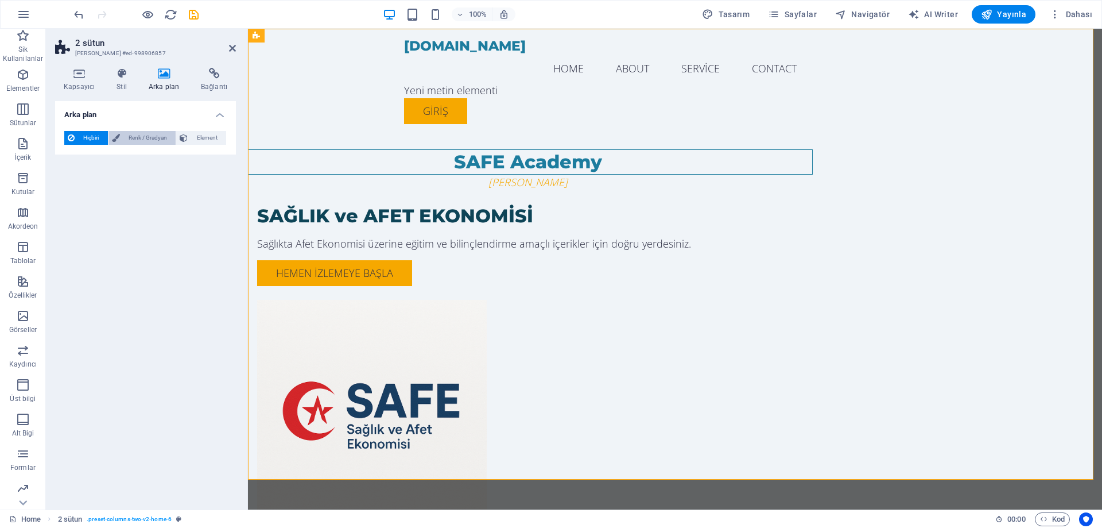
click at [160, 137] on span "Renk / Gradyan" at bounding box center [147, 138] width 49 height 14
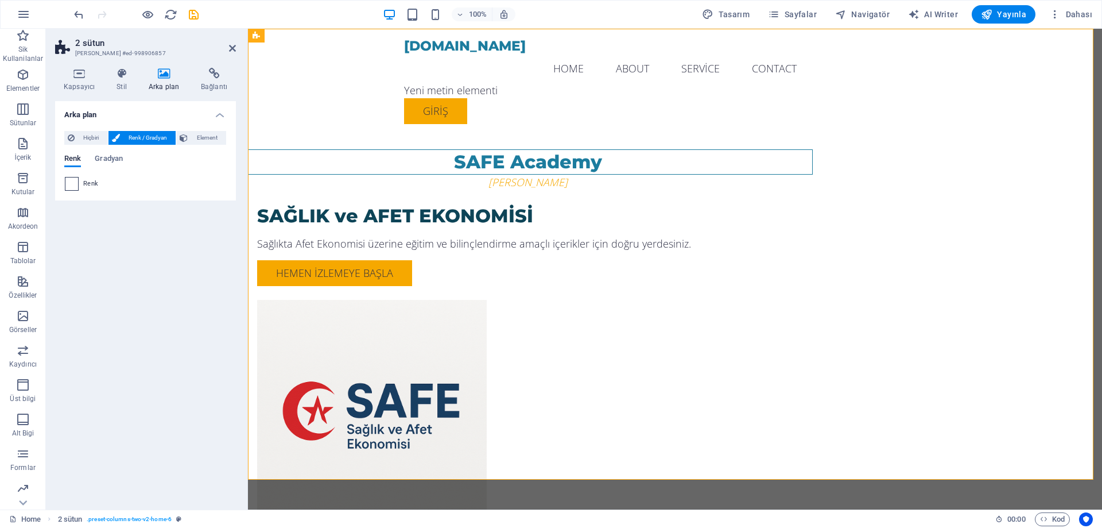
click at [71, 180] on span at bounding box center [71, 183] width 13 height 13
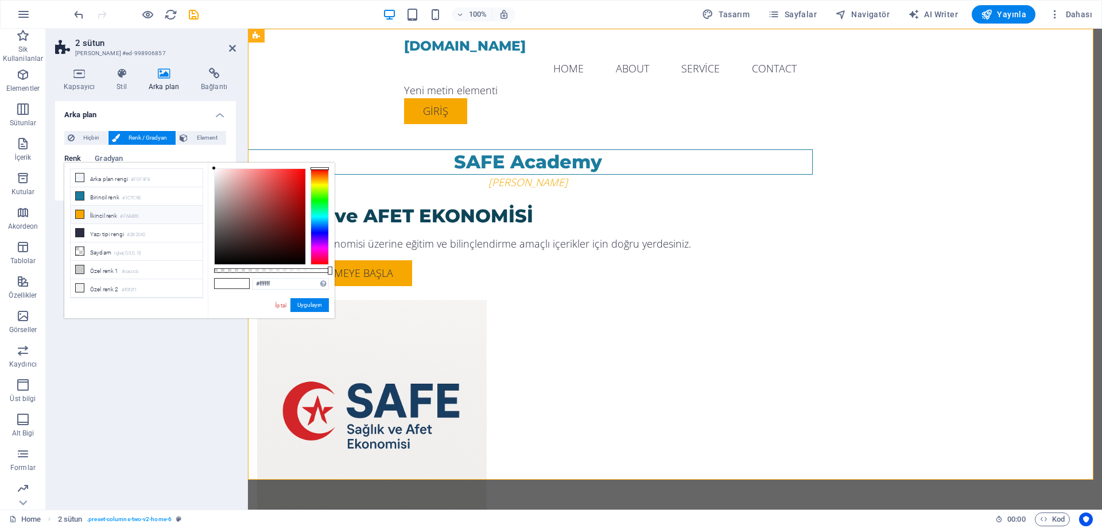
click at [76, 211] on icon at bounding box center [80, 214] width 8 height 8
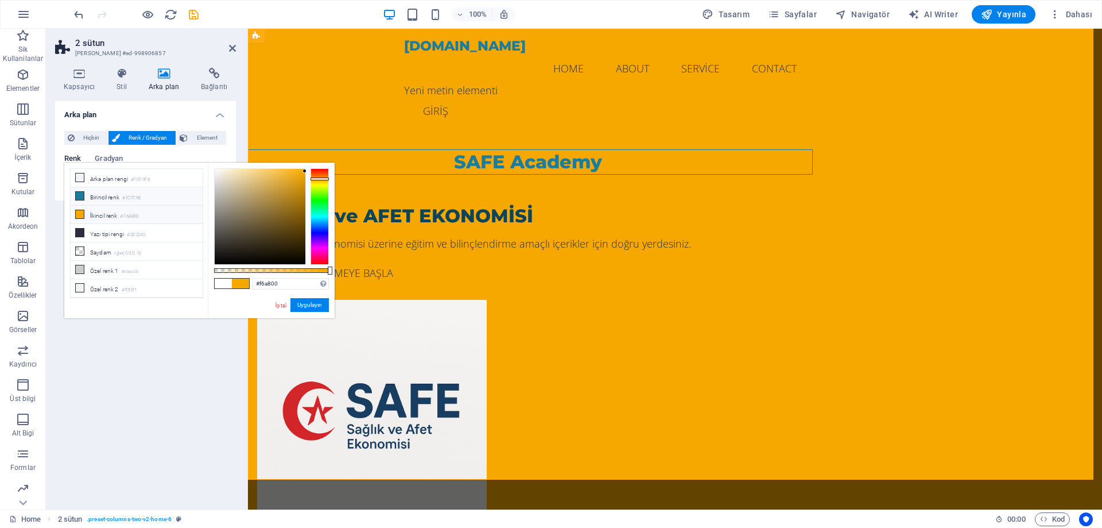
click at [83, 198] on icon at bounding box center [80, 196] width 8 height 8
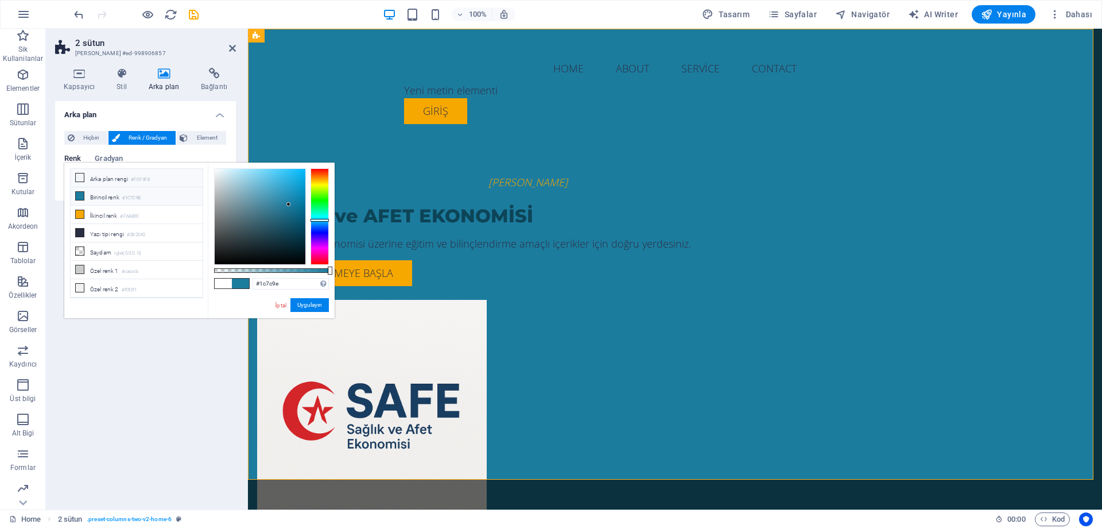
click at [83, 179] on icon at bounding box center [80, 177] width 8 height 8
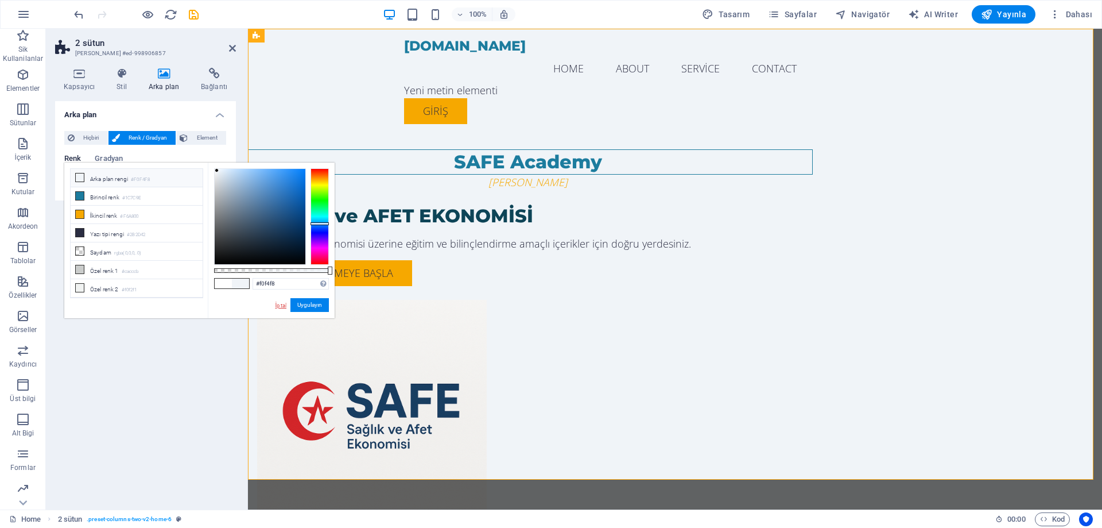
click at [279, 307] on link "İptal" at bounding box center [280, 305] width 13 height 9
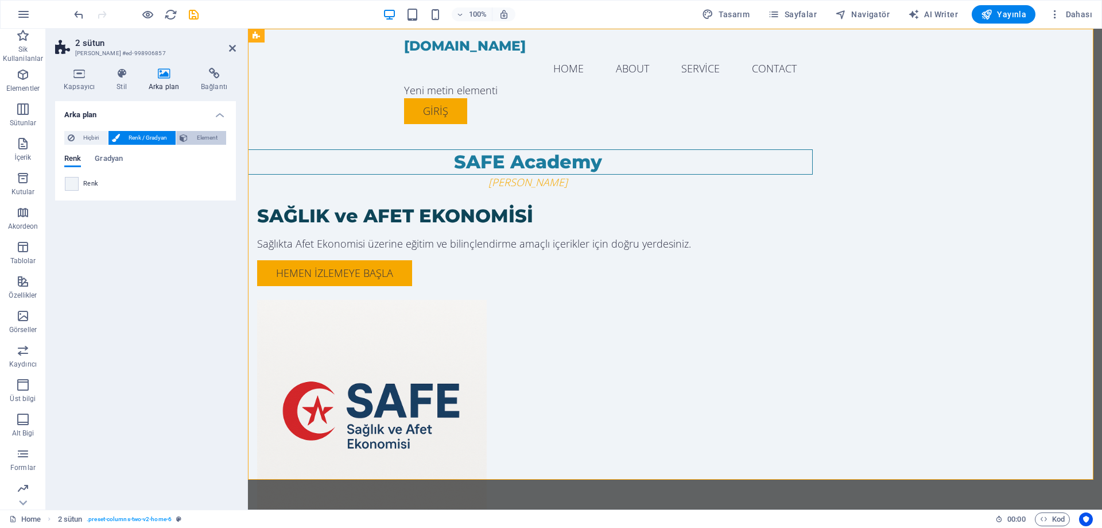
click at [196, 137] on span "Element" at bounding box center [207, 138] width 32 height 14
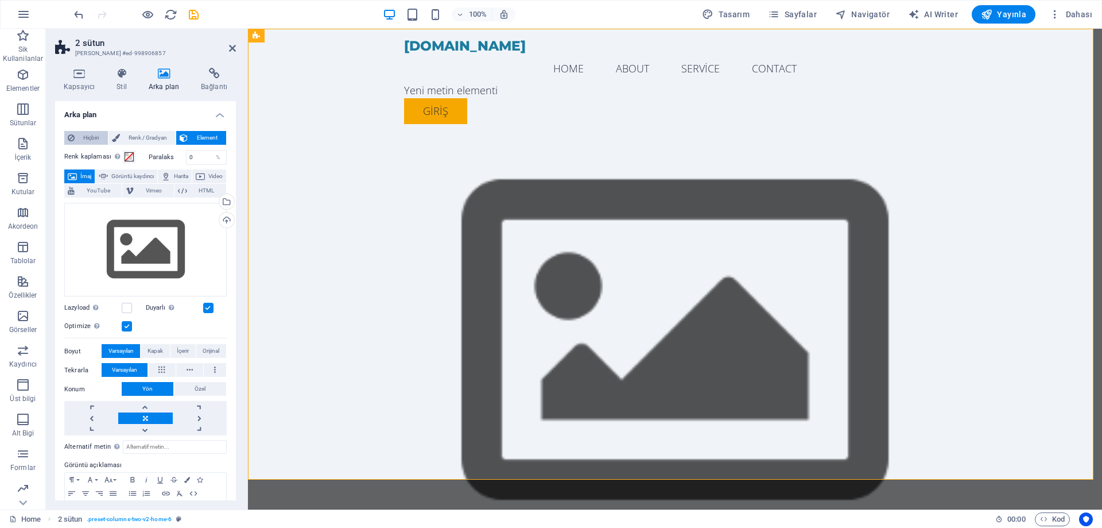
click at [97, 141] on span "Hiçbiri" at bounding box center [91, 138] width 26 height 14
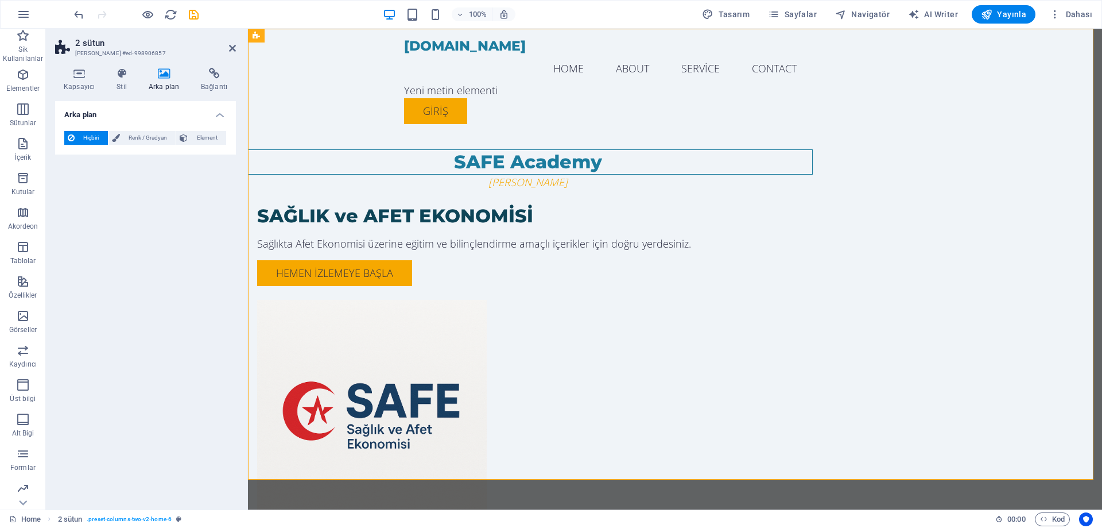
click at [158, 75] on icon at bounding box center [164, 73] width 48 height 11
click at [193, 141] on span "Element" at bounding box center [207, 138] width 32 height 14
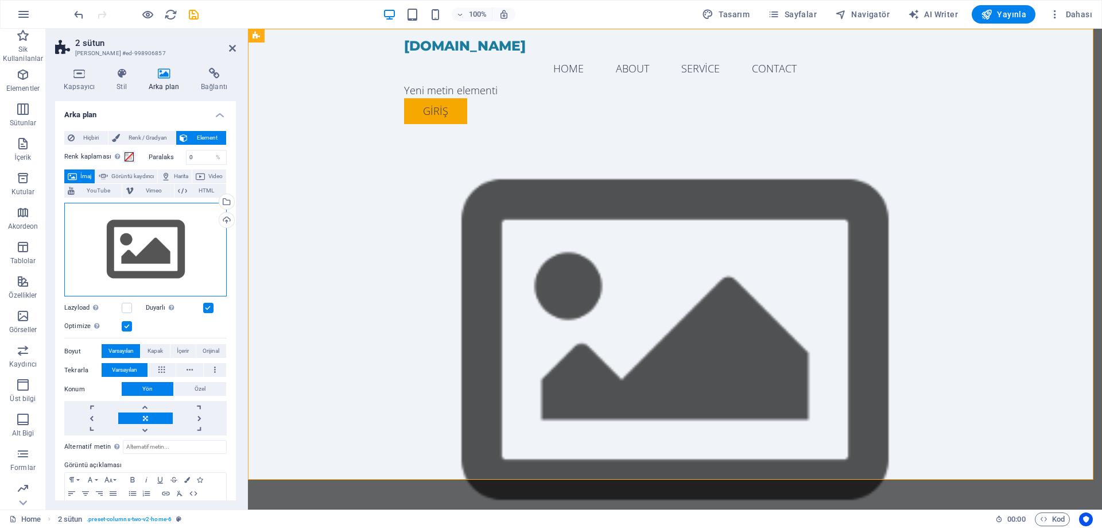
click at [171, 243] on div "Dosyaları buraya sürükleyin, dosyaları seçmek için tıklayın veya Dosyalardan ya…" at bounding box center [145, 250] width 162 height 94
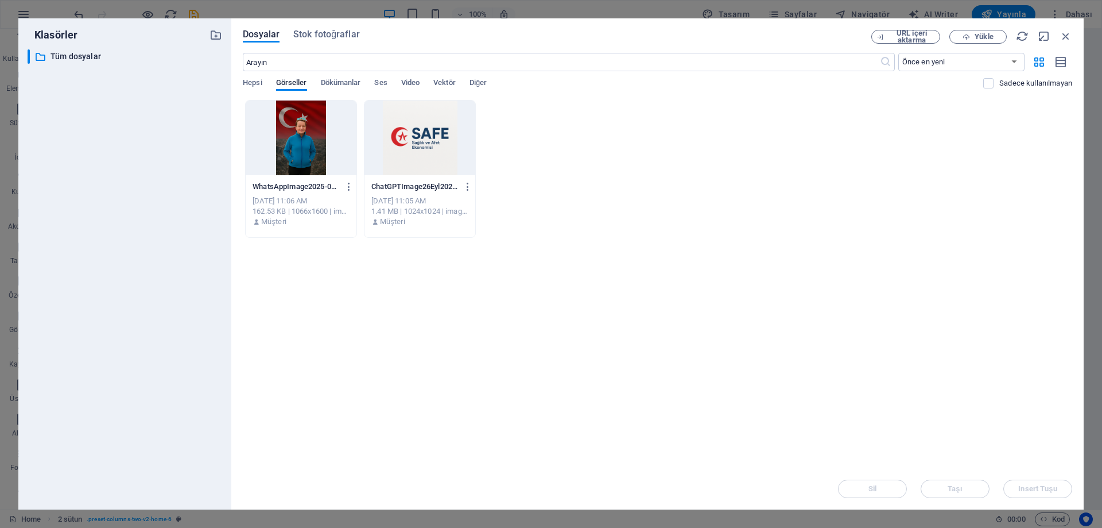
click at [424, 135] on div at bounding box center [420, 137] width 111 height 75
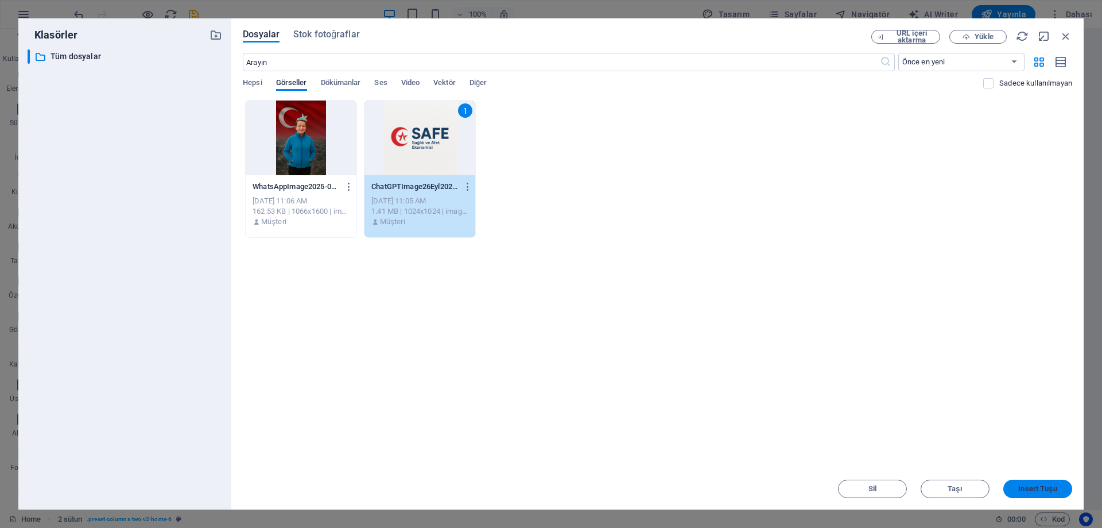
click at [1047, 491] on span "Insert Tuşu" at bounding box center [1038, 488] width 38 height 7
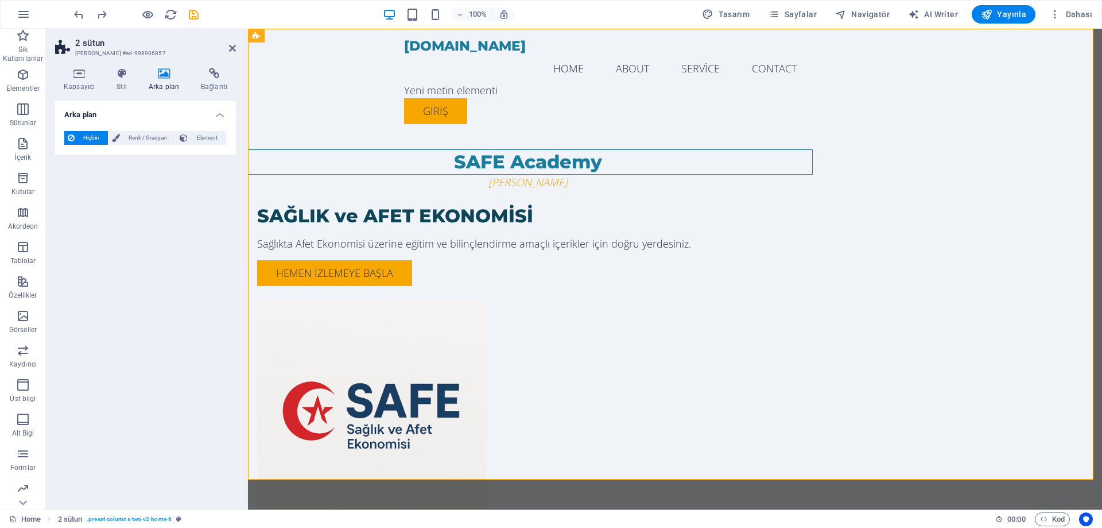
click at [166, 72] on icon at bounding box center [164, 73] width 48 height 11
click at [127, 77] on icon at bounding box center [122, 73] width 28 height 11
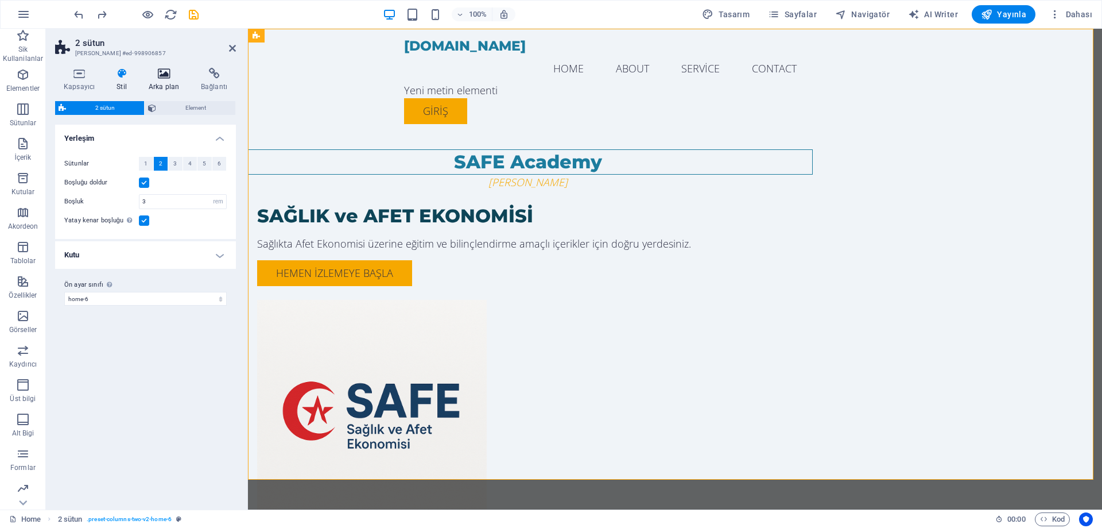
click at [163, 76] on icon at bounding box center [164, 73] width 48 height 11
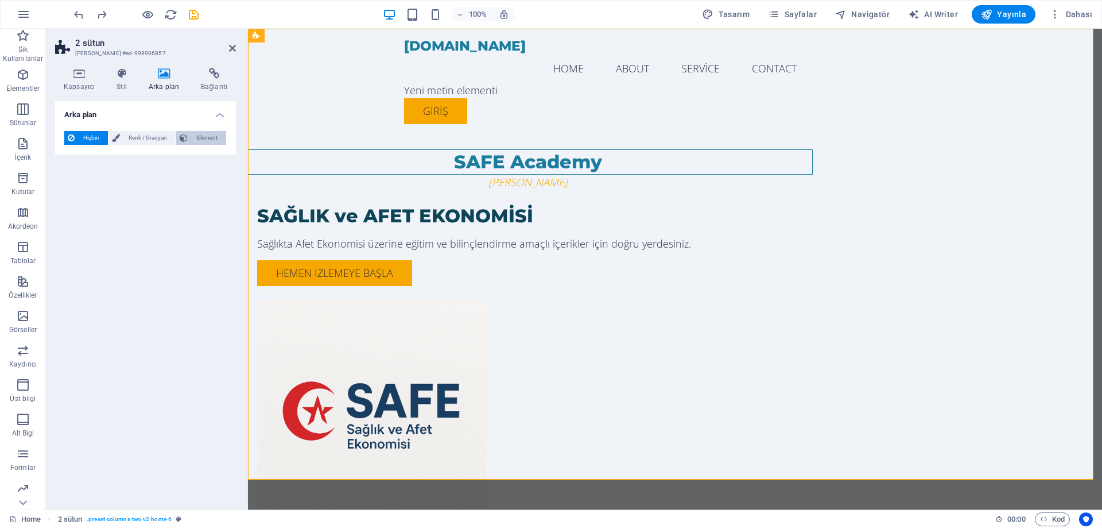
click at [205, 137] on span "Element" at bounding box center [207, 138] width 32 height 14
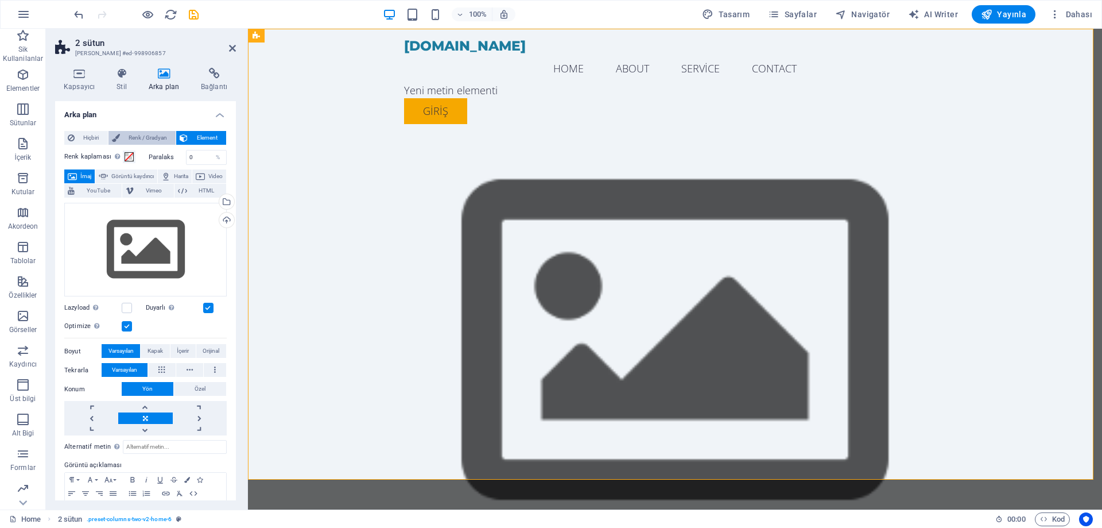
click at [164, 141] on span "Renk / Gradyan" at bounding box center [147, 138] width 49 height 14
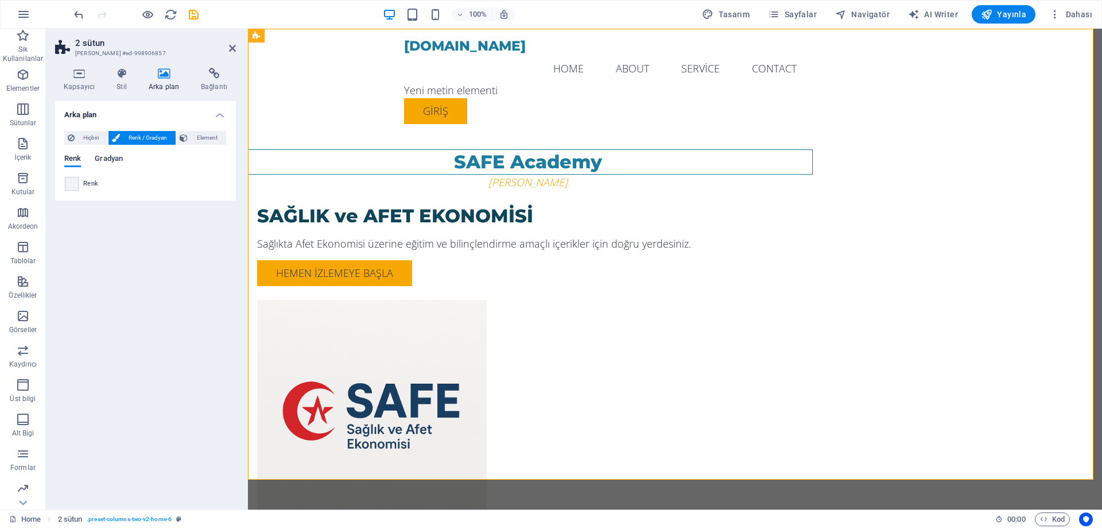
click at [122, 158] on span "Gradyan" at bounding box center [109, 160] width 28 height 16
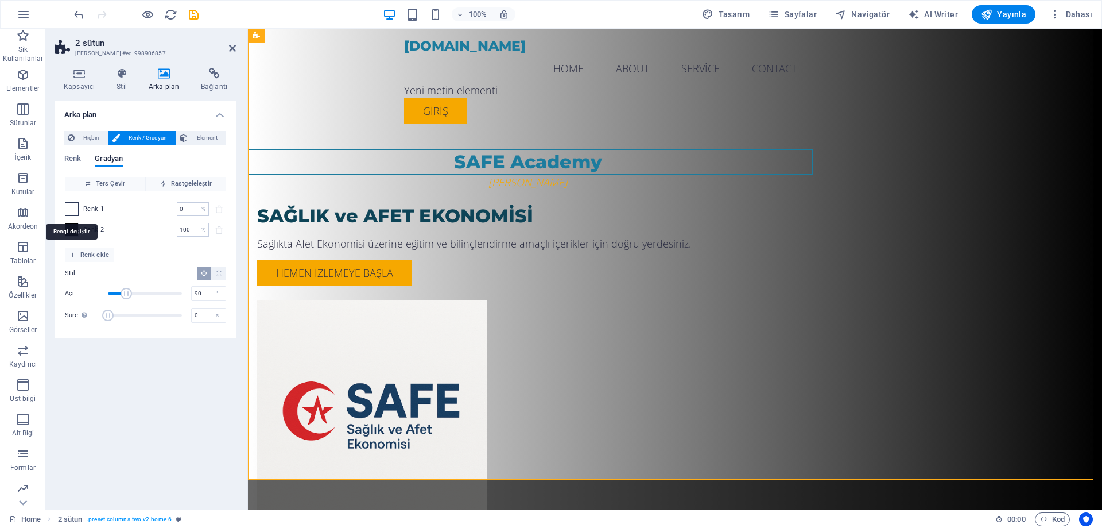
click at [71, 208] on span at bounding box center [71, 209] width 13 height 13
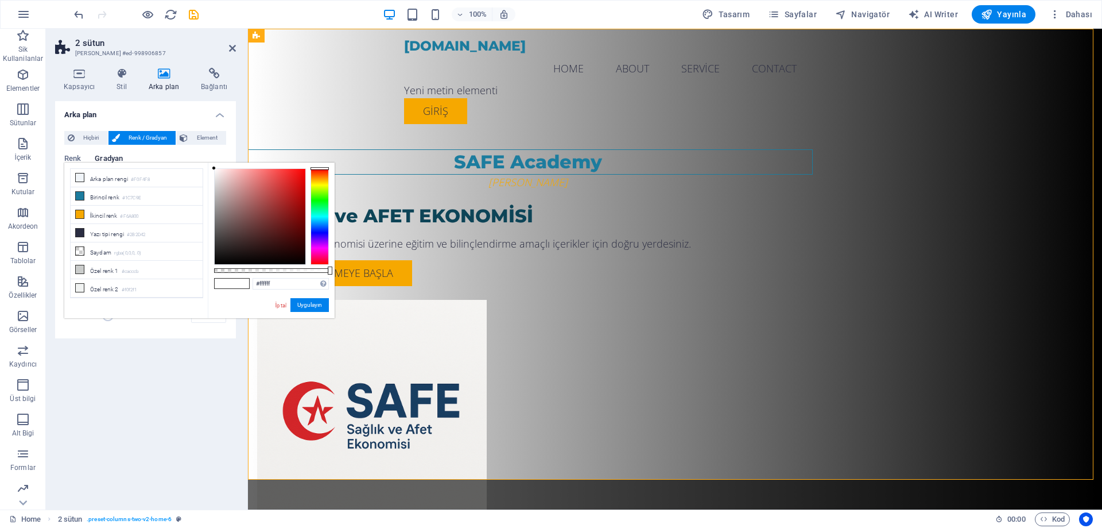
click at [321, 223] on div at bounding box center [320, 216] width 18 height 96
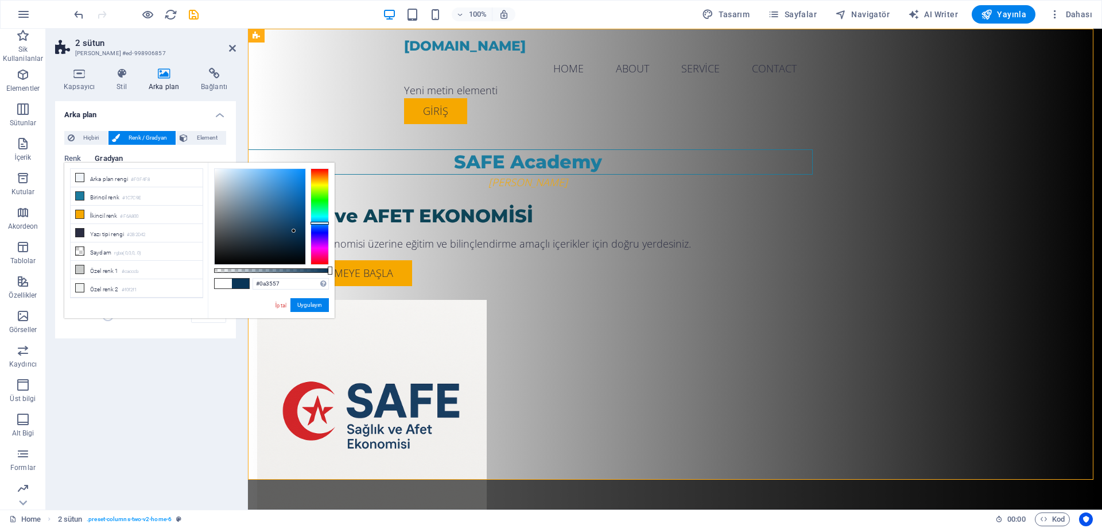
click at [294, 231] on div at bounding box center [260, 216] width 91 height 95
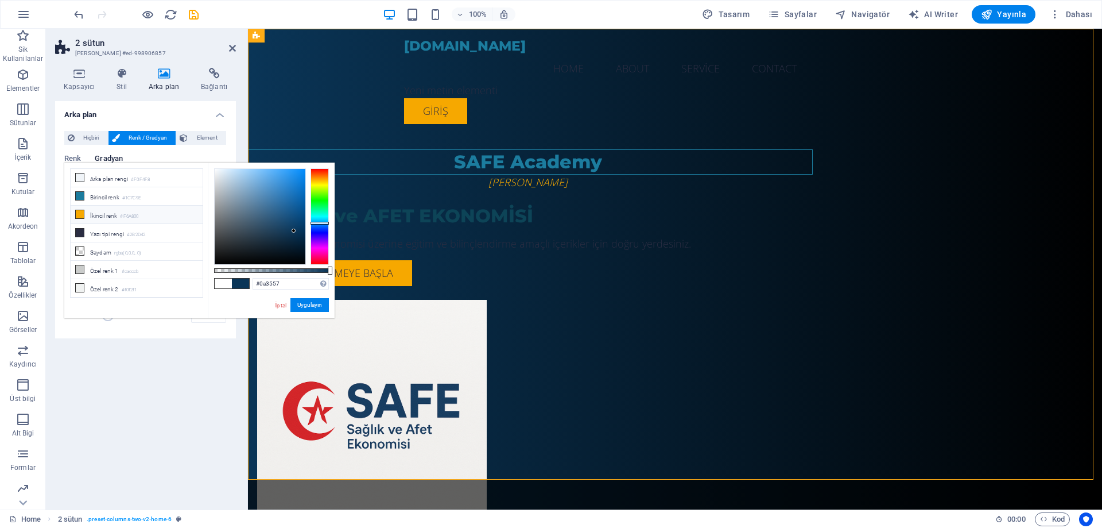
click at [114, 215] on li "İkincil renk #F6A800" at bounding box center [137, 215] width 132 height 18
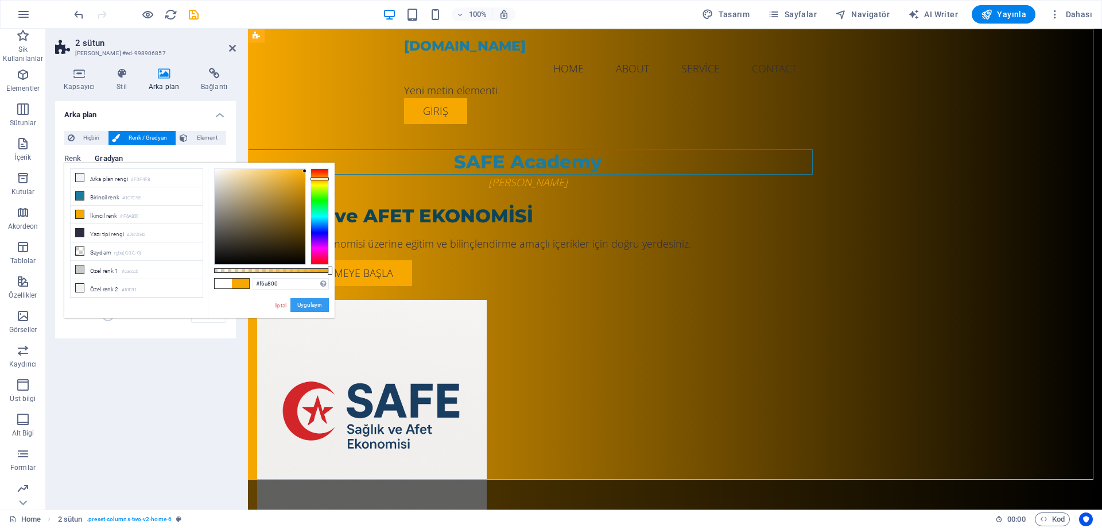
click at [304, 301] on button "Uygulayın" at bounding box center [310, 305] width 38 height 14
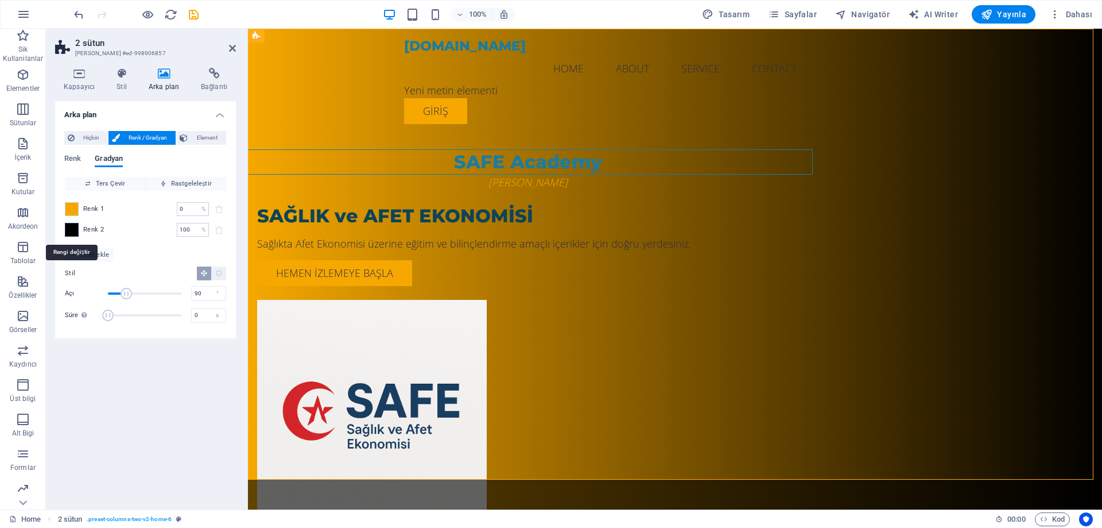
click at [75, 230] on span at bounding box center [71, 229] width 13 height 13
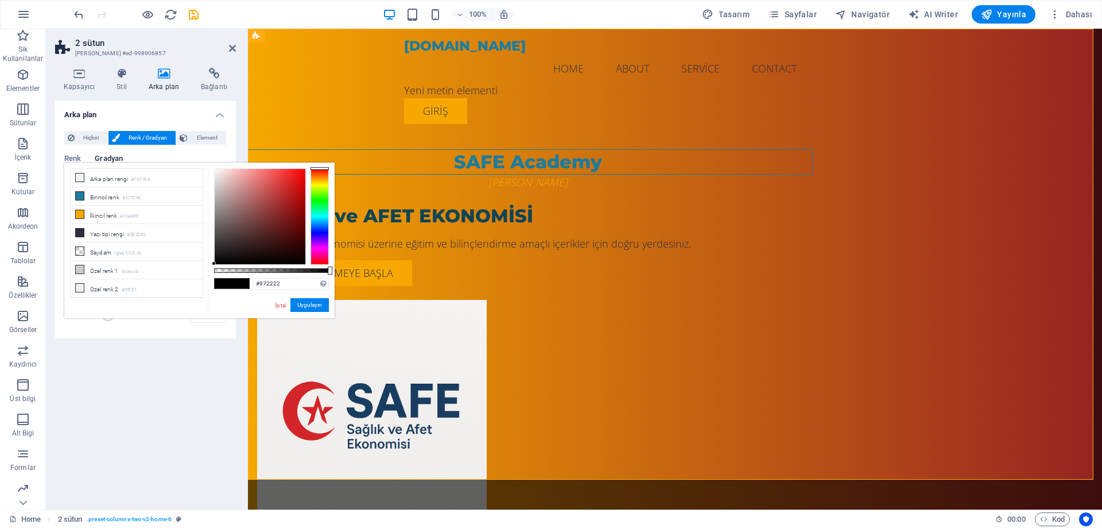
click at [285, 207] on div at bounding box center [260, 216] width 91 height 95
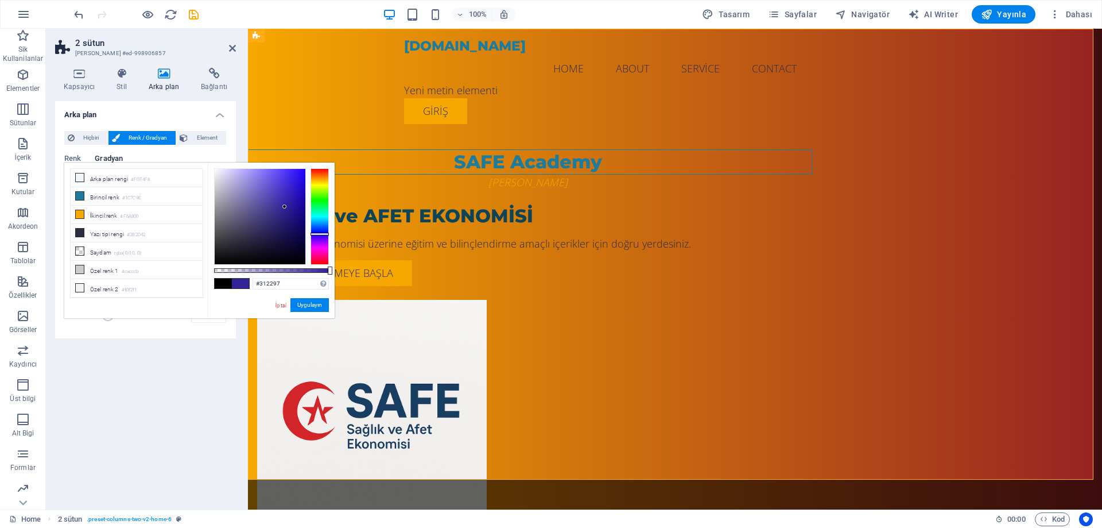
click at [318, 234] on div at bounding box center [320, 216] width 18 height 96
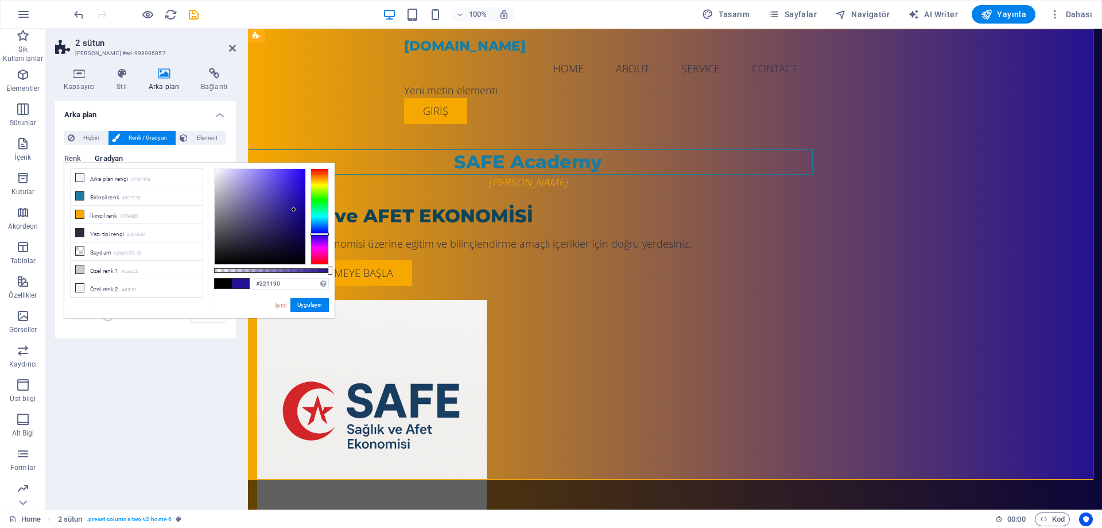
click at [294, 210] on div at bounding box center [260, 216] width 91 height 95
click at [266, 217] on div at bounding box center [260, 216] width 91 height 95
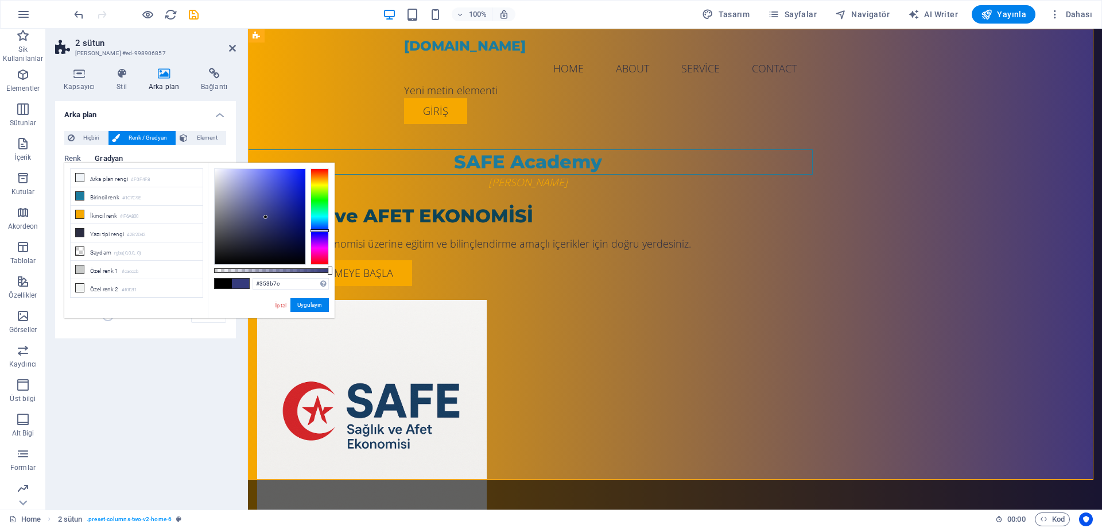
click at [323, 230] on div at bounding box center [320, 216] width 18 height 96
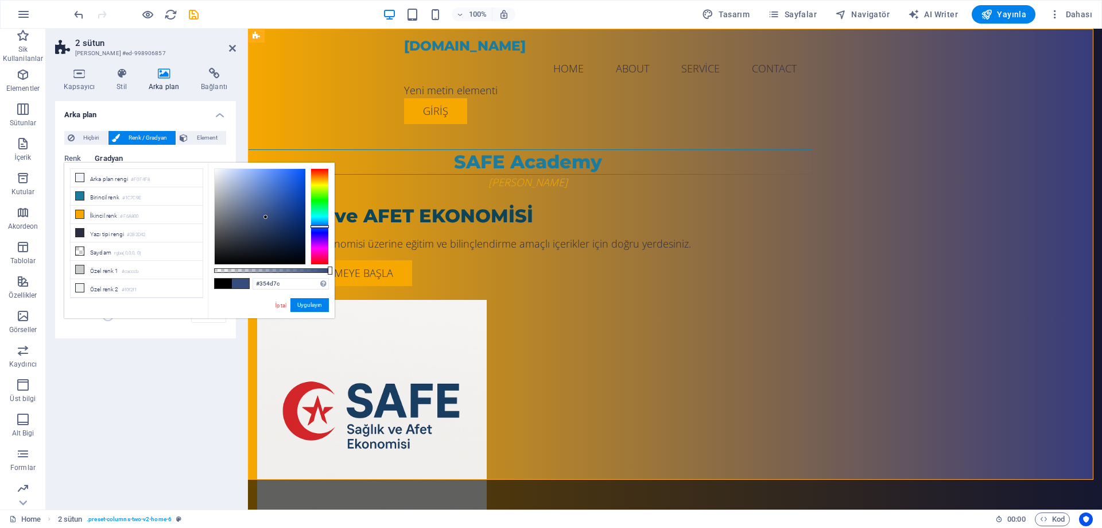
click at [326, 226] on div at bounding box center [320, 216] width 18 height 96
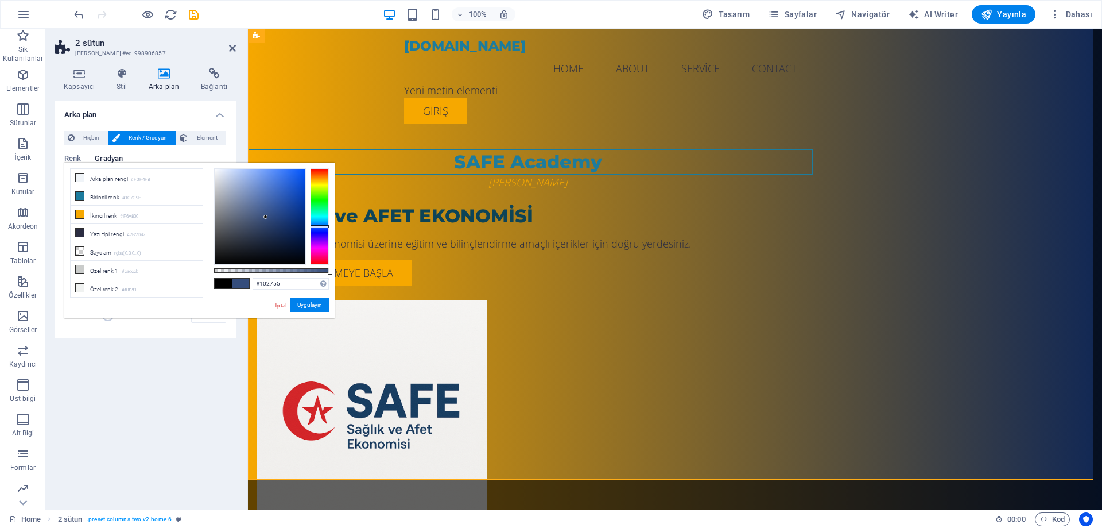
click at [288, 231] on div at bounding box center [260, 216] width 91 height 95
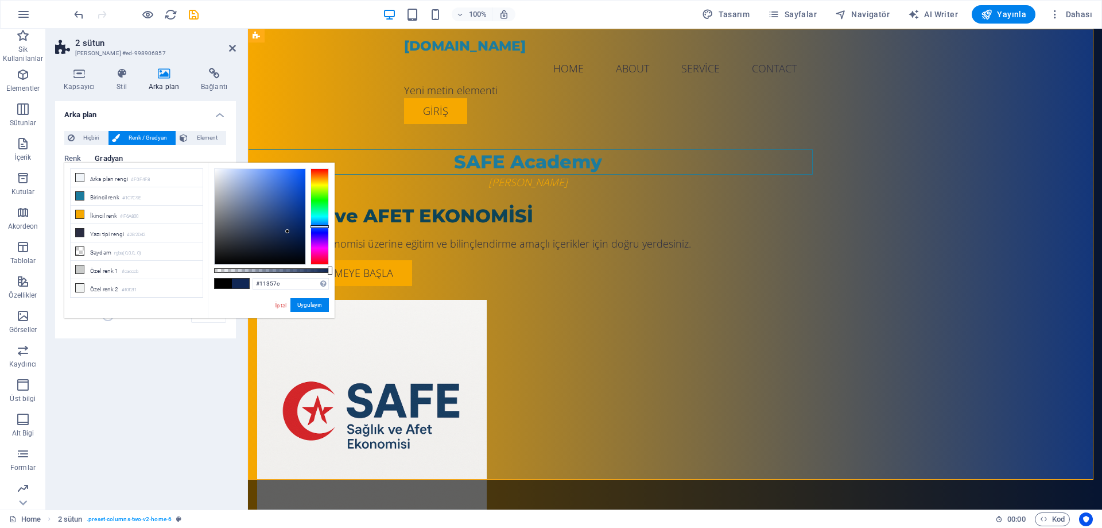
click at [292, 217] on div at bounding box center [260, 216] width 91 height 95
click at [222, 285] on span at bounding box center [223, 283] width 17 height 10
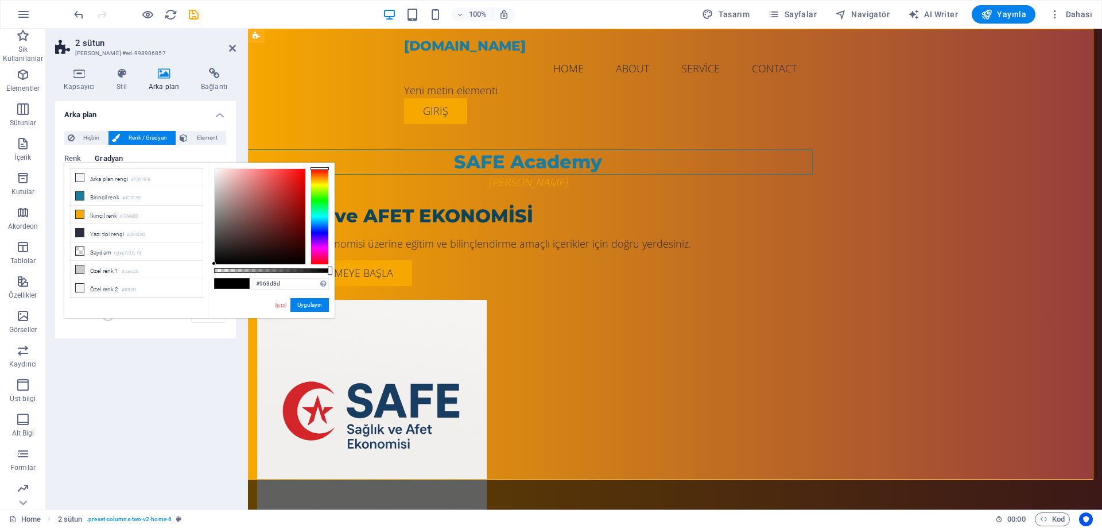
click at [268, 207] on div at bounding box center [260, 216] width 91 height 95
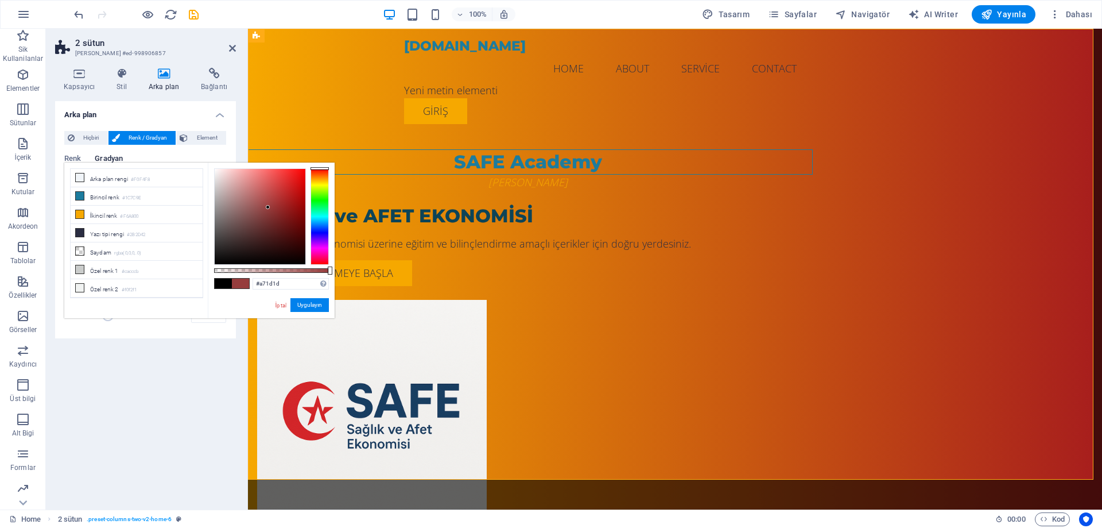
click at [289, 201] on div at bounding box center [260, 216] width 91 height 95
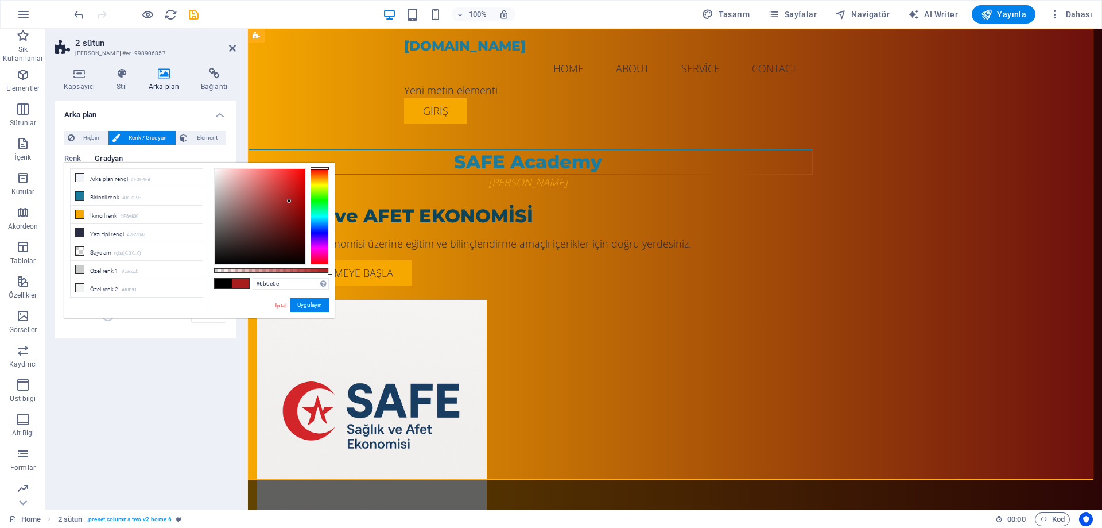
click at [293, 223] on div at bounding box center [260, 216] width 91 height 95
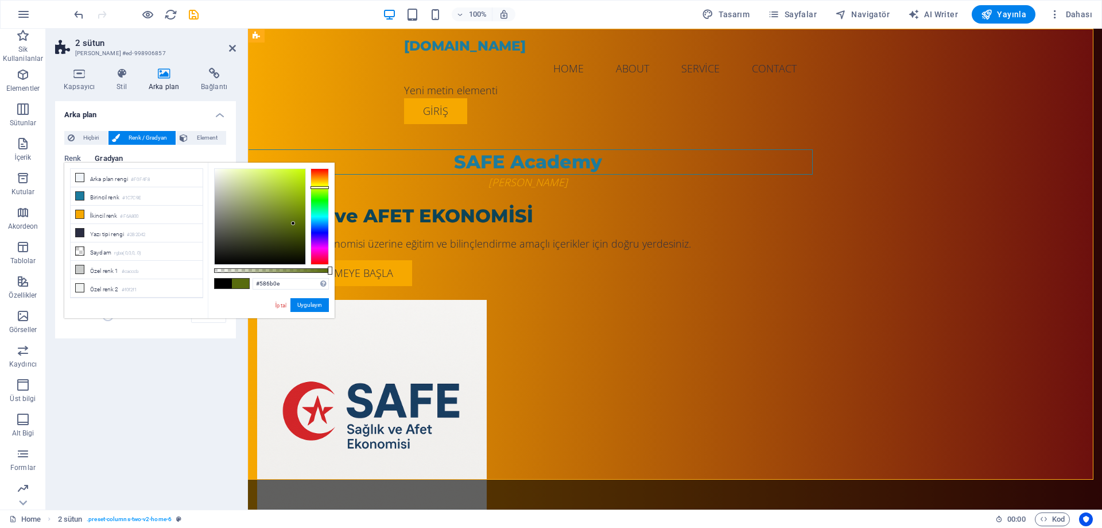
click at [317, 187] on div at bounding box center [320, 216] width 18 height 96
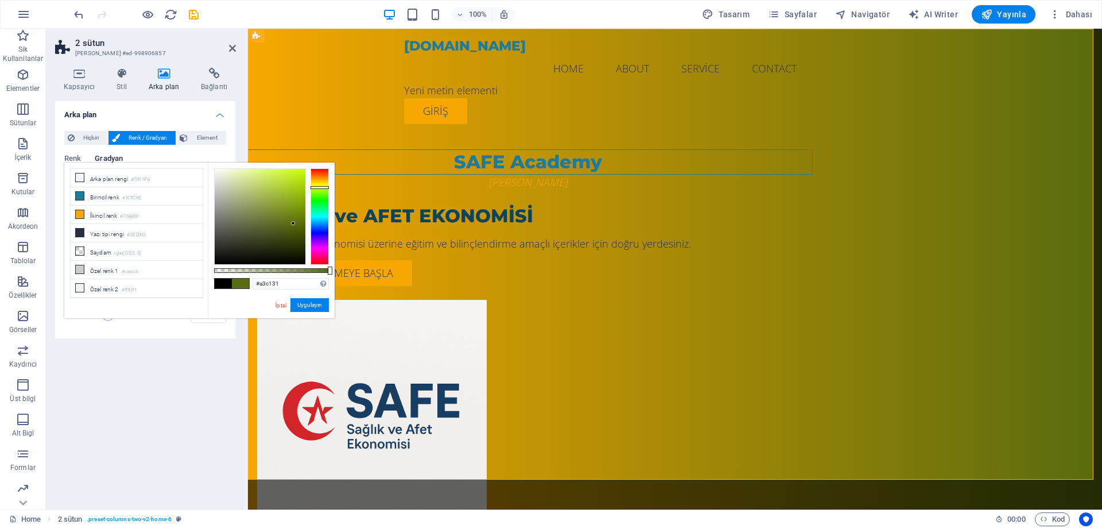
click at [282, 191] on div at bounding box center [260, 216] width 91 height 95
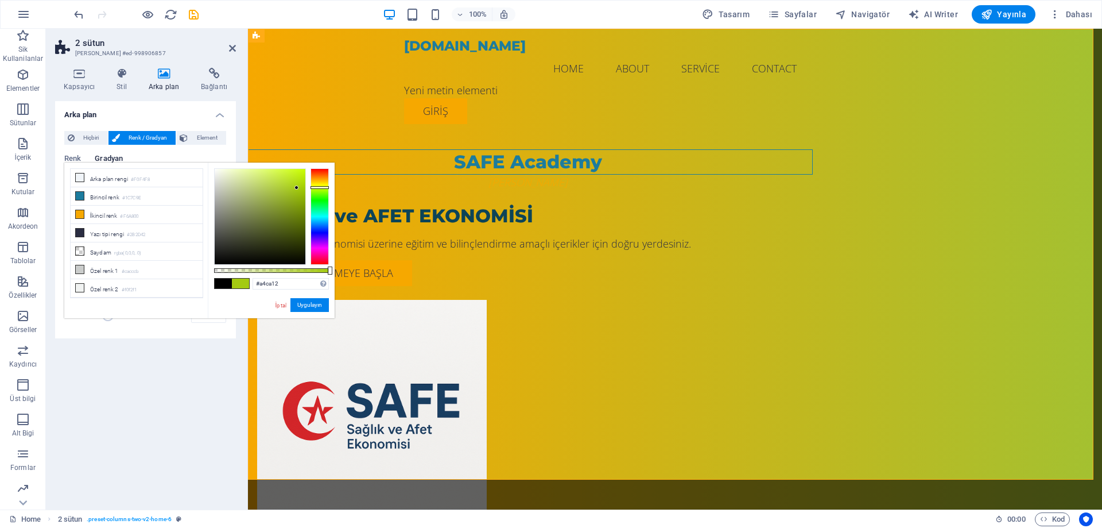
click at [297, 188] on div at bounding box center [260, 216] width 91 height 95
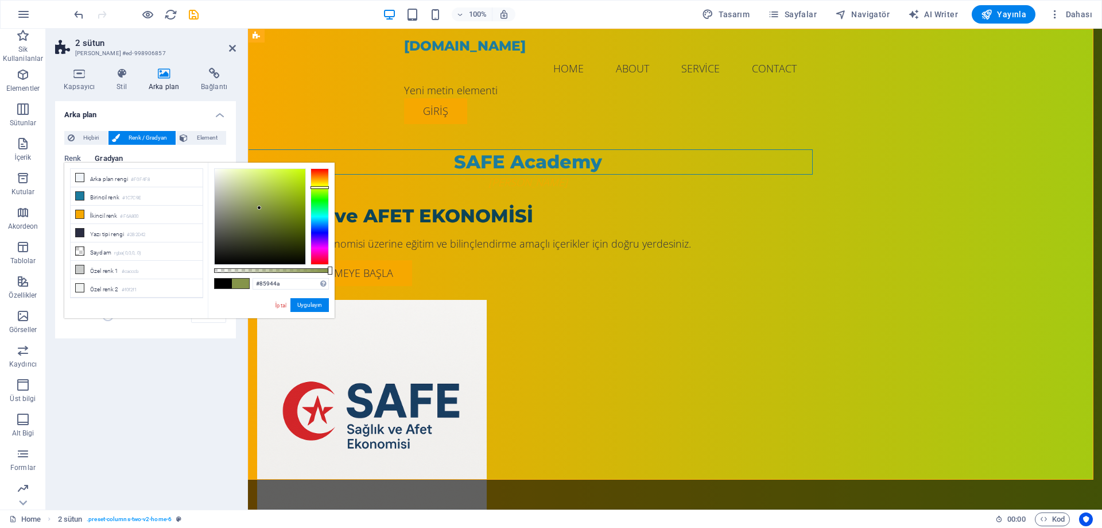
click at [260, 208] on div at bounding box center [260, 216] width 91 height 95
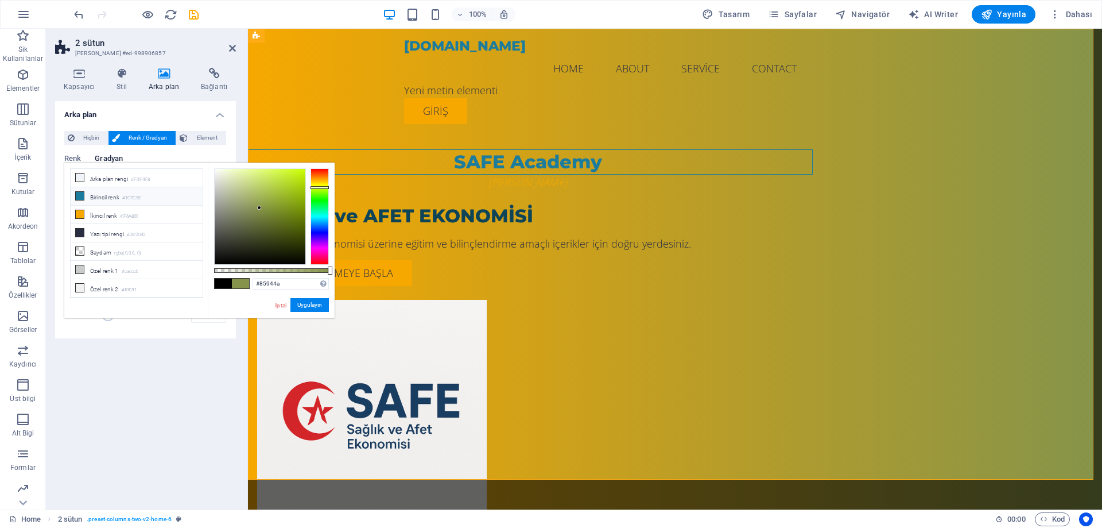
click at [108, 196] on li "Birincil renk #1C7C9E" at bounding box center [137, 196] width 132 height 18
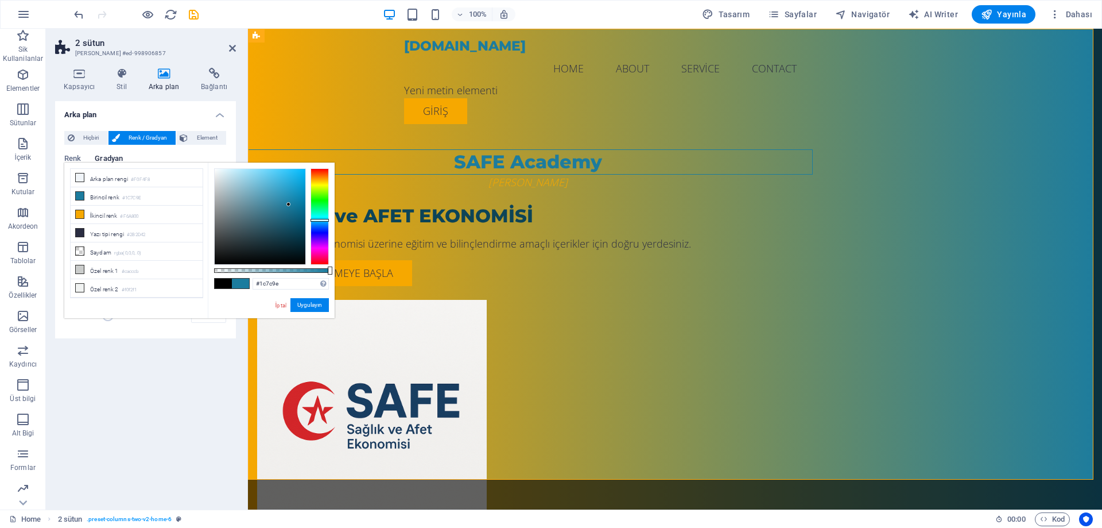
click at [223, 284] on span at bounding box center [223, 283] width 17 height 10
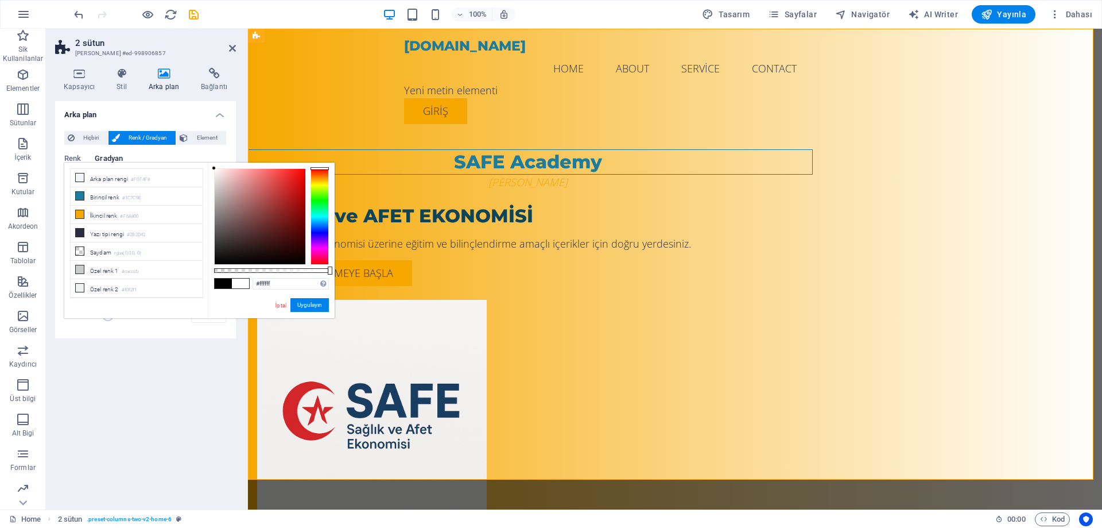
drag, startPoint x: 229, startPoint y: 175, endPoint x: 208, endPoint y: 167, distance: 21.4
click at [208, 167] on div "#ffffff Desteklenen biçimler #0852ed rgb(8, 82, 237) rgba(8, 82, 237, %90) hsv(…" at bounding box center [271, 323] width 127 height 322
click at [227, 174] on div at bounding box center [260, 216] width 91 height 95
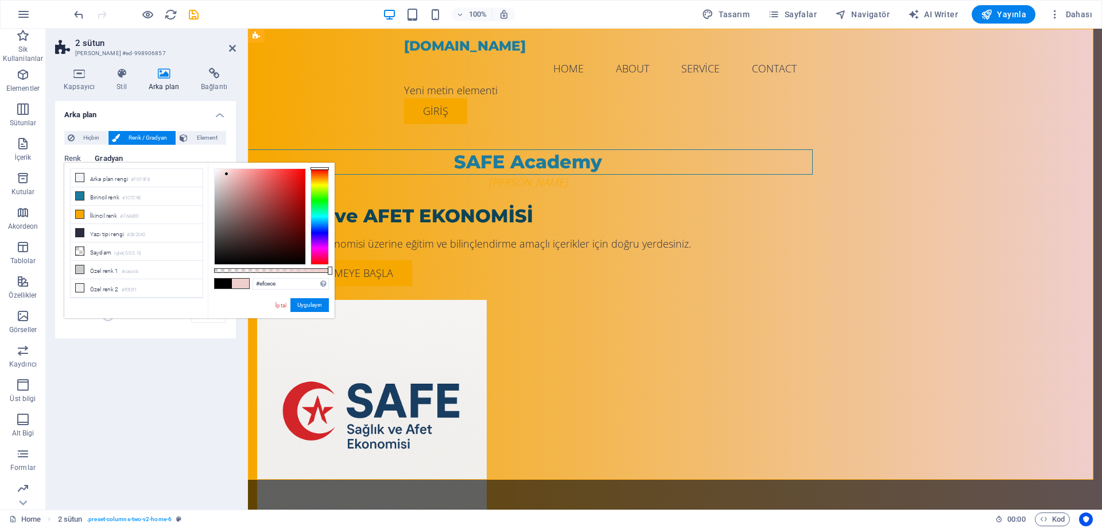
type input "#932a2a"
click at [279, 208] on div at bounding box center [260, 216] width 91 height 95
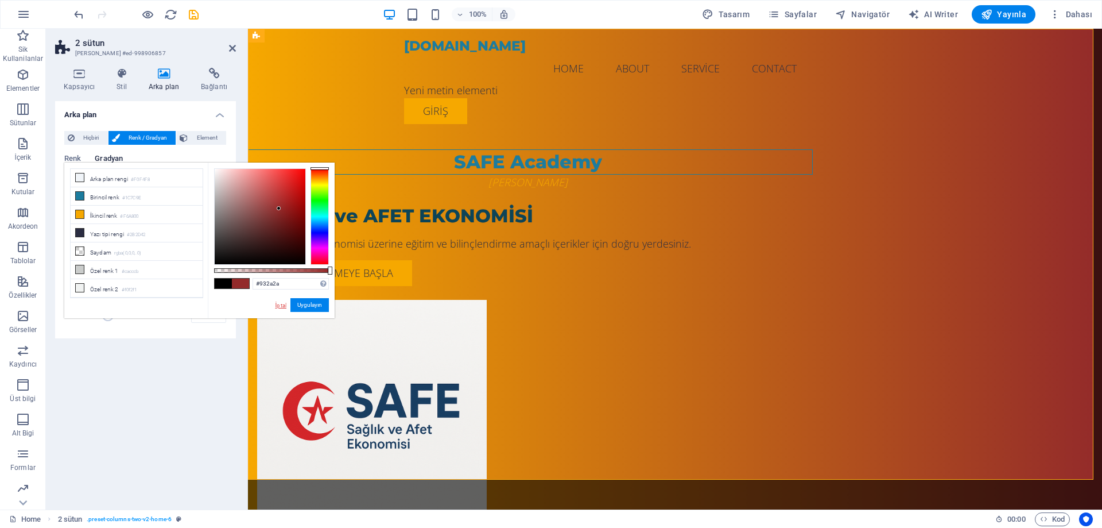
click at [277, 305] on link "İptal" at bounding box center [280, 305] width 13 height 9
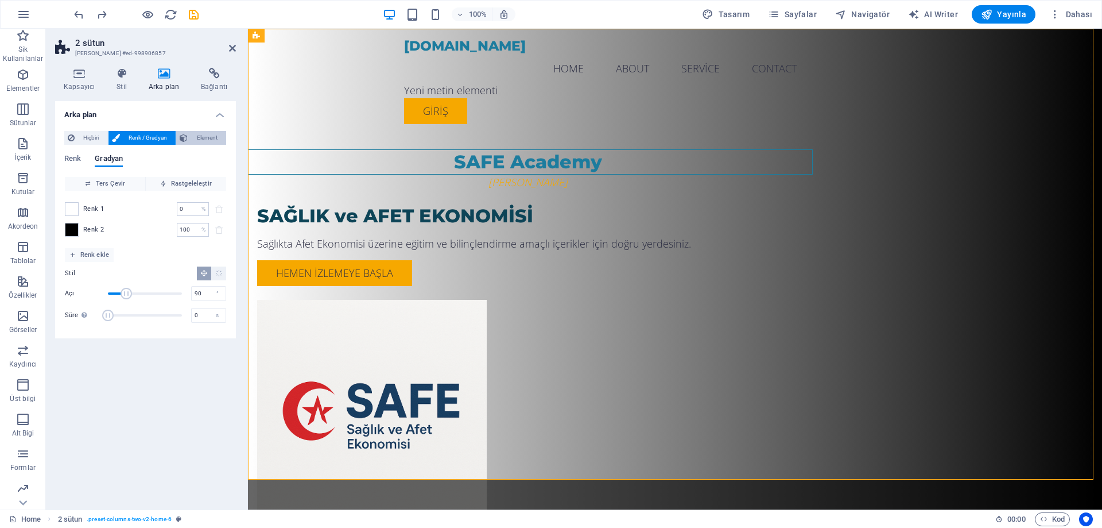
click at [196, 137] on span "Element" at bounding box center [207, 138] width 32 height 14
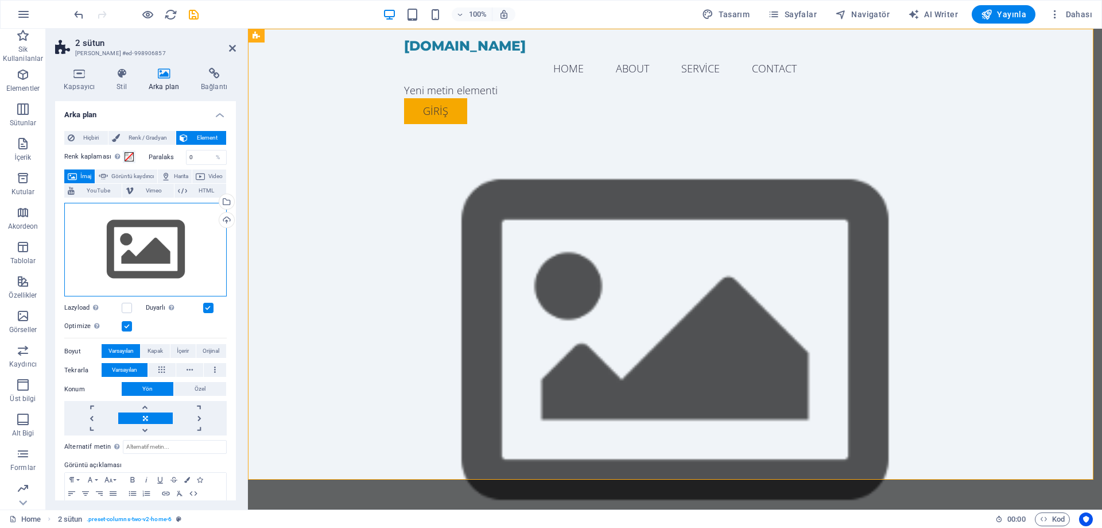
click at [173, 243] on div "Dosyaları buraya sürükleyin, dosyaları seçmek için tıklayın veya Dosyalardan ya…" at bounding box center [145, 250] width 162 height 94
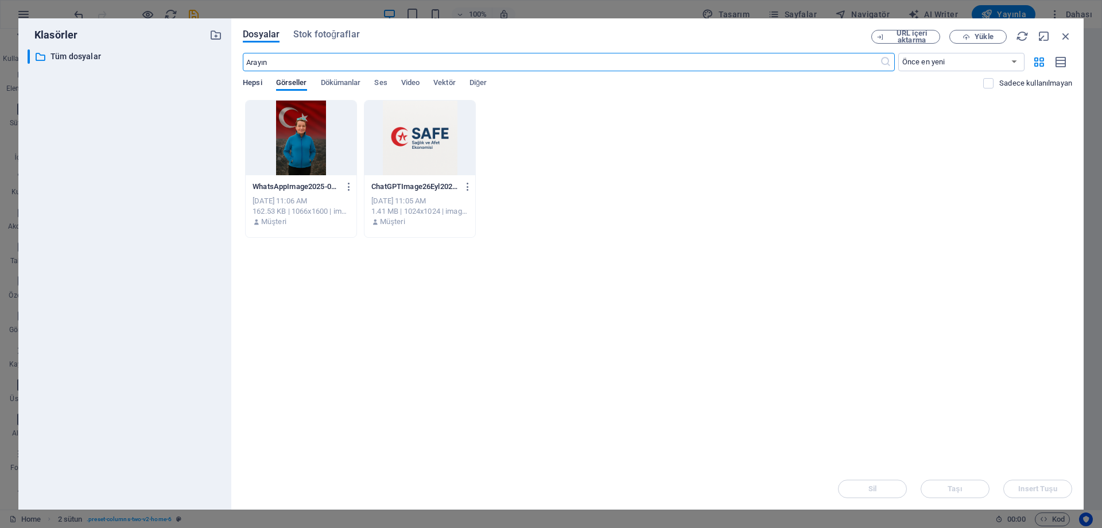
click at [253, 82] on span "Hepsi" at bounding box center [252, 84] width 19 height 16
click at [285, 79] on span "Görseller" at bounding box center [291, 84] width 31 height 16
click at [323, 35] on span "Stok fotoğraflar" at bounding box center [326, 35] width 67 height 14
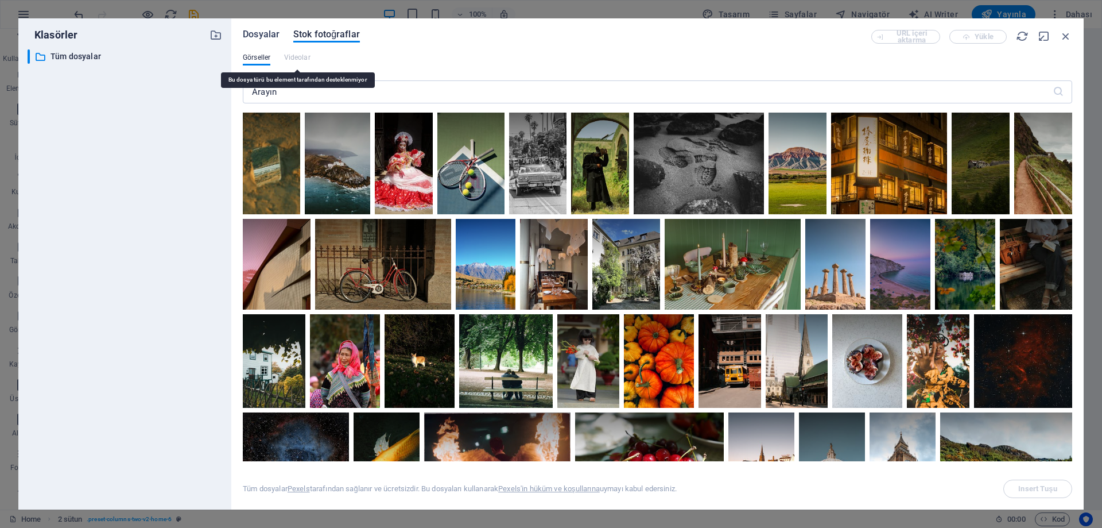
click at [266, 31] on span "Dosyalar" at bounding box center [261, 35] width 37 height 14
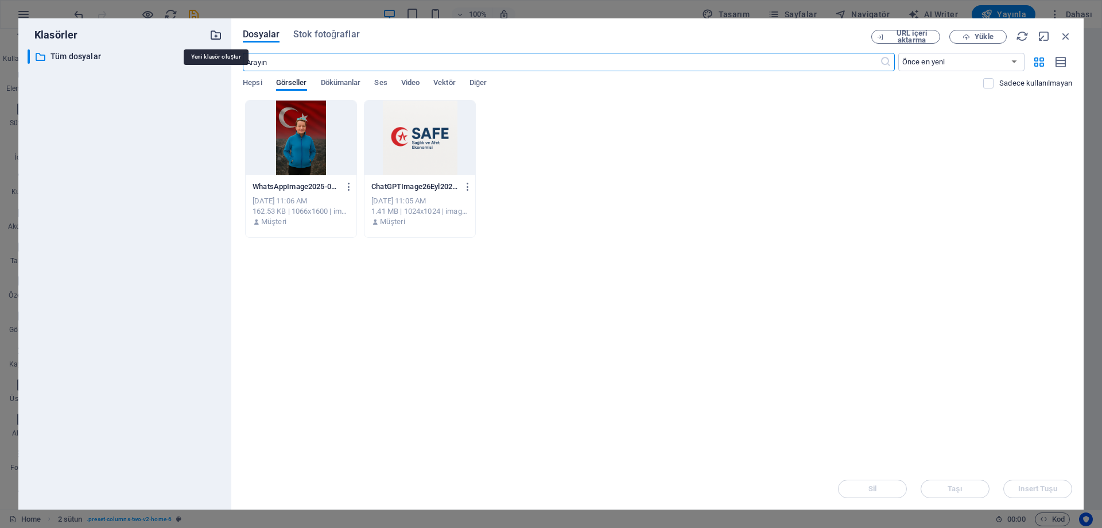
click at [216, 34] on icon "button" at bounding box center [216, 35] width 13 height 13
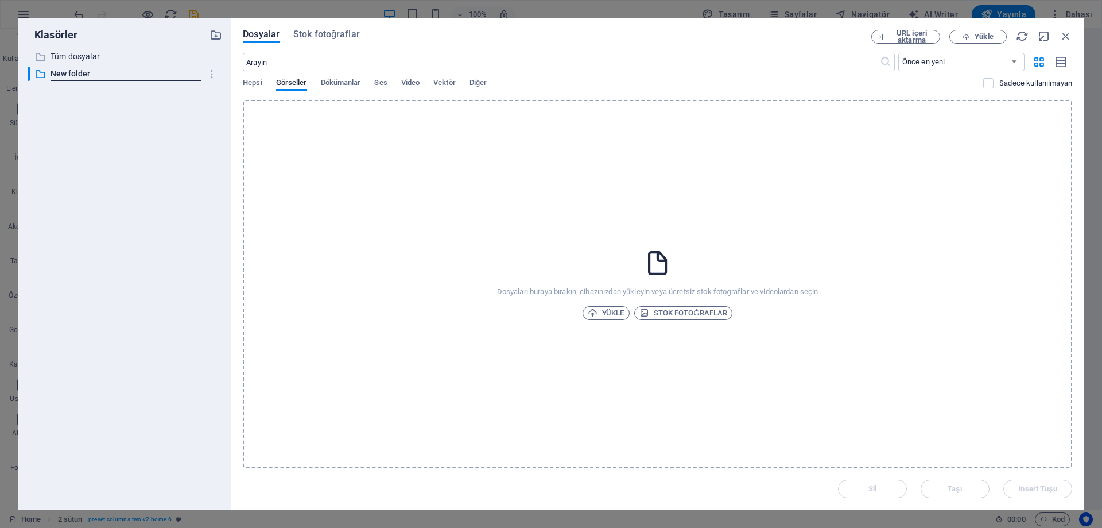
click at [185, 34] on div "Klasörler" at bounding box center [125, 35] width 195 height 15
click at [1062, 37] on icon "button" at bounding box center [1066, 36] width 13 height 13
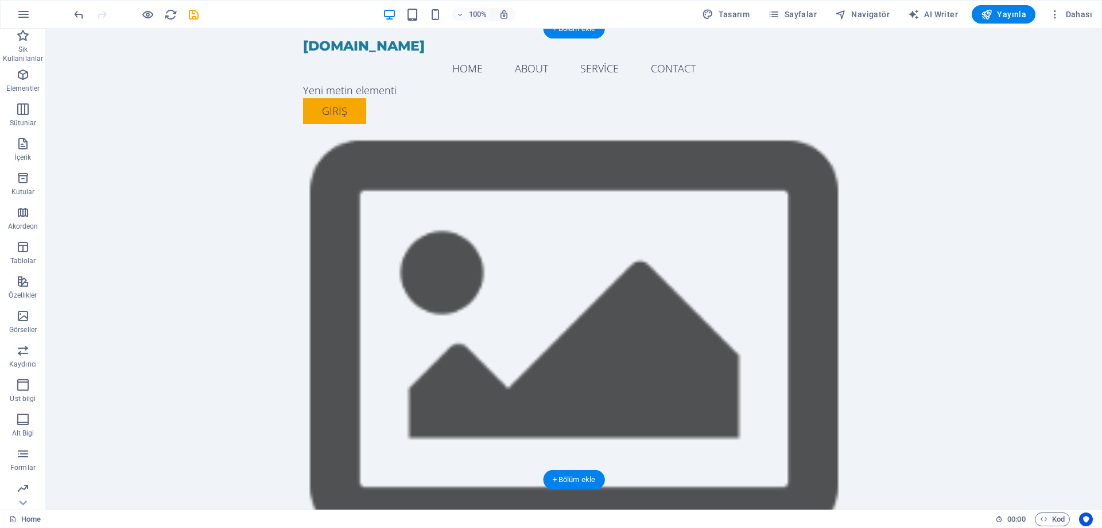
click at [759, 444] on figure at bounding box center [574, 342] width 1056 height 451
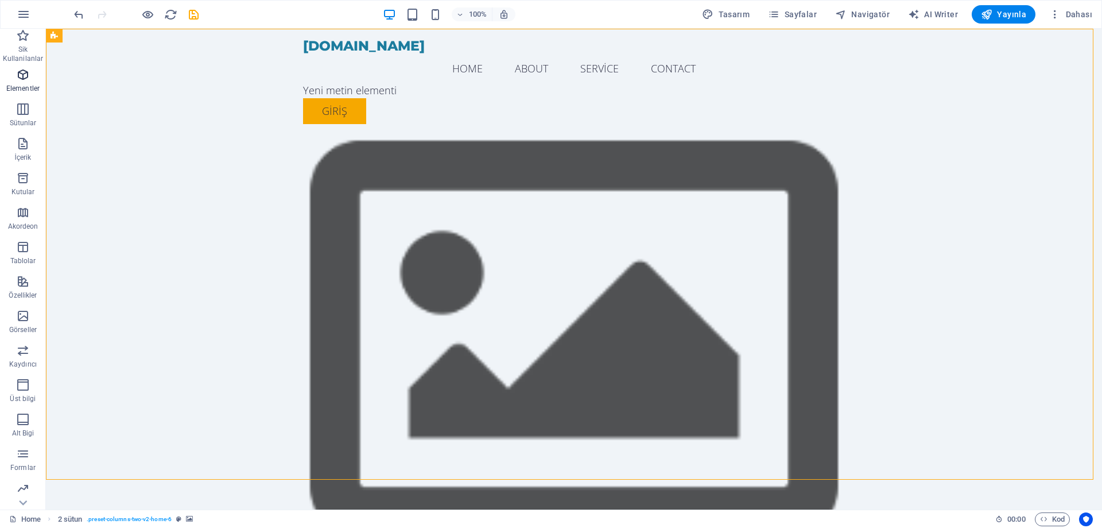
click at [24, 83] on span "Elementler" at bounding box center [23, 82] width 46 height 28
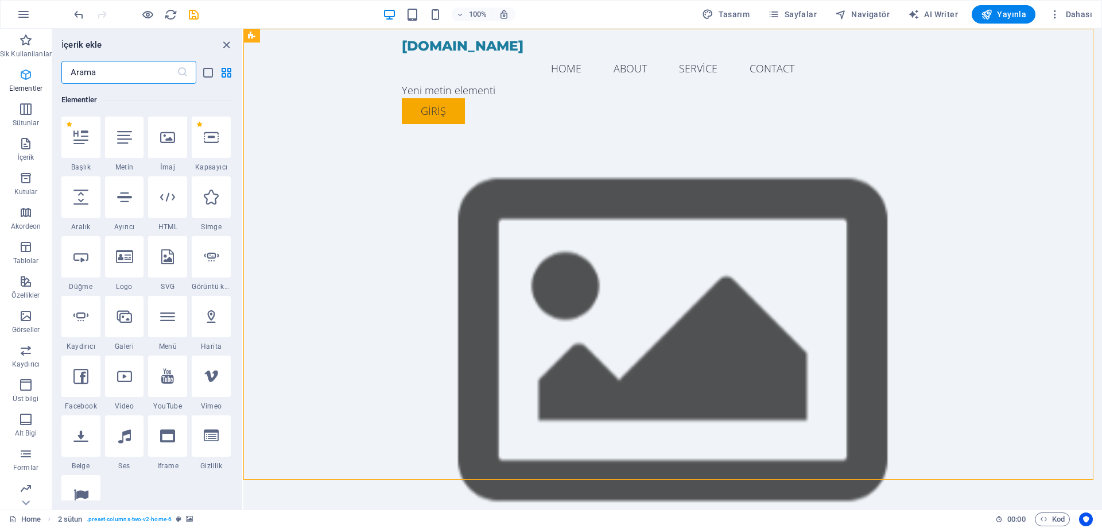
scroll to position [122, 0]
click at [1045, 185] on figure at bounding box center [672, 342] width 859 height 451
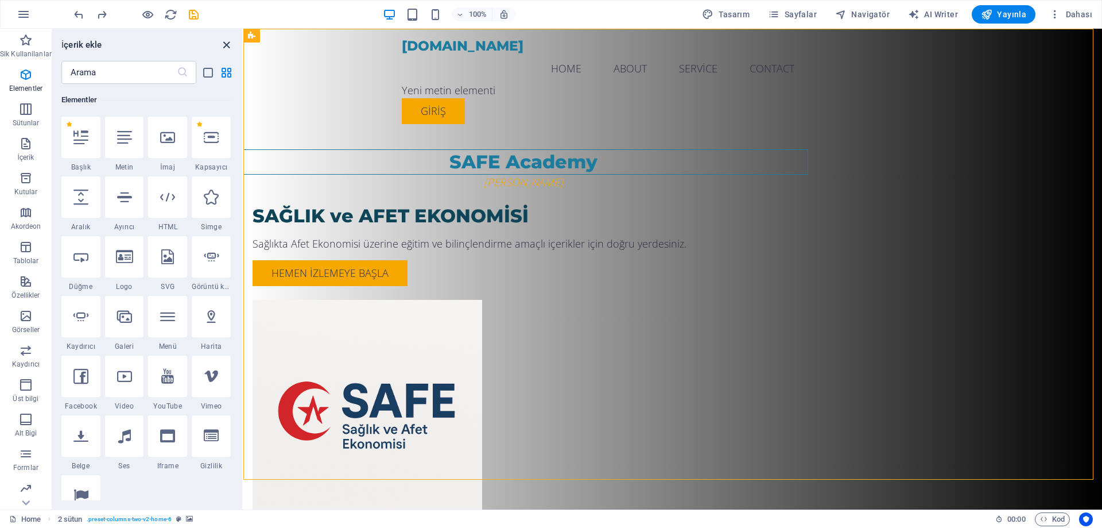
click at [229, 41] on icon "close panel" at bounding box center [226, 44] width 13 height 13
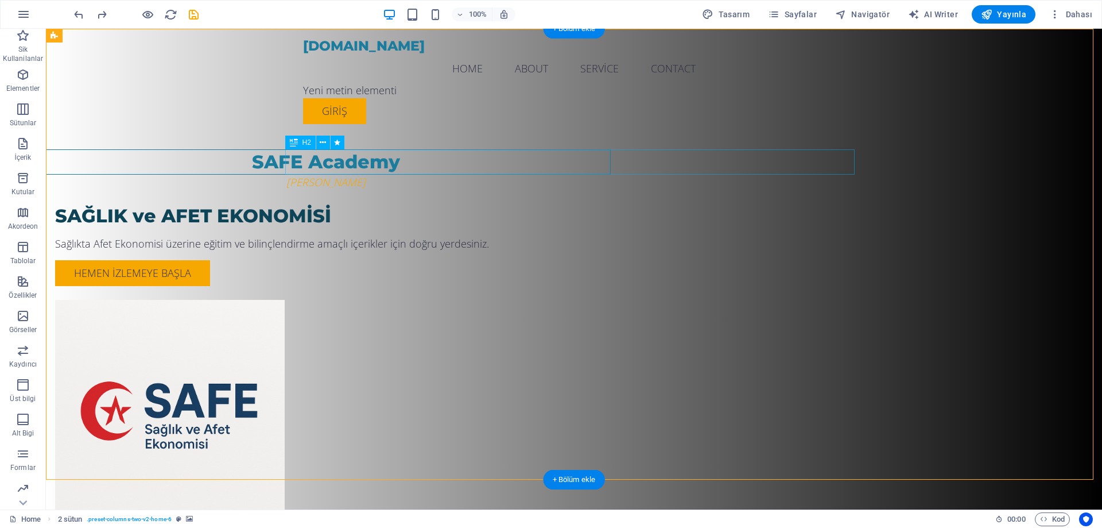
click at [410, 169] on div "SAFE Academy" at bounding box center [326, 161] width 570 height 25
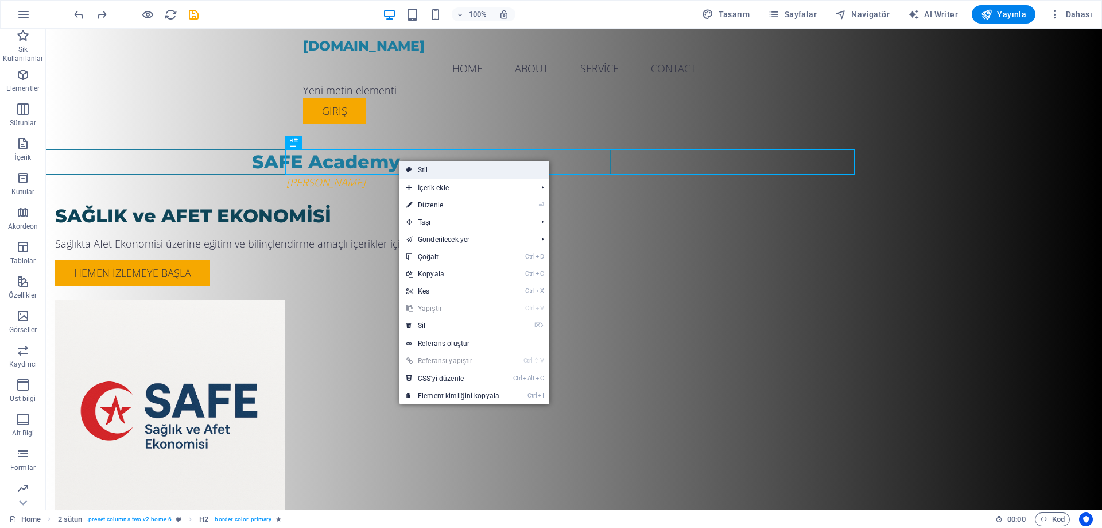
click at [448, 166] on link "Stil" at bounding box center [475, 169] width 150 height 17
select select "rem"
select select "preset-columns-two-v2-home-6"
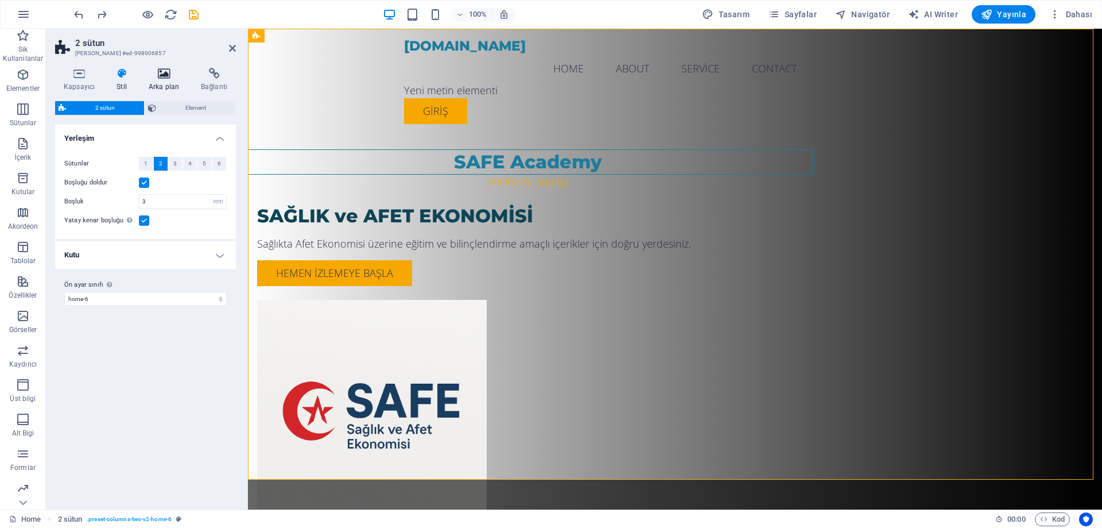
click at [154, 77] on icon at bounding box center [164, 73] width 48 height 11
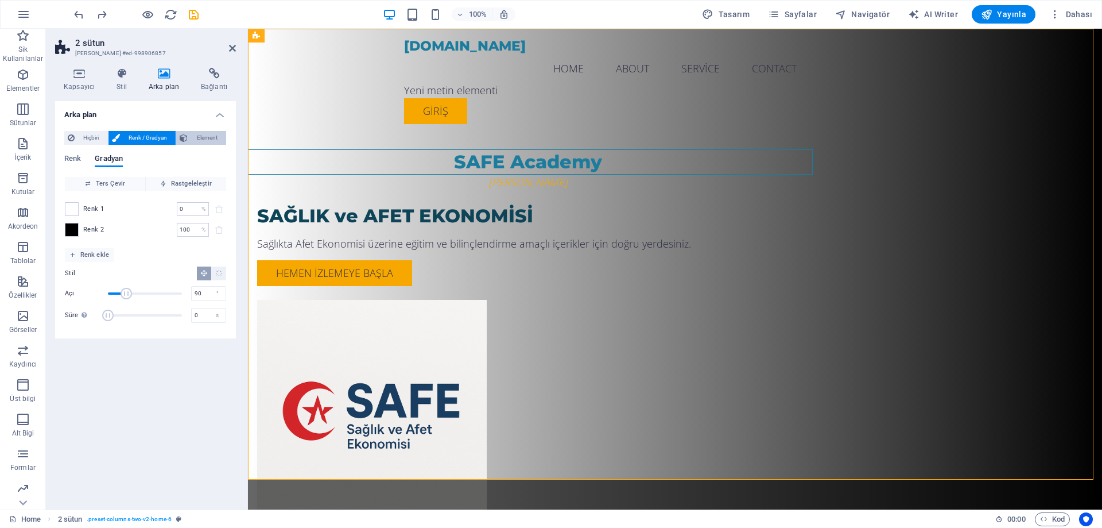
click at [216, 138] on span "Element" at bounding box center [207, 138] width 32 height 14
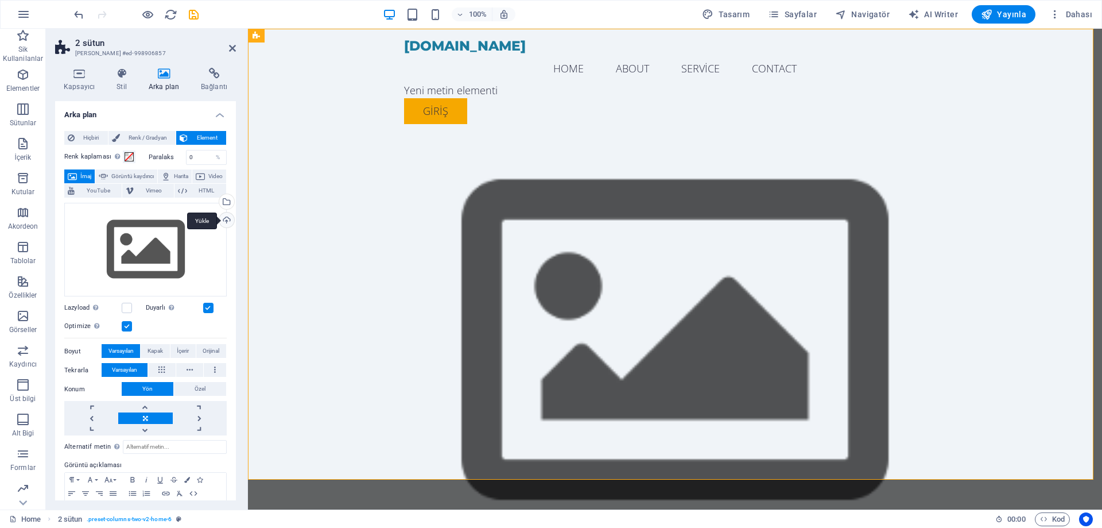
click at [222, 218] on div "Yükle" at bounding box center [225, 220] width 17 height 17
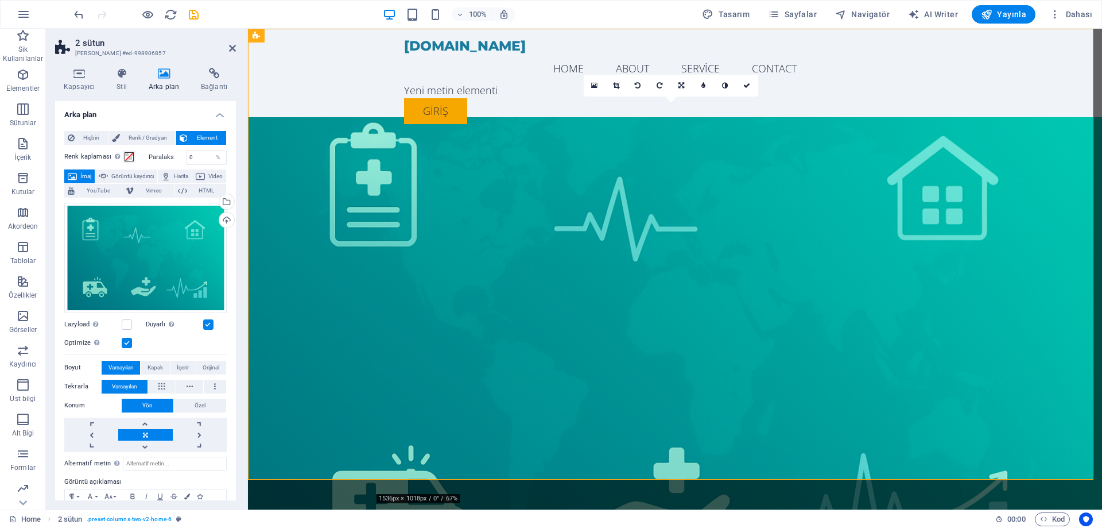
click at [208, 322] on label at bounding box center [208, 324] width 10 height 10
click at [0, 0] on input "Duyarlı Retina görüntüsünü ve akıllı telefon için optimize edilmiş boyutları ot…" at bounding box center [0, 0] width 0 height 0
click at [208, 322] on label at bounding box center [208, 324] width 10 height 10
click at [0, 0] on input "Duyarlı Retina görüntüsünü ve akıllı telefon için optimize edilmiş boyutları ot…" at bounding box center [0, 0] width 0 height 0
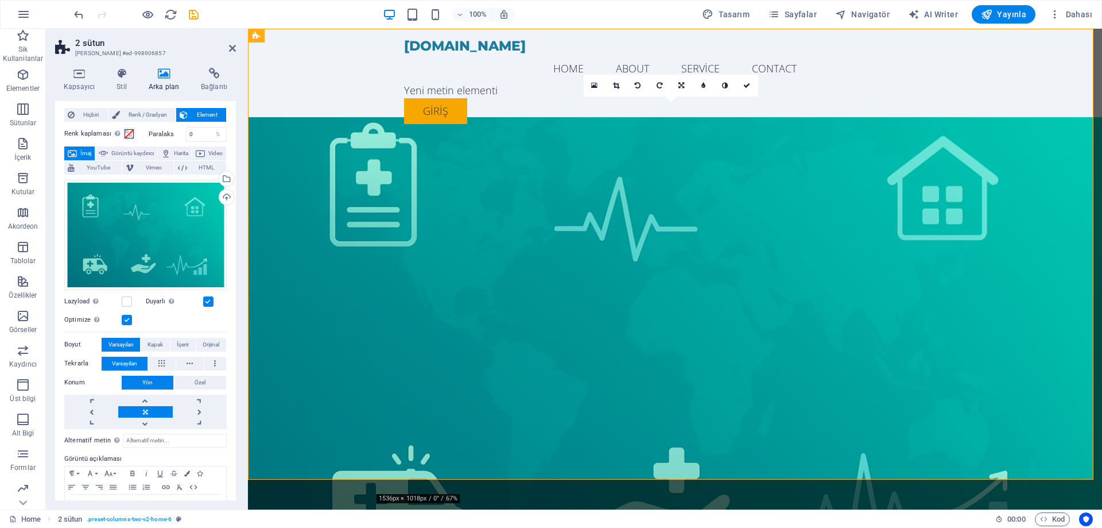
scroll to position [3, 0]
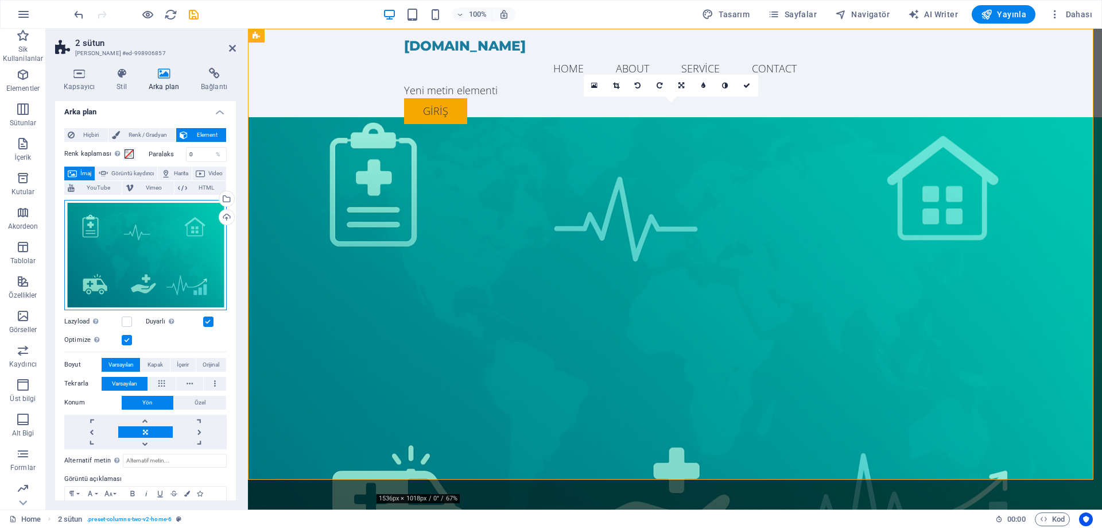
drag, startPoint x: 180, startPoint y: 234, endPoint x: 168, endPoint y: 233, distance: 12.7
click at [168, 233] on div "Dosyaları buraya sürükleyin, dosyaları seçmek için tıklayın veya Dosyalardan ya…" at bounding box center [145, 255] width 162 height 110
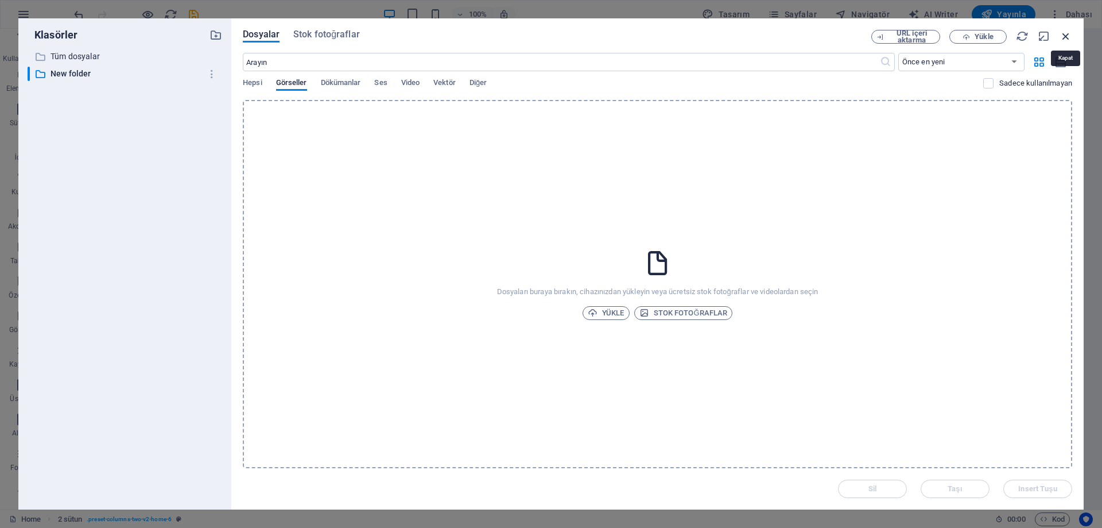
click at [1067, 34] on icon "button" at bounding box center [1066, 36] width 13 height 13
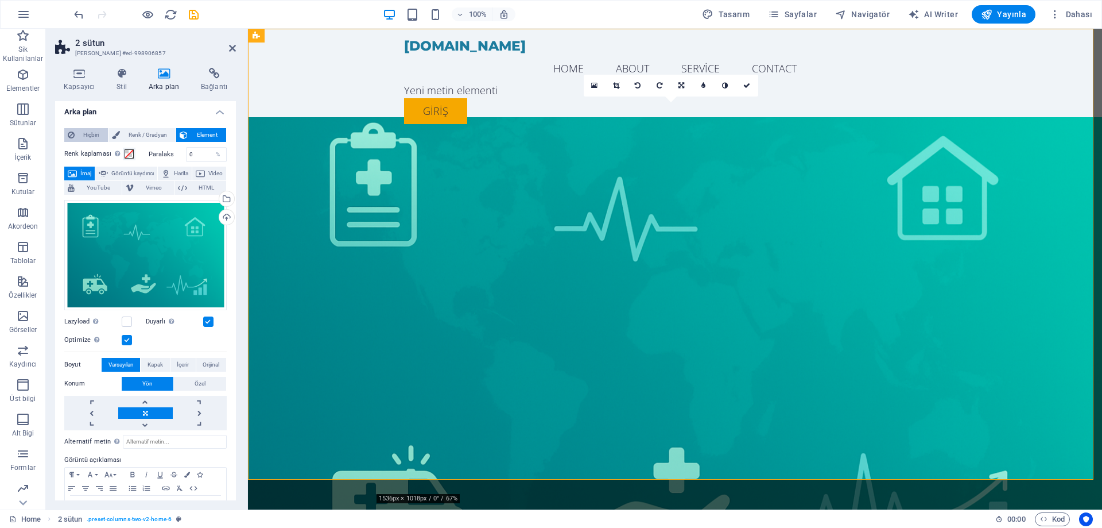
click at [90, 130] on span "Hiçbiri" at bounding box center [91, 135] width 26 height 14
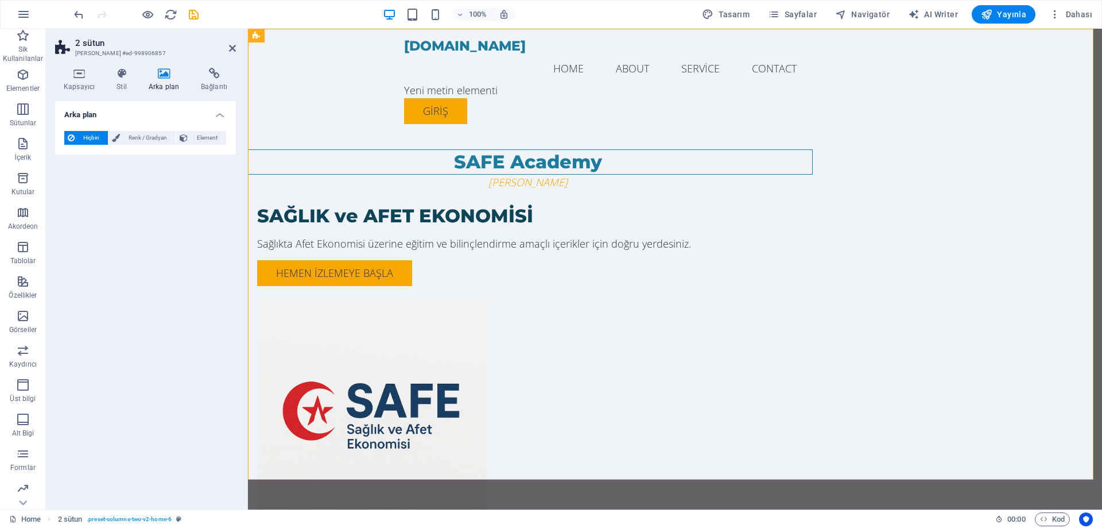
scroll to position [0, 0]
click at [422, 98] on div "giriş" at bounding box center [675, 111] width 542 height 26
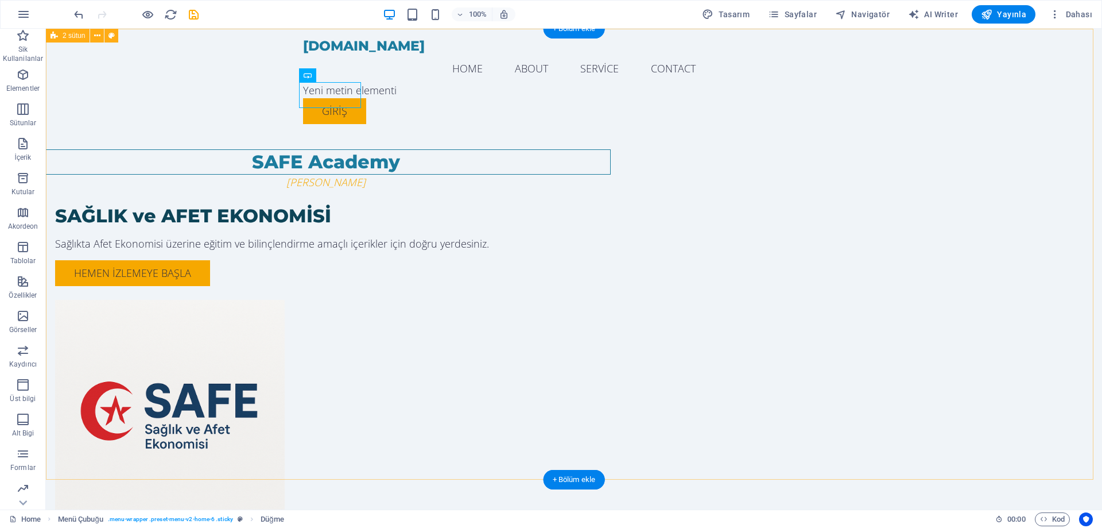
click at [1031, 216] on div "SAFE Academy Dr.[PERSON_NAME] SAĞLIK ve AFET EKONOMİSİ Sağlıkta Afet Ekonomisi …" at bounding box center [574, 302] width 1056 height 547
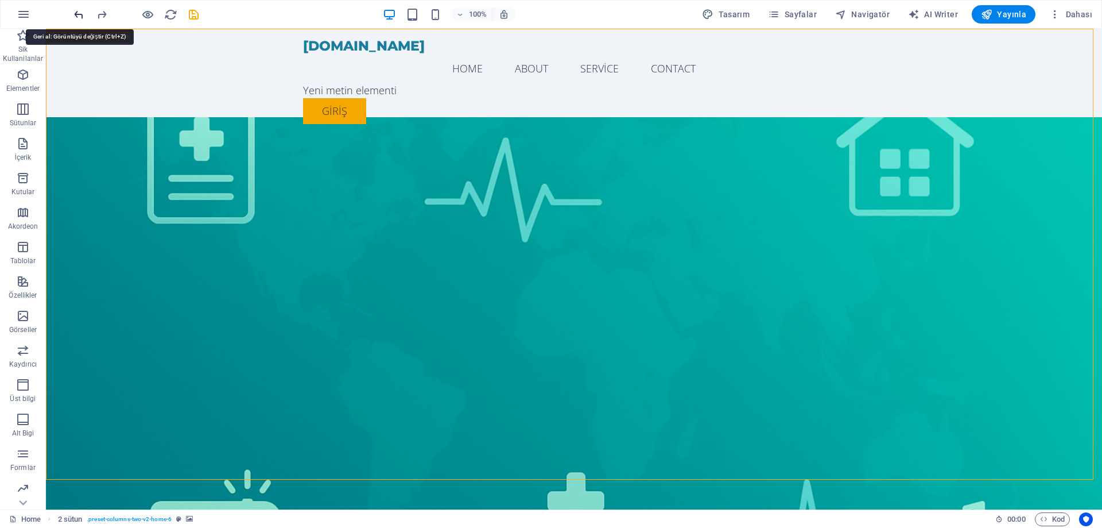
click at [80, 14] on icon "undo" at bounding box center [78, 14] width 13 height 13
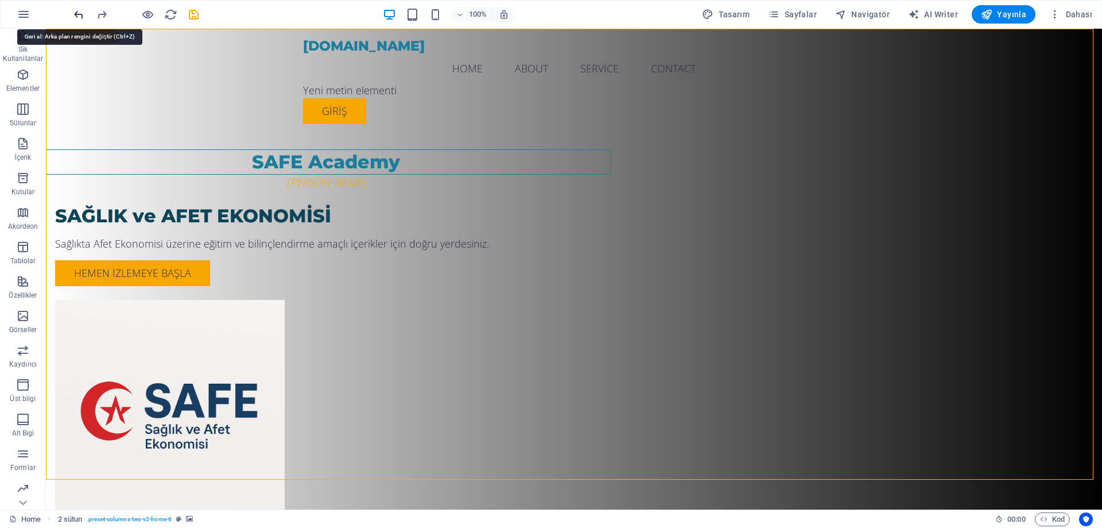
click at [80, 14] on icon "undo" at bounding box center [78, 14] width 13 height 13
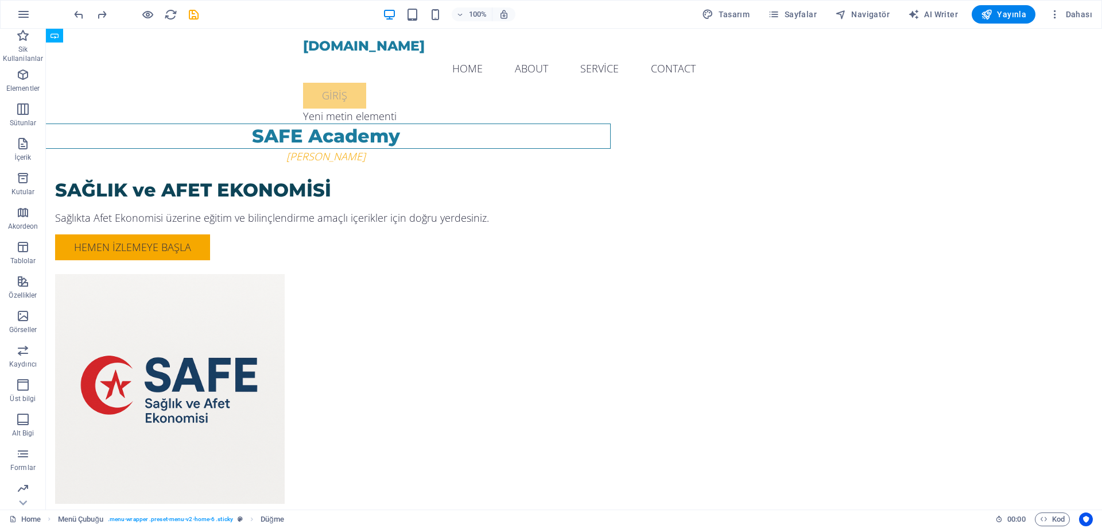
drag, startPoint x: 355, startPoint y: 104, endPoint x: 804, endPoint y: 48, distance: 452.5
click at [710, 54] on nav "Home About Service Contact" at bounding box center [574, 68] width 542 height 29
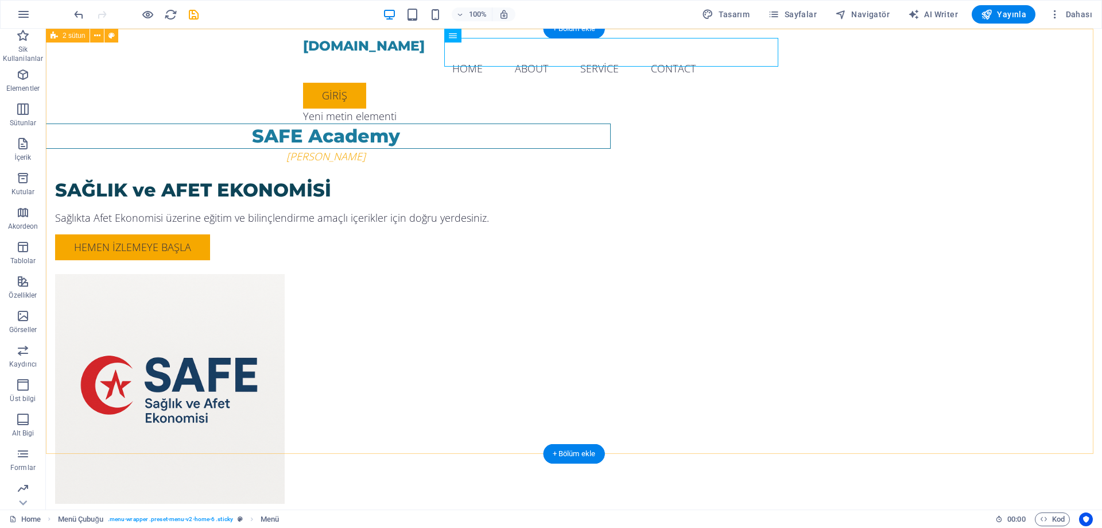
click at [1003, 336] on div "SAFE Academy Dr.[PERSON_NAME] SAĞLIK ve AFET EKONOMİSİ Sağlıkta Afet Ekonomisi …" at bounding box center [574, 289] width 1056 height 521
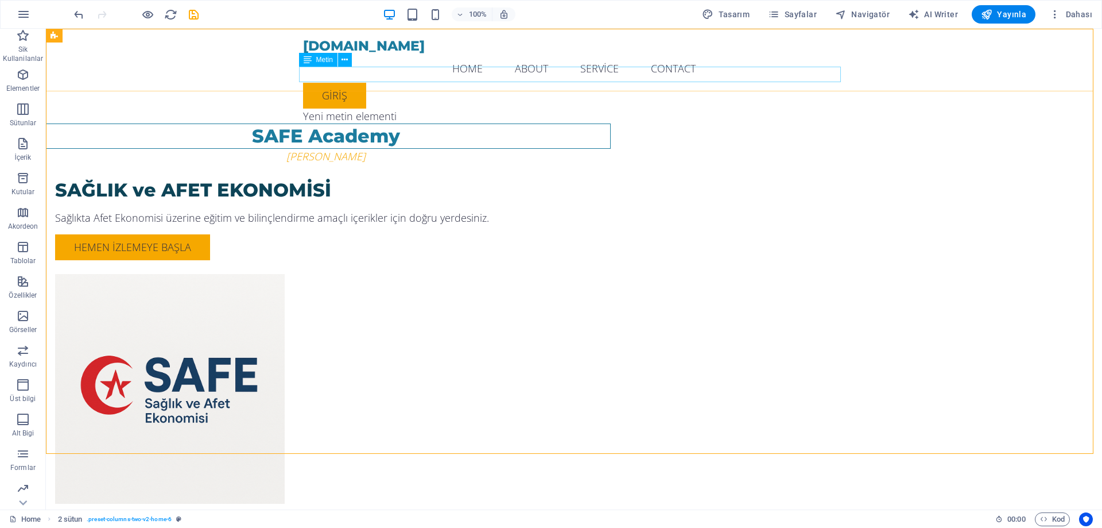
click at [408, 109] on div "Yeni metin elementi" at bounding box center [574, 117] width 542 height 16
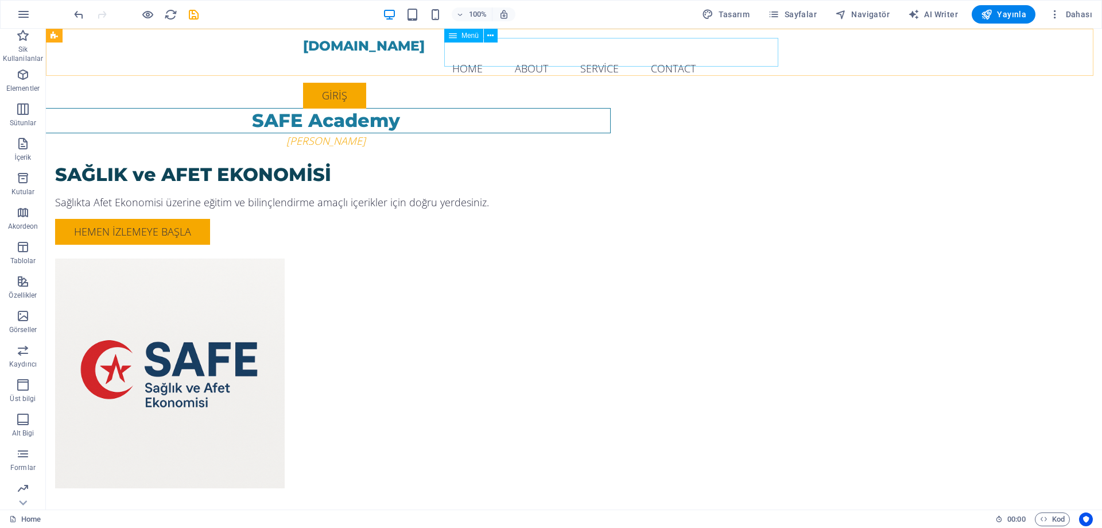
click at [699, 54] on nav "Home About Service Contact" at bounding box center [574, 68] width 542 height 29
click at [491, 34] on icon at bounding box center [490, 36] width 6 height 12
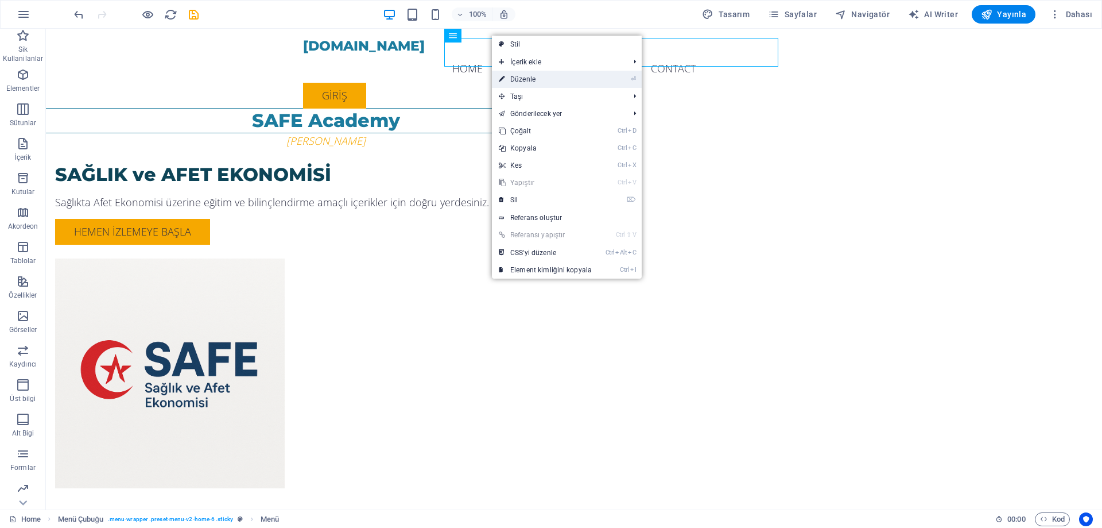
click at [561, 79] on link "⏎ Düzenle" at bounding box center [545, 79] width 107 height 17
select select
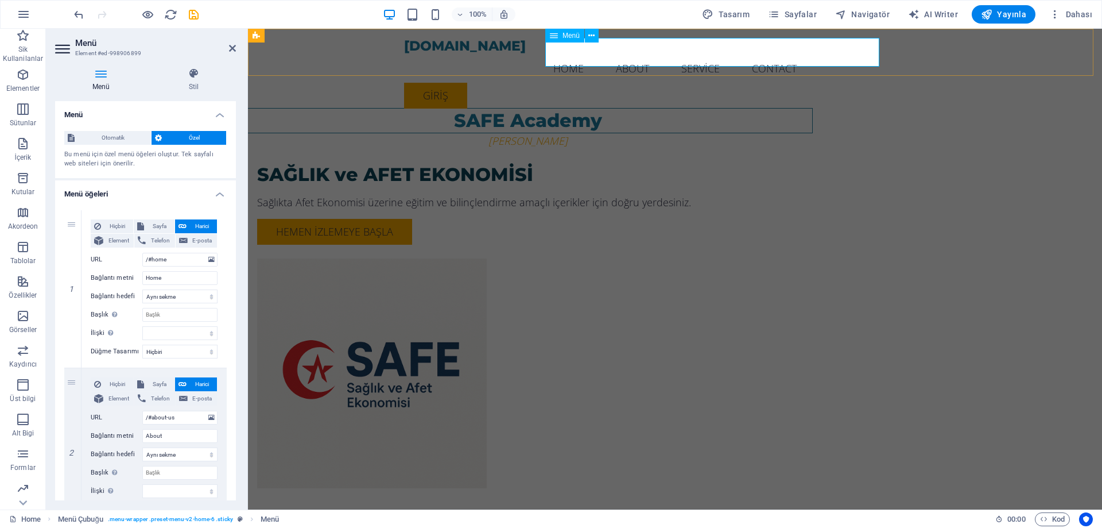
click at [814, 54] on nav "Home About Service Contact" at bounding box center [675, 68] width 542 height 29
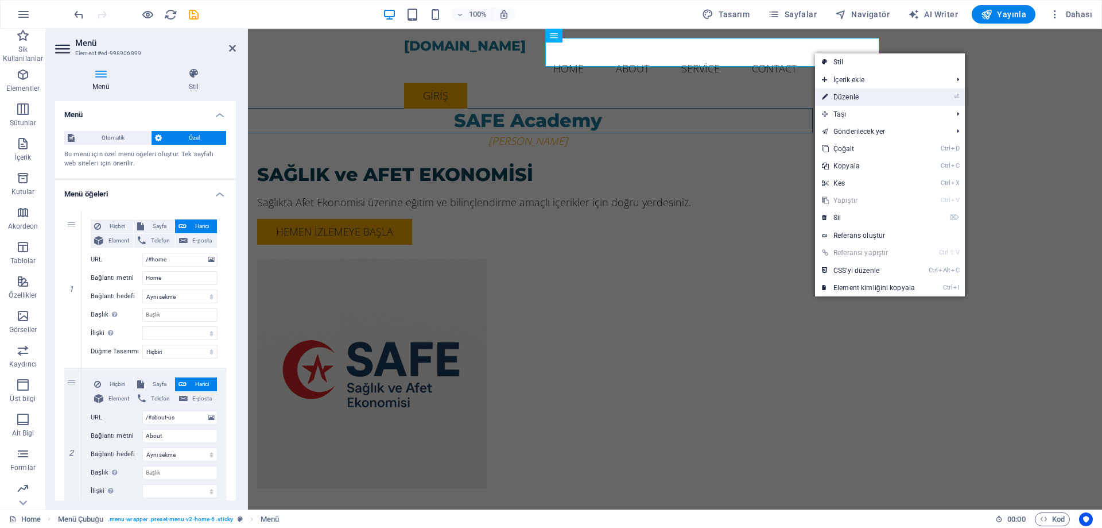
click at [859, 94] on link "⏎ Düzenle" at bounding box center [868, 96] width 107 height 17
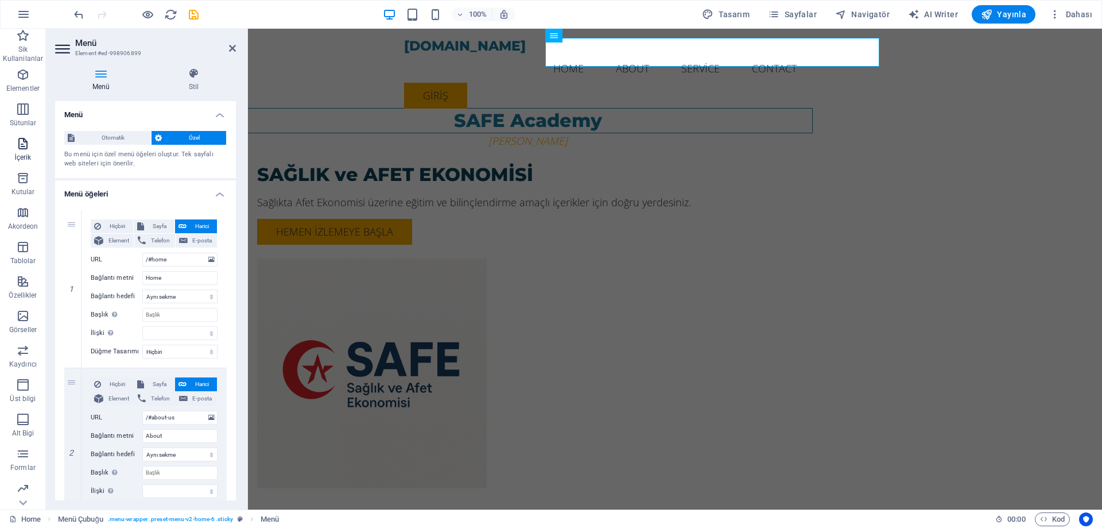
click at [22, 142] on icon "button" at bounding box center [23, 144] width 14 height 14
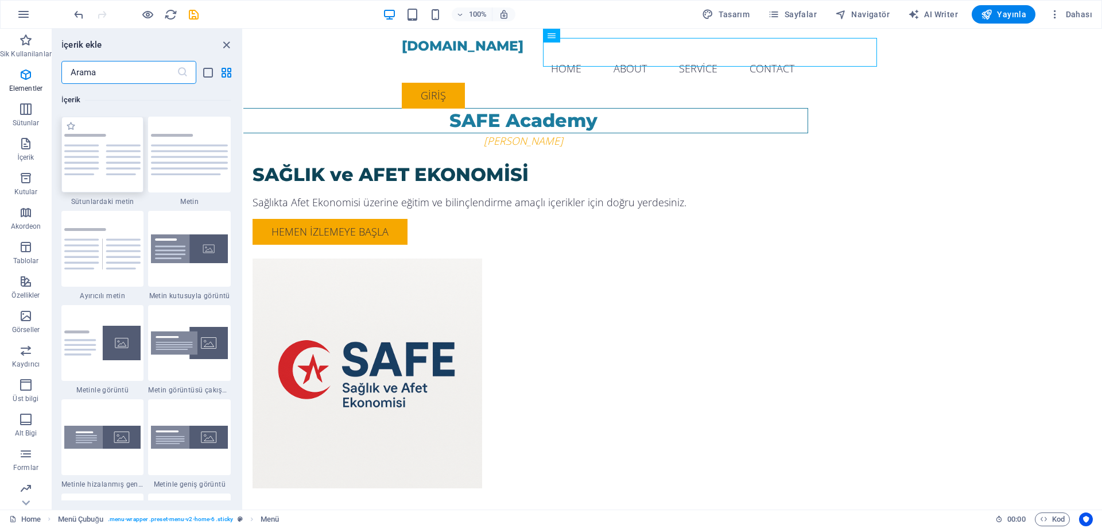
scroll to position [2009, 0]
click at [1080, 233] on div "SAFE Academy Dr.[PERSON_NAME] SAĞLIK ve AFET EKONOMİSİ Sağlıkta Afet Ekonomisi …" at bounding box center [672, 281] width 859 height 505
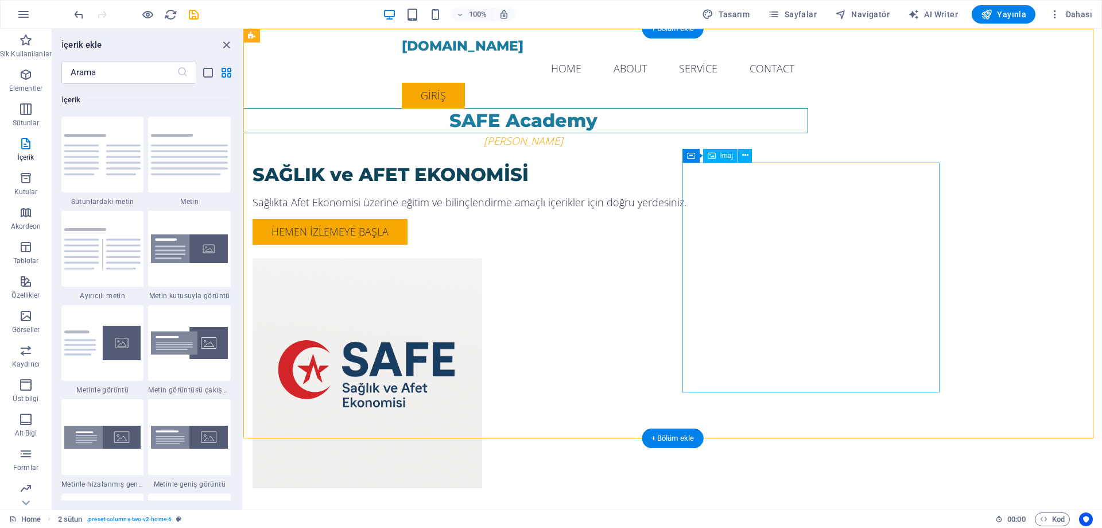
click at [795, 258] on figure at bounding box center [524, 373] width 542 height 230
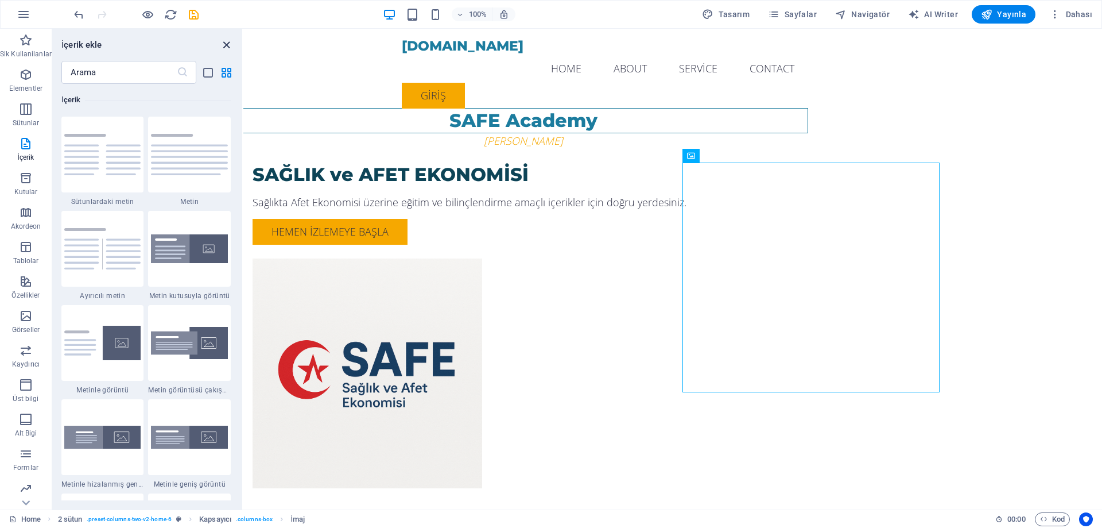
click at [222, 47] on icon "close panel" at bounding box center [226, 44] width 13 height 13
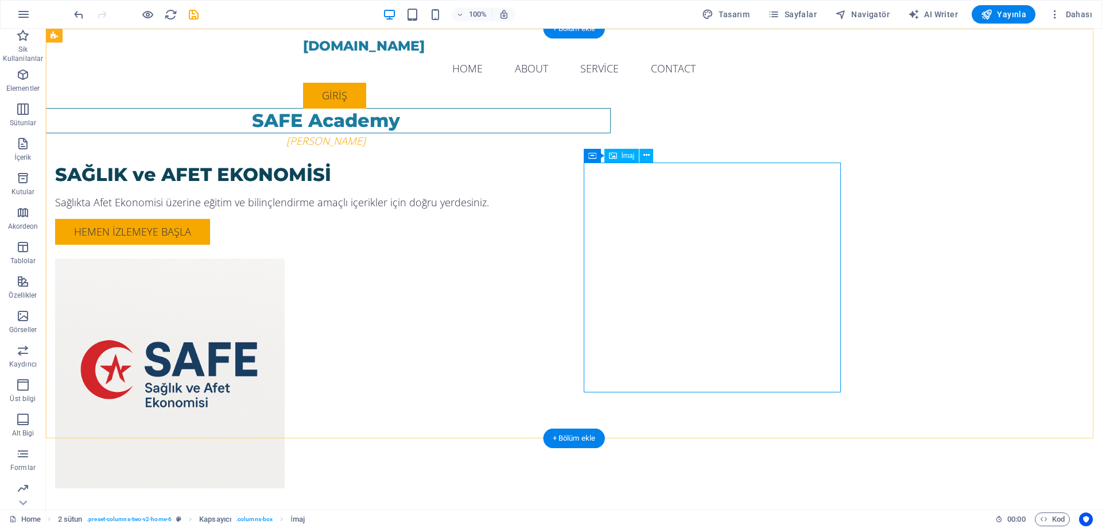
click at [597, 258] on figure at bounding box center [326, 373] width 542 height 230
select select "px"
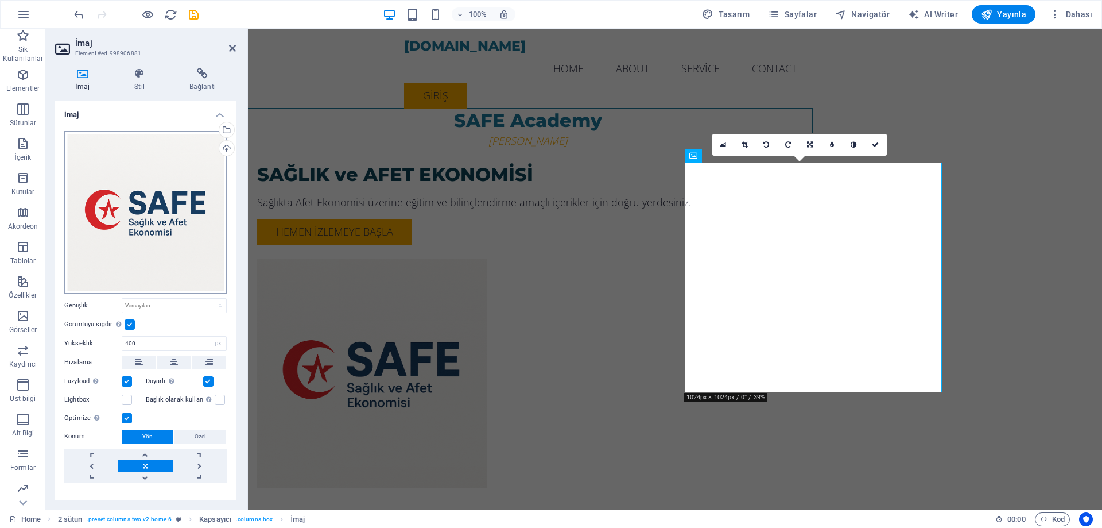
scroll to position [17, 0]
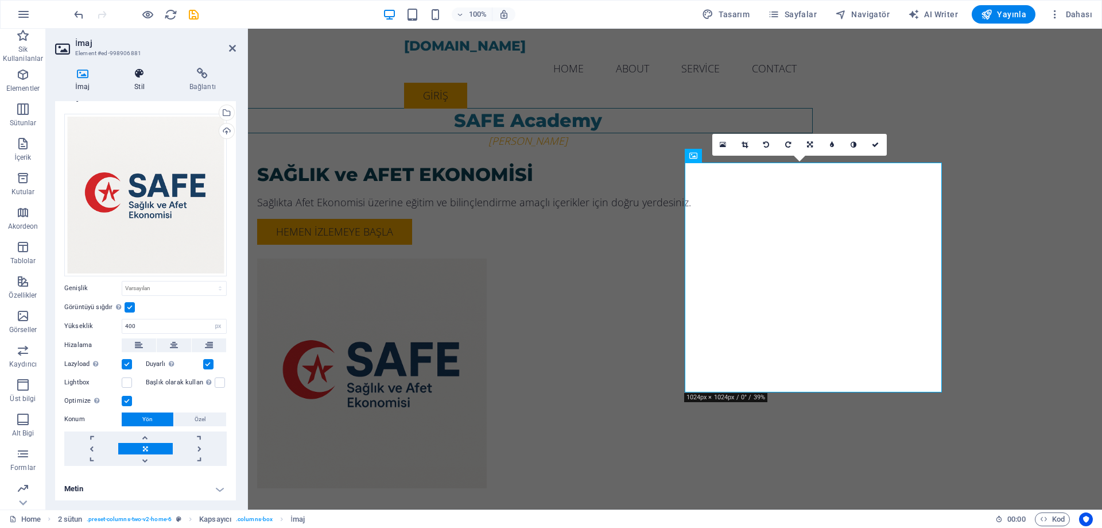
click at [138, 73] on icon at bounding box center [139, 73] width 51 height 11
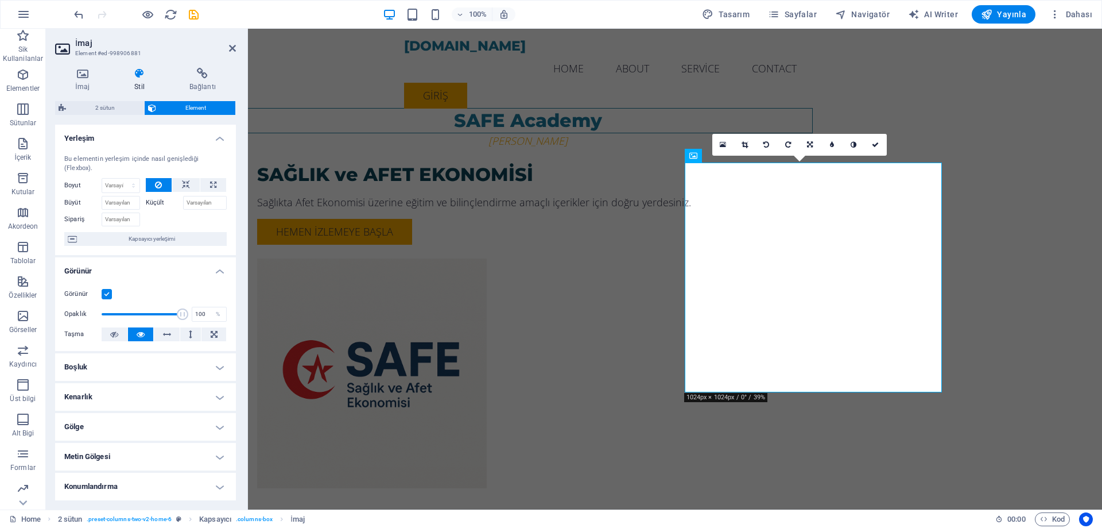
click at [135, 394] on h4 "Kenarlık" at bounding box center [145, 397] width 181 height 28
click at [149, 421] on span at bounding box center [150, 420] width 8 height 8
click at [742, 142] on icon at bounding box center [745, 144] width 6 height 7
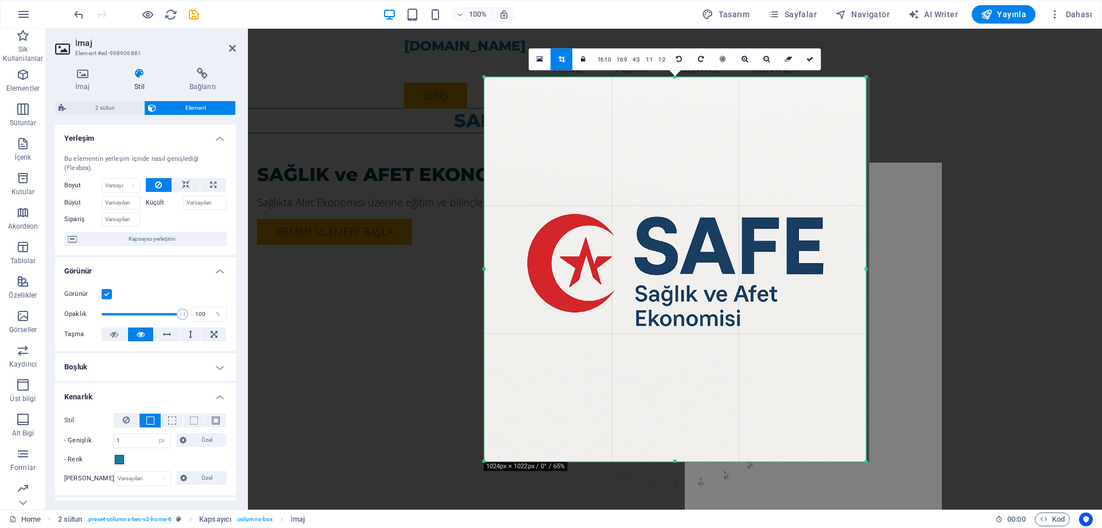
drag, startPoint x: 869, startPoint y: 464, endPoint x: 870, endPoint y: 474, distance: 9.8
click at [870, 474] on div "Mevcut içeriği değiştirmek için buraya sürükleyin. Yeni bir element oluşturmak …" at bounding box center [675, 269] width 854 height 481
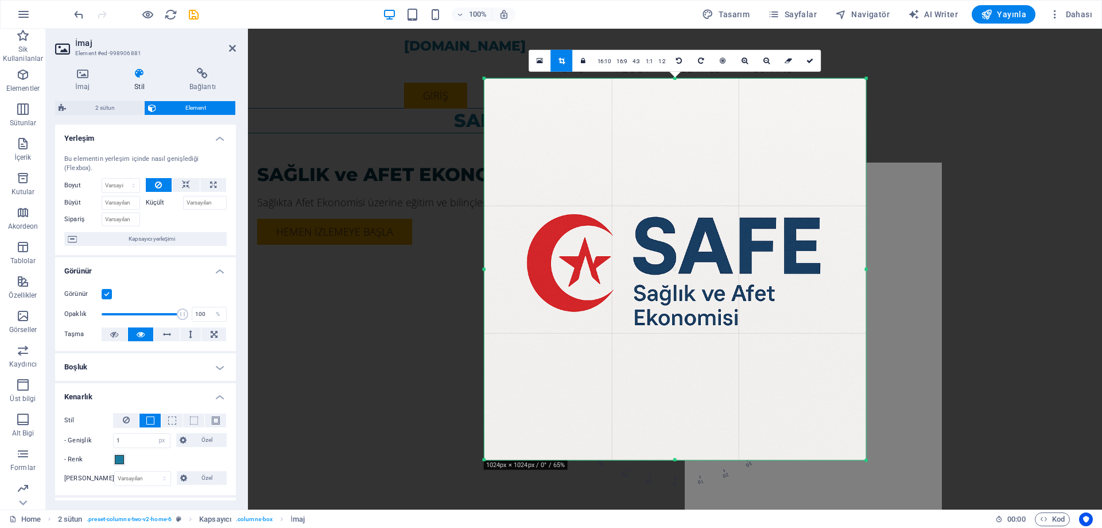
click at [814, 66] on link at bounding box center [811, 60] width 22 height 22
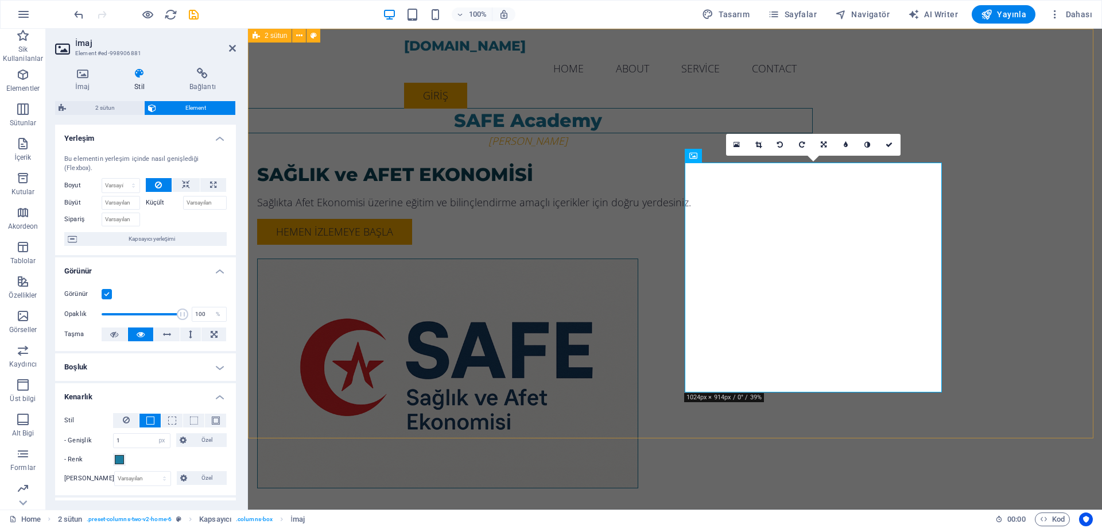
click at [979, 268] on div "SAFE Academy Dr.[PERSON_NAME] SAĞLIK ve AFET EKONOMİSİ Sağlıkta Afet Ekonomisi …" at bounding box center [675, 281] width 854 height 505
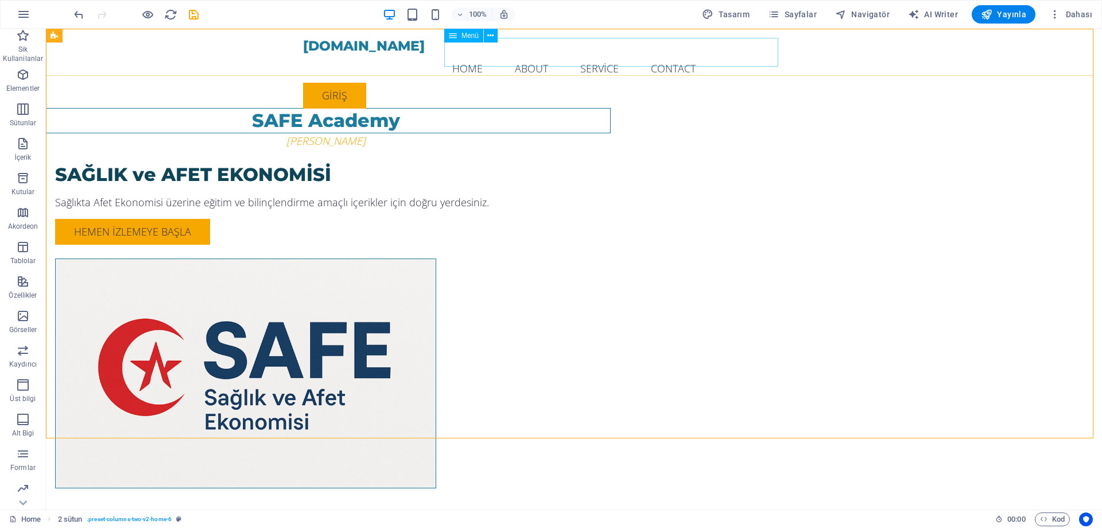
click at [458, 39] on div "Menü" at bounding box center [463, 36] width 39 height 14
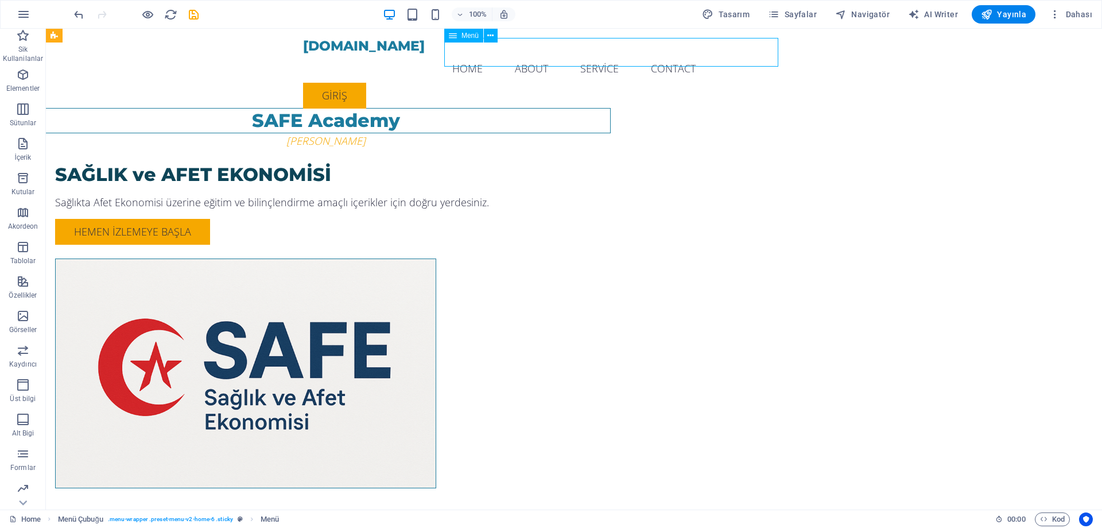
click at [455, 34] on icon at bounding box center [453, 36] width 8 height 14
click at [494, 34] on button at bounding box center [491, 36] width 14 height 14
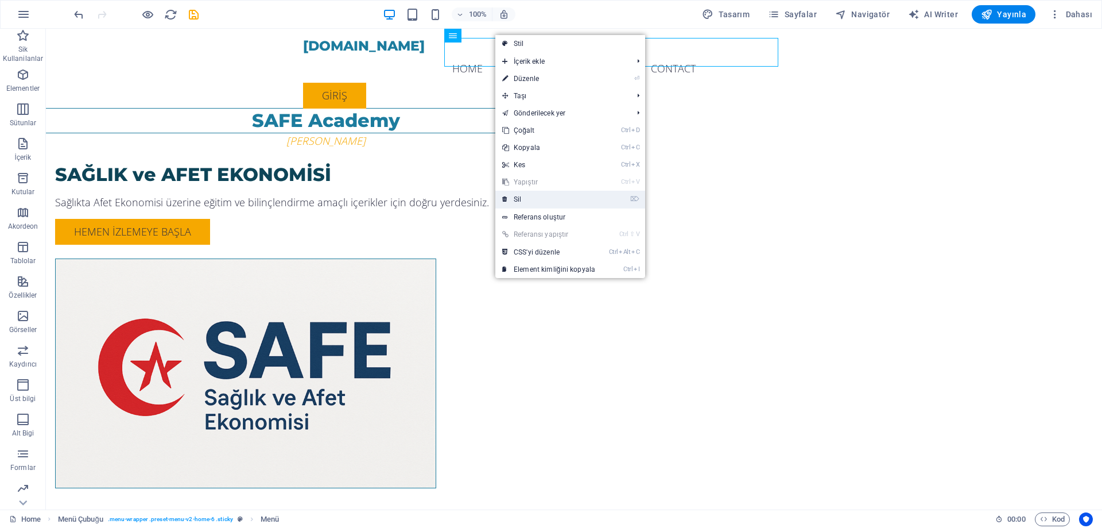
click at [552, 200] on link "⌦ Sil" at bounding box center [548, 199] width 107 height 17
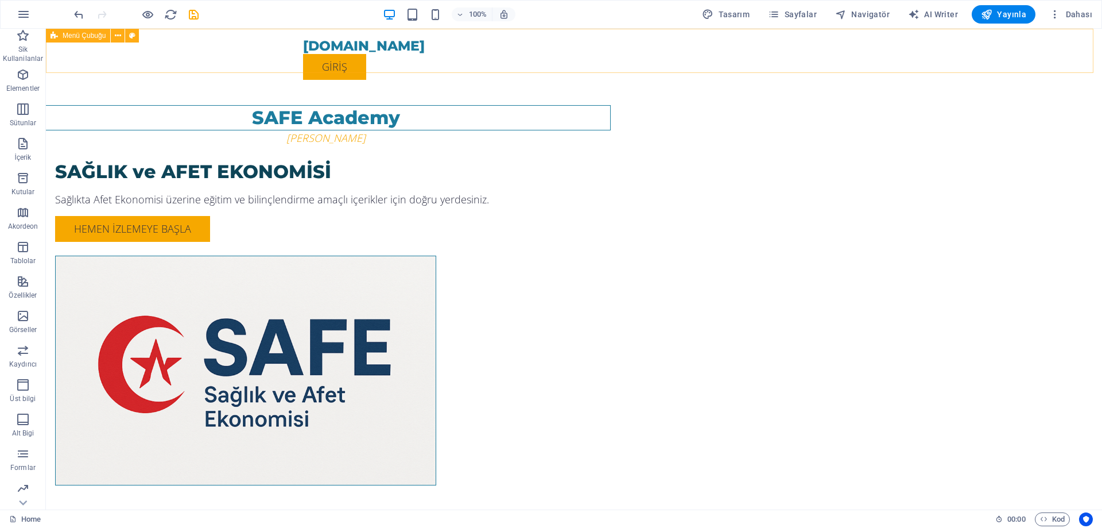
click at [597, 57] on div "safeacademy.com.tr Menu giriş" at bounding box center [574, 59] width 1056 height 60
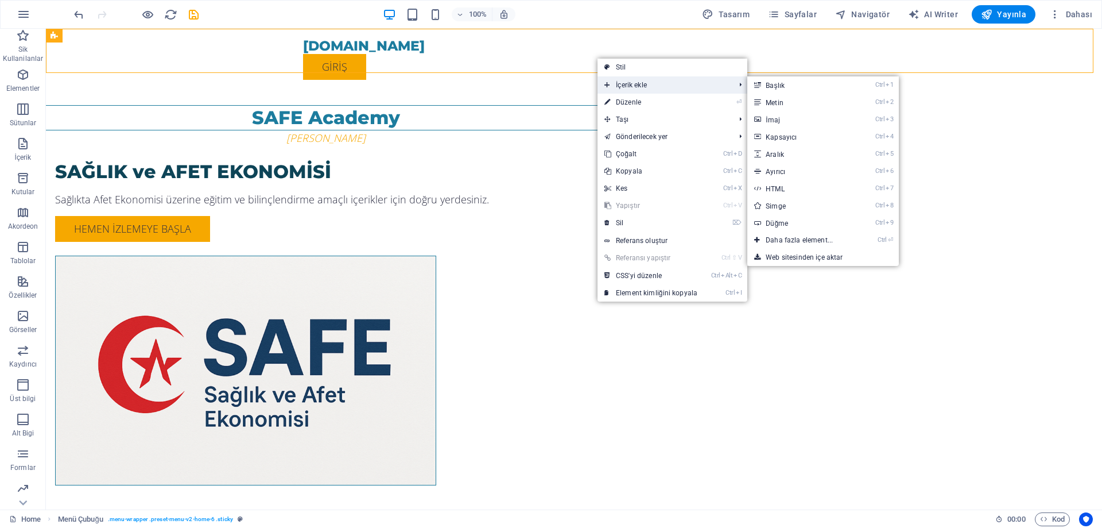
click at [644, 83] on span "İçerik ekle" at bounding box center [664, 84] width 133 height 17
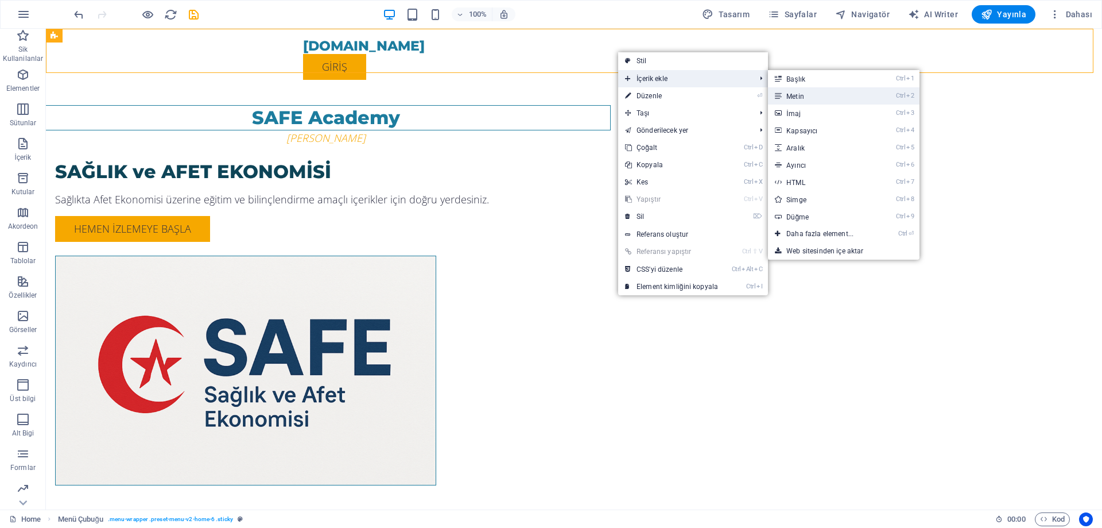
click at [806, 95] on link "Ctrl 2 Metin" at bounding box center [822, 95] width 109 height 17
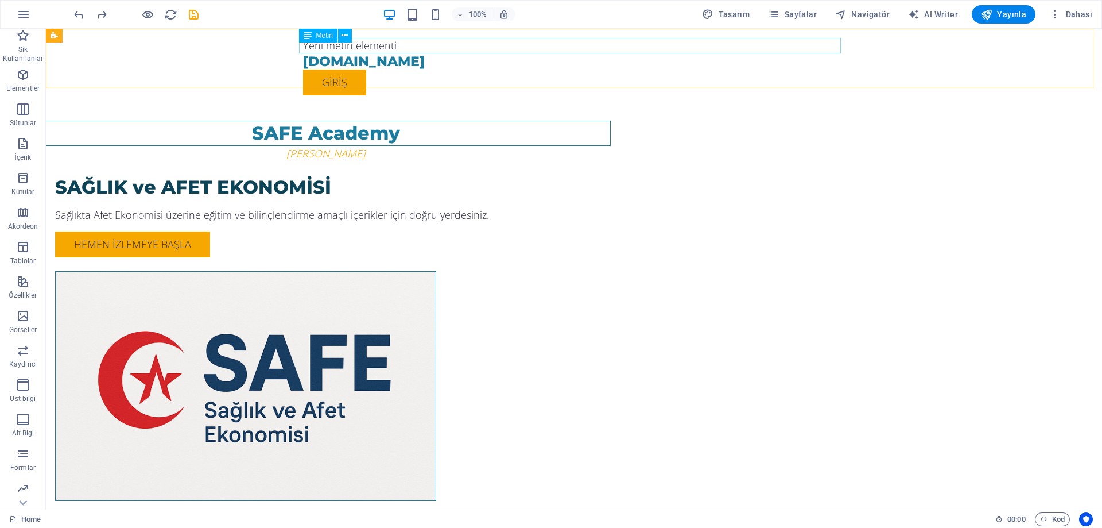
click at [397, 41] on div "Yeni metin elementi" at bounding box center [574, 46] width 542 height 16
click at [409, 43] on div "Yeni metin elementi" at bounding box center [574, 46] width 542 height 16
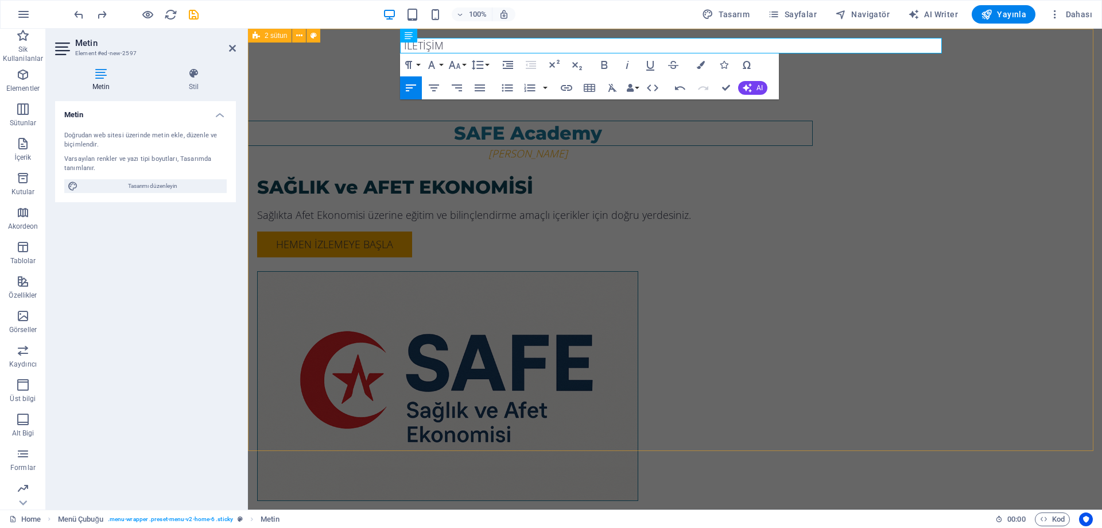
click at [1041, 157] on div "SAFE Academy Dr.[PERSON_NAME] SAĞLIK ve AFET EKONOMİSİ Sağlıkta Afet Ekonomisi …" at bounding box center [675, 288] width 854 height 518
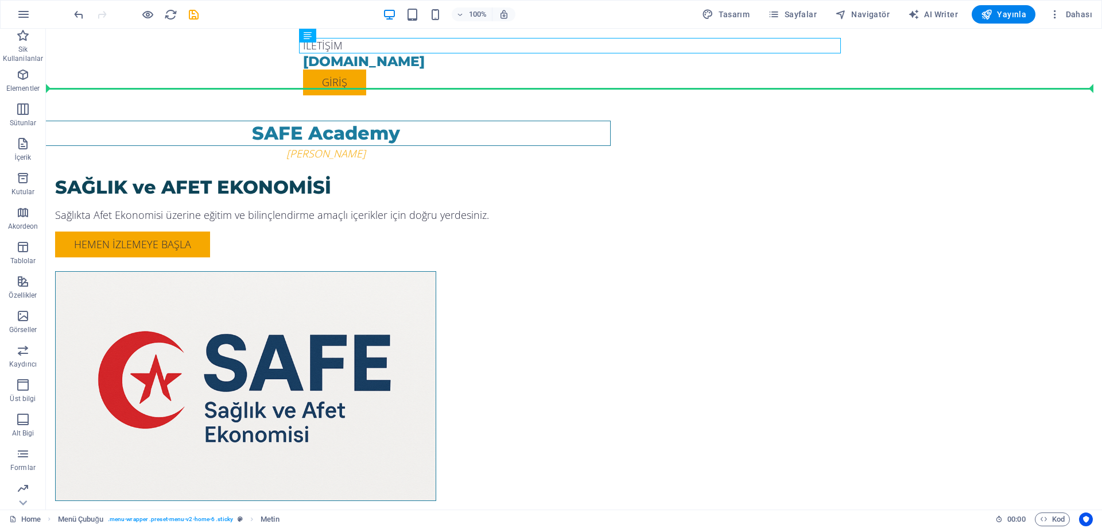
drag, startPoint x: 353, startPoint y: 64, endPoint x: 530, endPoint y: 64, distance: 177.4
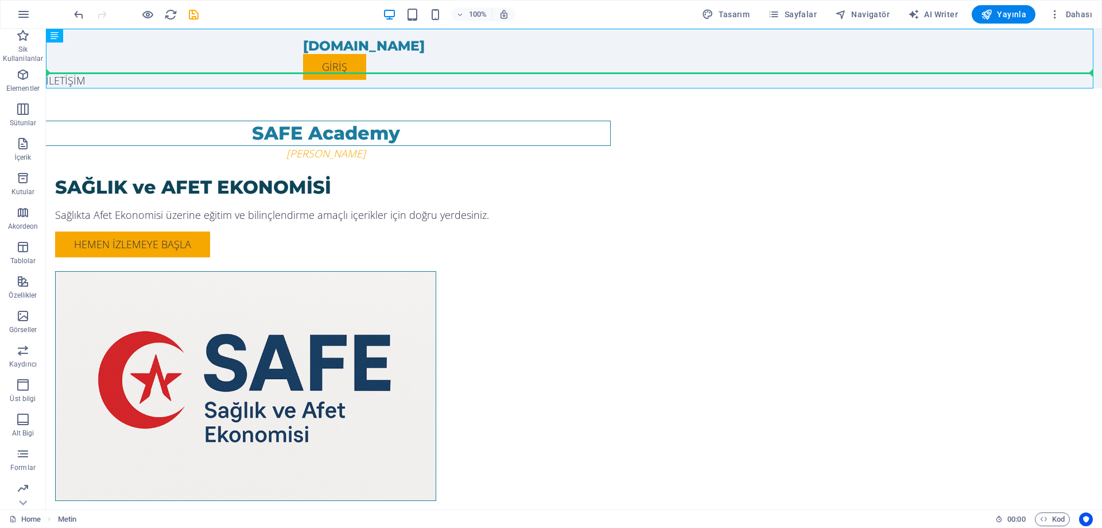
drag, startPoint x: 61, startPoint y: 82, endPoint x: 482, endPoint y: 52, distance: 421.9
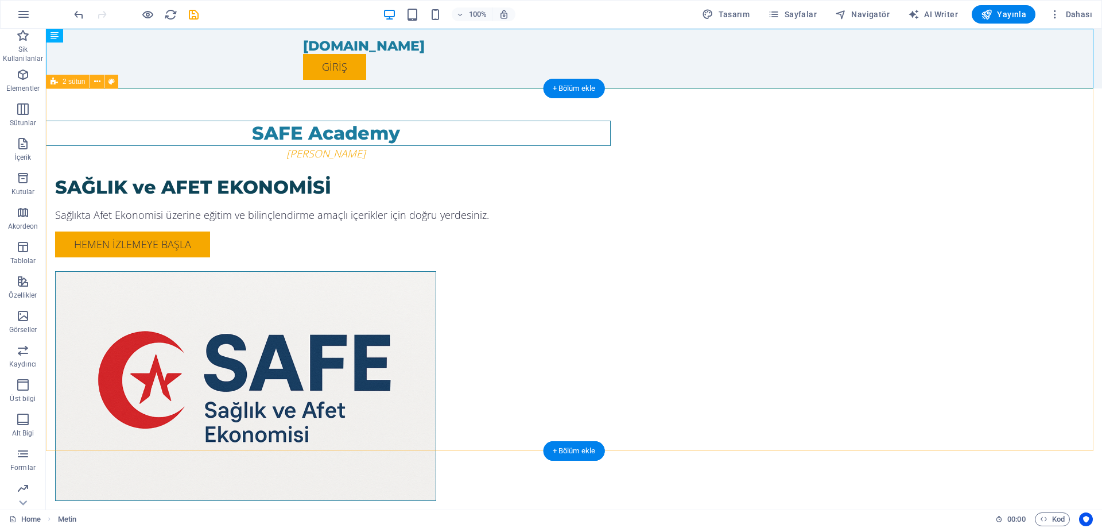
click at [1033, 198] on div "SAFE Academy Dr.[PERSON_NAME] SAĞLIK ve AFET EKONOMİSİ Sağlıkta Afet Ekonomisi …" at bounding box center [574, 317] width 1056 height 458
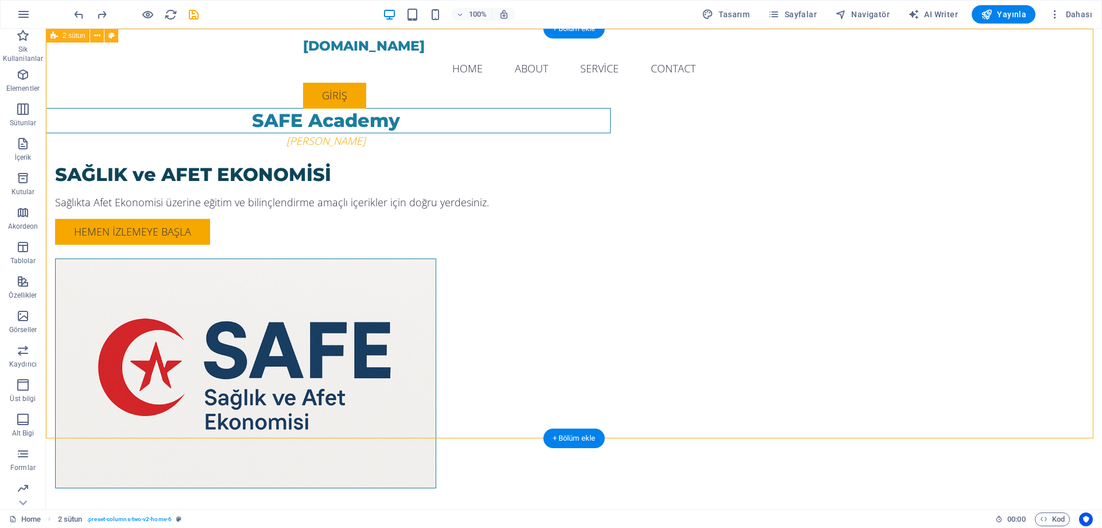
click at [905, 197] on div "SAFE Academy Dr.[PERSON_NAME] SAĞLIK ve AFET EKONOMİSİ Sağlıkta Afet Ekonomisi …" at bounding box center [574, 281] width 1056 height 505
click at [494, 35] on button at bounding box center [491, 36] width 14 height 14
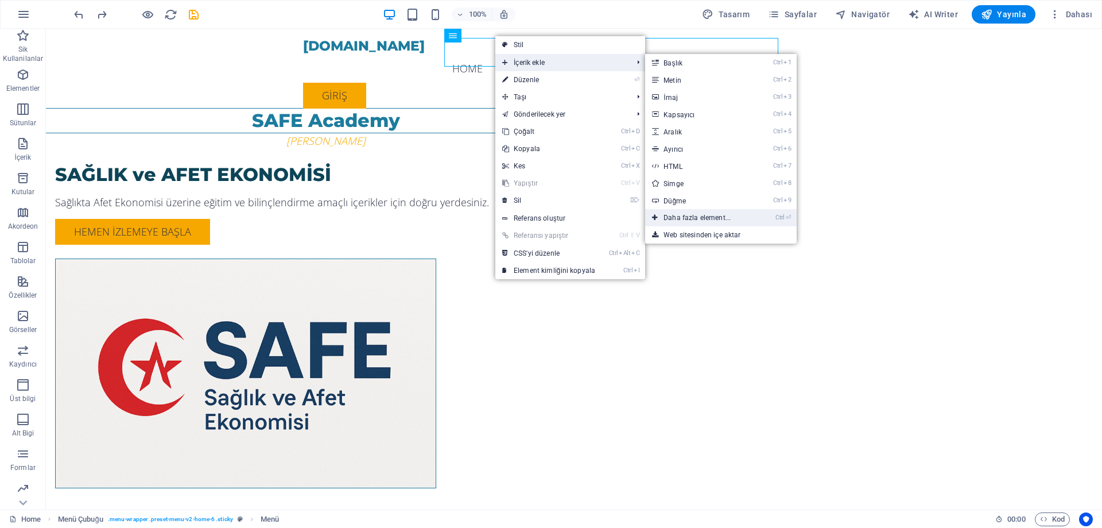
click at [704, 215] on link "Ctrl ⏎ Daha fazla element..." at bounding box center [699, 217] width 109 height 17
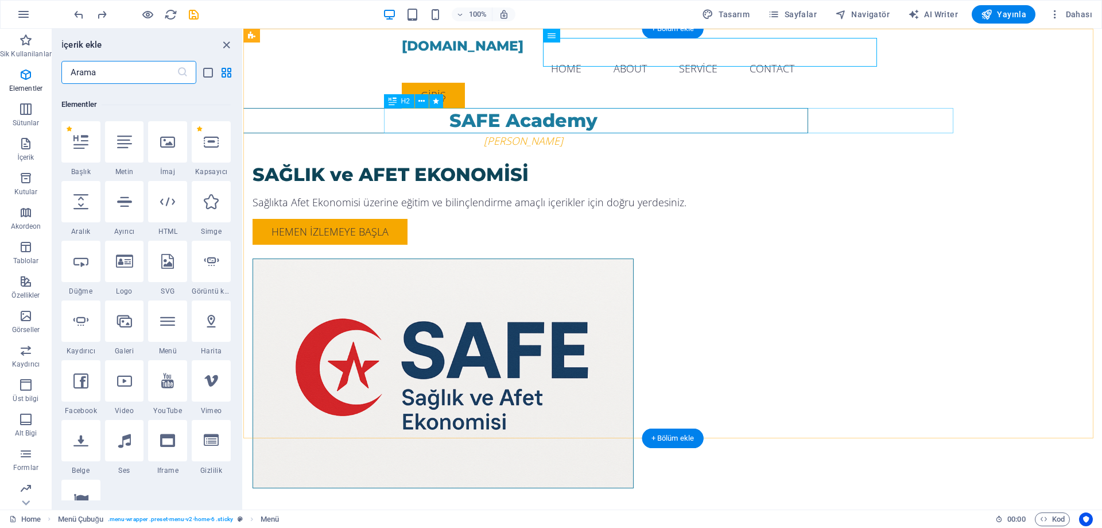
scroll to position [122, 0]
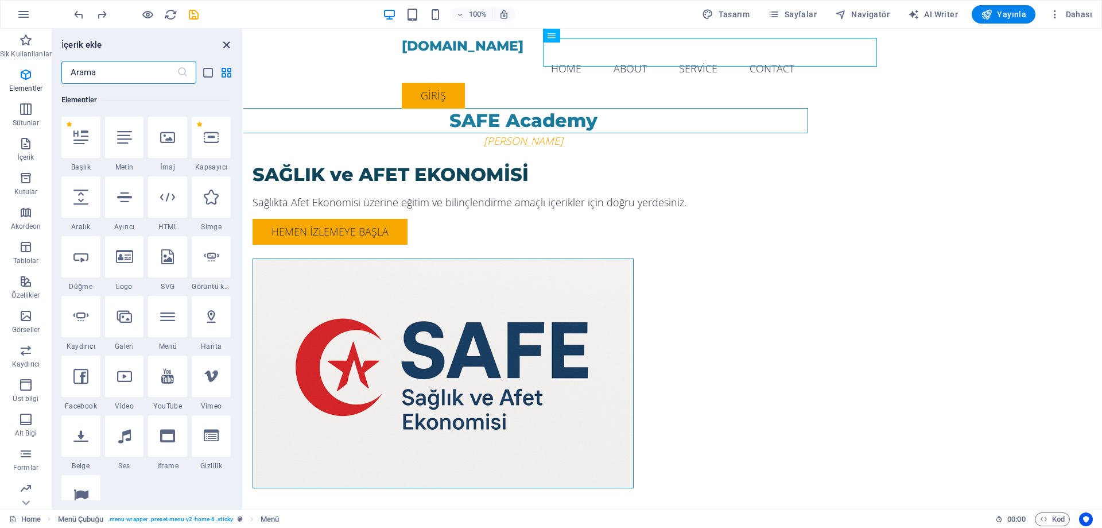
click at [227, 44] on icon "close panel" at bounding box center [226, 44] width 13 height 13
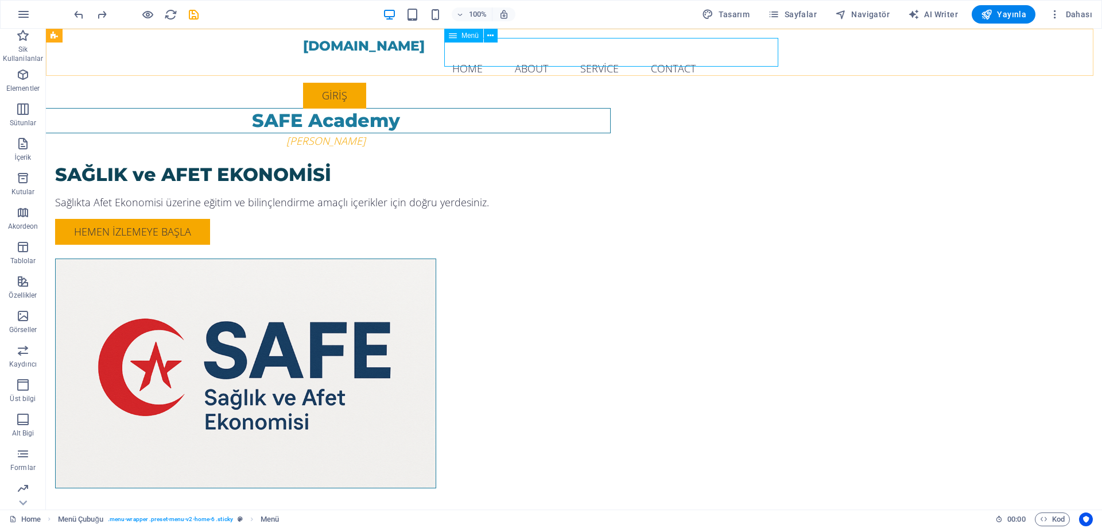
click at [499, 54] on nav "Home About Service Contact" at bounding box center [574, 68] width 542 height 29
click at [1022, 235] on div "SAFE Academy Dr.[PERSON_NAME] SAĞLIK ve AFET EKONOMİSİ Sağlıkta Afet Ekonomisi …" at bounding box center [574, 281] width 1056 height 505
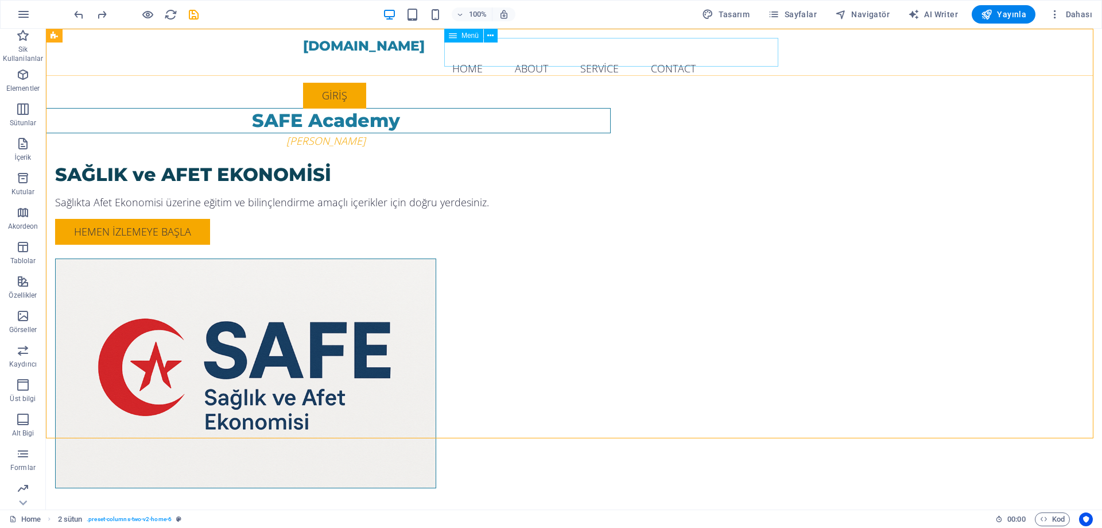
click at [719, 54] on nav "Home About Service Contact" at bounding box center [574, 68] width 542 height 29
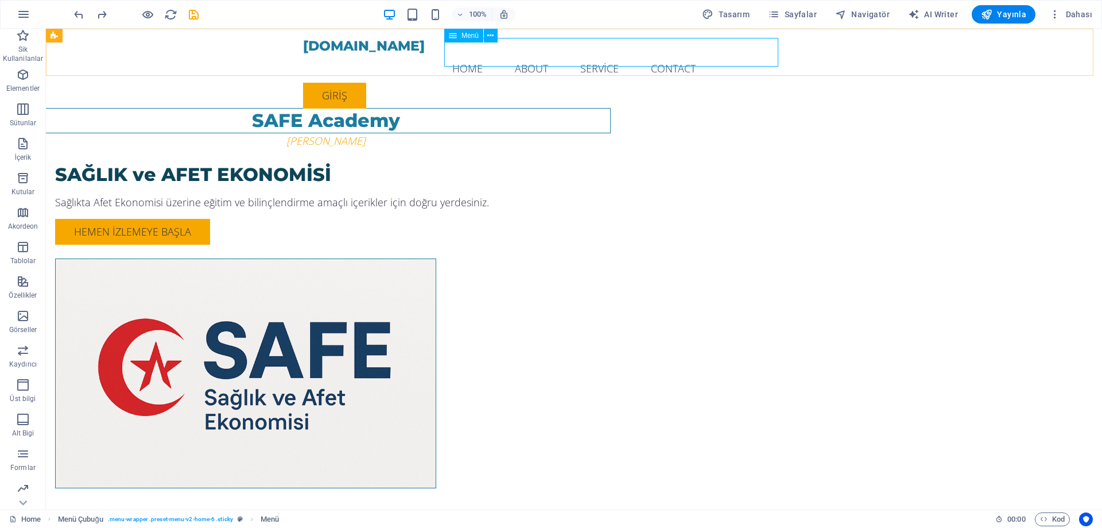
click at [455, 34] on icon at bounding box center [453, 36] width 8 height 14
click at [253, 34] on div "safeacademy.com.tr Menu Home About Service Contact giriş" at bounding box center [574, 73] width 1056 height 89
select select
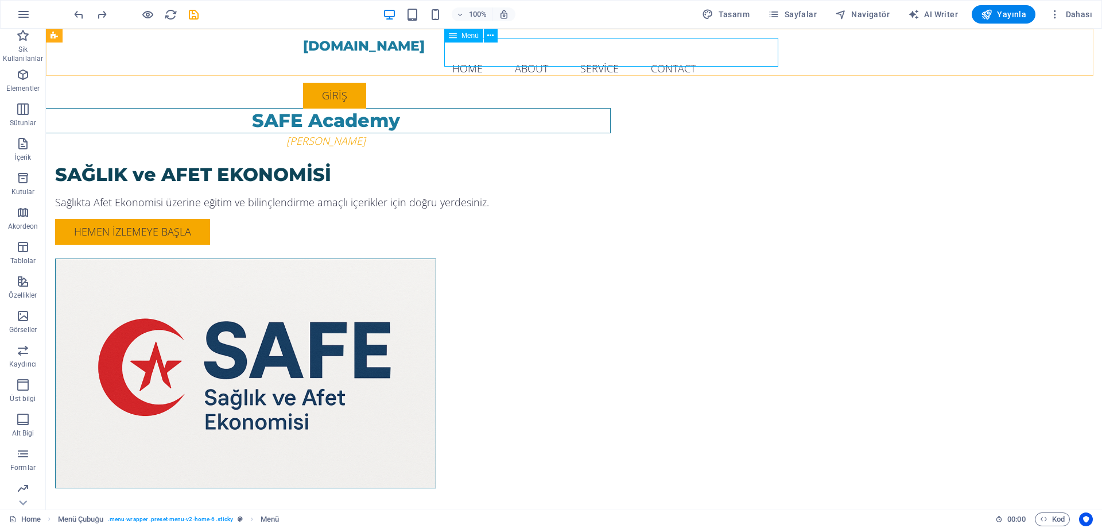
select select
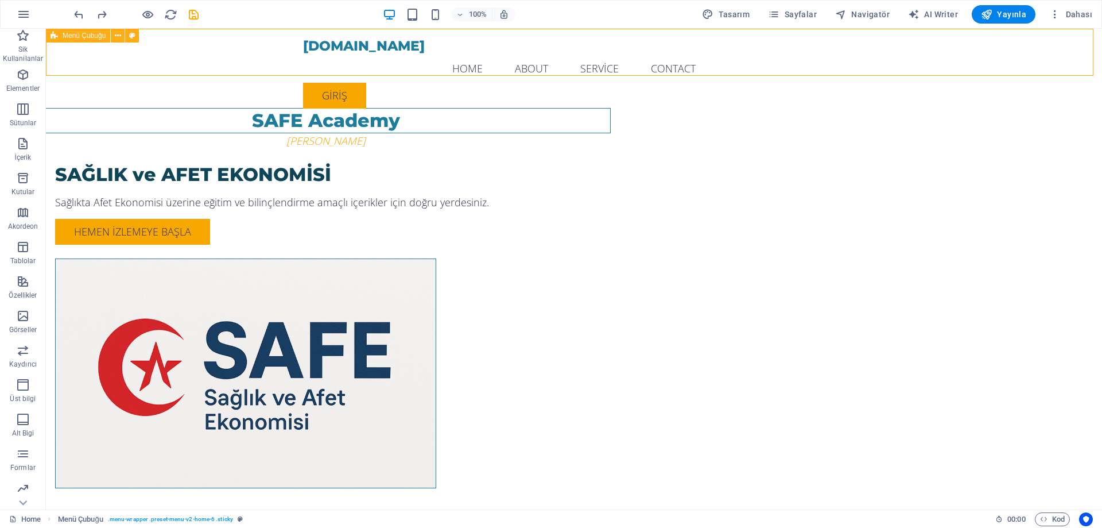
click at [525, 54] on nav "Home About Service Contact" at bounding box center [574, 68] width 542 height 29
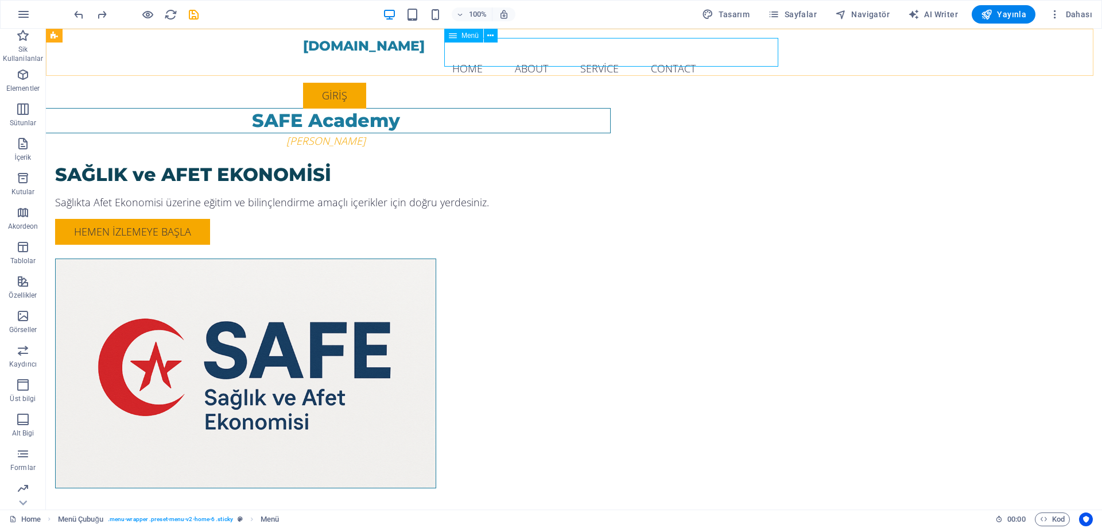
click at [470, 38] on span "Menü" at bounding box center [470, 35] width 17 height 7
select select
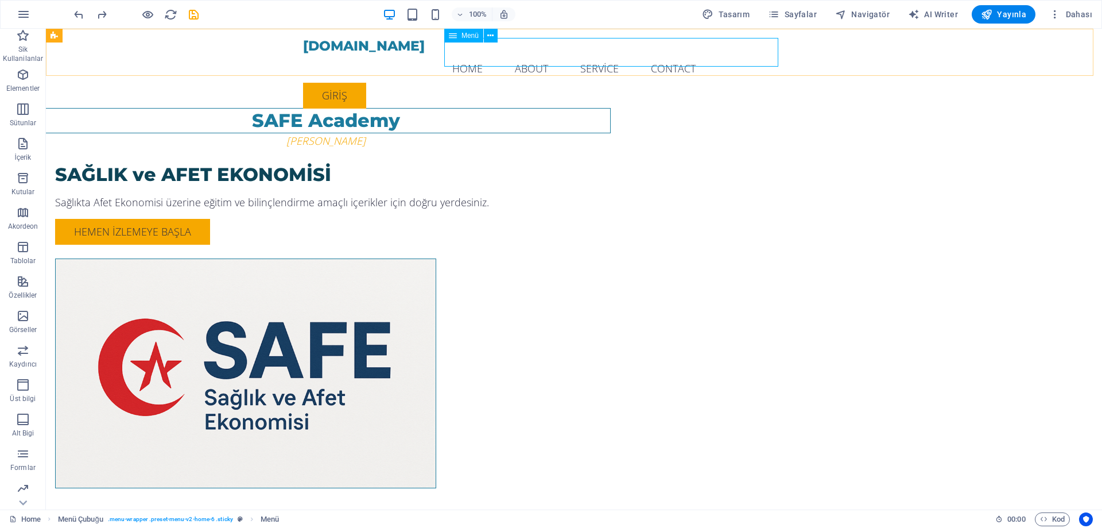
select select
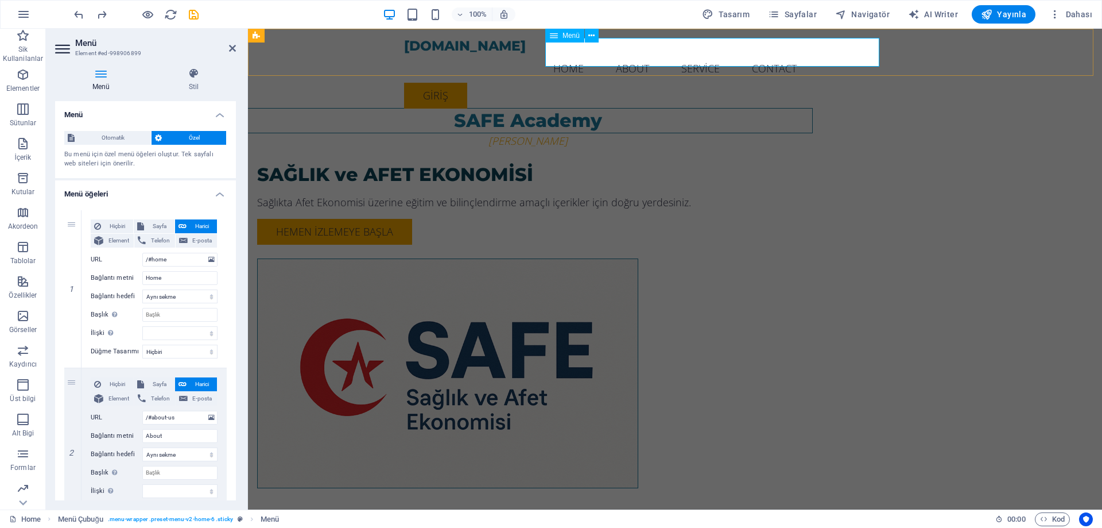
click at [598, 55] on nav "Home About Service Contact" at bounding box center [675, 68] width 542 height 29
click at [649, 57] on nav "Home About Service Contact" at bounding box center [675, 68] width 542 height 29
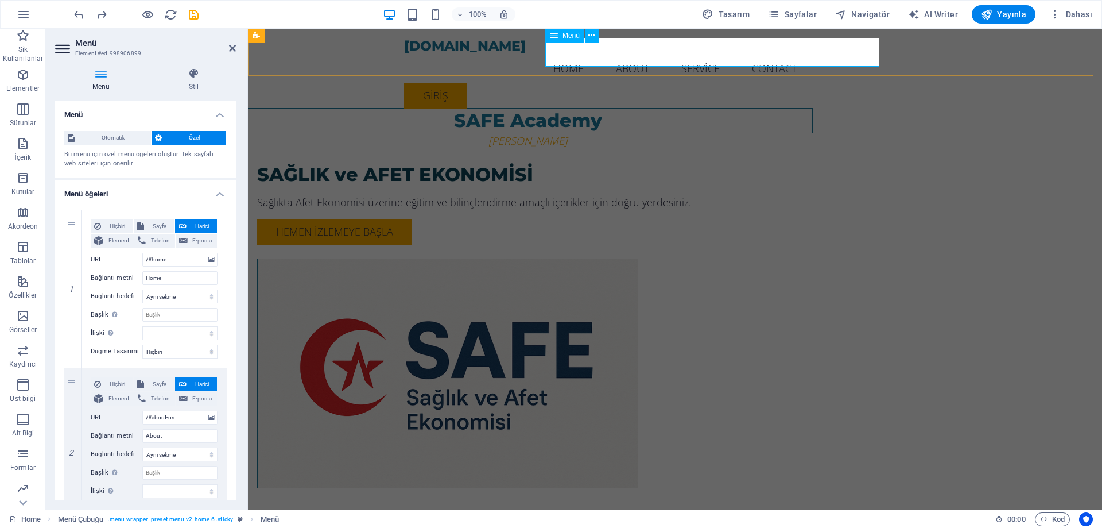
click at [649, 57] on nav "Home About Service Contact" at bounding box center [675, 68] width 542 height 29
click at [192, 75] on icon at bounding box center [194, 73] width 84 height 11
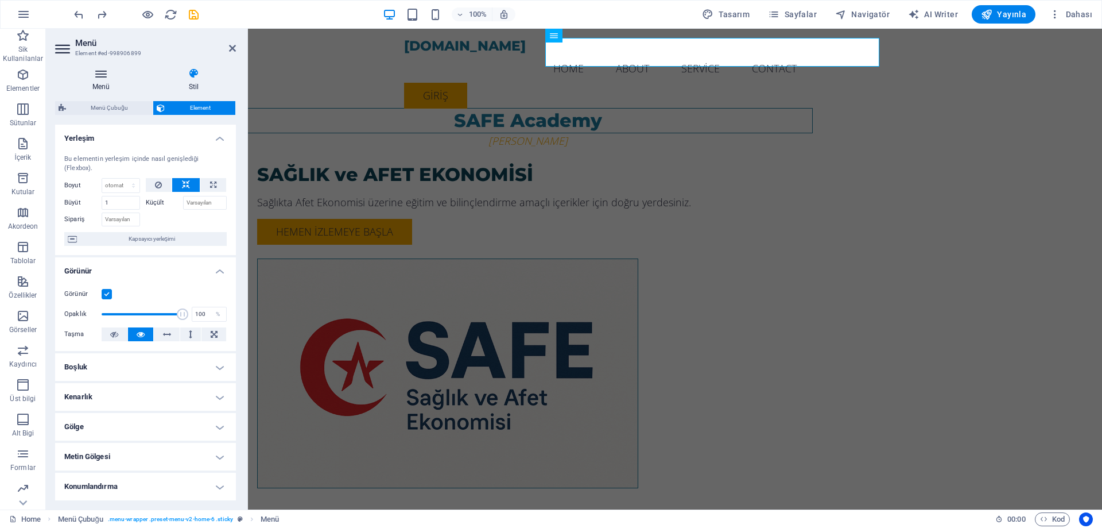
click at [97, 72] on icon at bounding box center [101, 73] width 92 height 11
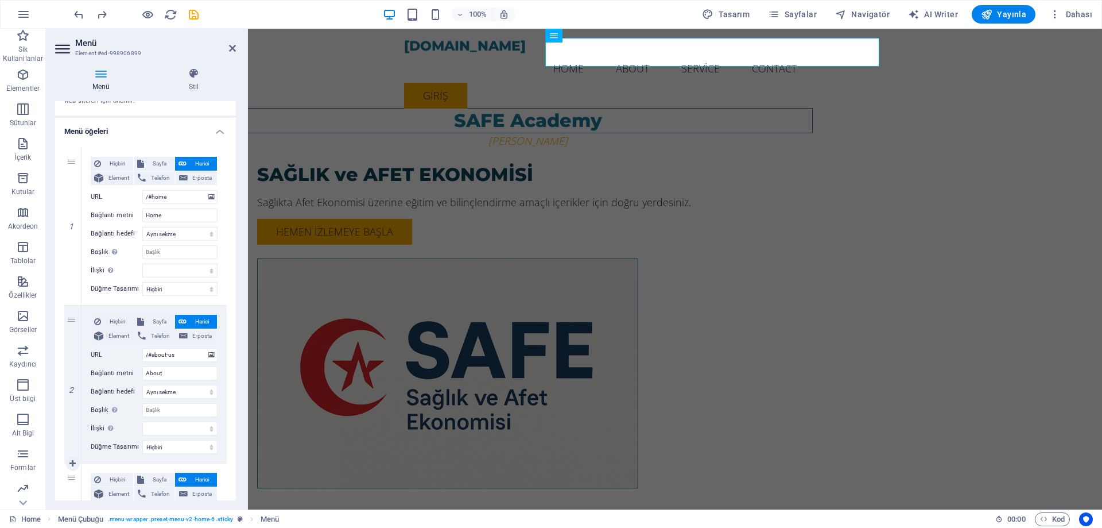
scroll to position [0, 0]
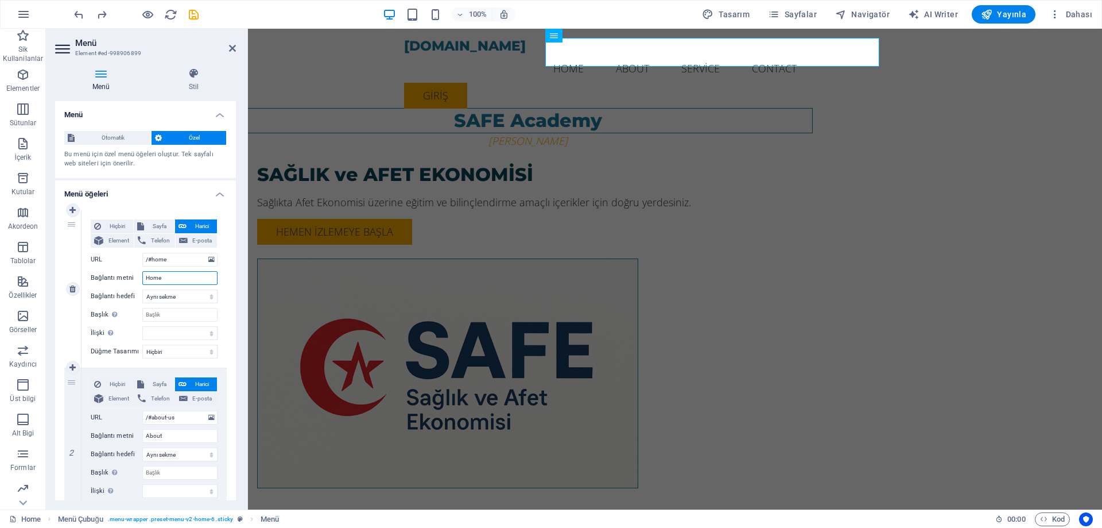
drag, startPoint x: 183, startPoint y: 281, endPoint x: 111, endPoint y: 276, distance: 71.4
click at [111, 276] on div "Bağlantı metni Home" at bounding box center [154, 278] width 127 height 14
type input "a"
select select
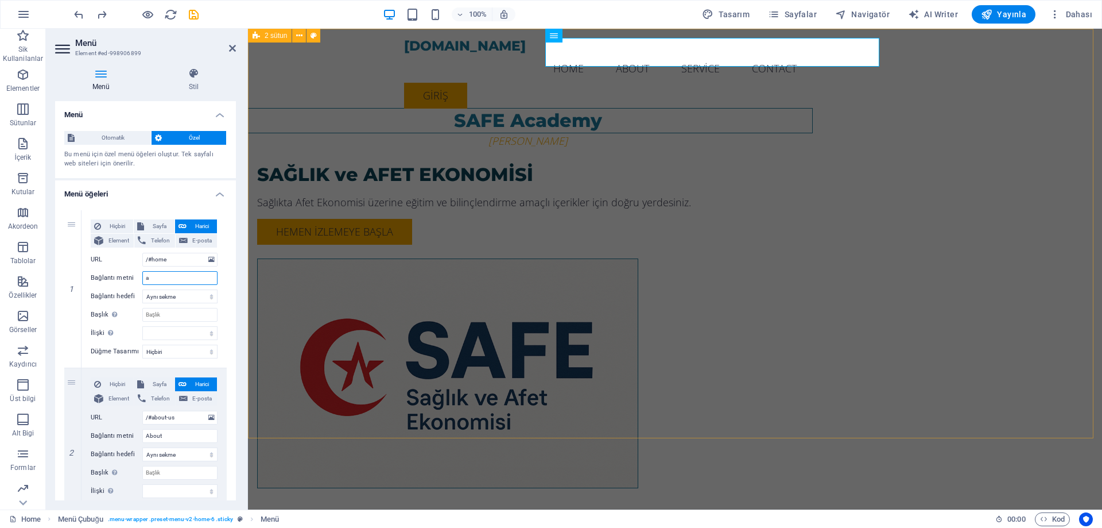
select select
type input "ANA"
select select
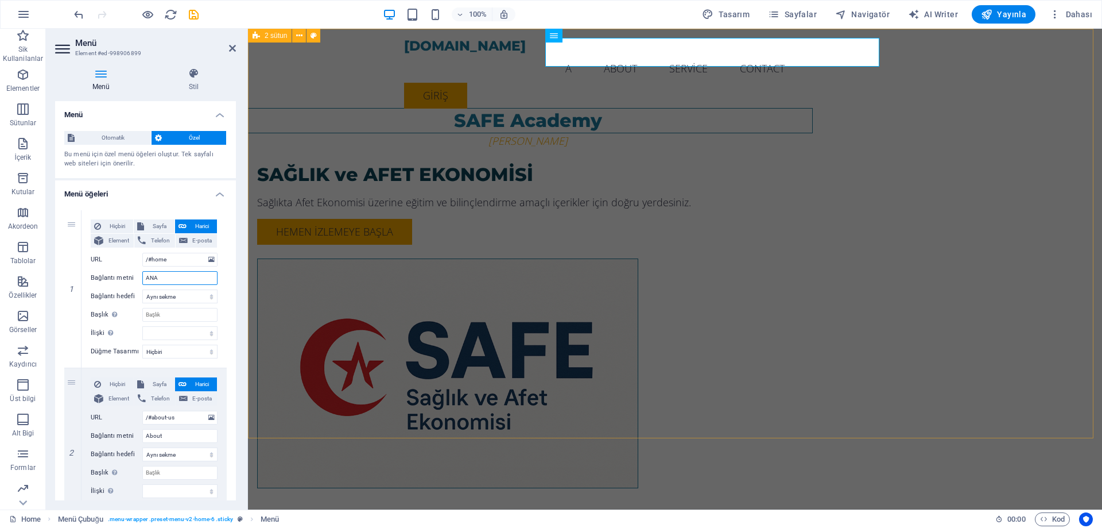
select select
type input "ANA SAYFA"
select select
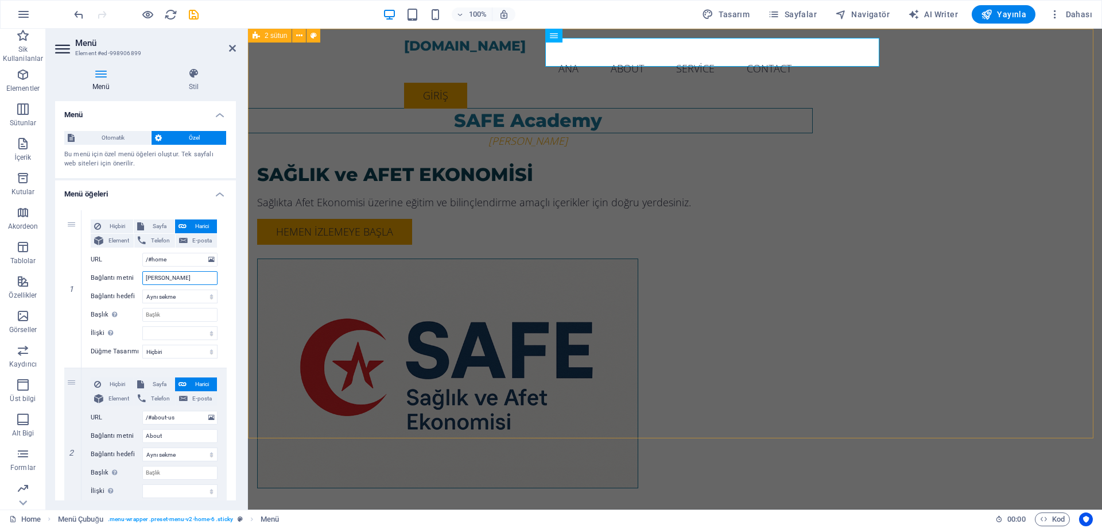
select select
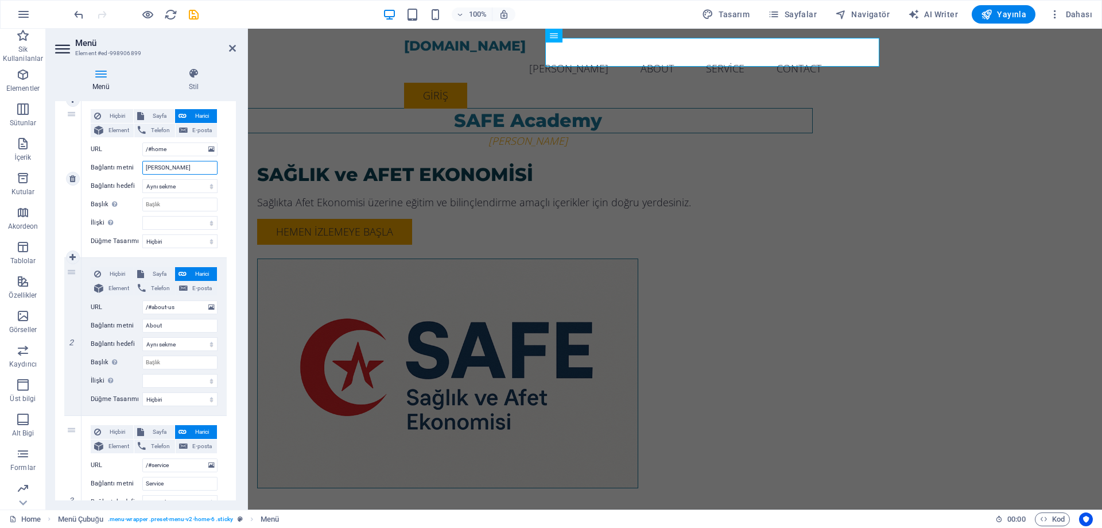
scroll to position [115, 0]
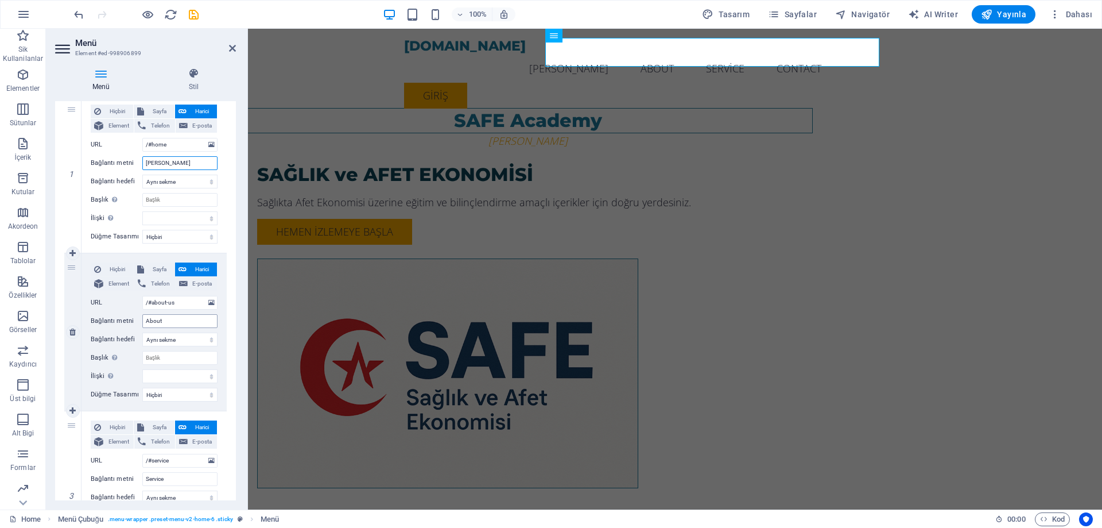
type input "ANA SAYFA"
drag, startPoint x: 186, startPoint y: 322, endPoint x: 117, endPoint y: 318, distance: 69.0
click at [117, 318] on div "Bağlantı metni About" at bounding box center [154, 321] width 127 height 14
type input "İÇERİ"
select select
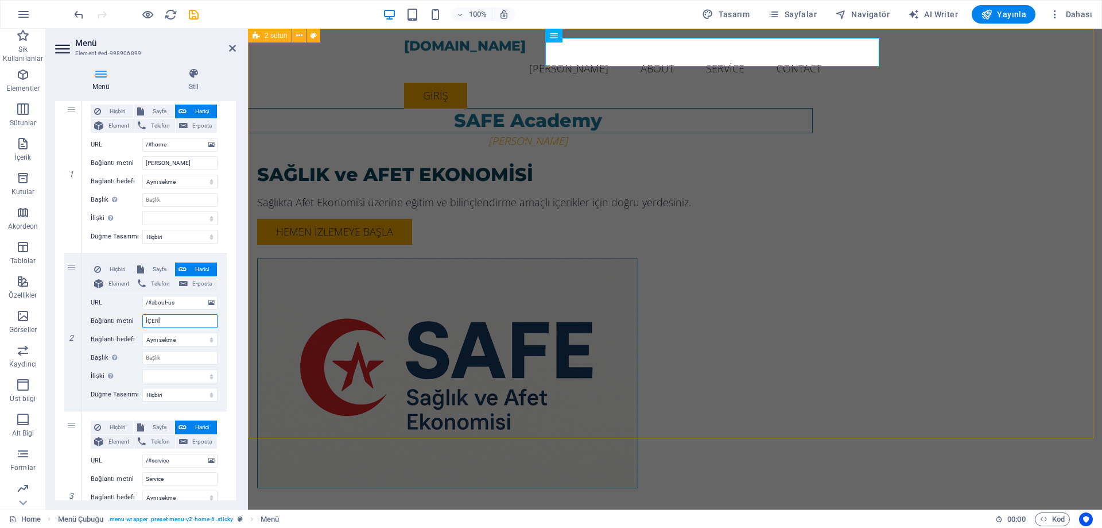
select select
type input "İÇERİK"
select select
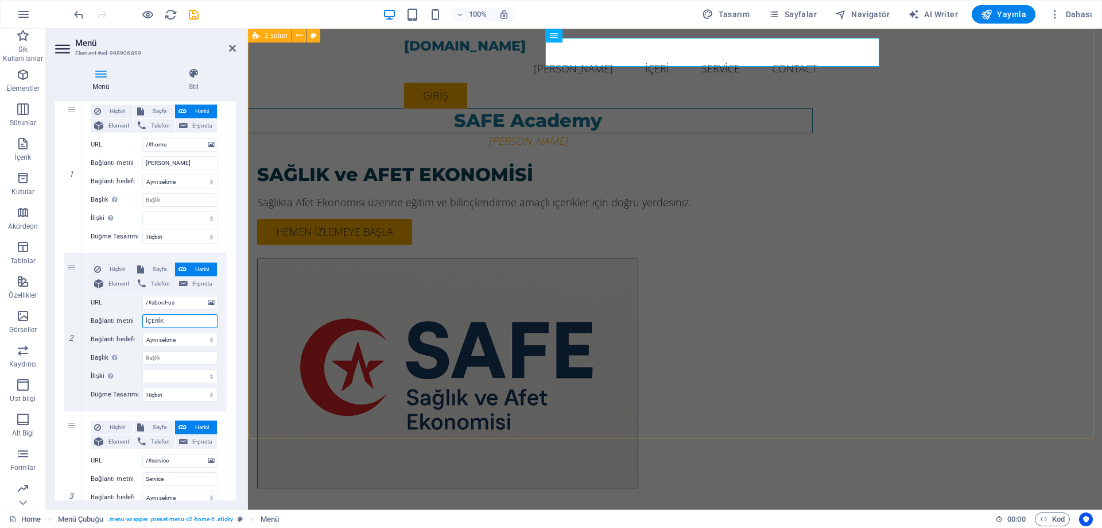
select select
type input "İÇERİK"
click at [159, 394] on select "Hiçbiri Varsayılan Birincil İkincil" at bounding box center [179, 395] width 75 height 14
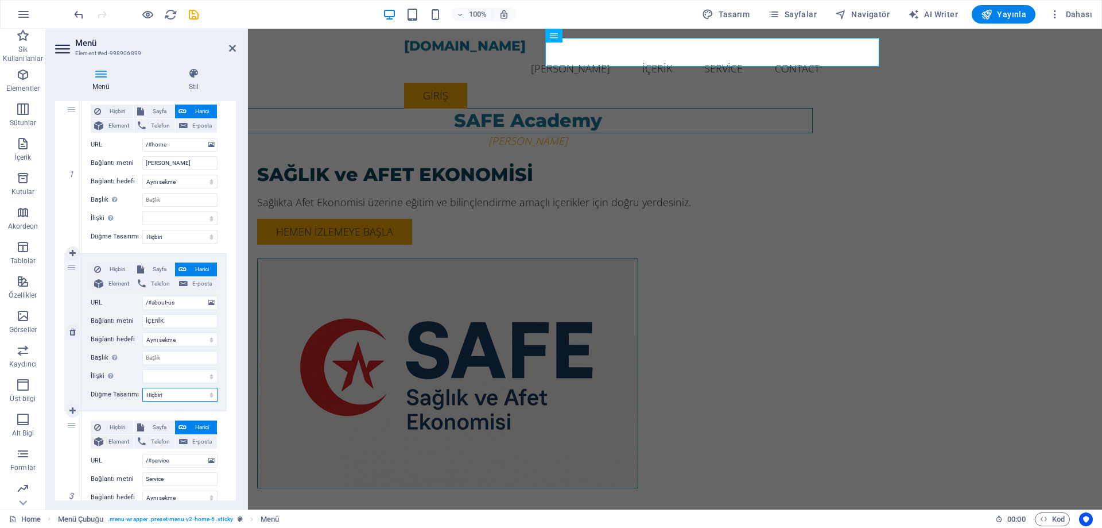
click at [159, 394] on select "Hiçbiri Varsayılan Birincil İkincil" at bounding box center [179, 395] width 75 height 14
click at [193, 398] on select "Hiçbiri Varsayılan Birincil İkincil" at bounding box center [179, 395] width 75 height 14
click at [212, 177] on select "Yeni sekme Aynı sekme Kaplama" at bounding box center [179, 182] width 75 height 14
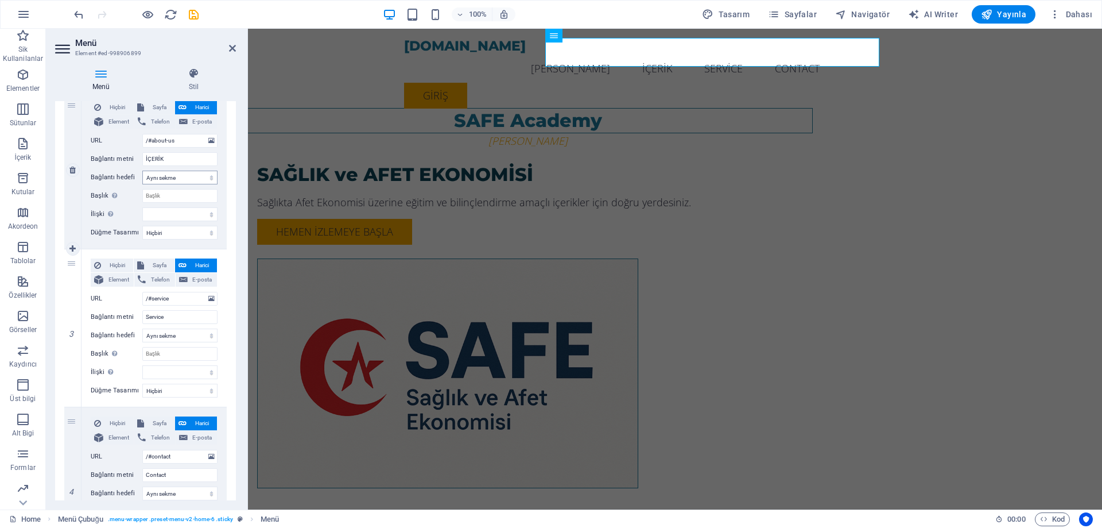
scroll to position [373, 0]
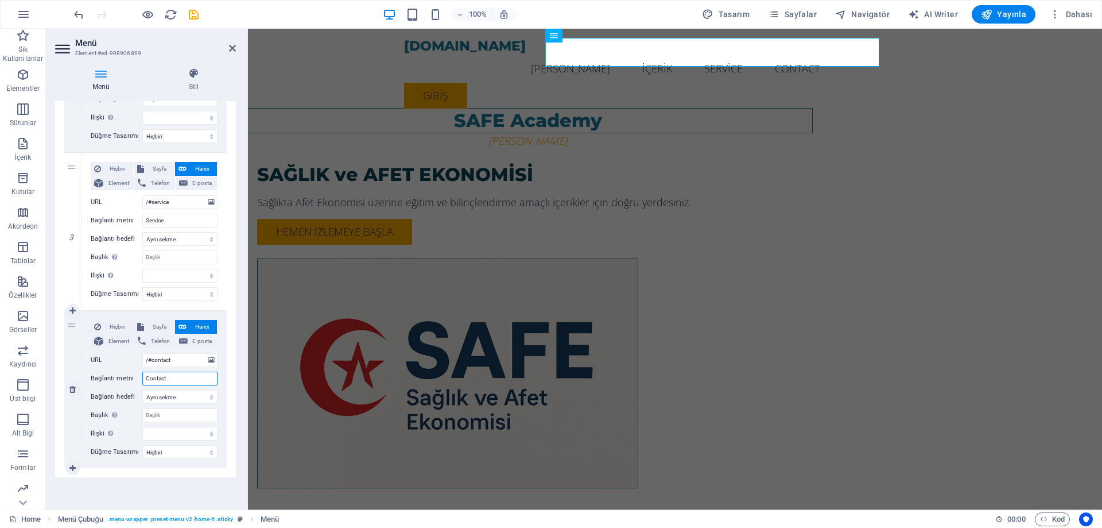
drag, startPoint x: 176, startPoint y: 379, endPoint x: 130, endPoint y: 378, distance: 45.9
click at [130, 378] on div "Bağlantı metni Contact" at bounding box center [154, 378] width 127 height 14
type input "İLETİŞİM"
select select
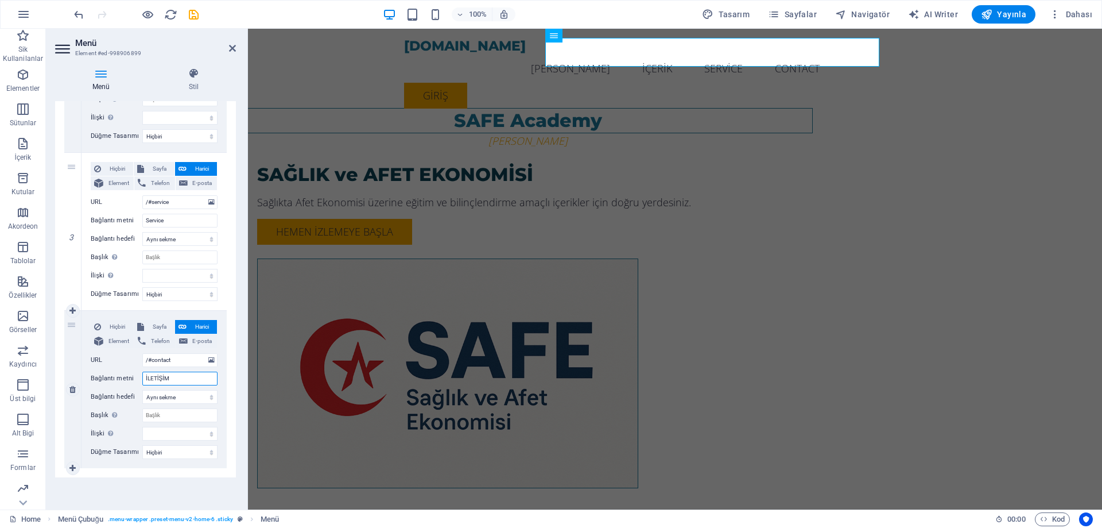
select select
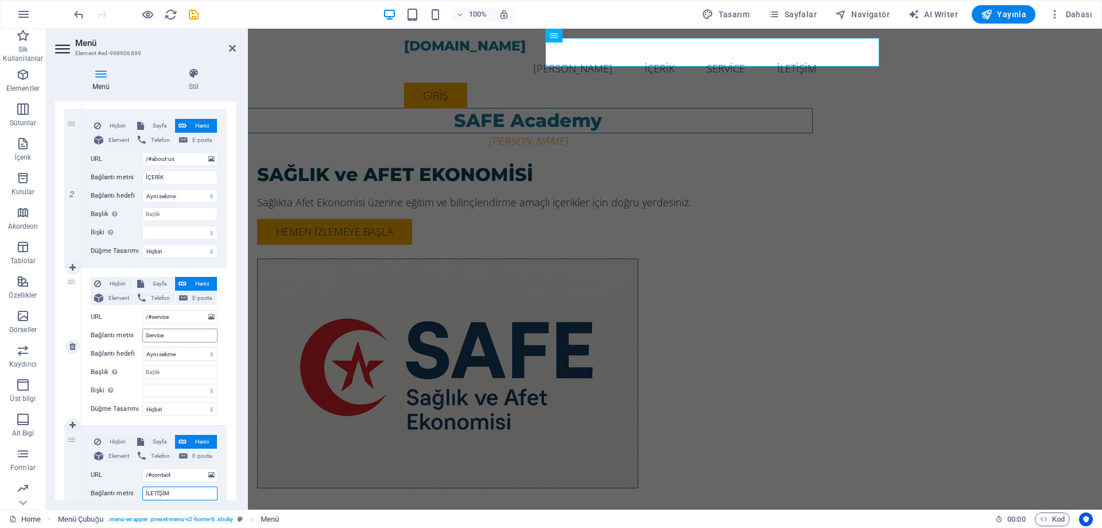
type input "İLETİŞİM"
drag, startPoint x: 177, startPoint y: 335, endPoint x: 86, endPoint y: 334, distance: 91.3
click at [86, 334] on div "Hiçbiri Sayfa Harici Element Telefon E-posta Sayfa Home Subpage Legal Notice Pr…" at bounding box center [154, 346] width 145 height 157
type input "BAĞLANTI"
select select
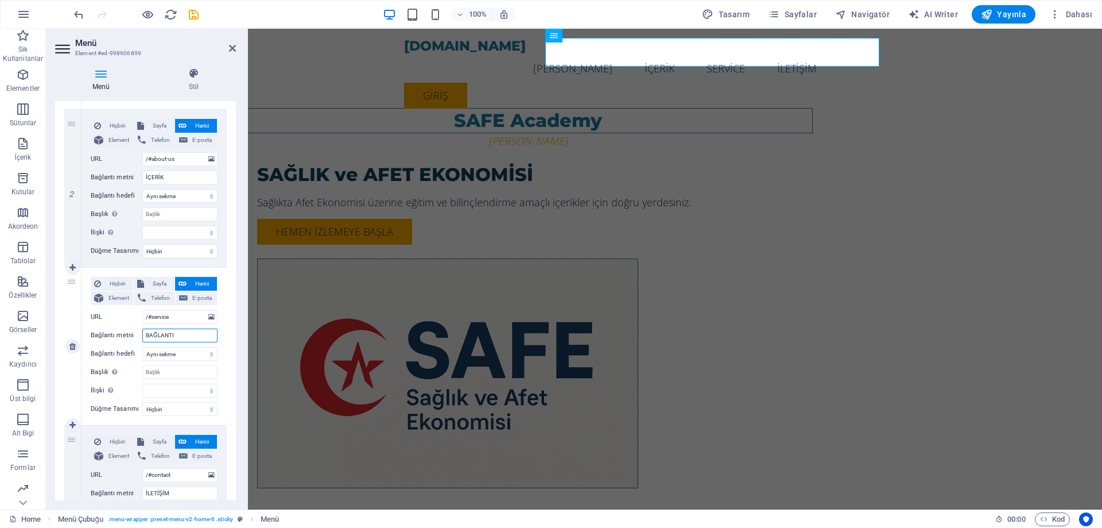
select select
type input "BAĞLANTI"
click at [1070, 99] on div "SAFE Academy Dr.[PERSON_NAME] SAĞLIK ve AFET EKONOMİSİ Sağlıkta Afet Ekonomisi …" at bounding box center [675, 281] width 854 height 505
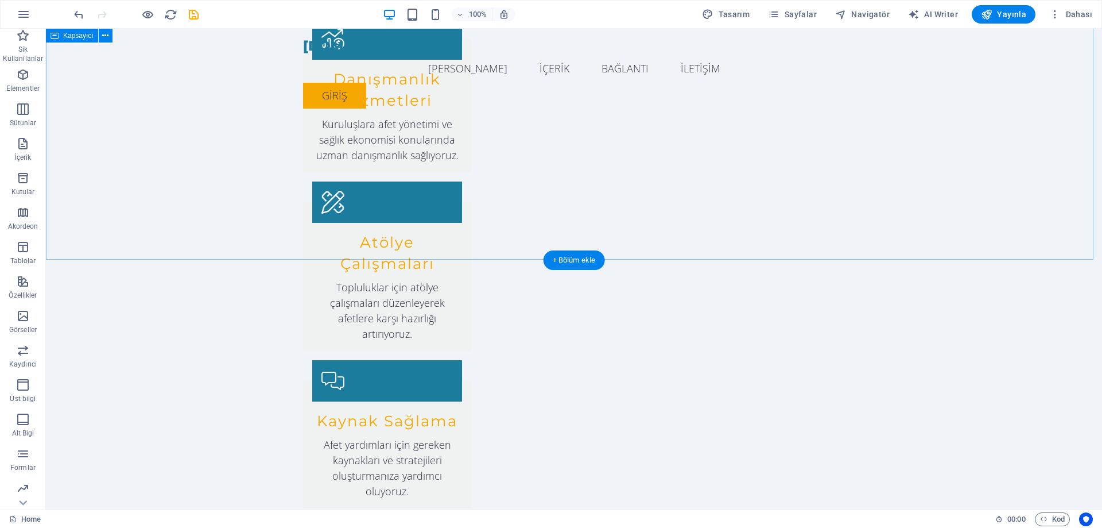
scroll to position [1498, 0]
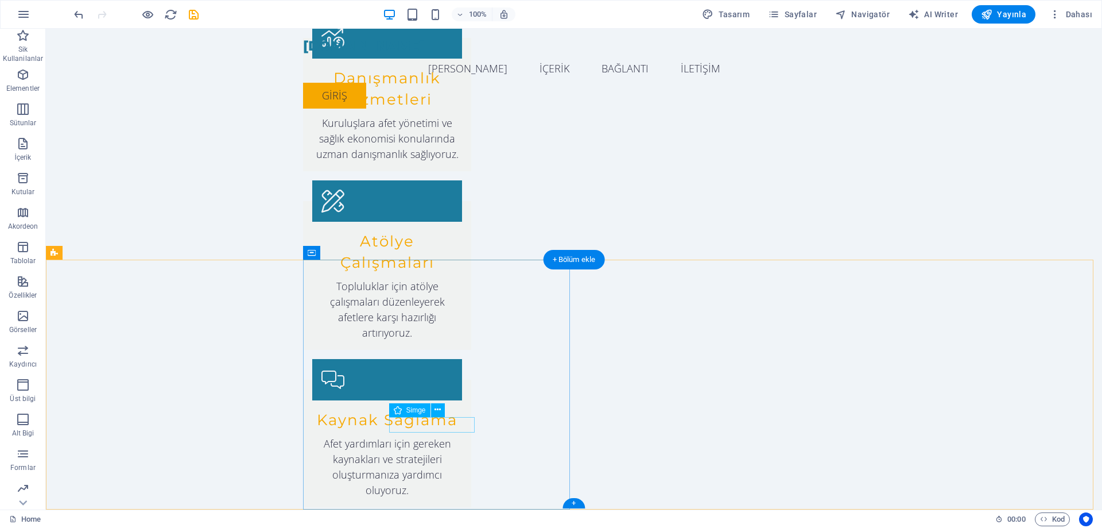
drag, startPoint x: 406, startPoint y: 424, endPoint x: 308, endPoint y: 435, distance: 98.7
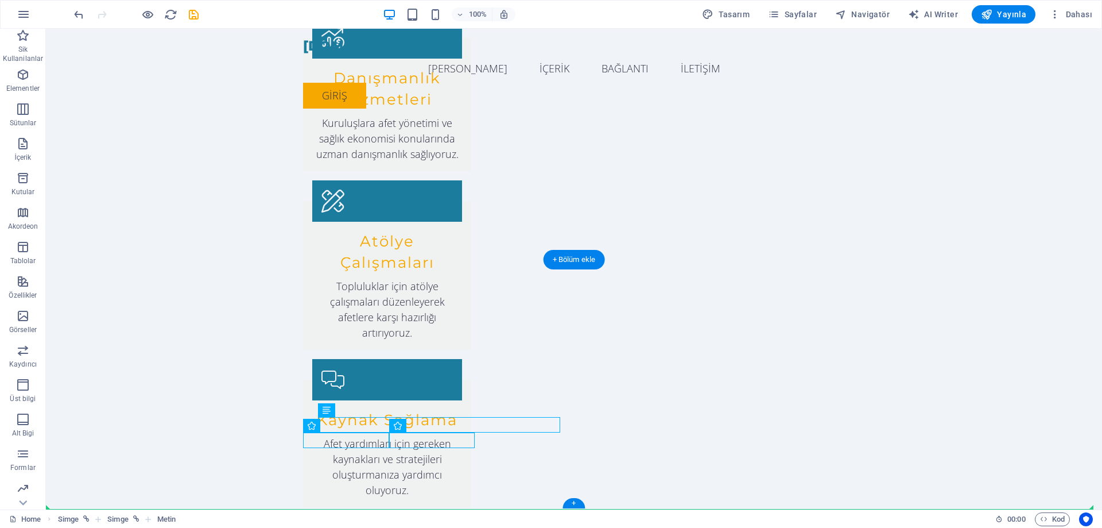
drag, startPoint x: 406, startPoint y: 439, endPoint x: 303, endPoint y: 453, distance: 104.3
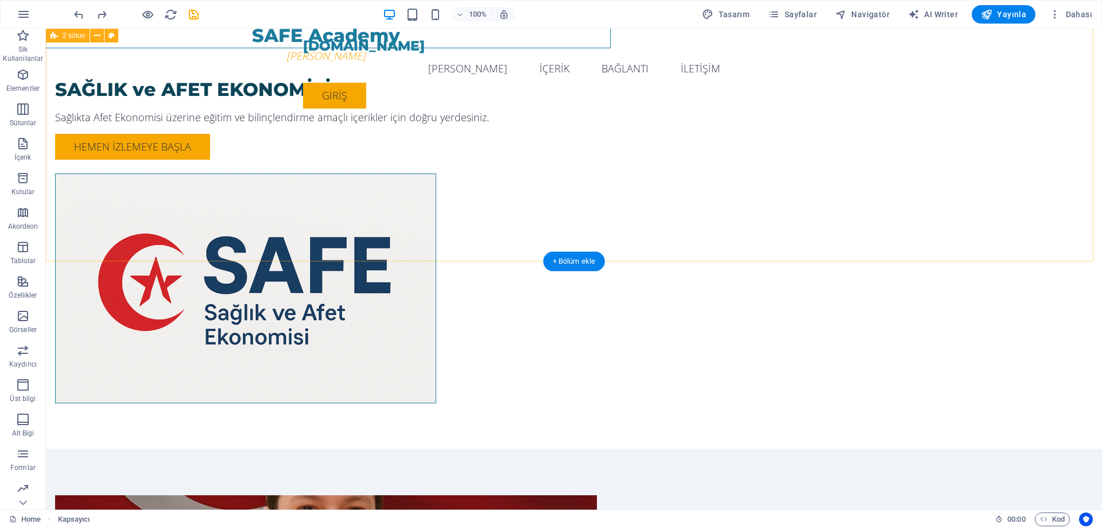
scroll to position [0, 0]
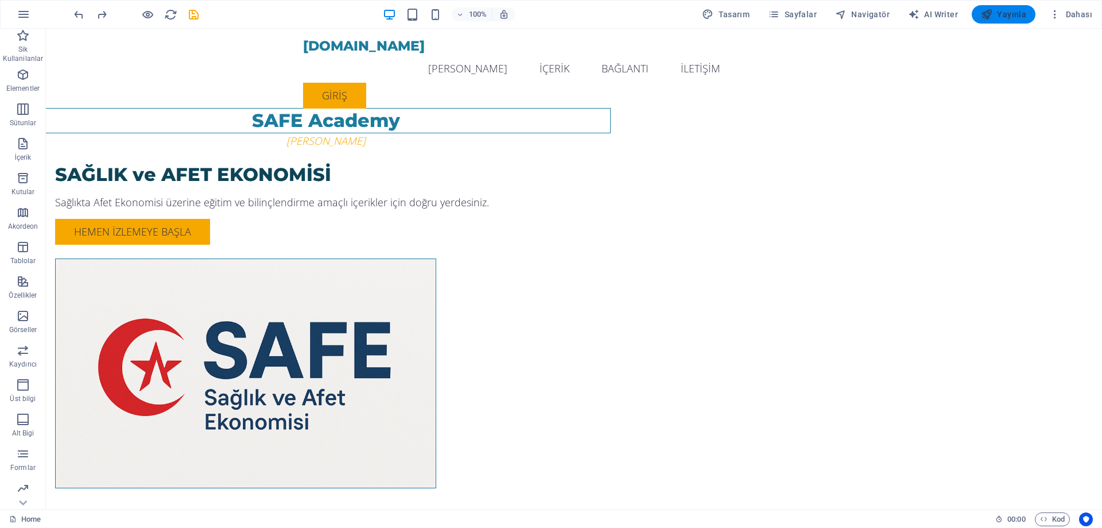
click at [1002, 13] on span "Yayınla" at bounding box center [1003, 14] width 45 height 11
checkbox input "false"
